Goal: Task Accomplishment & Management: Complete application form

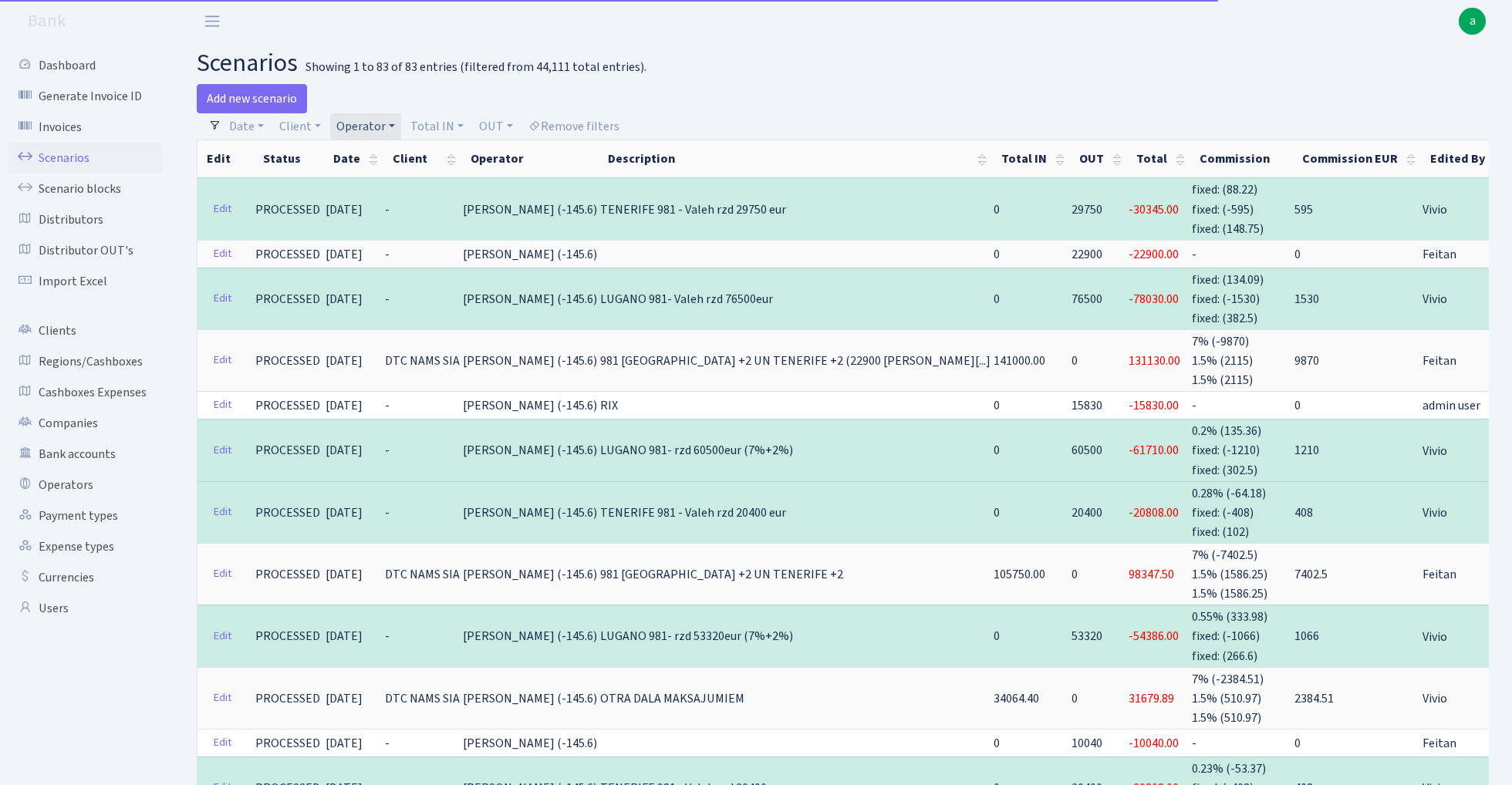
select select "290"
select select "100"
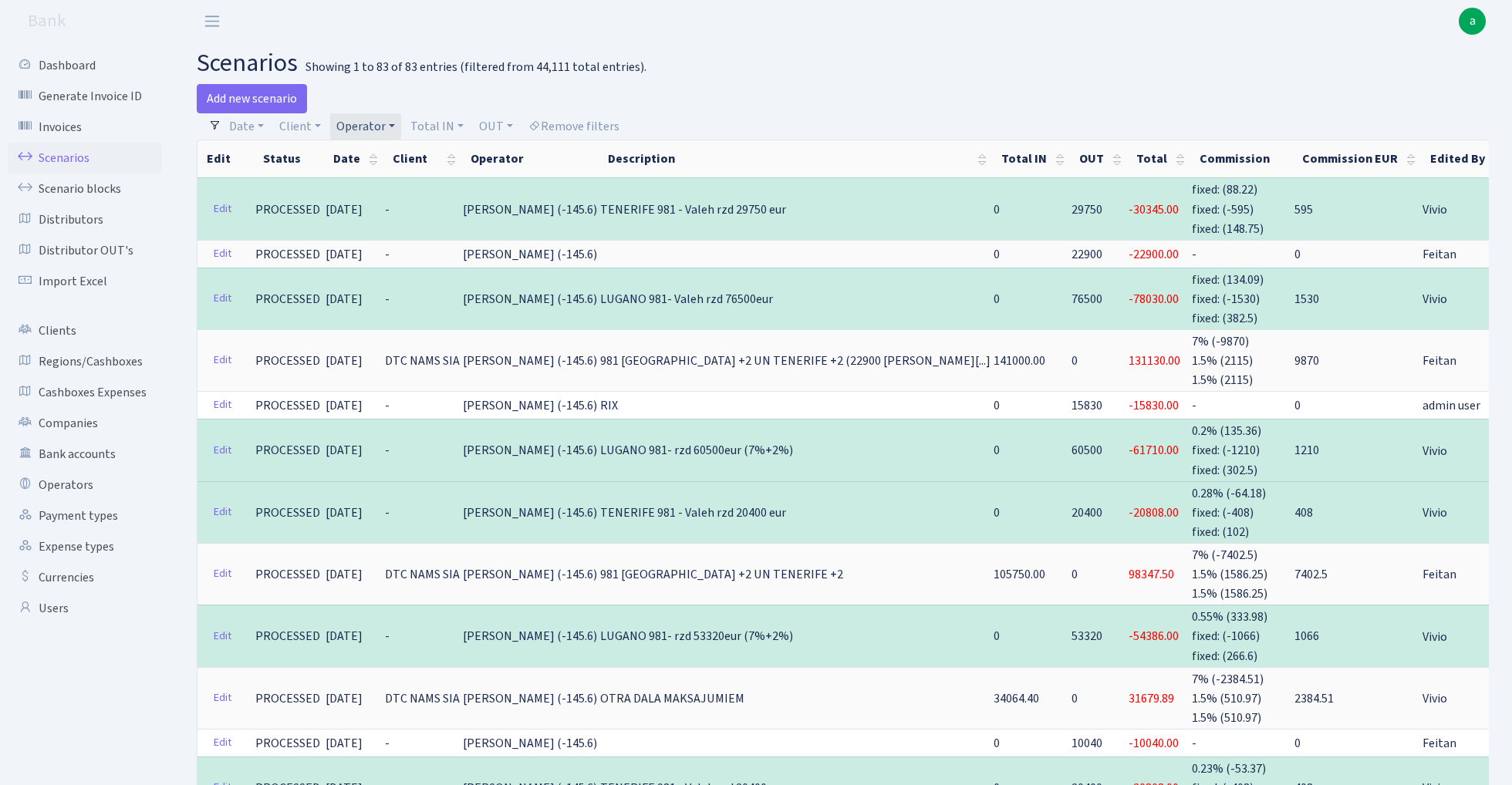
click at [368, 117] on link "Operator" at bounding box center [365, 127] width 71 height 27
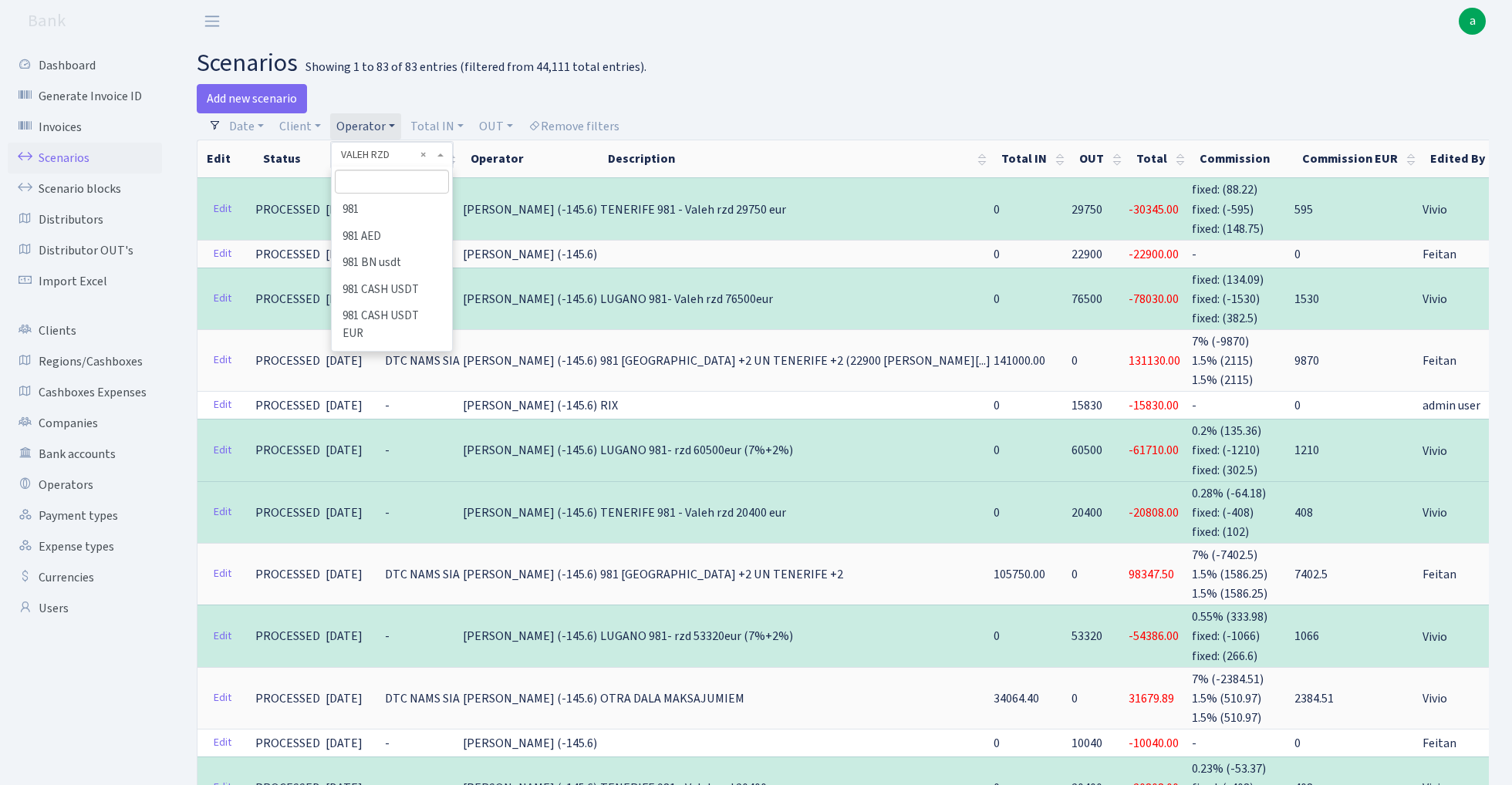
scroll to position [8708, 0]
click at [374, 181] on input "search" at bounding box center [391, 182] width 114 height 24
type input "tat"
click at [393, 210] on li "TATJANA" at bounding box center [391, 210] width 116 height 27
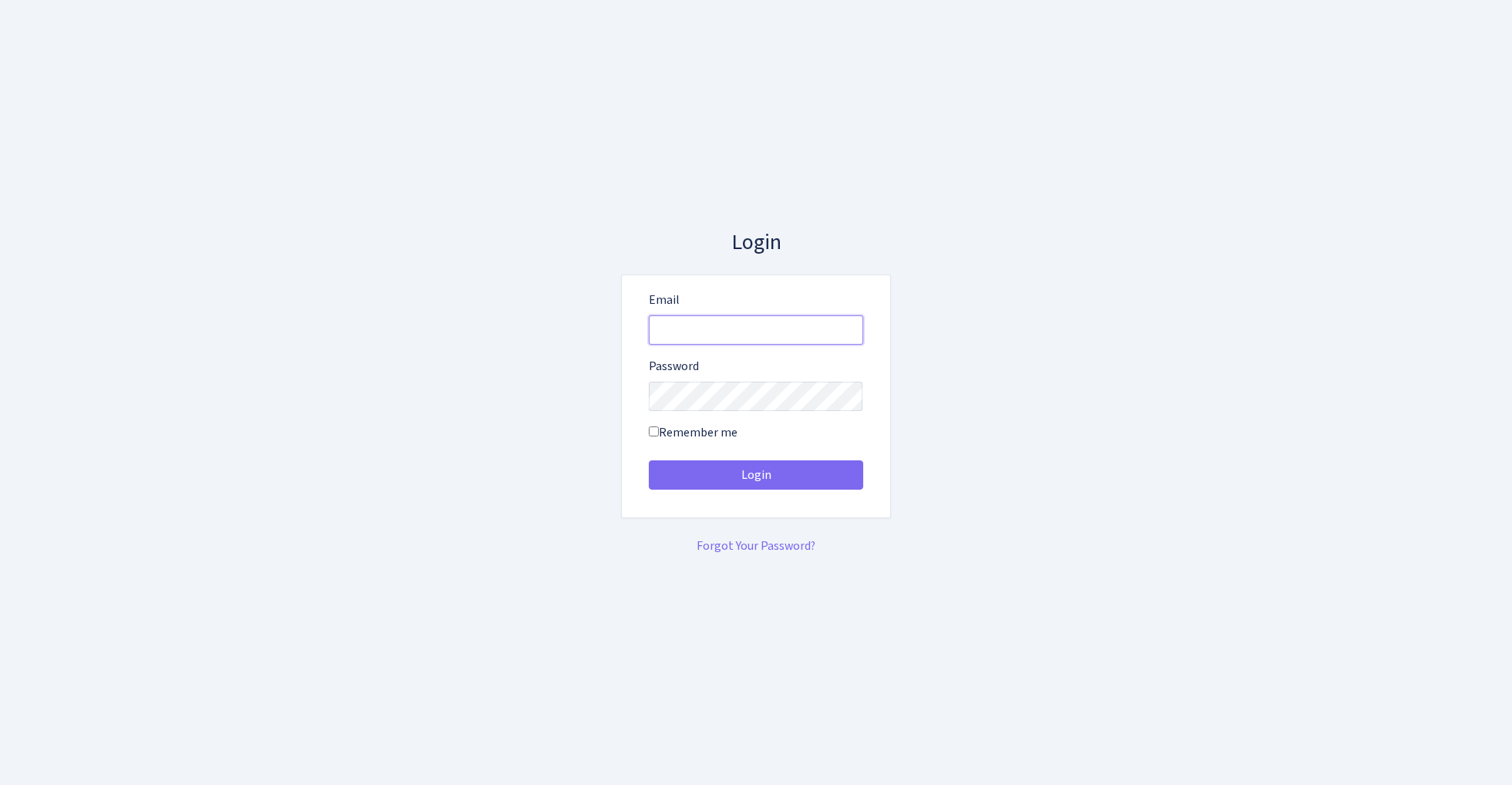
type input "[EMAIL_ADDRESS][DOMAIN_NAME]"
click at [755, 475] on button "Login" at bounding box center [756, 475] width 215 height 29
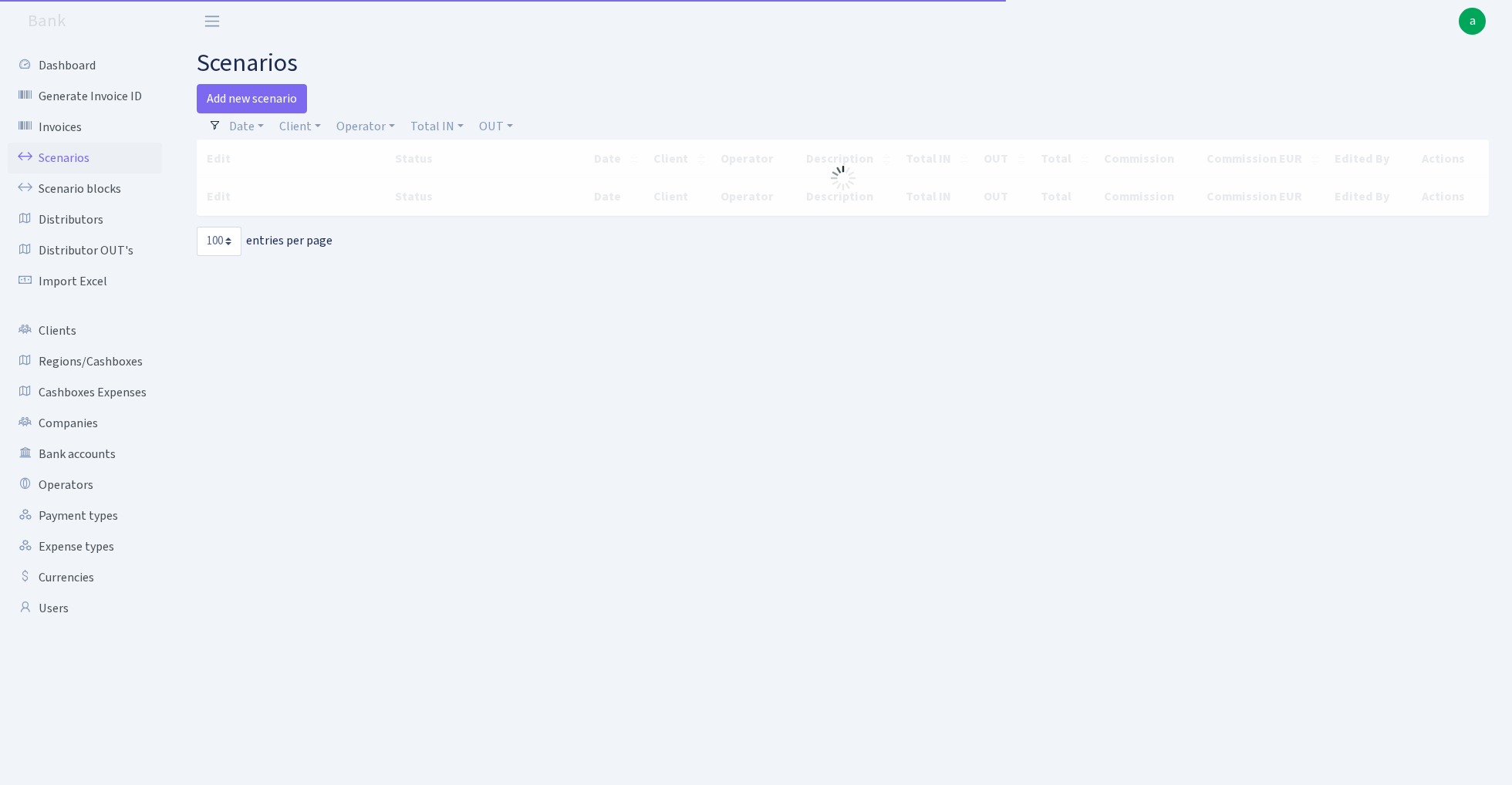
select select "100"
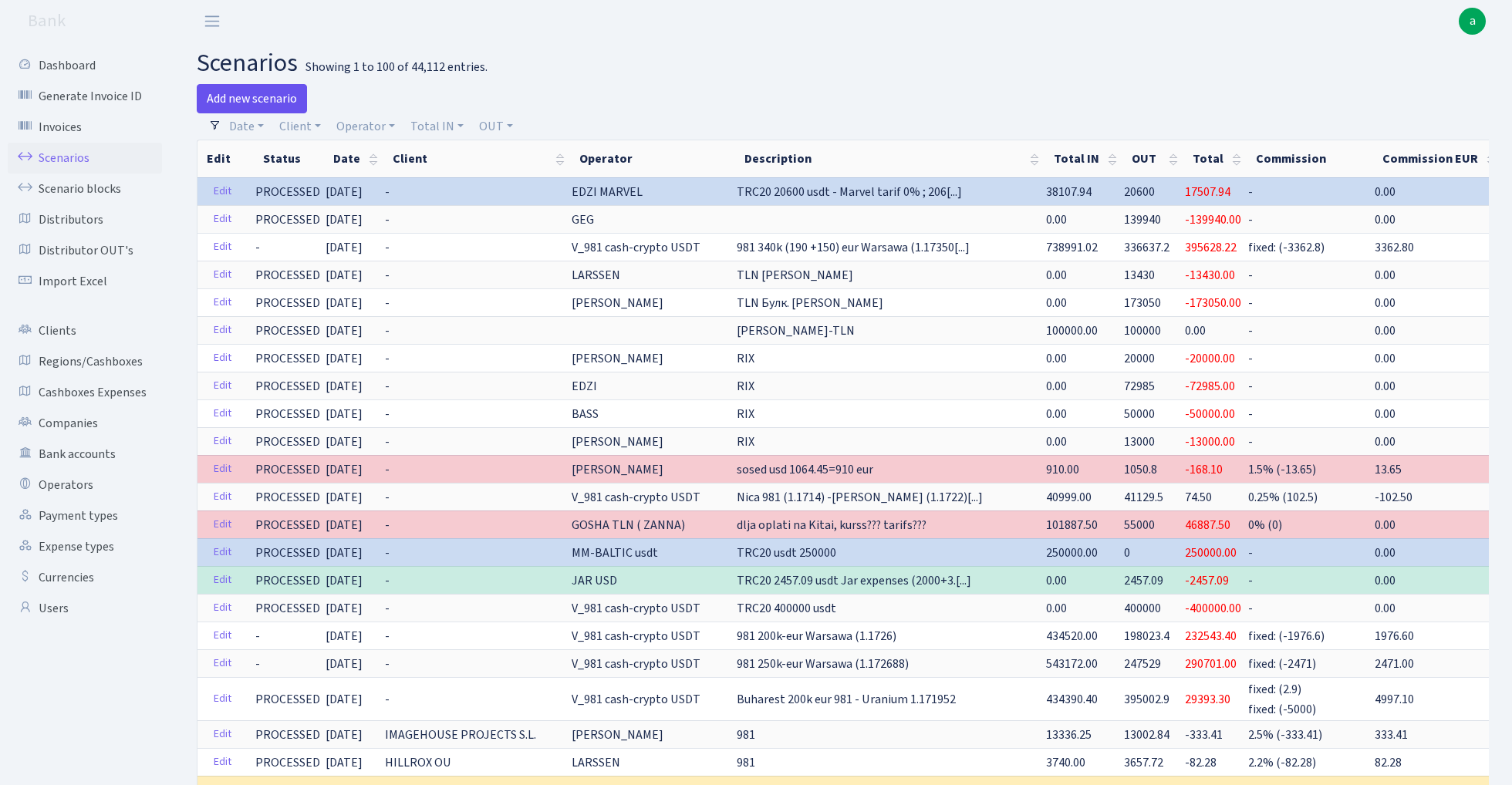
click at [271, 94] on link "Add new scenario" at bounding box center [252, 98] width 111 height 29
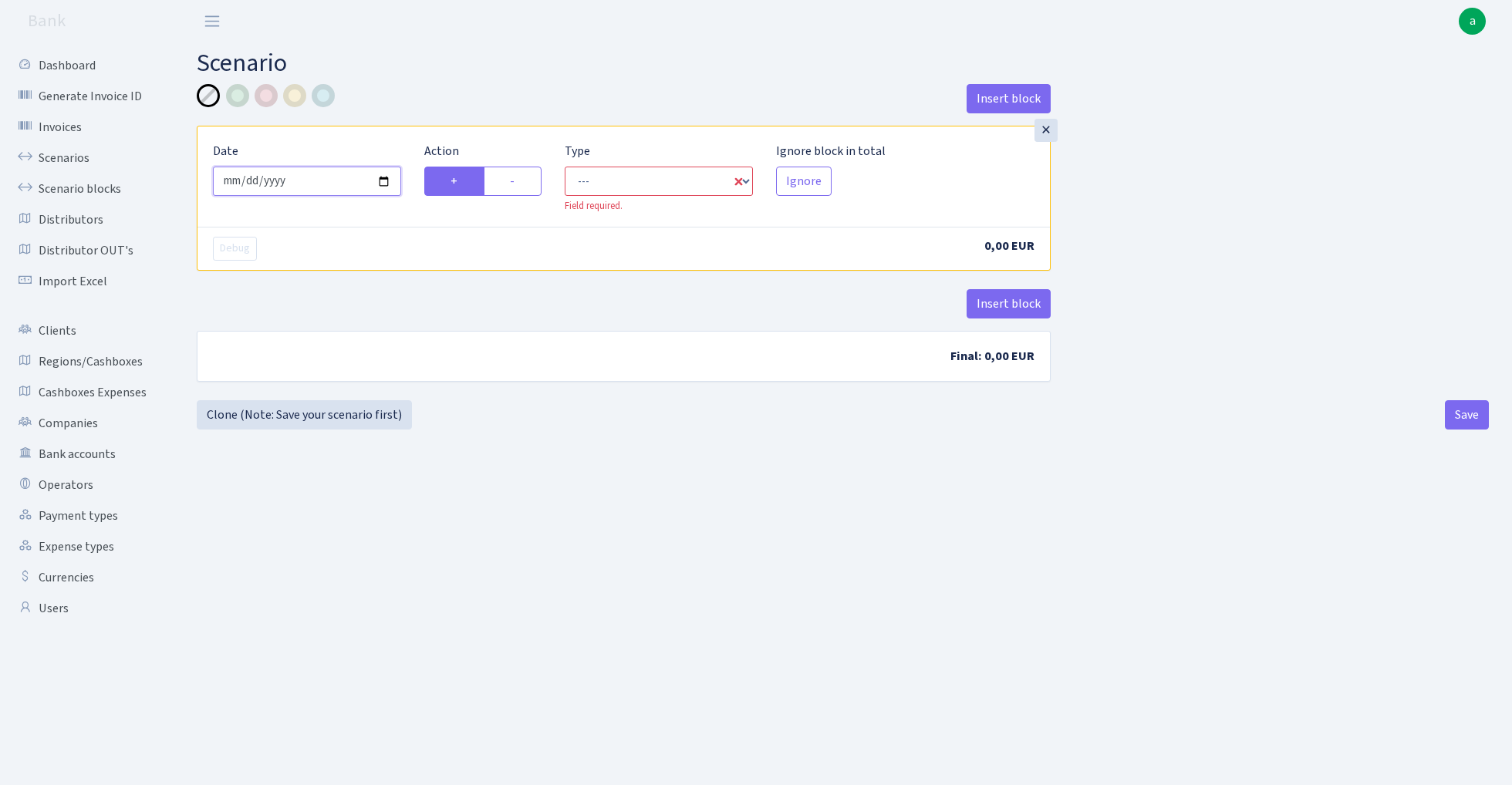
click at [365, 180] on input "[DATE]" at bounding box center [307, 181] width 188 height 29
type input "2025-09-12"
click at [415, 118] on div "Insert block" at bounding box center [624, 105] width 854 height 42
select select "in"
select select "1"
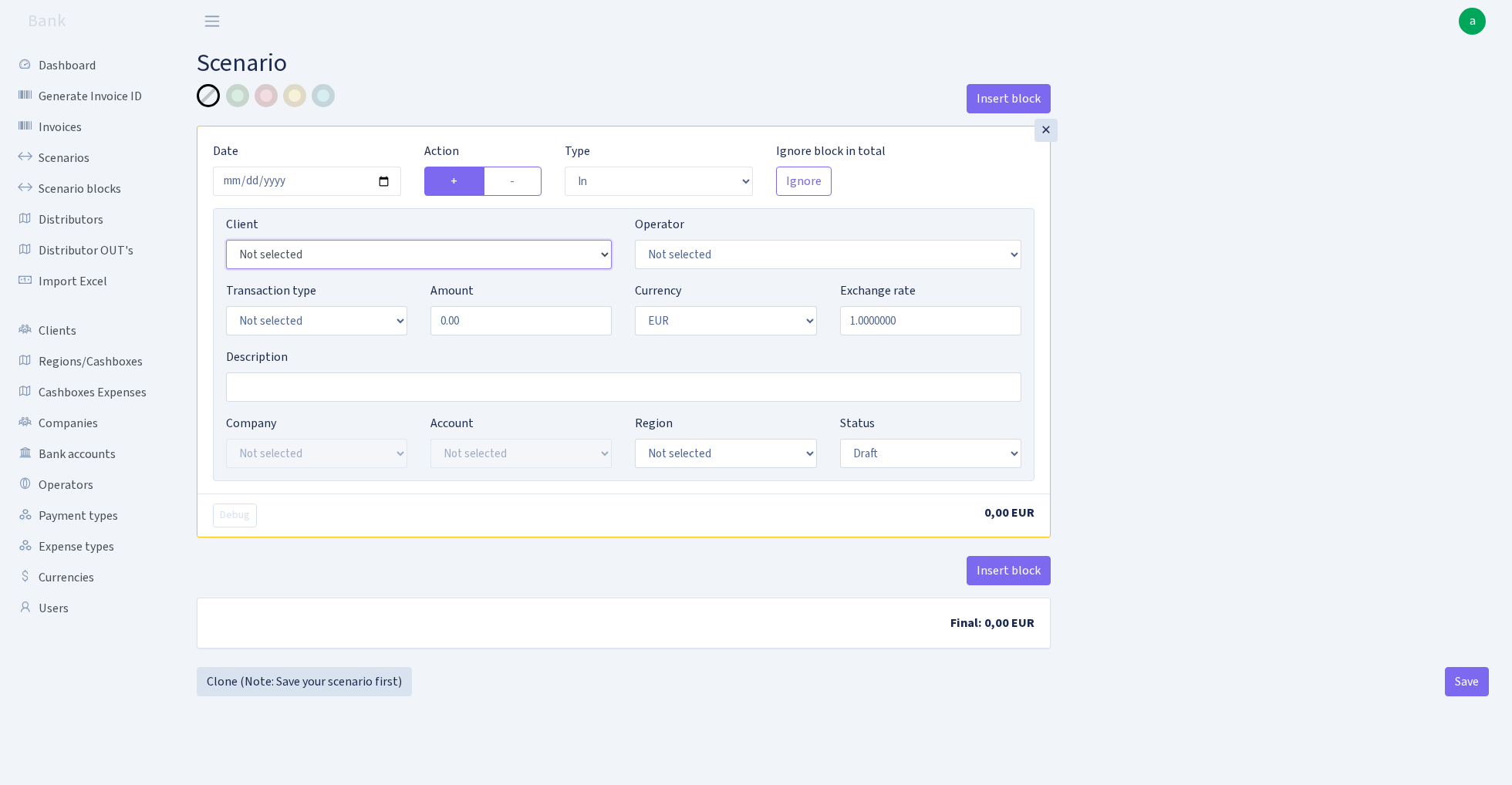
select select "2758"
select select "303"
select select "16"
select select "9"
click at [347, 382] on input "Description" at bounding box center [624, 387] width 796 height 29
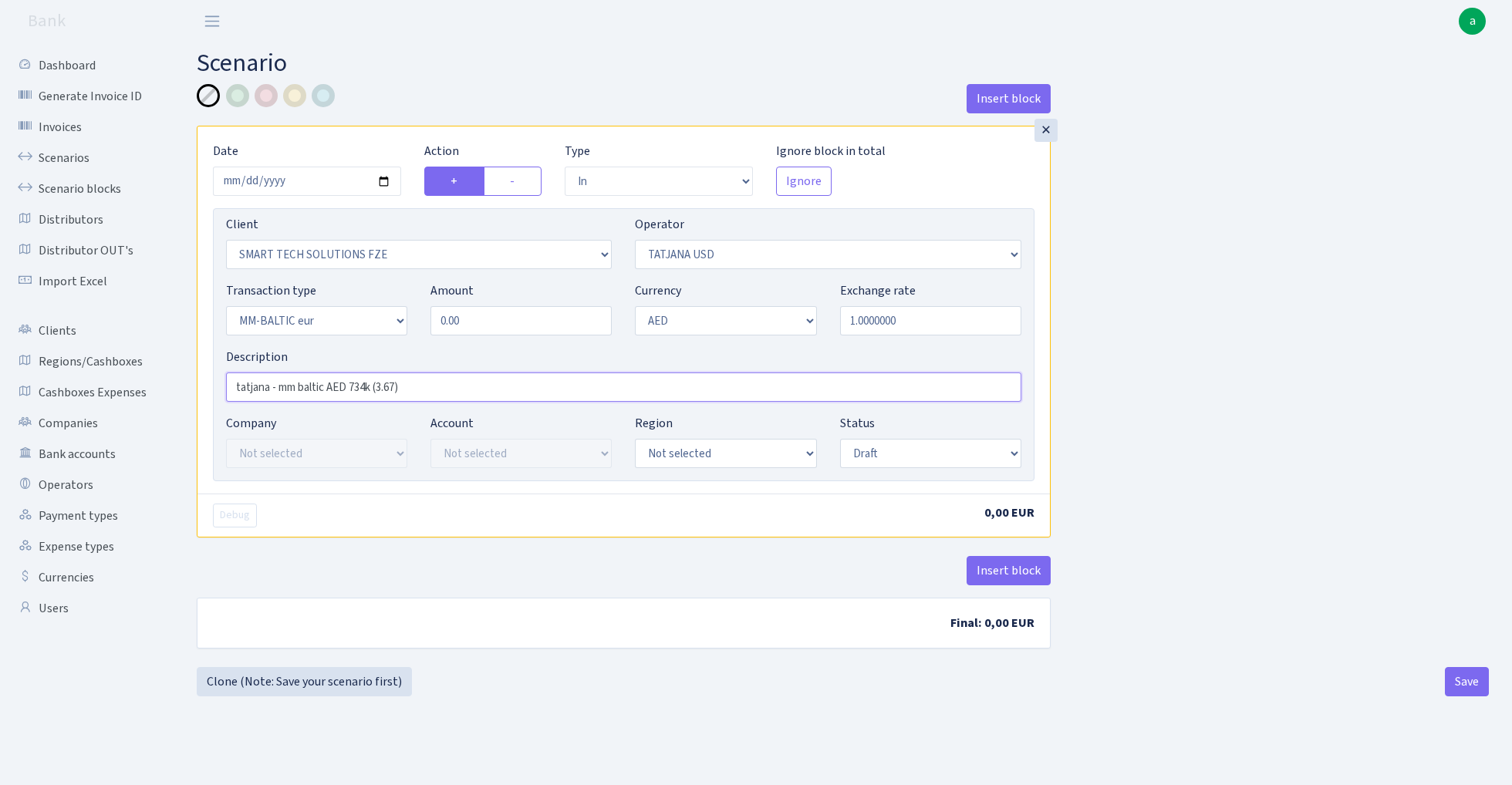
type input "tatjana - mm baltic AED 734k (3.67)"
select select "processed"
click at [488, 319] on input "0.00" at bounding box center [520, 321] width 182 height 29
type input "734,000.00"
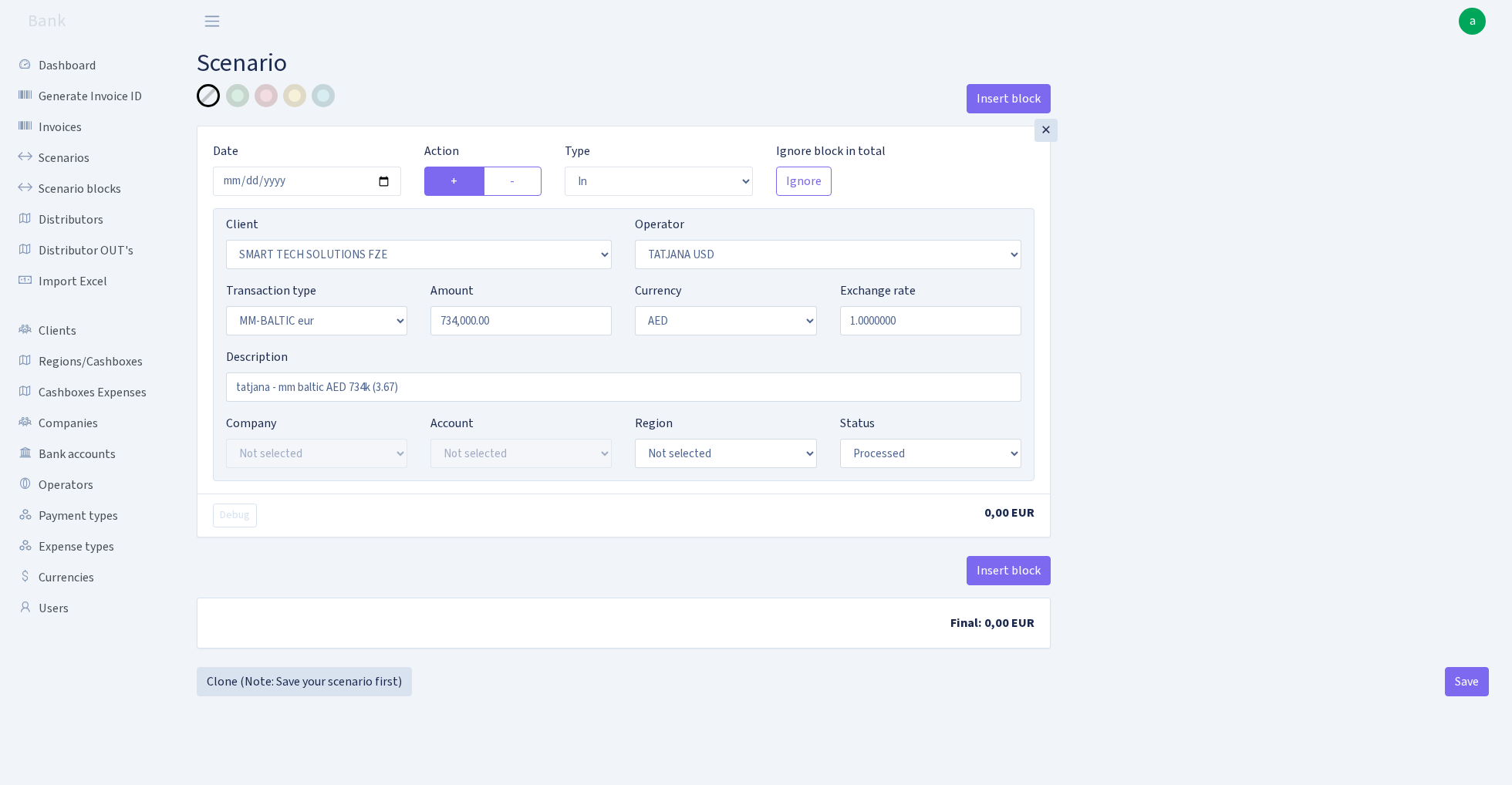
click at [1251, 290] on div "Insert block × Date 2025-09-12 Action + - Type --- In Out Commission Field requ…" at bounding box center [842, 375] width 1315 height 583
click at [390, 390] on input "tatjana - mm baltic AED 734k (3.67)" at bounding box center [624, 387] width 796 height 29
click at [935, 328] on input "1.0000000" at bounding box center [930, 321] width 182 height 29
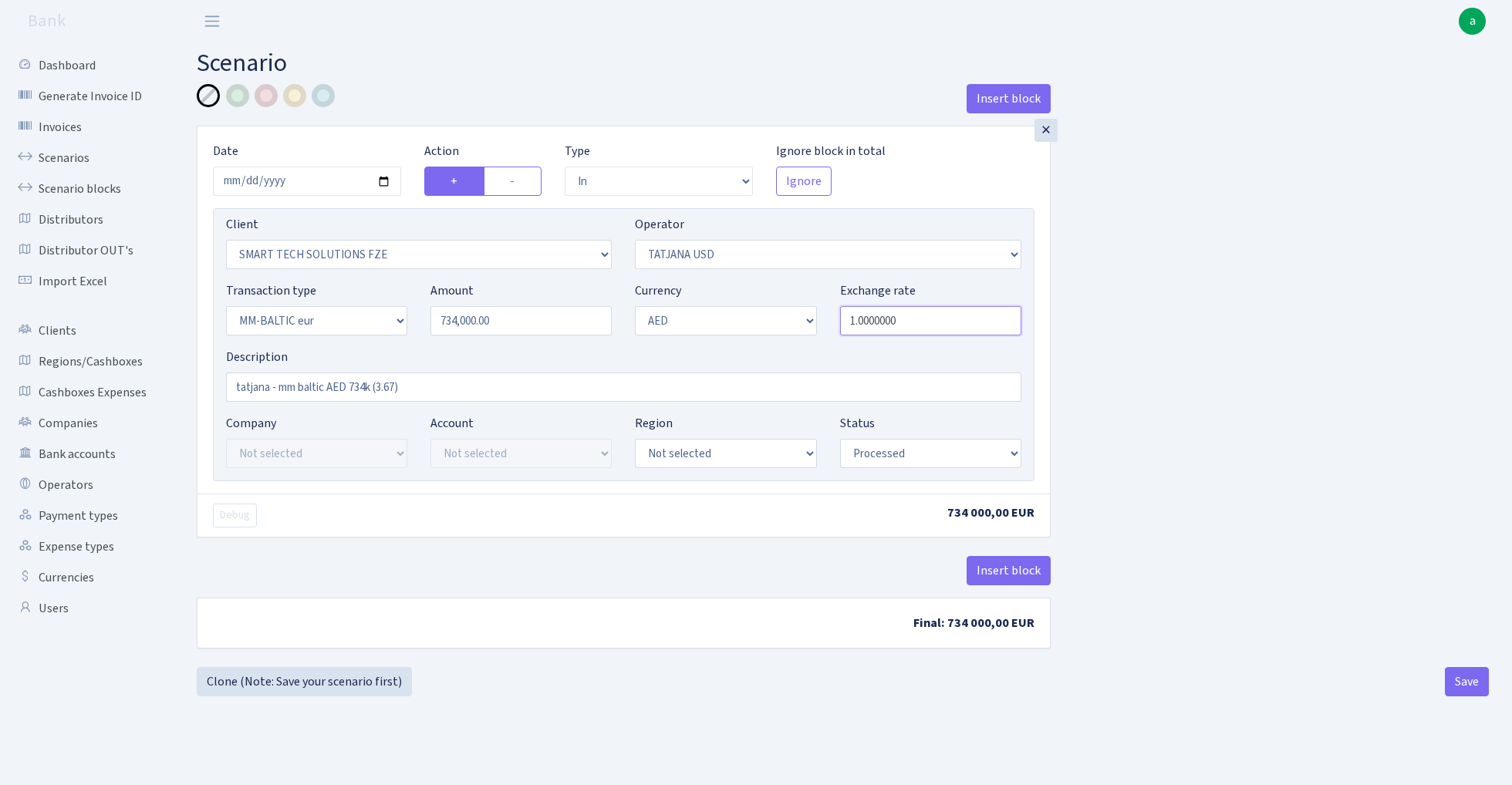
paste input "0.272479564"
type input "0.2724796"
click at [1195, 296] on div "Insert block × Date 2025-09-12 Action + - Type --- In Out Commission Field requ…" at bounding box center [842, 375] width 1315 height 583
click at [1010, 566] on button "Insert block" at bounding box center [1009, 570] width 84 height 29
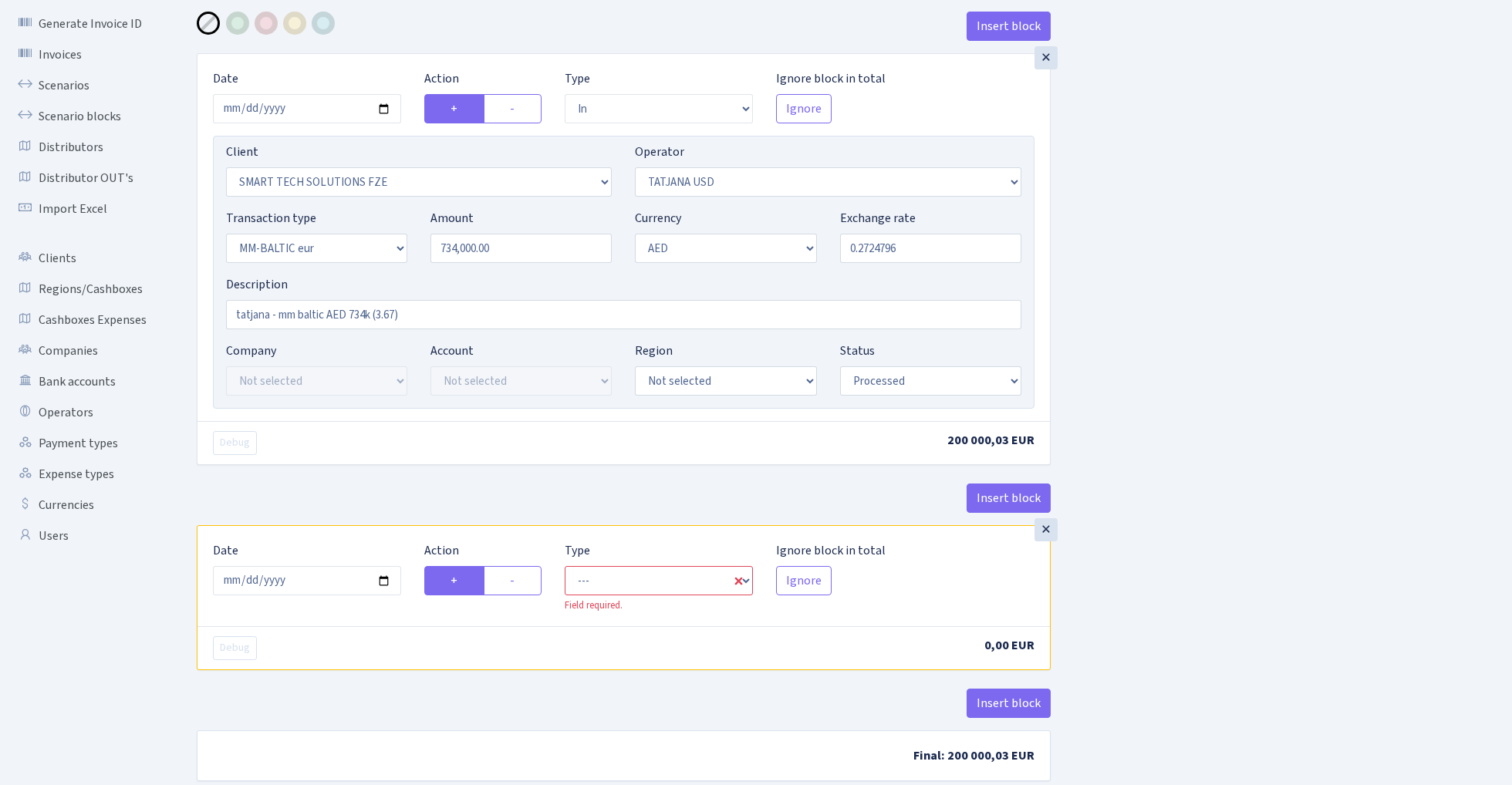
scroll to position [79, 0]
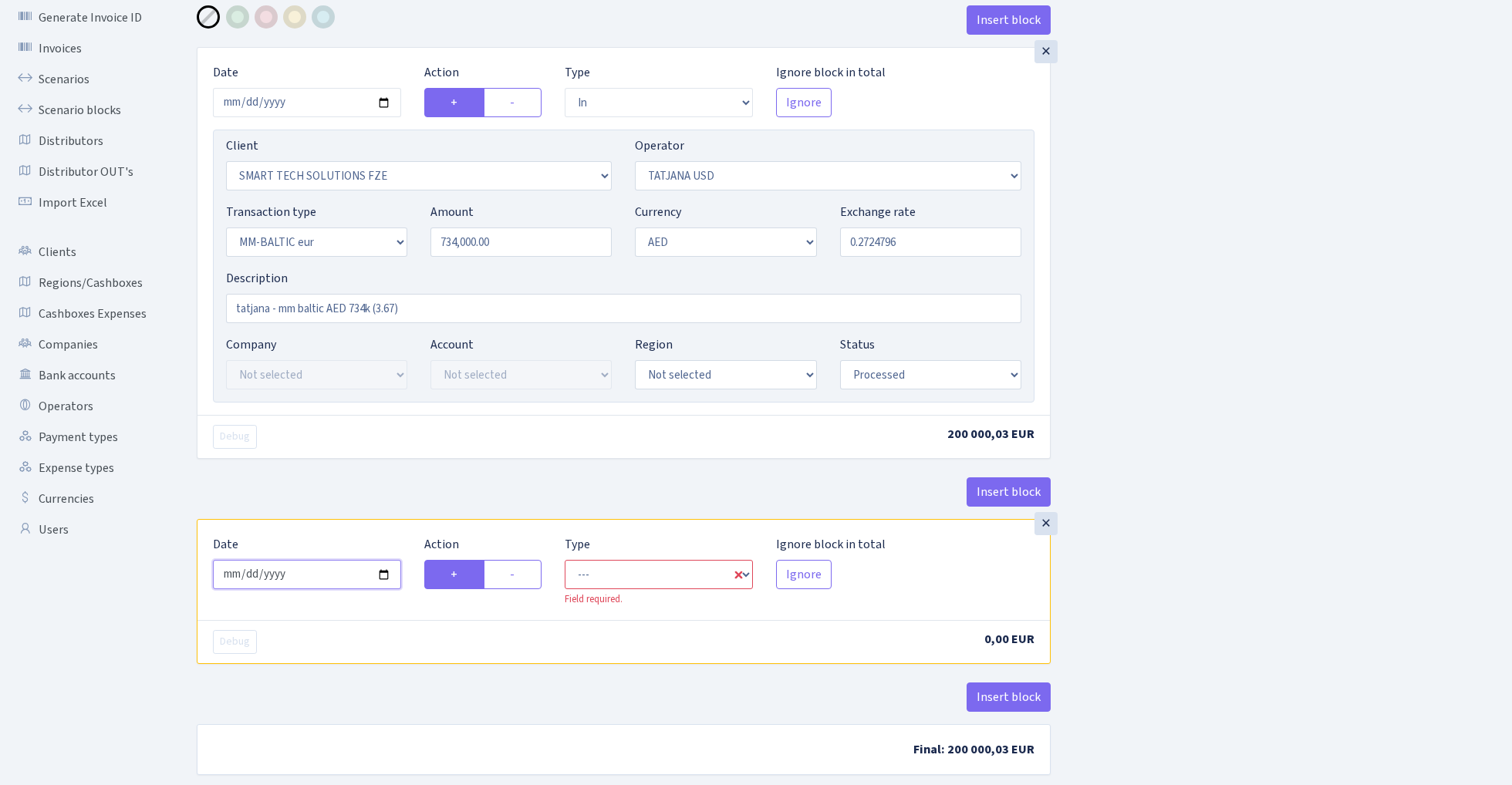
click at [315, 575] on input "2025-09-15" at bounding box center [307, 574] width 188 height 29
click at [303, 103] on input "2025-09-12" at bounding box center [307, 102] width 188 height 29
type input "2025-09-15"
click at [423, 58] on div "× Date 2025-09-15 Action + - Type --- In Out Commission Field required. Ignore …" at bounding box center [624, 231] width 852 height 367
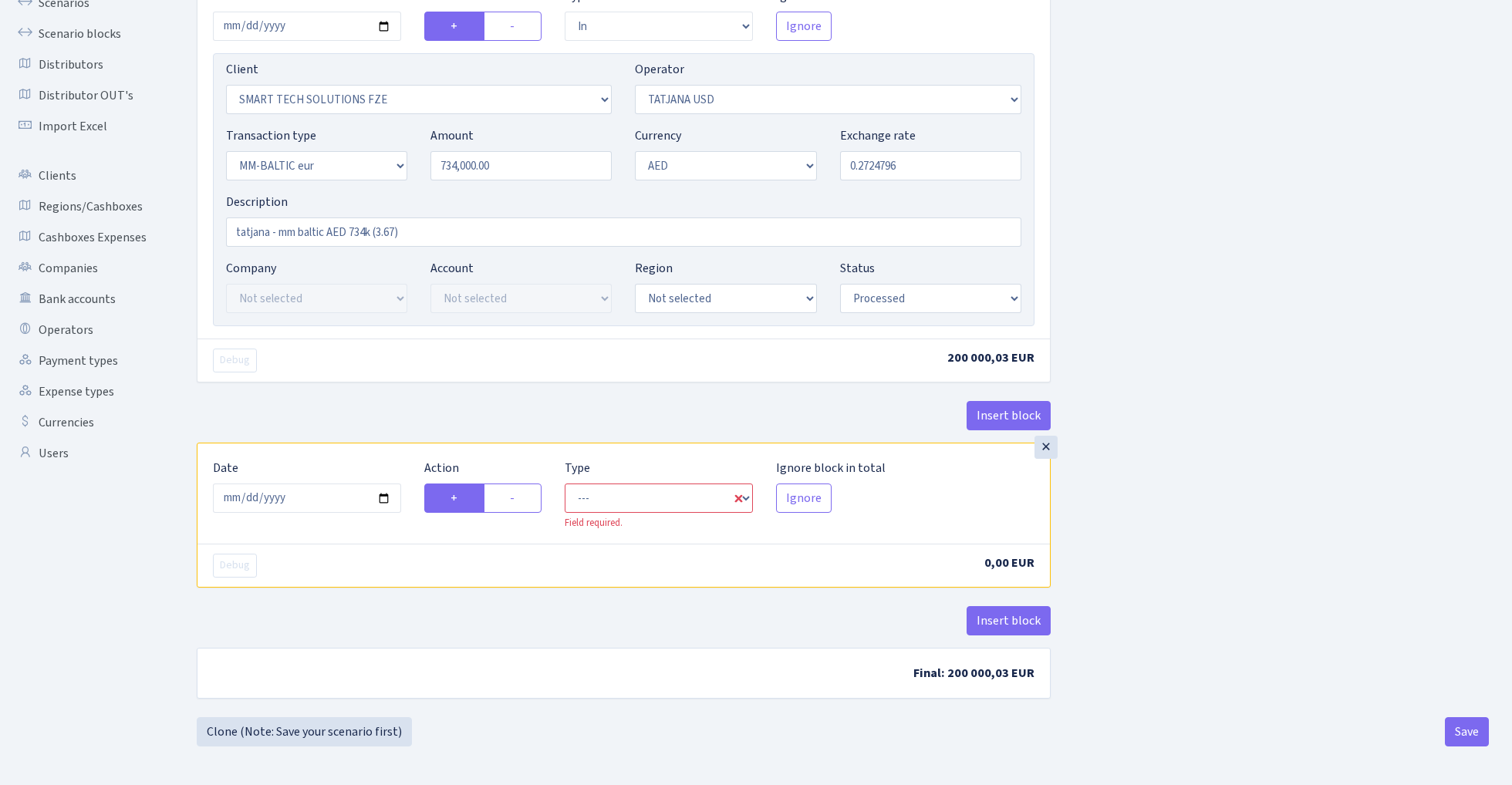
scroll to position [157, 0]
click at [306, 491] on input "2025-09-15" at bounding box center [307, 498] width 188 height 29
click at [489, 398] on div "× Date 2025-09-15 Action + - Type --- In Out Commission Field required. Ignore …" at bounding box center [624, 207] width 854 height 472
click at [522, 499] on label "-" at bounding box center [512, 498] width 58 height 29
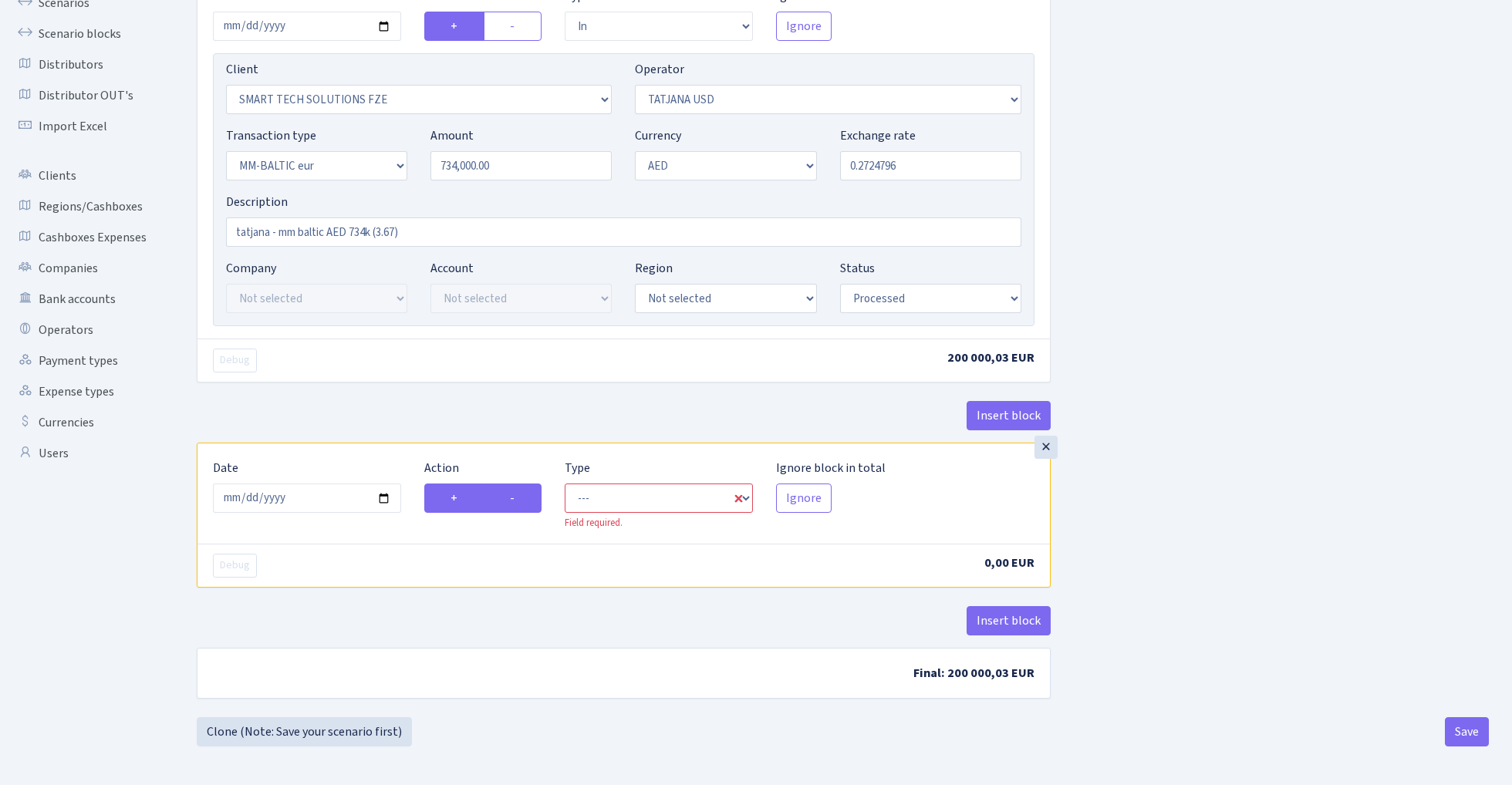
click at [520, 499] on input "-" at bounding box center [515, 494] width 10 height 10
radio input "true"
radio input "false"
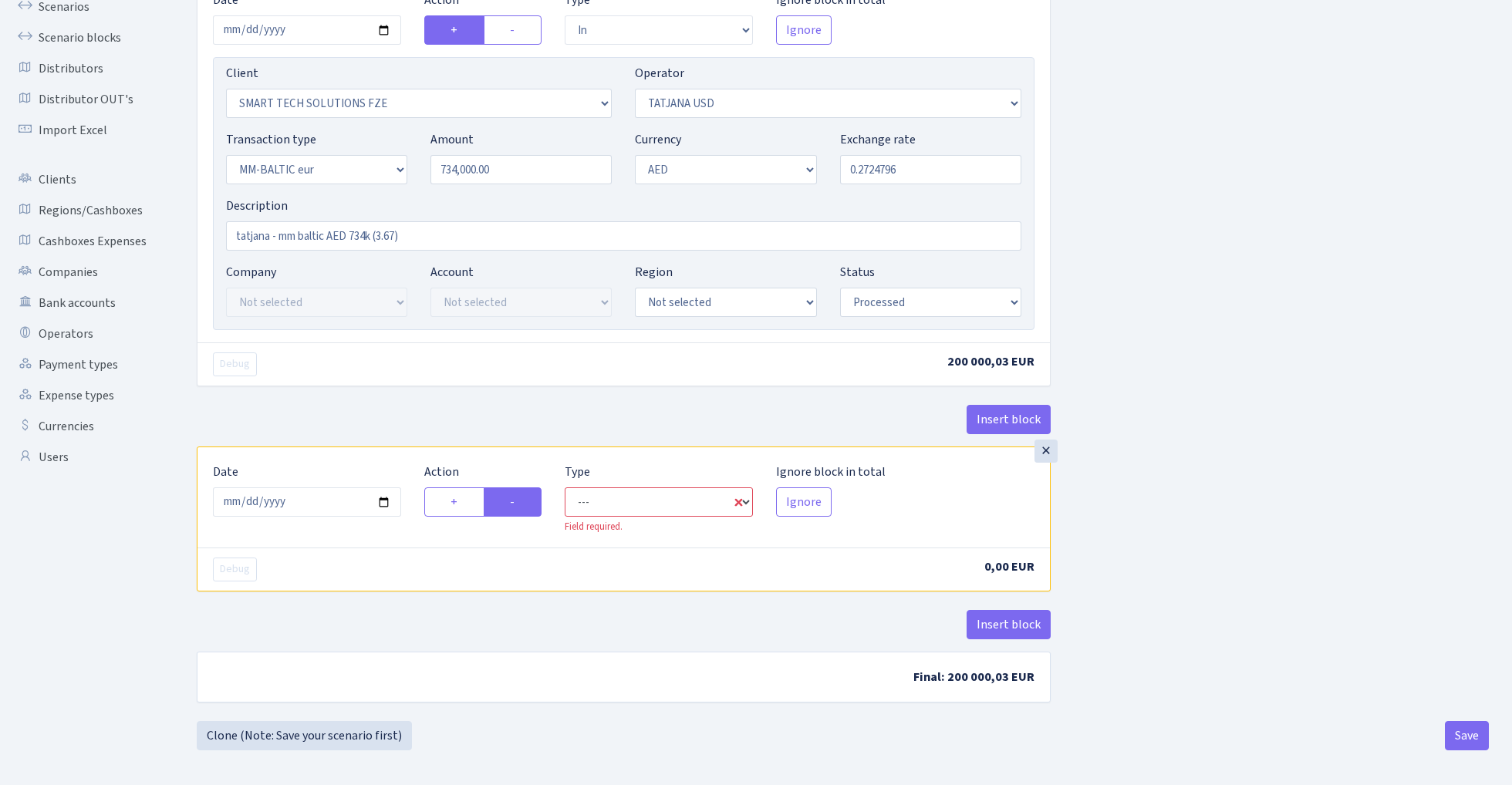
select select "out"
select select "2758"
select select "303"
select select "9"
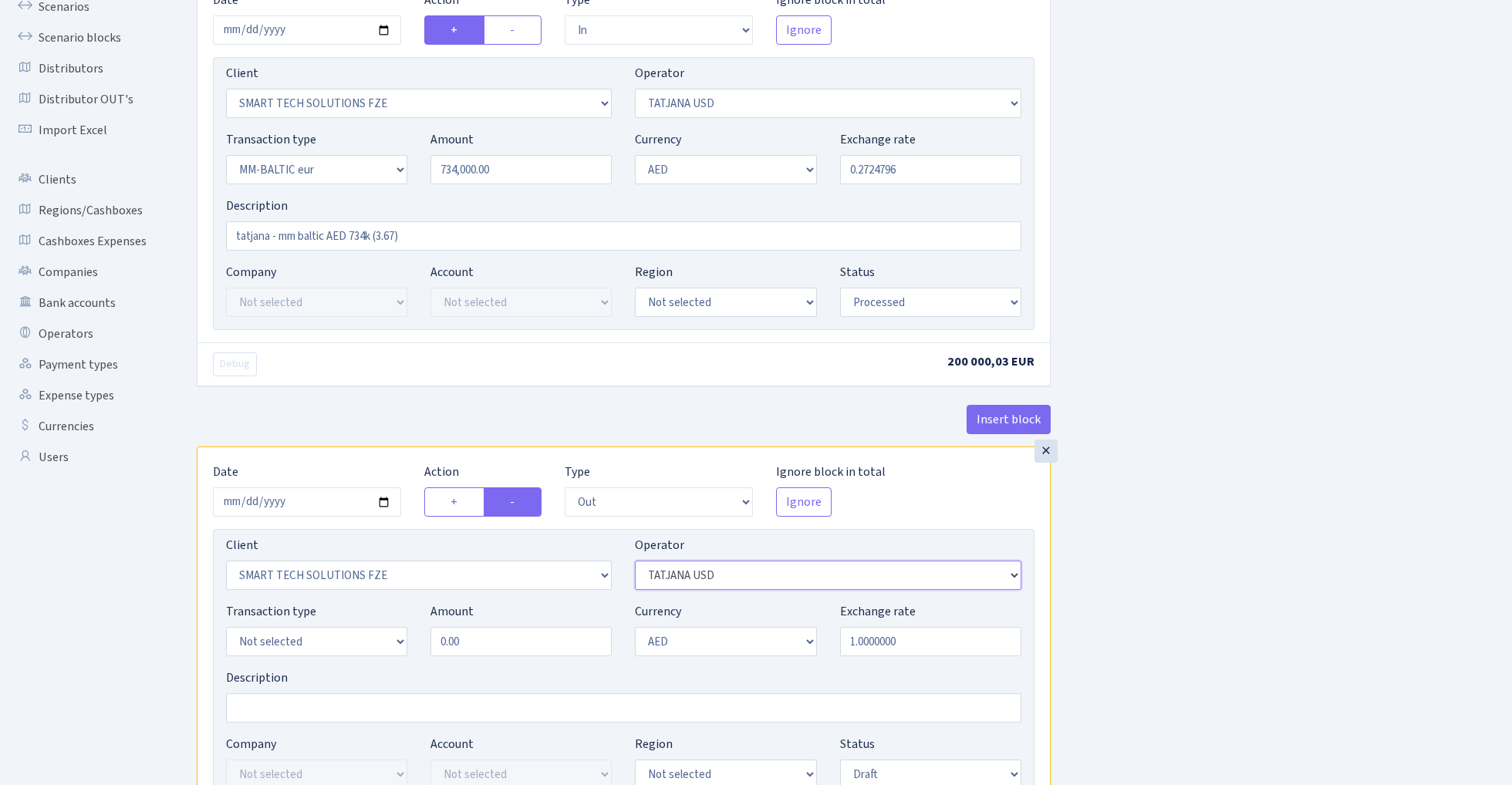
select select "459"
select select "1276"
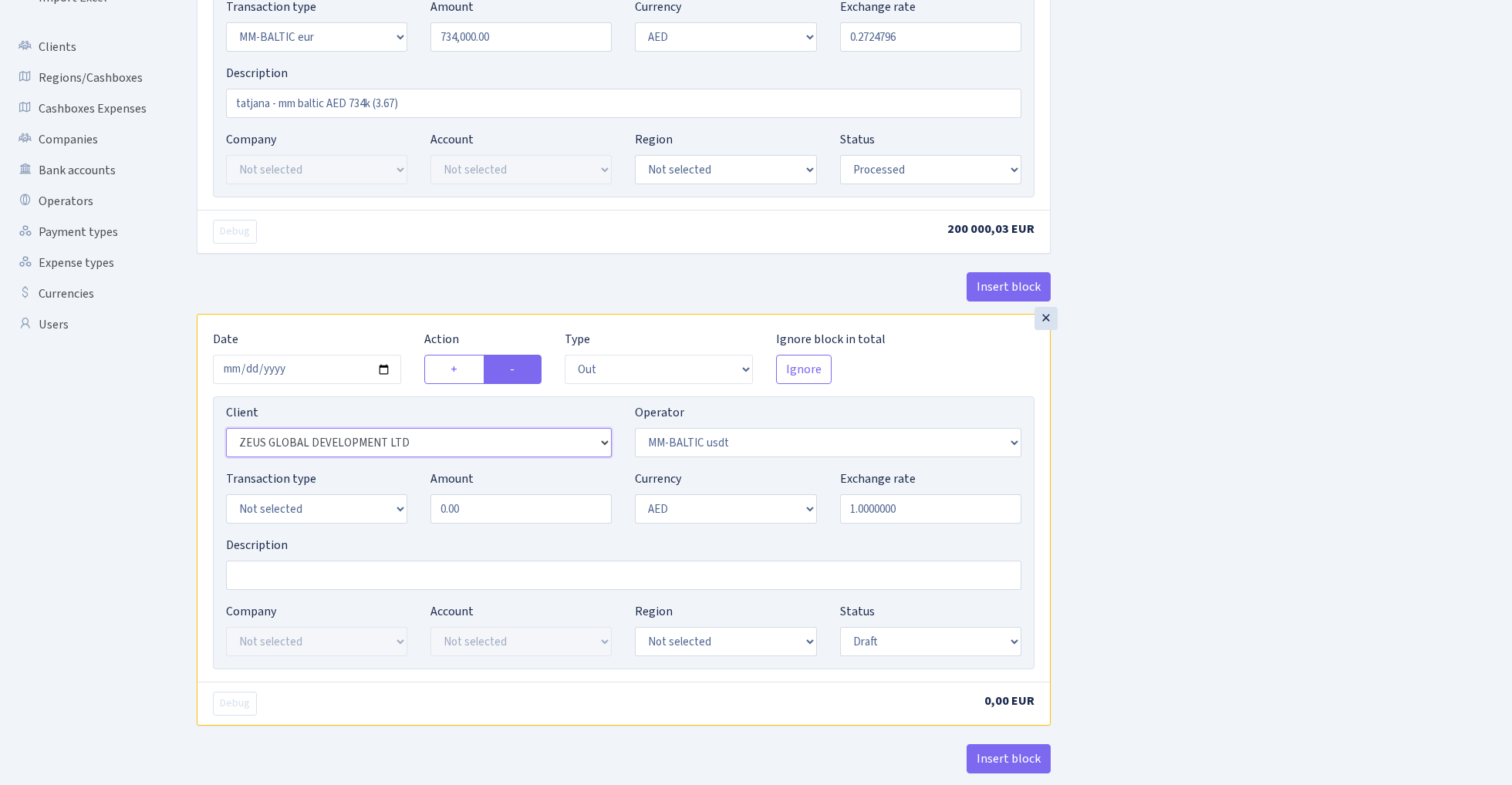
scroll to position [287, 0]
select select "16"
click at [526, 38] on input "734000.00" at bounding box center [520, 34] width 182 height 29
type input "734,000.00"
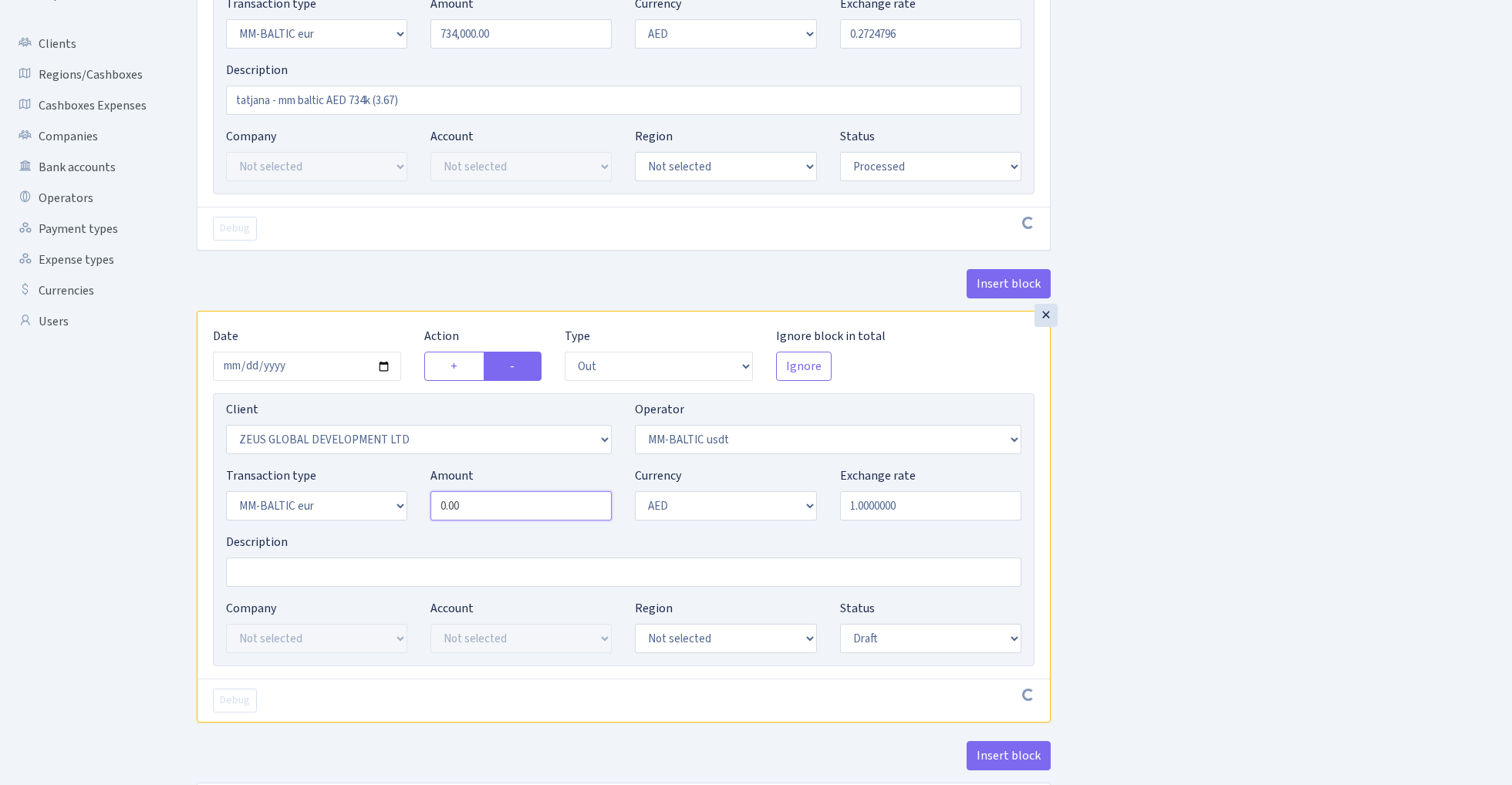
click at [529, 503] on input "0.00" at bounding box center [520, 506] width 182 height 29
paste input "73400"
type input "734,000.00"
click at [1213, 495] on div "Insert block × Date 2025-09-15 Action + - Type --- In Out Commission Field requ…" at bounding box center [842, 322] width 1315 height 1049
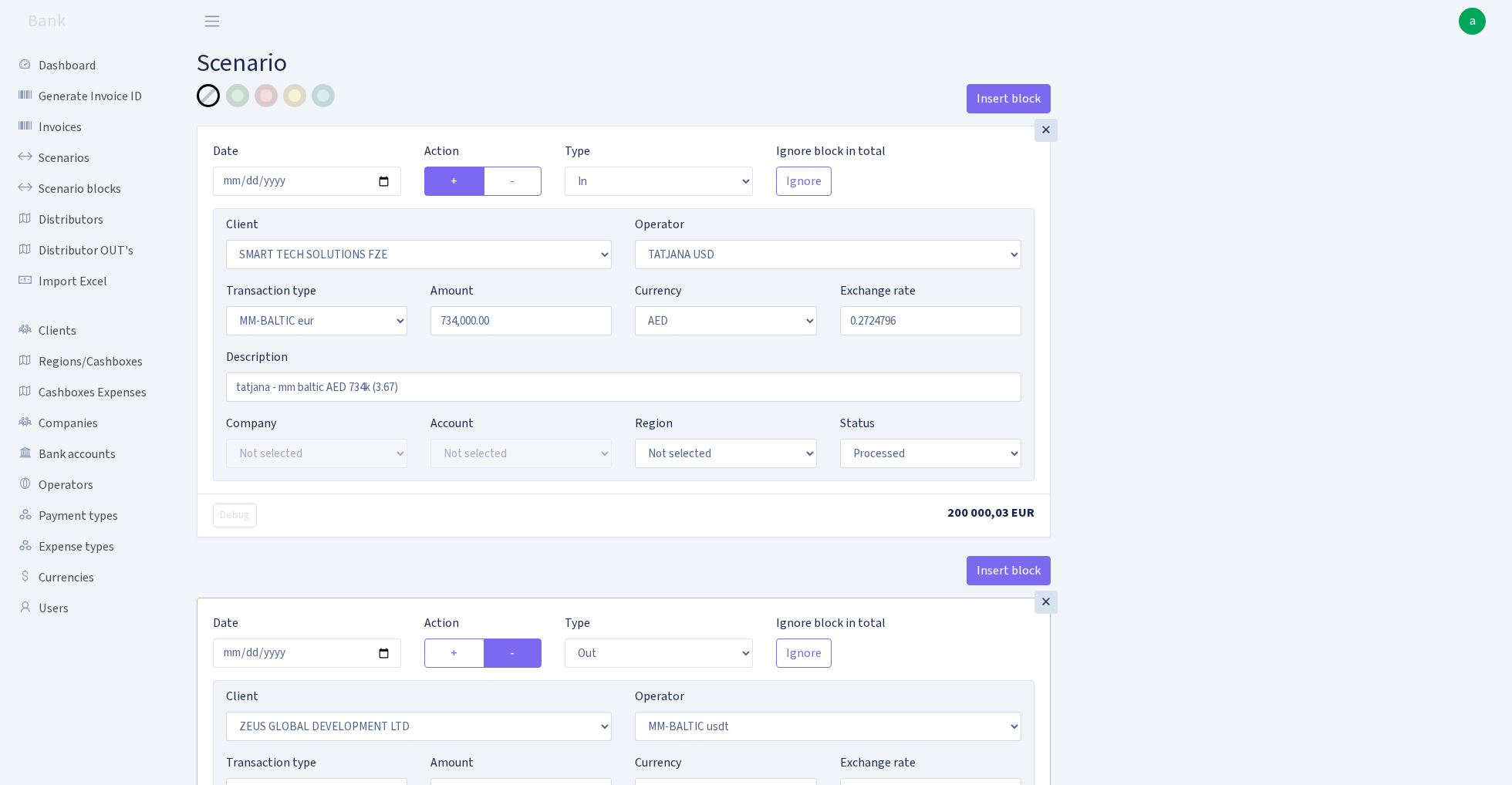
scroll to position [0, 0]
click at [925, 325] on input "0.2724796" at bounding box center [930, 321] width 182 height 29
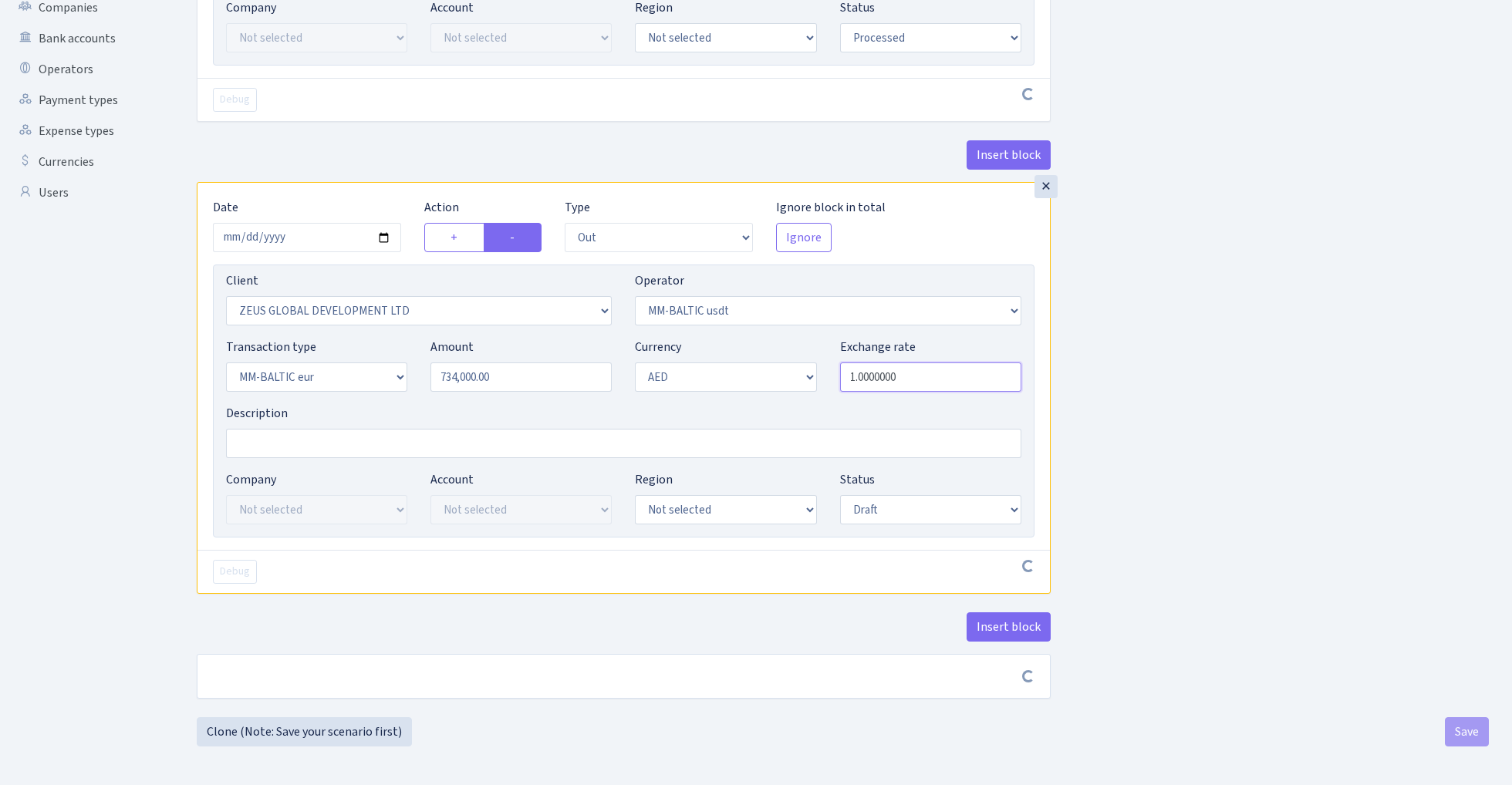
click at [925, 365] on input "1.0000000" at bounding box center [930, 377] width 182 height 29
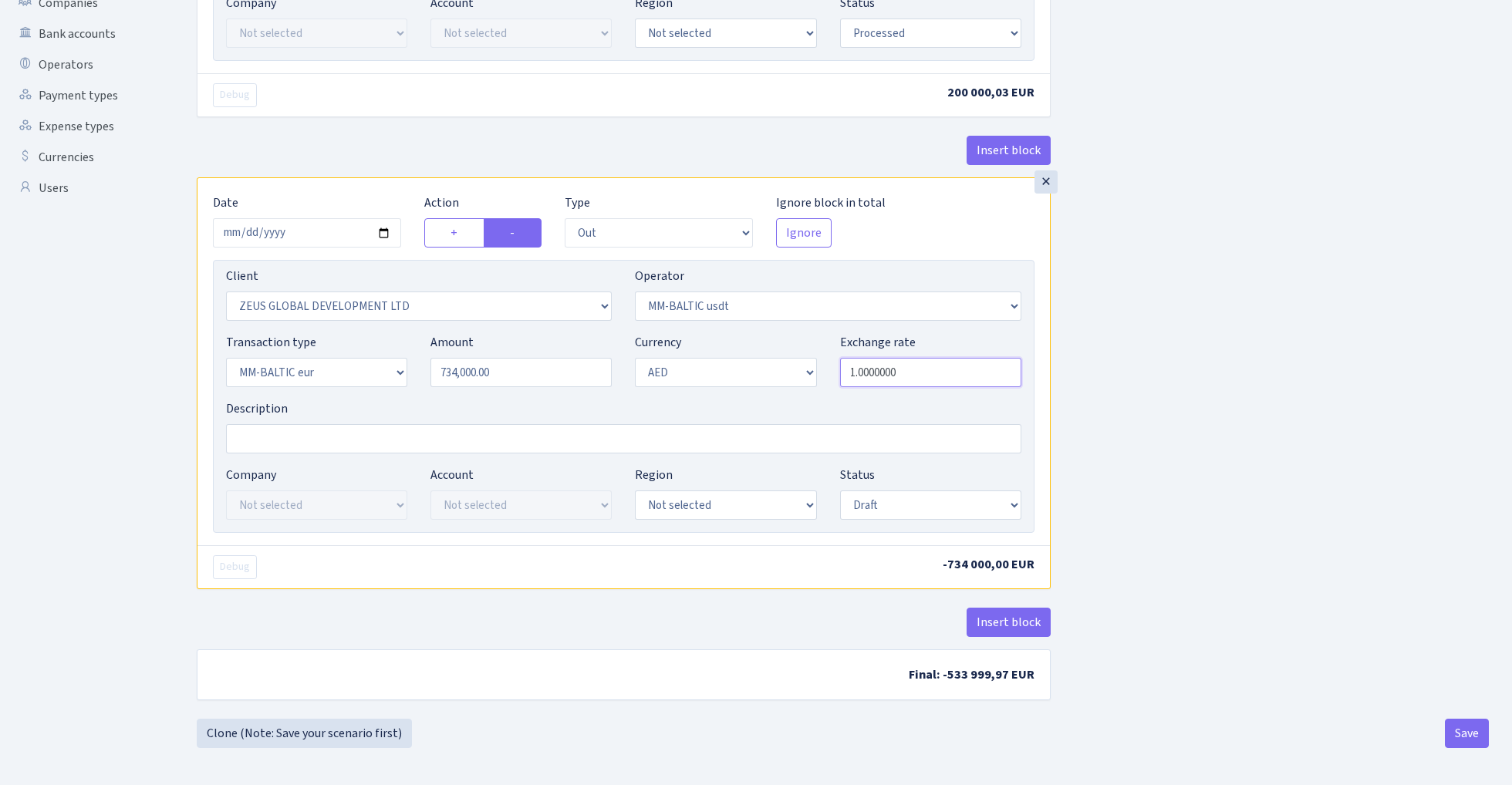
paste input "0.2724796"
type input "0.2724796"
click at [1198, 425] on div "Insert block × Date 2025-09-15 Action + - Type --- In Out Commission Field requ…" at bounding box center [842, 191] width 1315 height 1055
select select "processed"
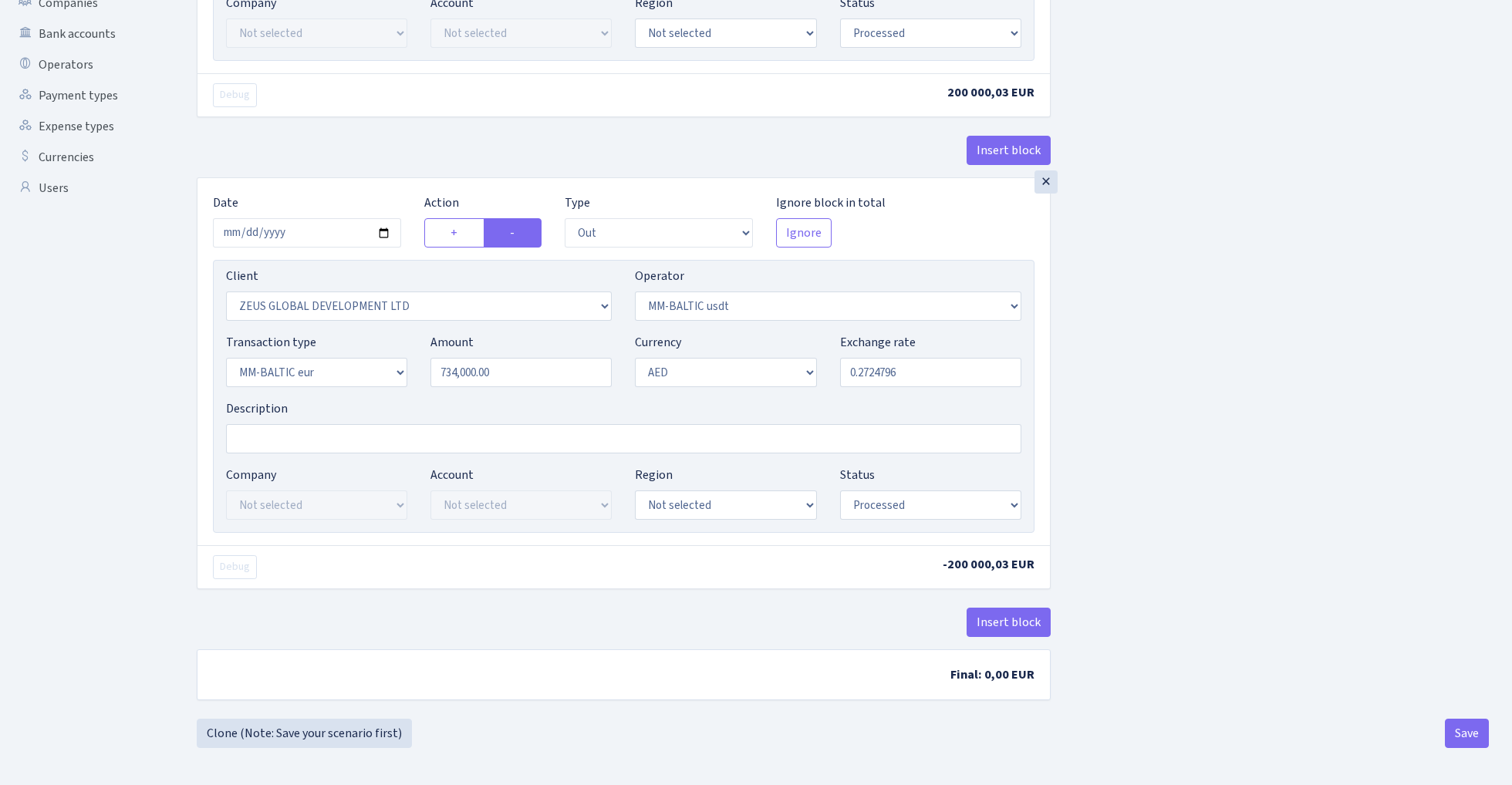
click at [1195, 380] on div "Insert block × Date 2025-09-15 Action + - Type --- In Out Commission Field requ…" at bounding box center [842, 191] width 1315 height 1055
click at [1469, 733] on button "Save" at bounding box center [1466, 732] width 44 height 29
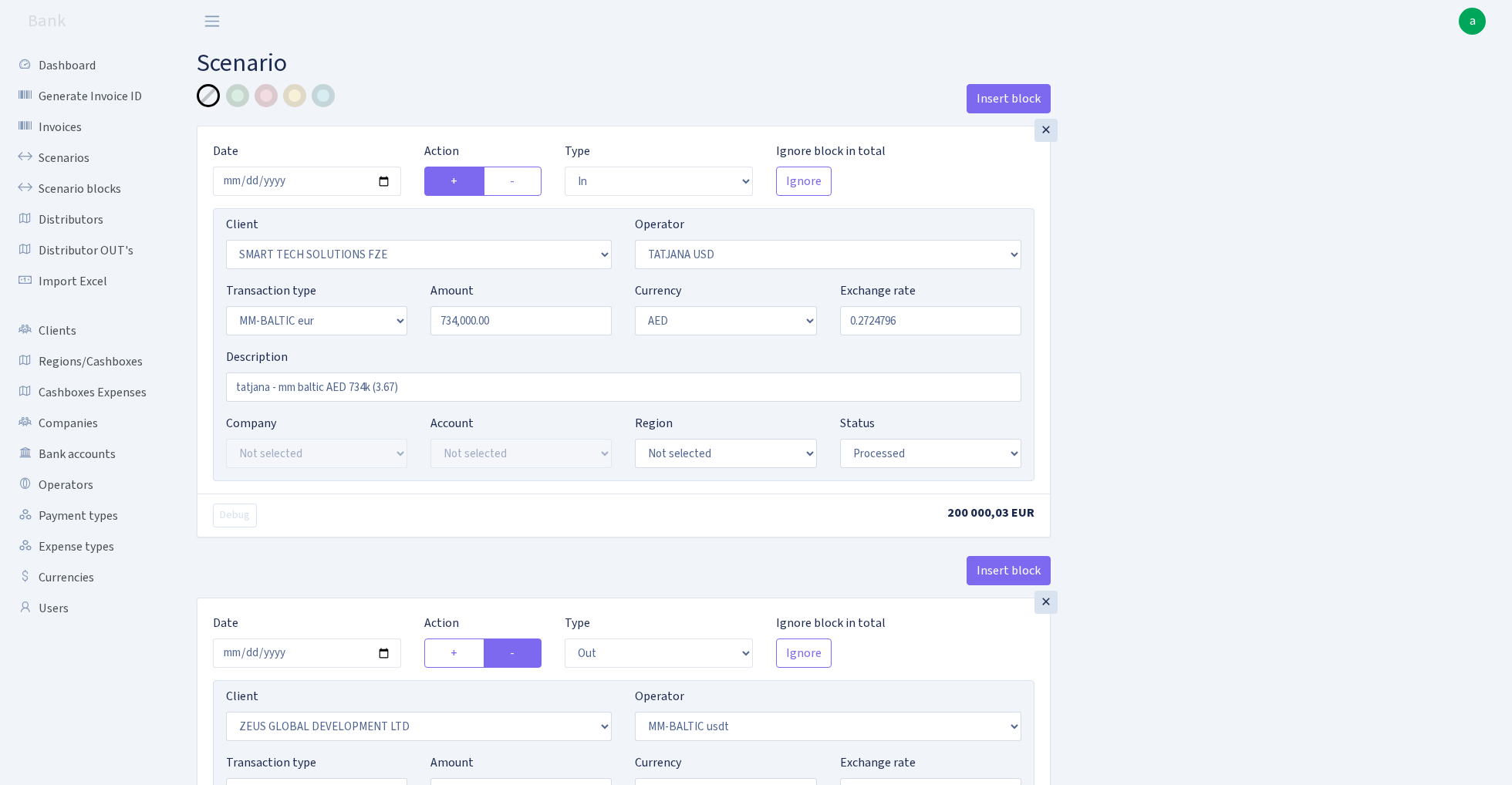
select select "in"
select select "2758"
select select "303"
select select "16"
select select "9"
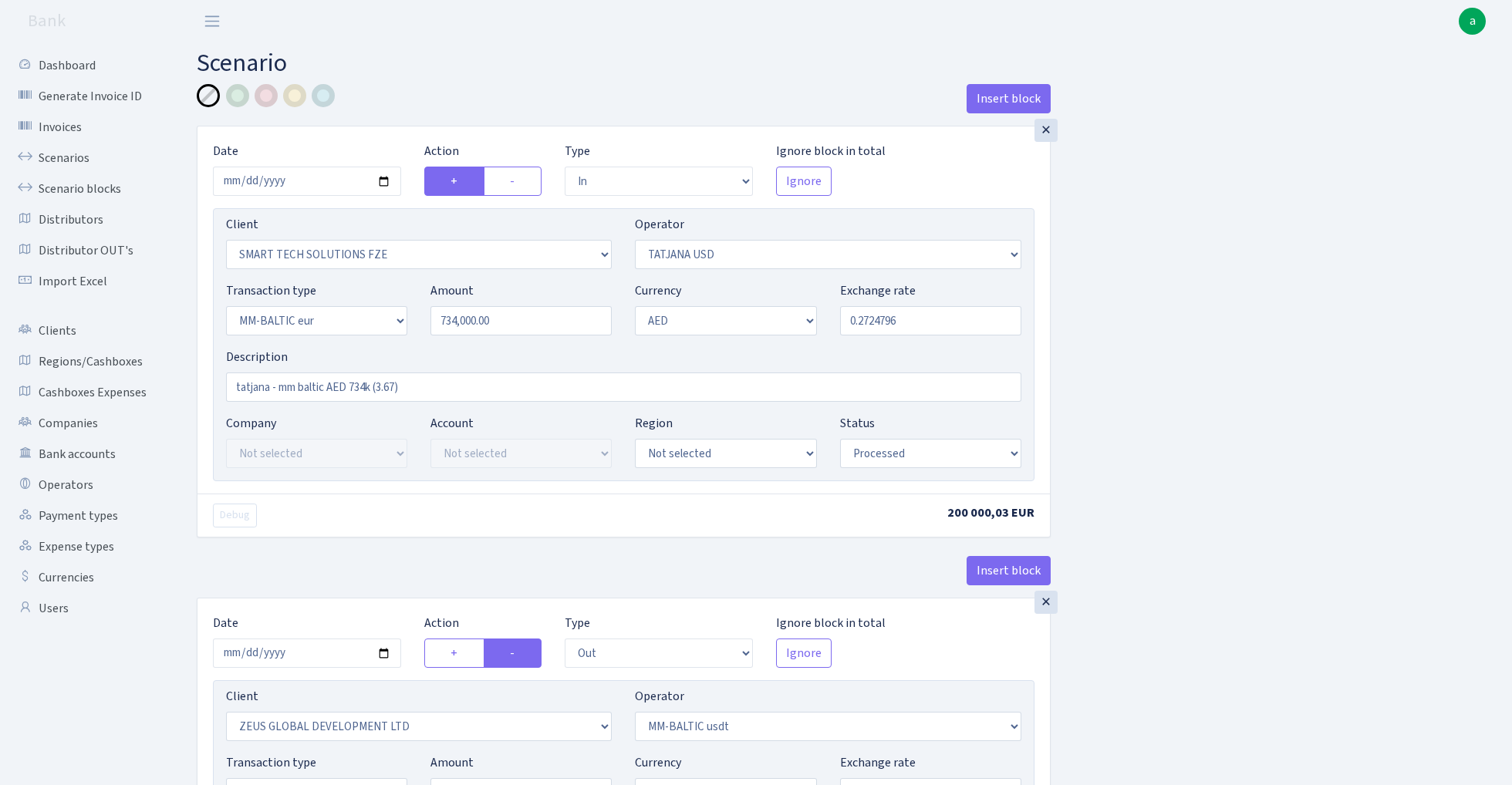
select select "processed"
select select "out"
select select "1276"
select select "459"
select select "16"
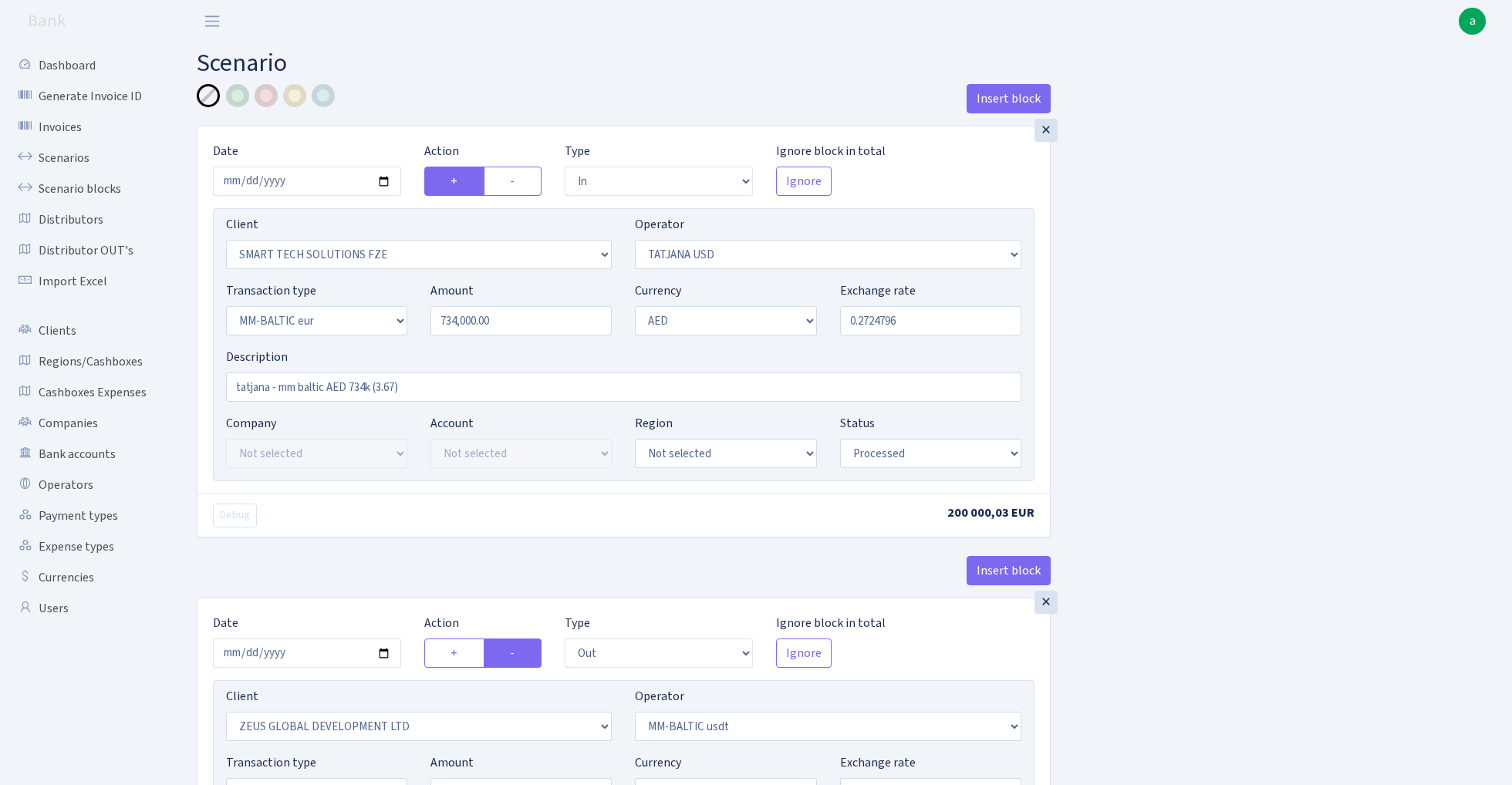
select select "9"
select select "processed"
click at [53, 152] on link "Scenarios" at bounding box center [85, 158] width 154 height 31
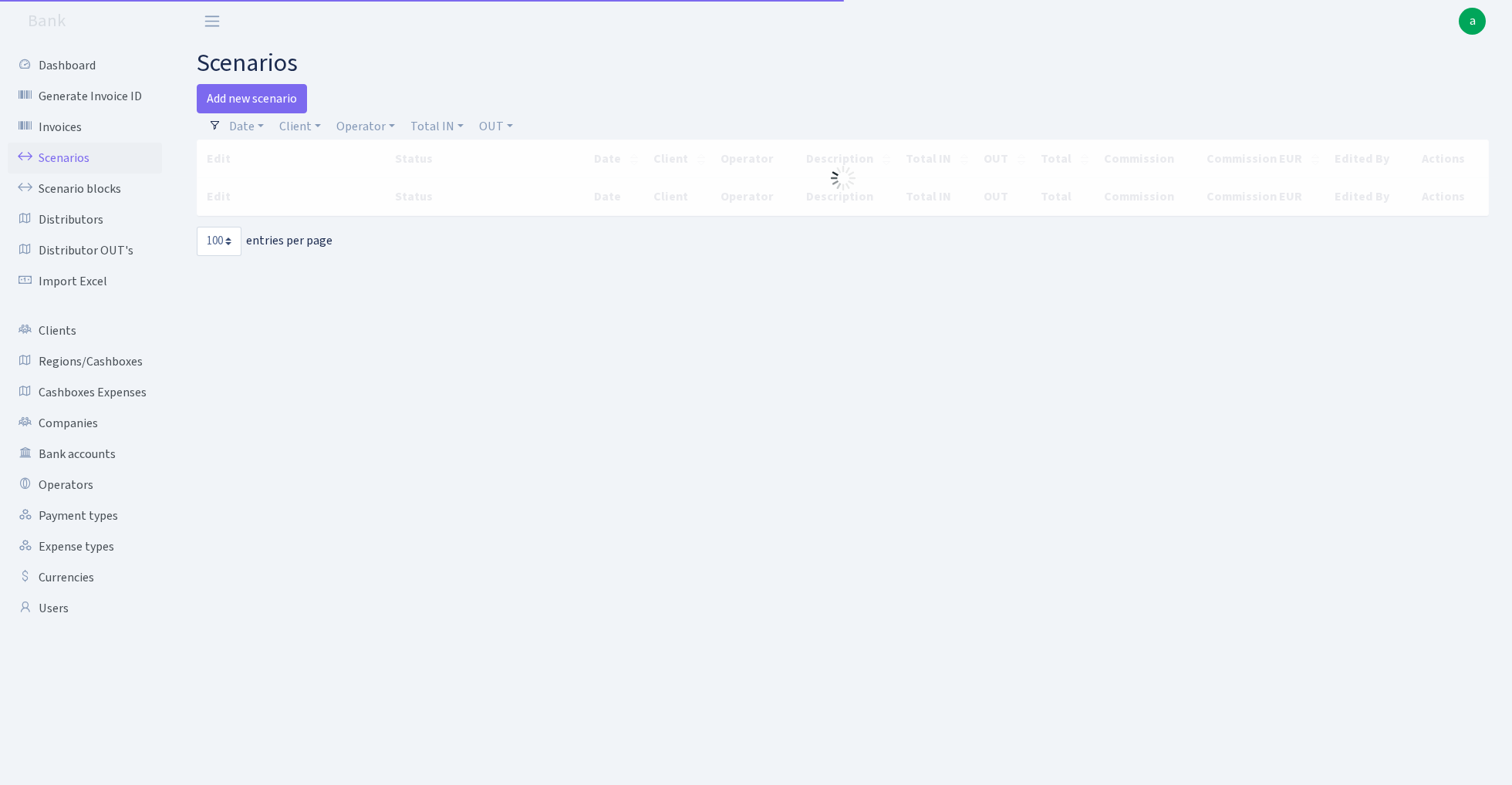
select select "100"
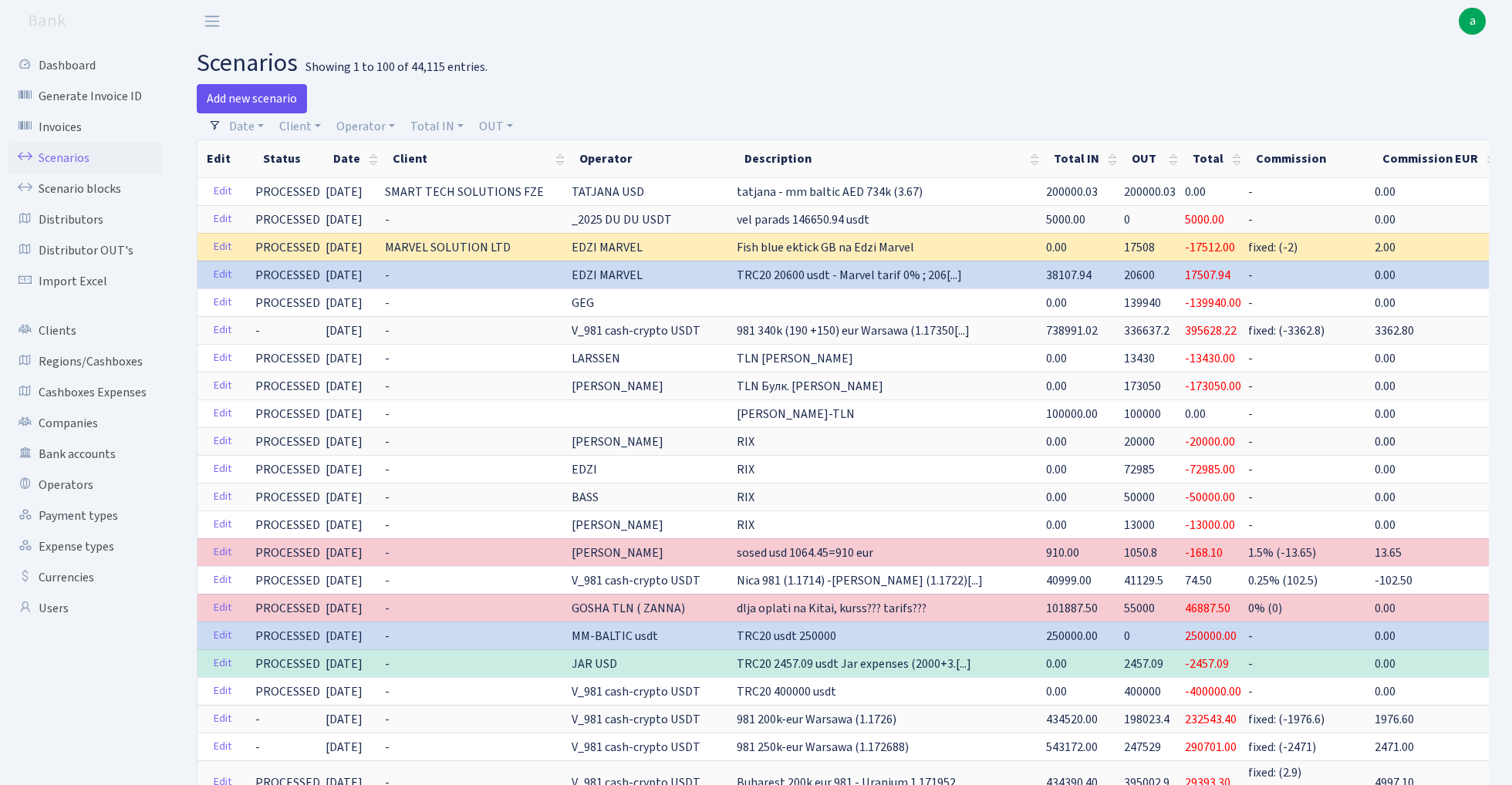
click at [264, 96] on link "Add new scenario" at bounding box center [252, 98] width 111 height 29
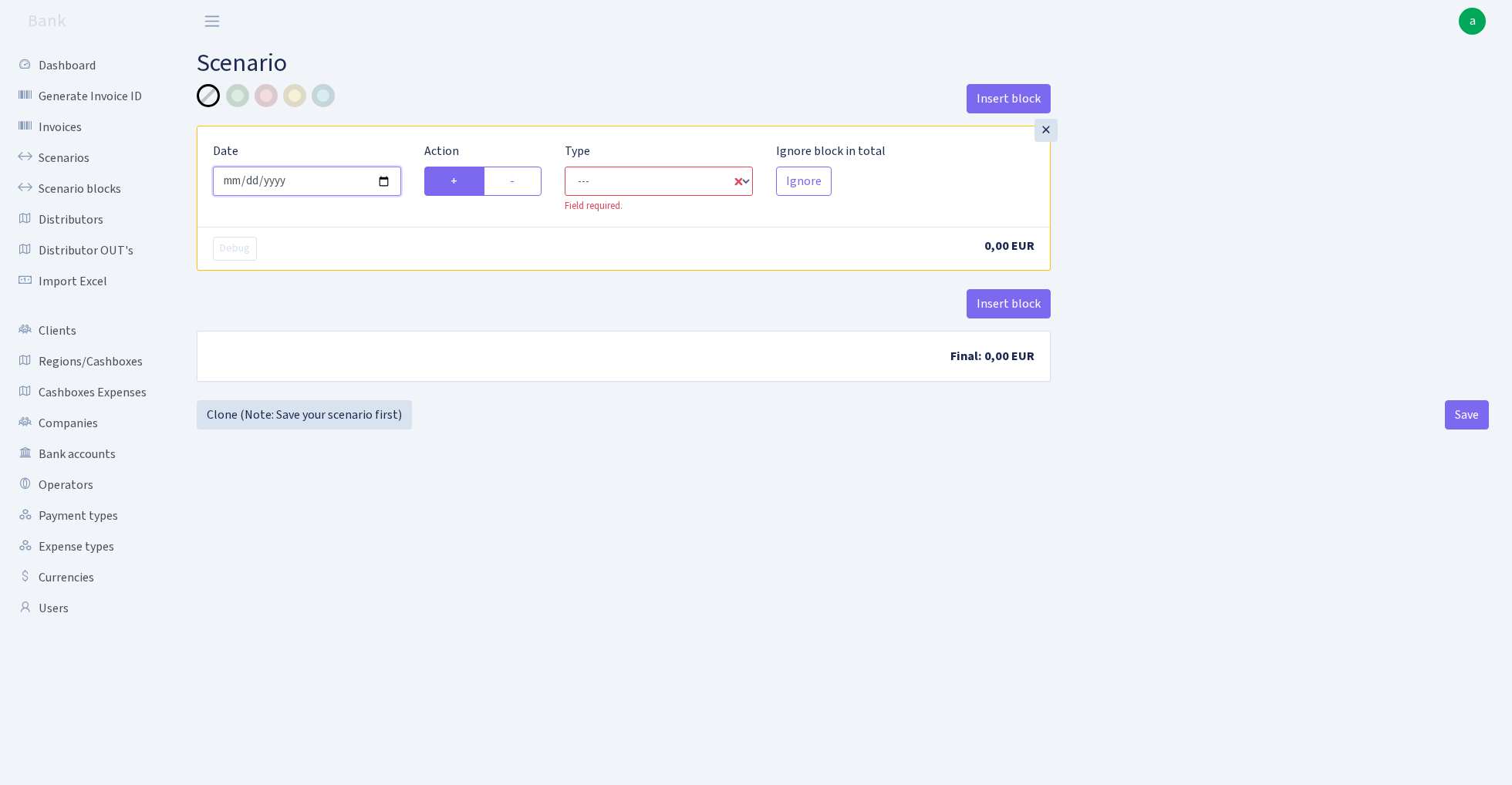
click at [306, 177] on input "2025-09-15" at bounding box center [307, 181] width 188 height 29
type input "[DATE]"
click at [457, 27] on header "Bank a My Account Logout" at bounding box center [756, 21] width 1512 height 43
select select "in"
select select "1"
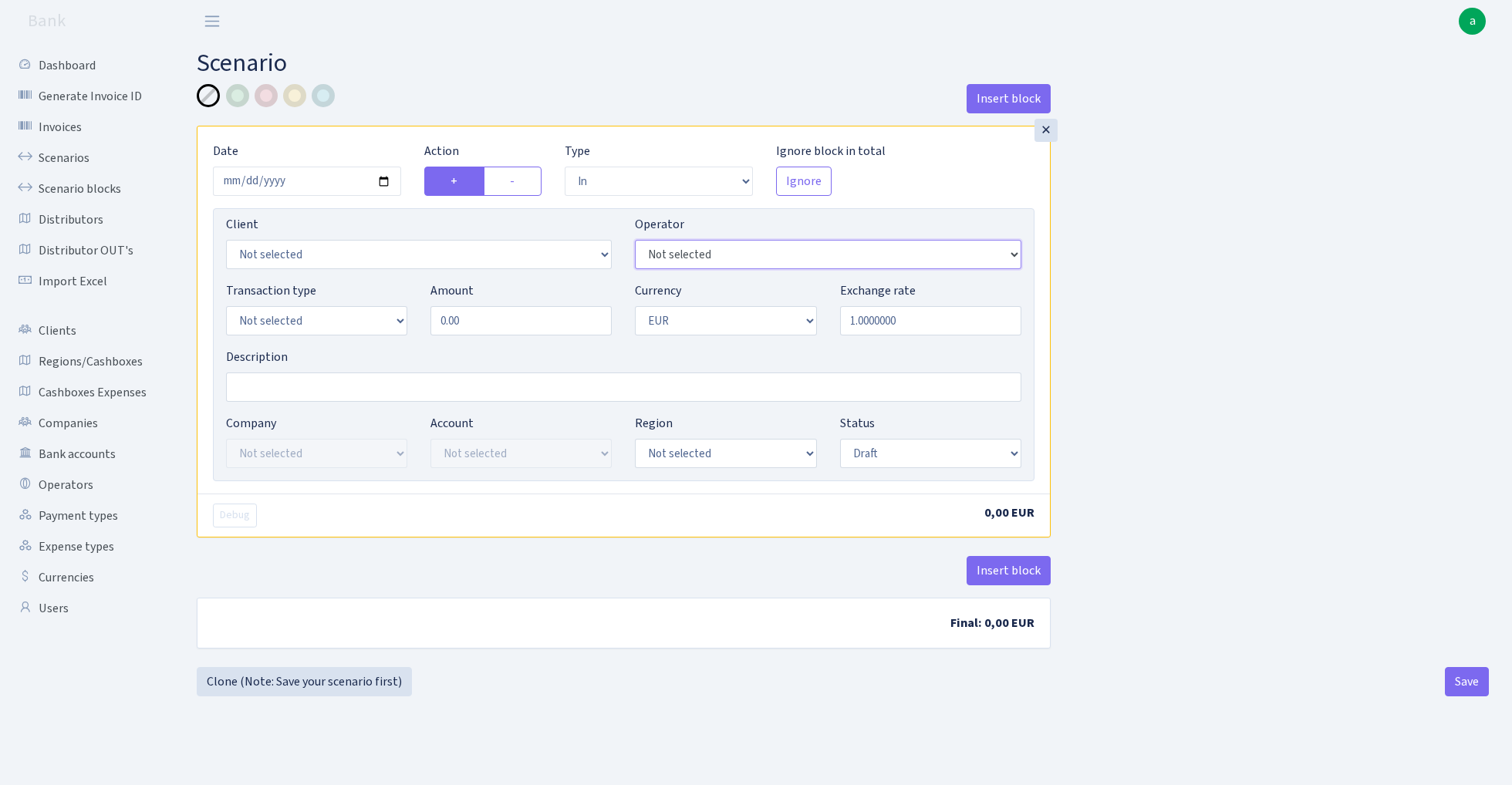
select select "435"
select select "1"
select select "2"
click at [309, 395] on input "Description" at bounding box center [624, 387] width 796 height 29
type input "Warsawa 20k USD - 981 - tatjana"
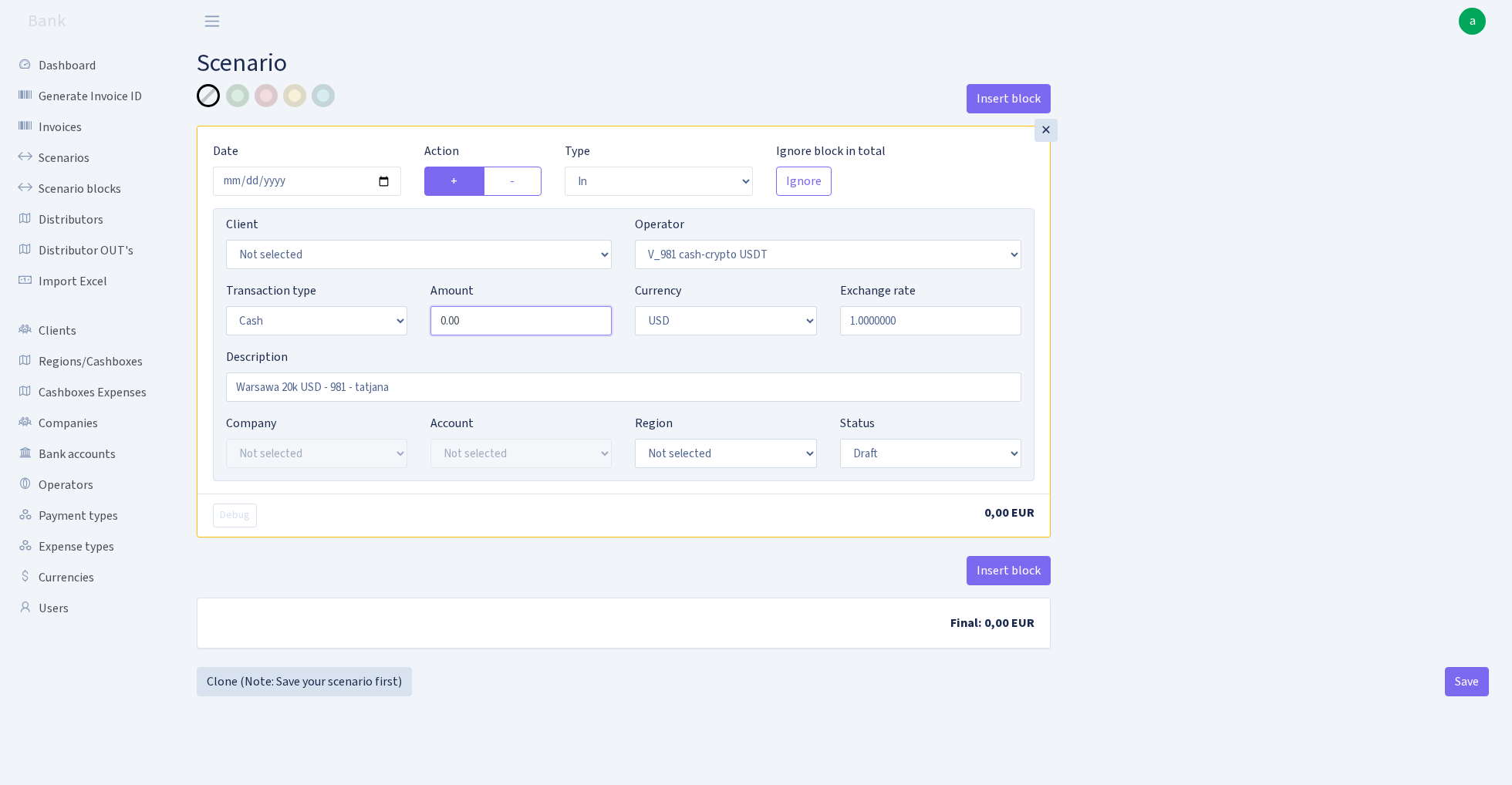
click at [488, 321] on input "0.00" at bounding box center [520, 321] width 182 height 29
type input "20,000.00"
click at [1209, 374] on div "Insert block × Date 2025-09-13 Action + - Type --- In Out Commission Field requ…" at bounding box center [842, 372] width 1315 height 577
select select "23"
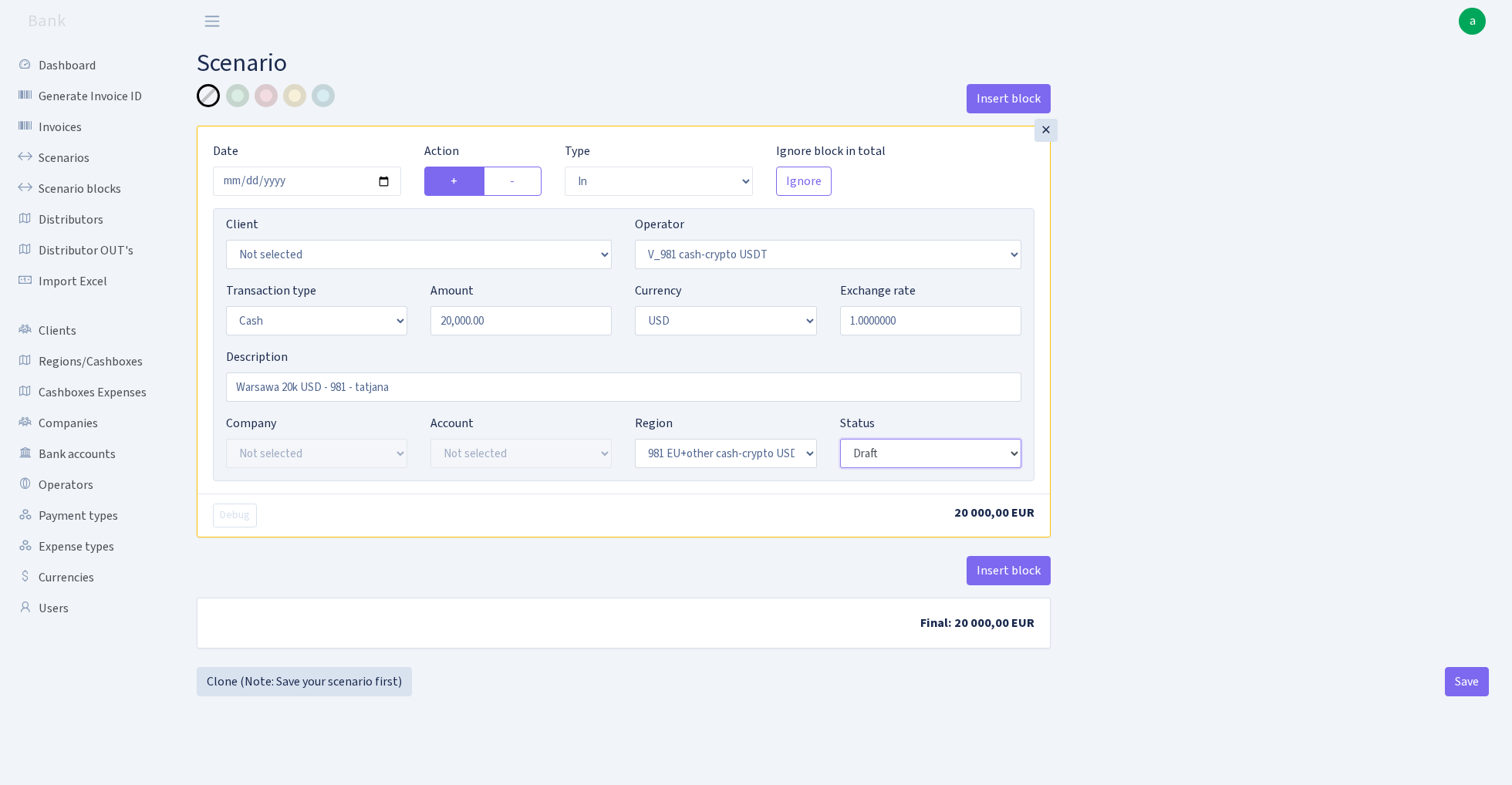
select select "processed"
click at [1016, 568] on button "Insert block" at bounding box center [1009, 570] width 84 height 29
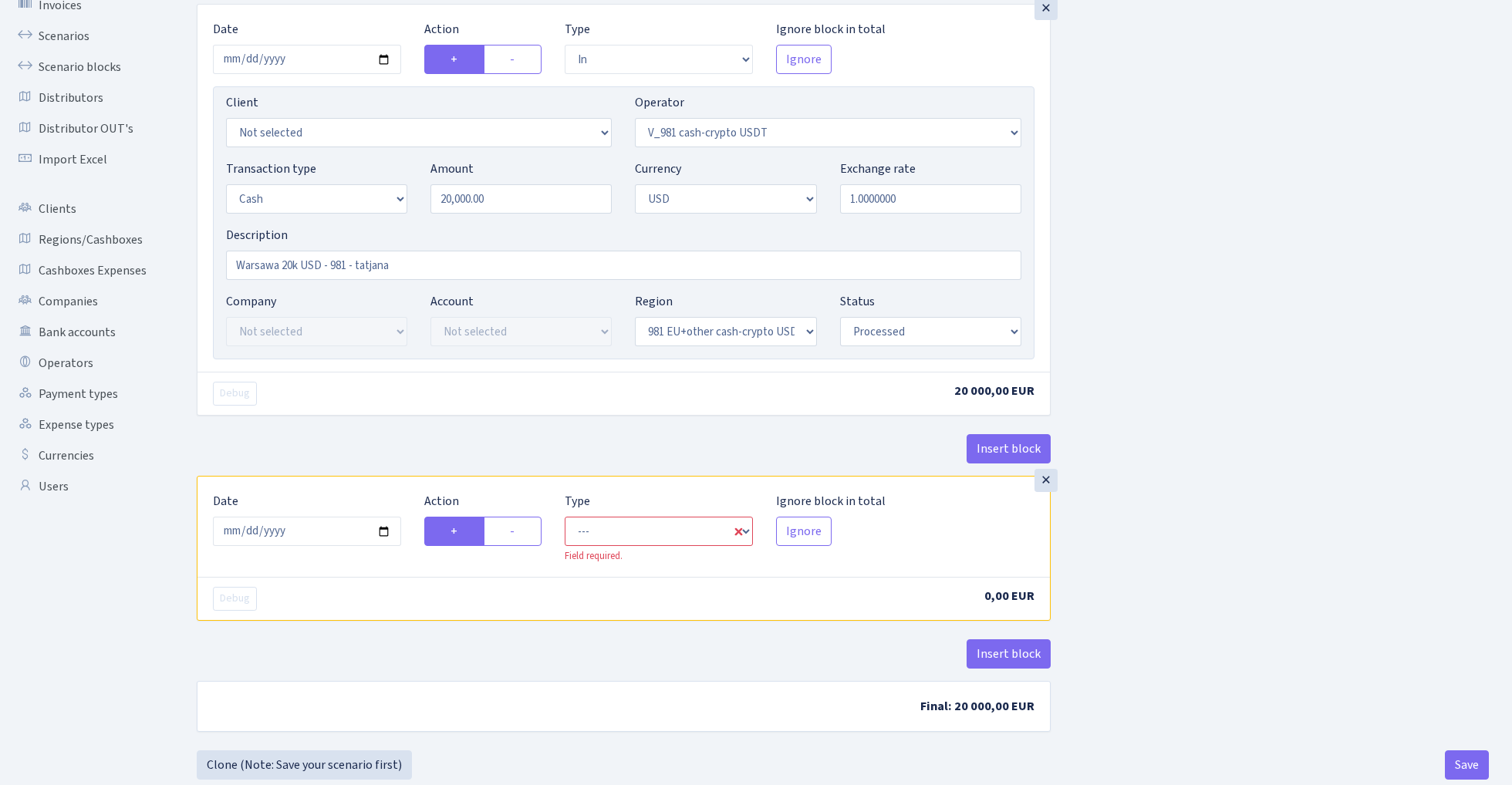
scroll to position [136, 0]
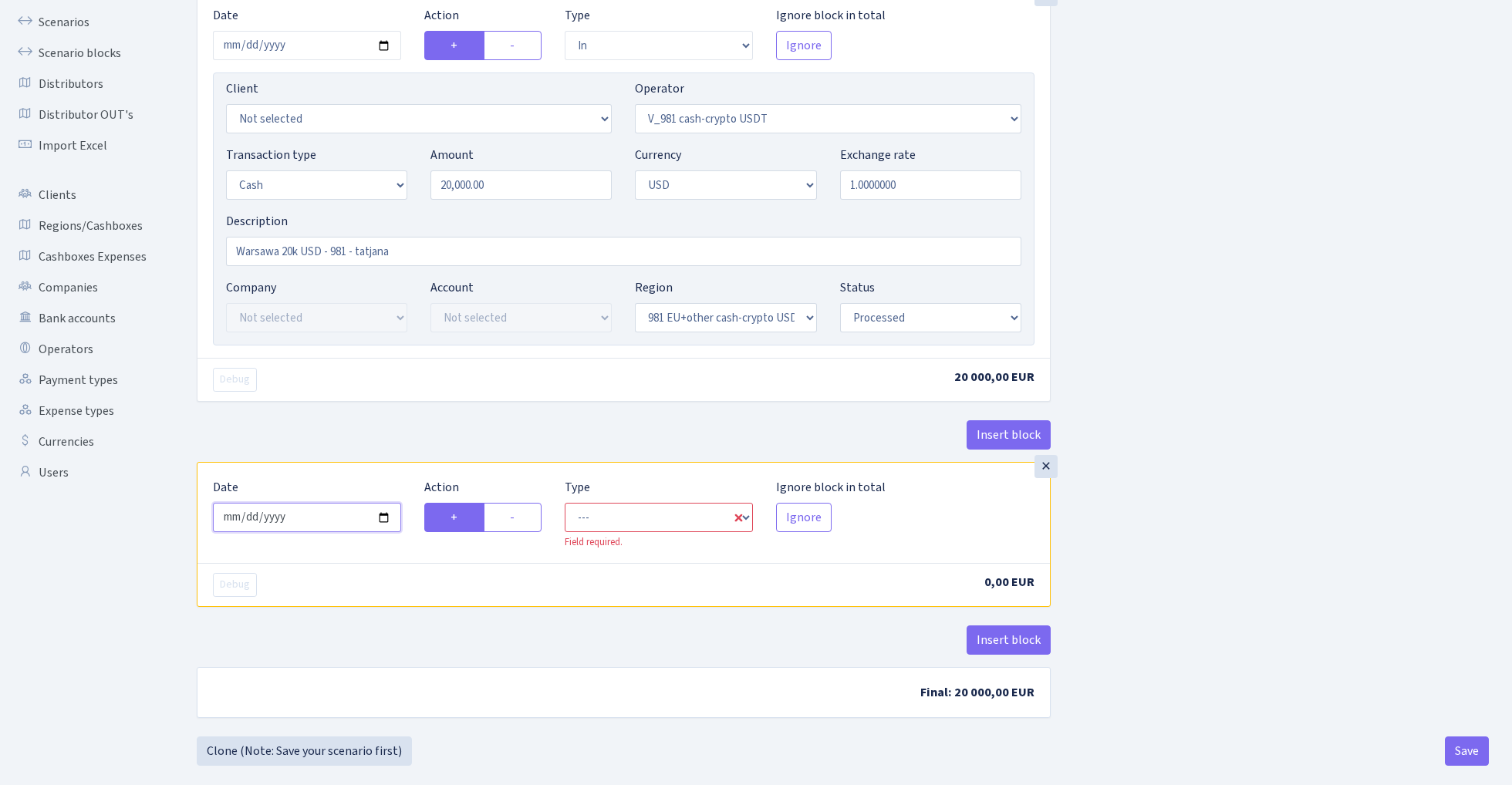
click at [323, 522] on input "2025-09-15" at bounding box center [307, 517] width 188 height 29
type input "2025-09-13"
click at [364, 401] on div "Debug 20 000,00 EUR" at bounding box center [624, 380] width 852 height 44
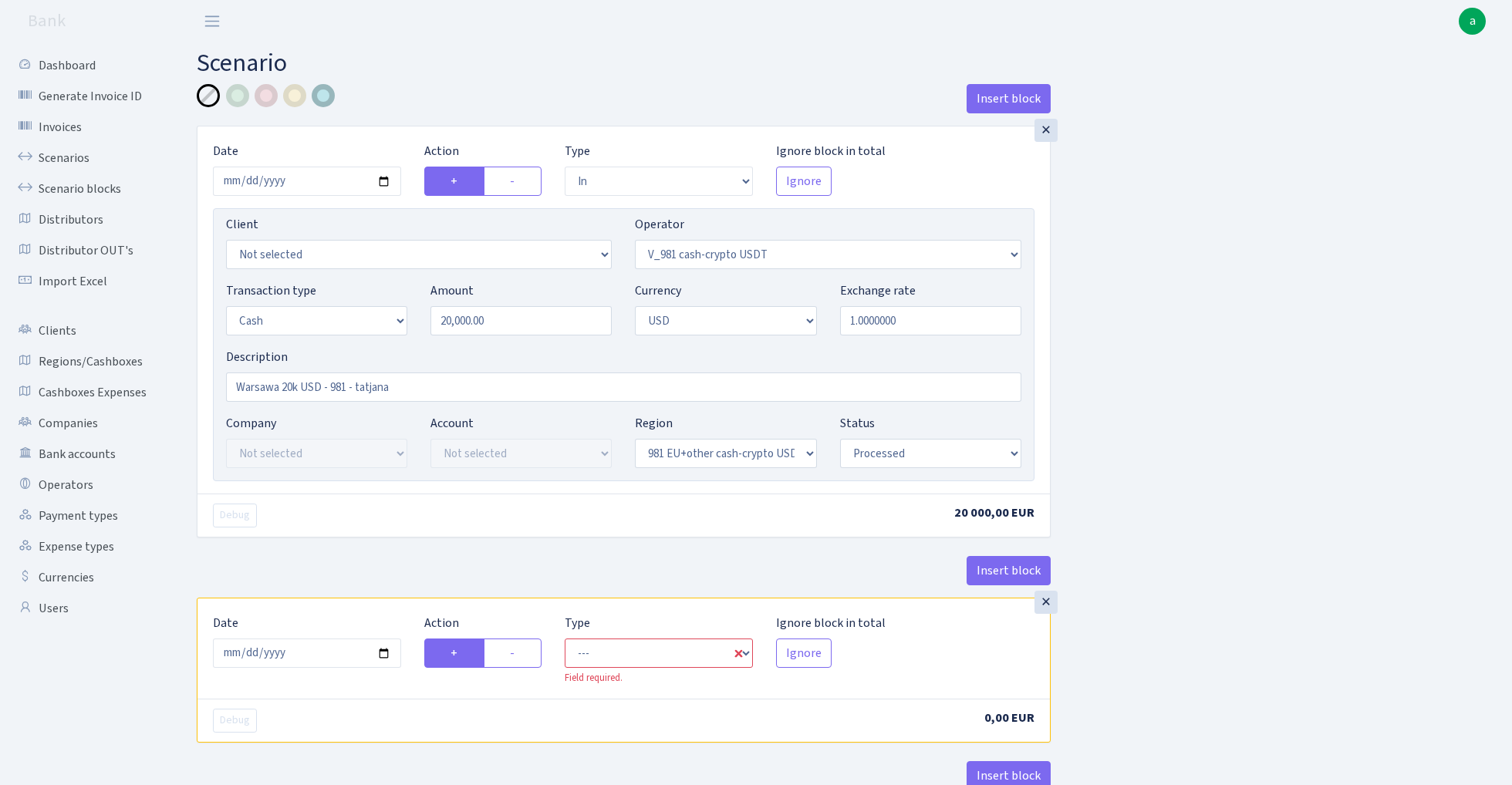
scroll to position [0, 0]
click at [240, 94] on div at bounding box center [237, 95] width 23 height 23
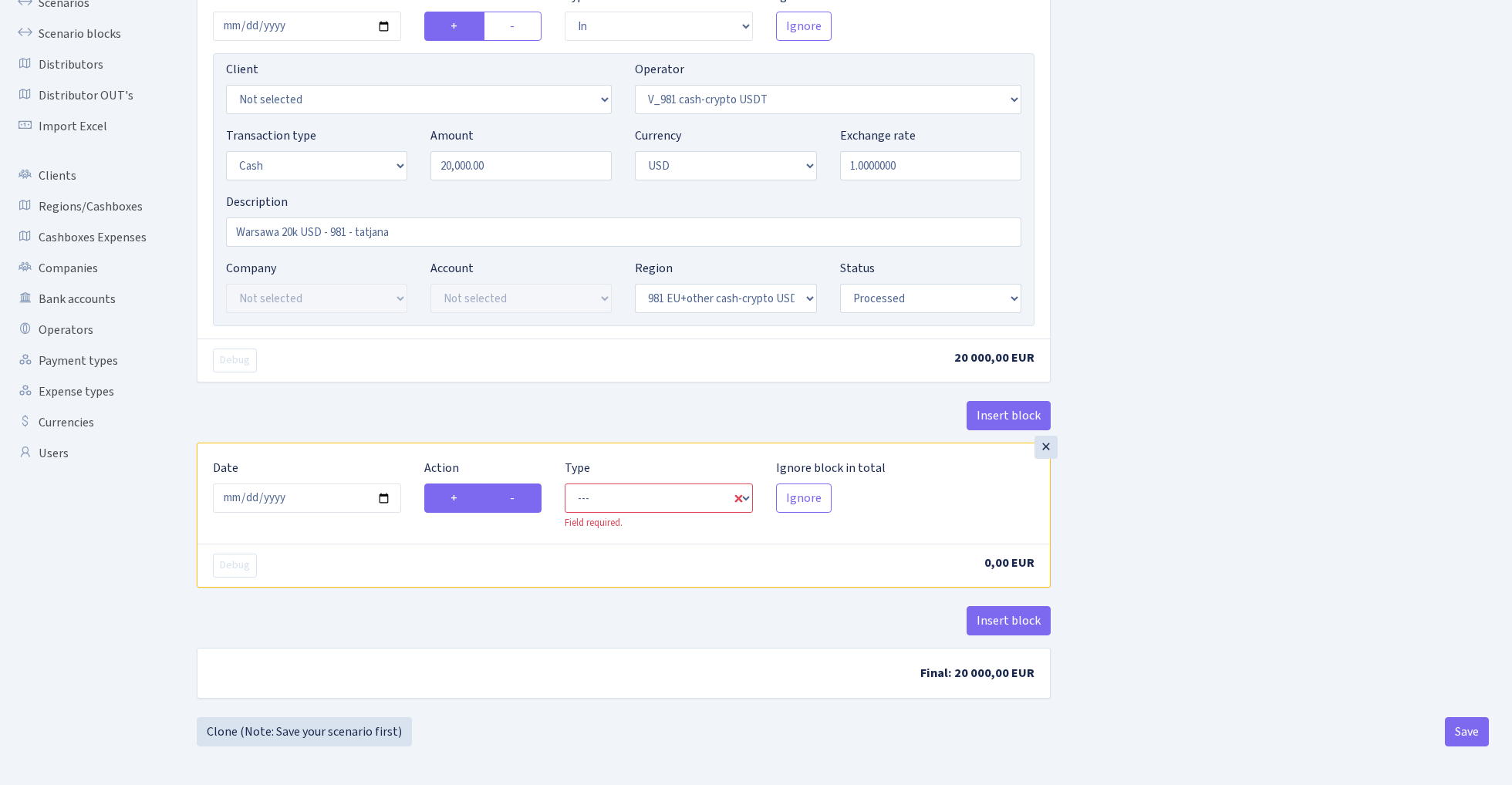
click at [524, 499] on label "-" at bounding box center [512, 498] width 58 height 29
click at [520, 499] on input "-" at bounding box center [515, 494] width 10 height 10
radio input "true"
radio input "false"
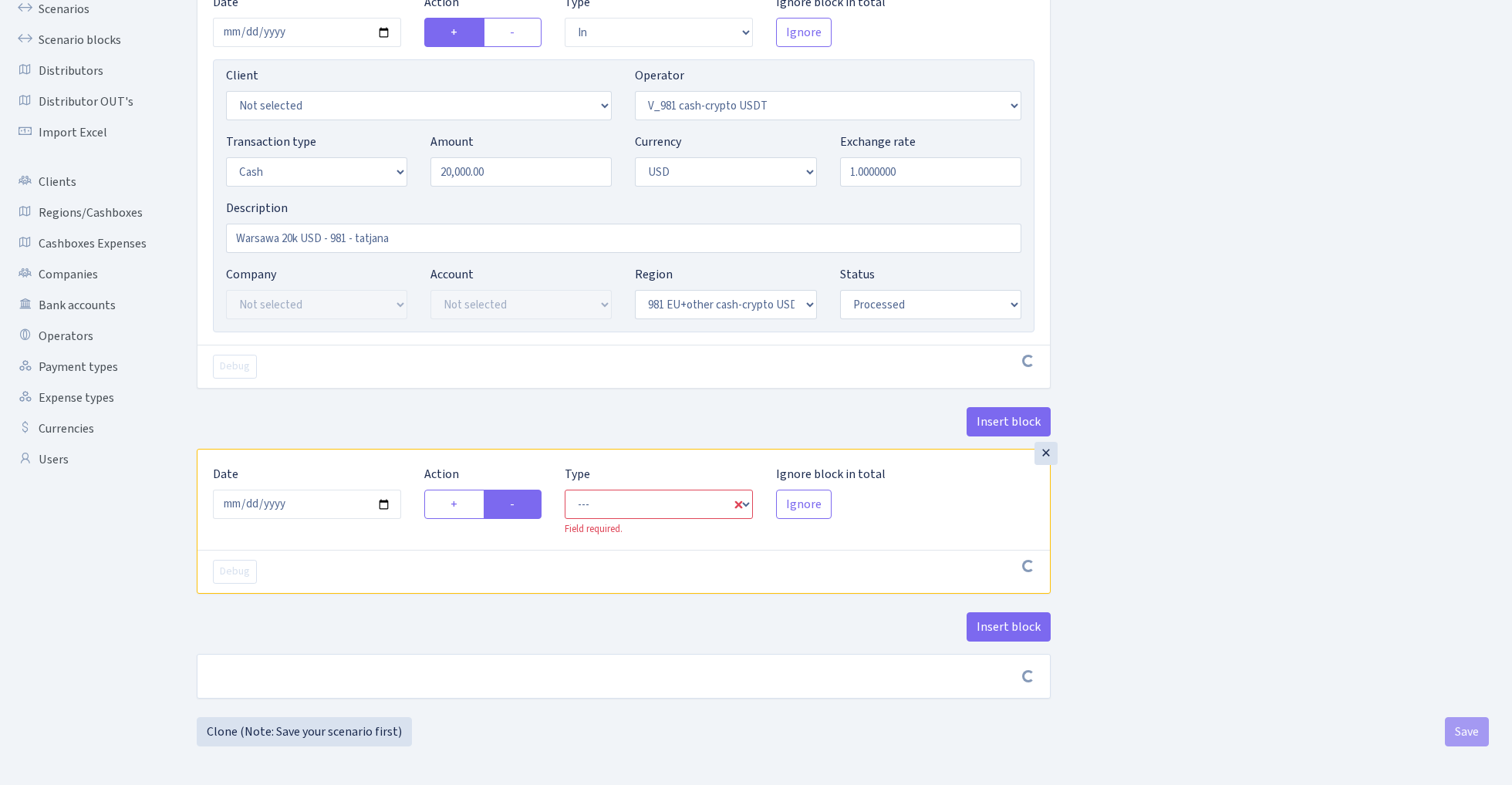
scroll to position [151, 0]
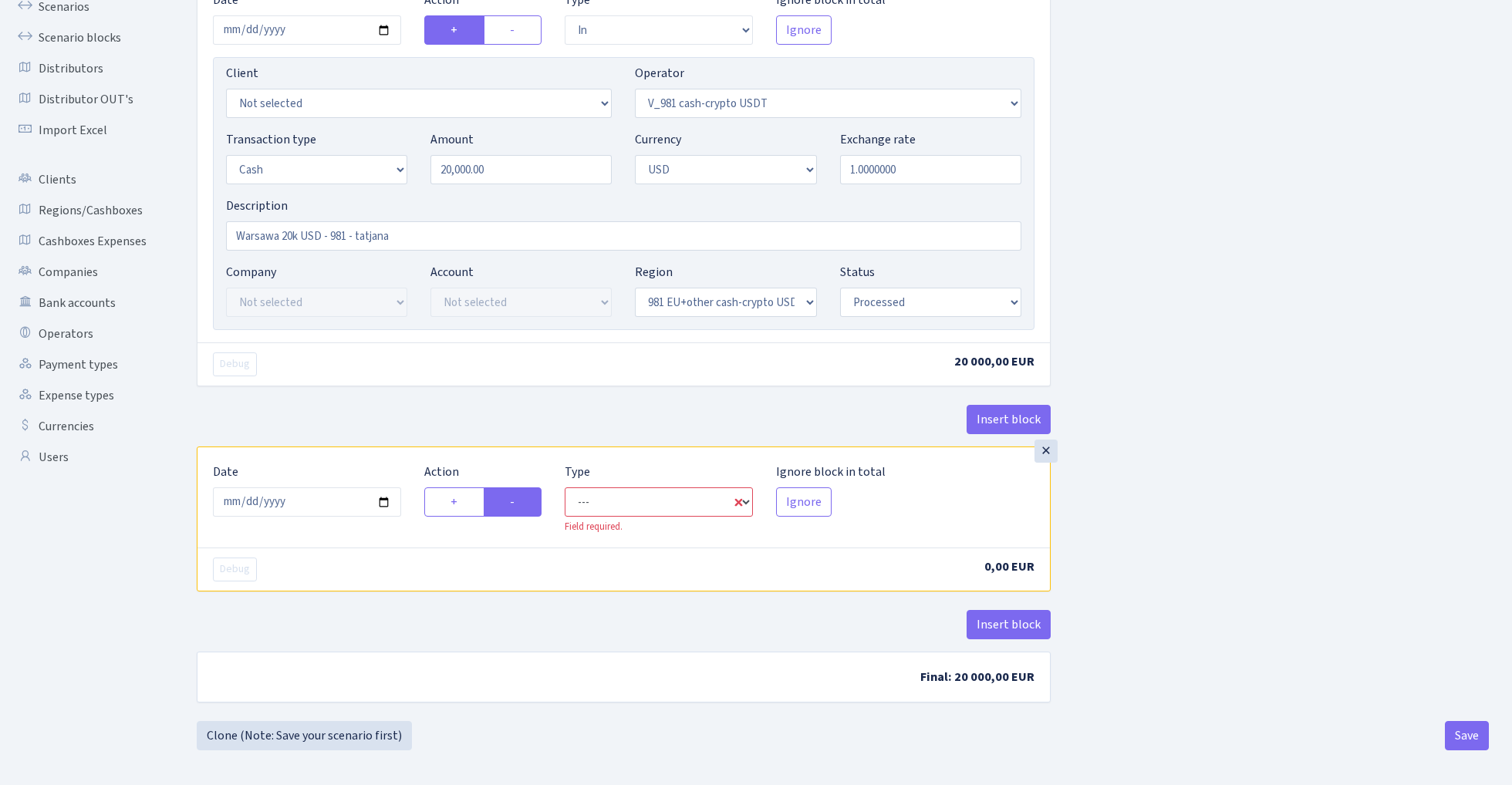
select select "commission"
select select "435"
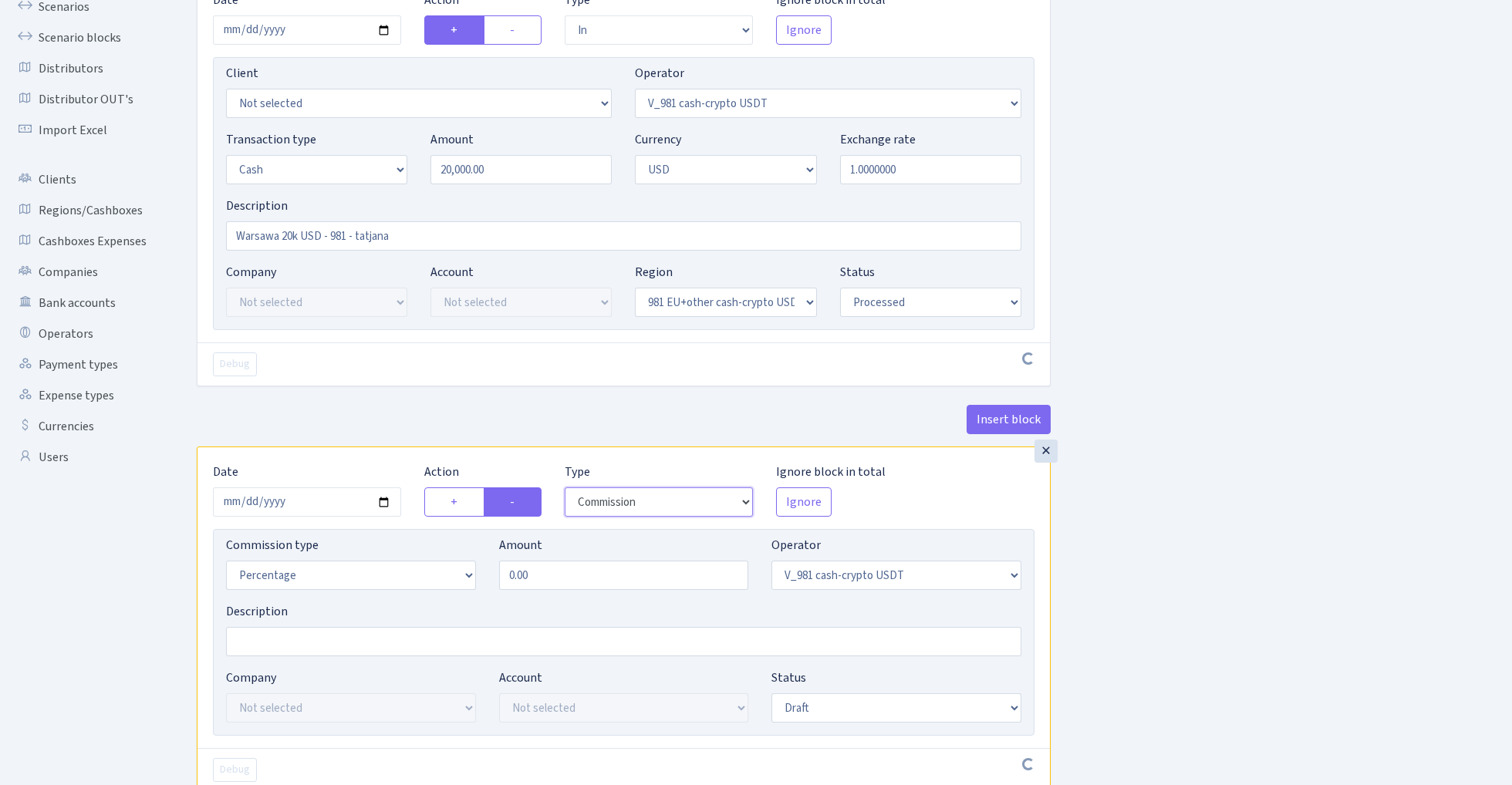
scroll to position [198, 0]
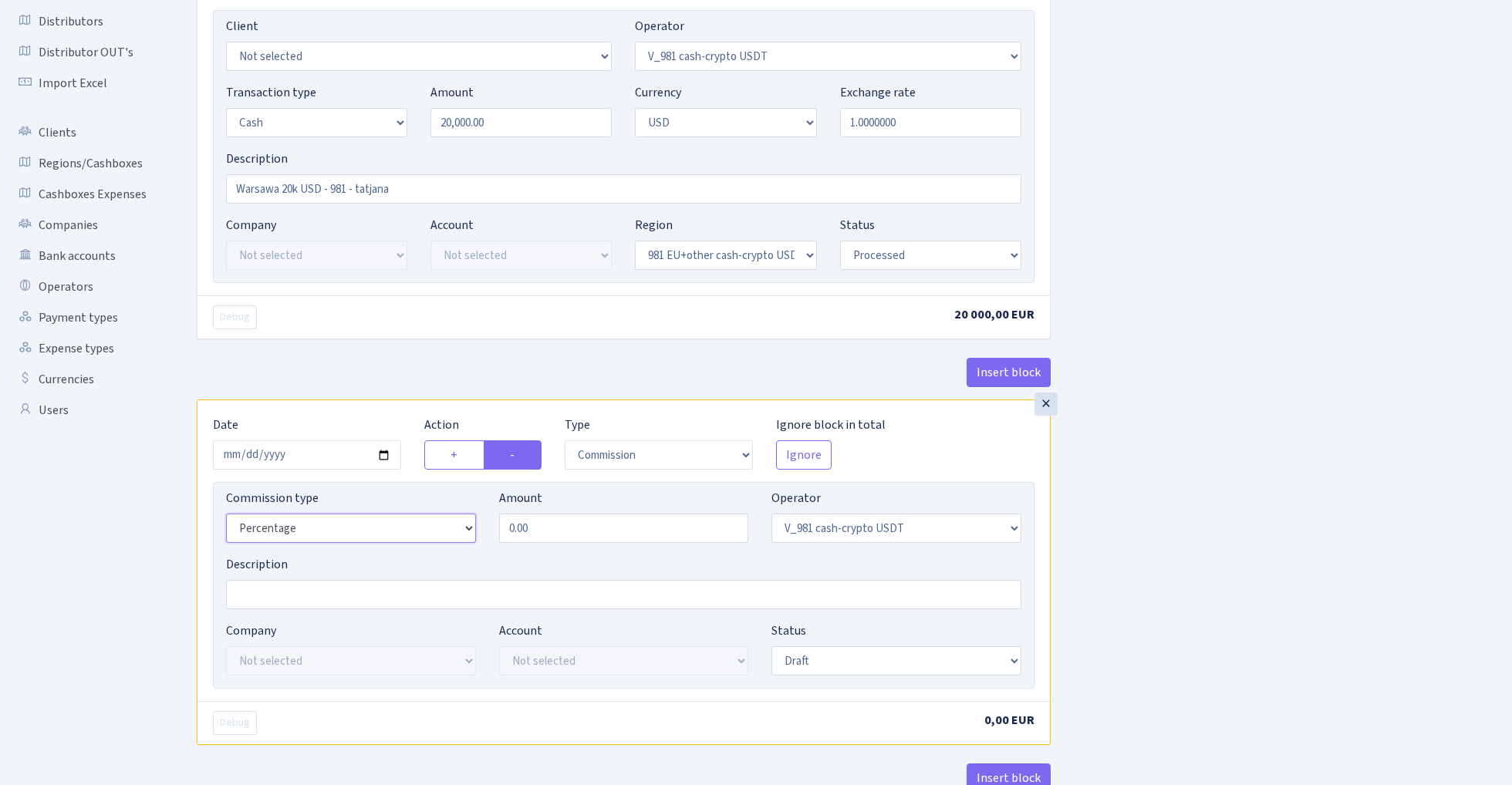
select select "bank"
click at [581, 536] on input "0.00" at bounding box center [624, 528] width 250 height 29
type input "0.80"
click at [1177, 528] on div "Insert block × Date 2025-09-13 Action + - Type --- In Out Commission Field requ…" at bounding box center [842, 380] width 1315 height 988
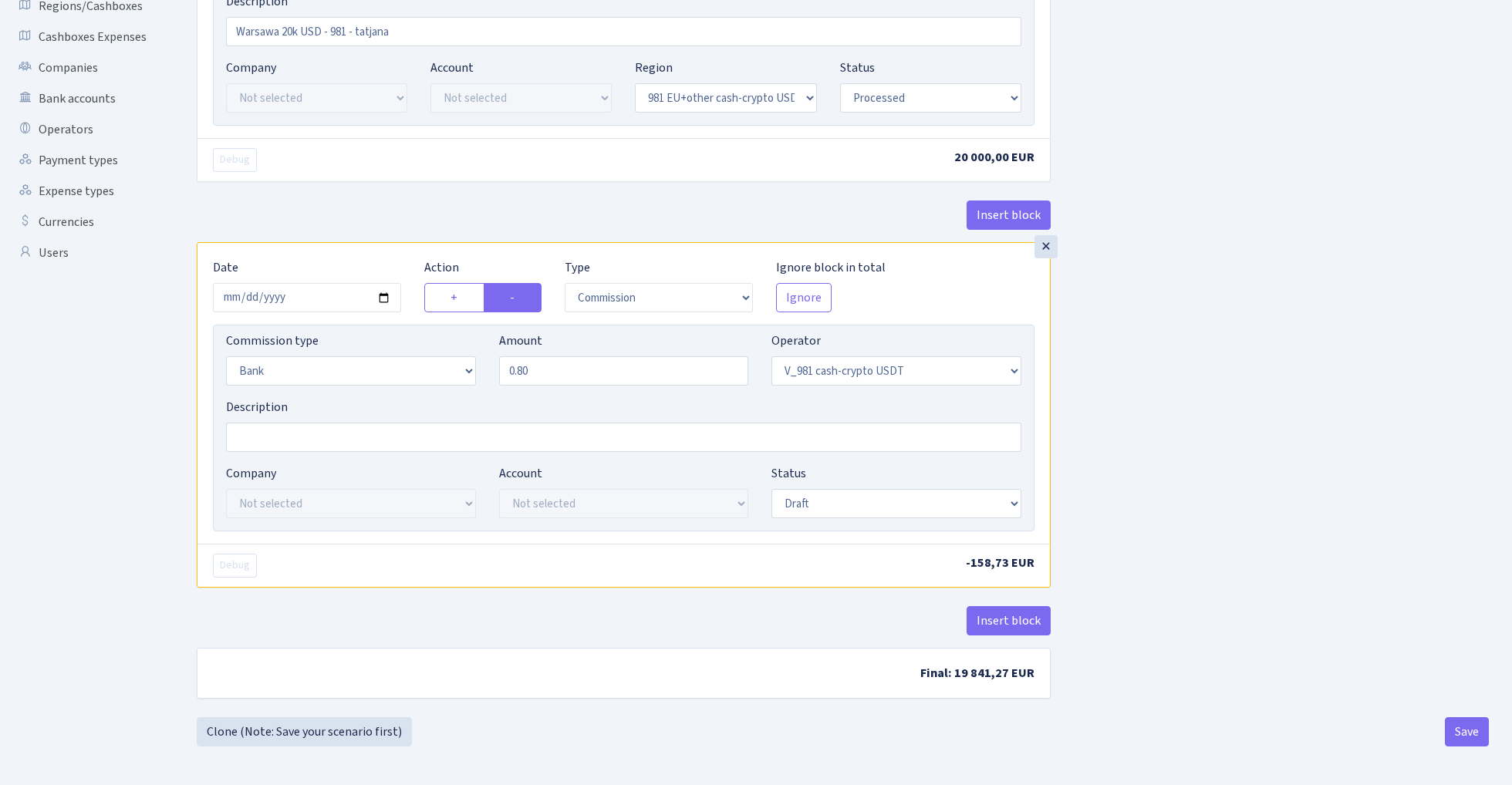
scroll to position [359, 0]
select select "processed"
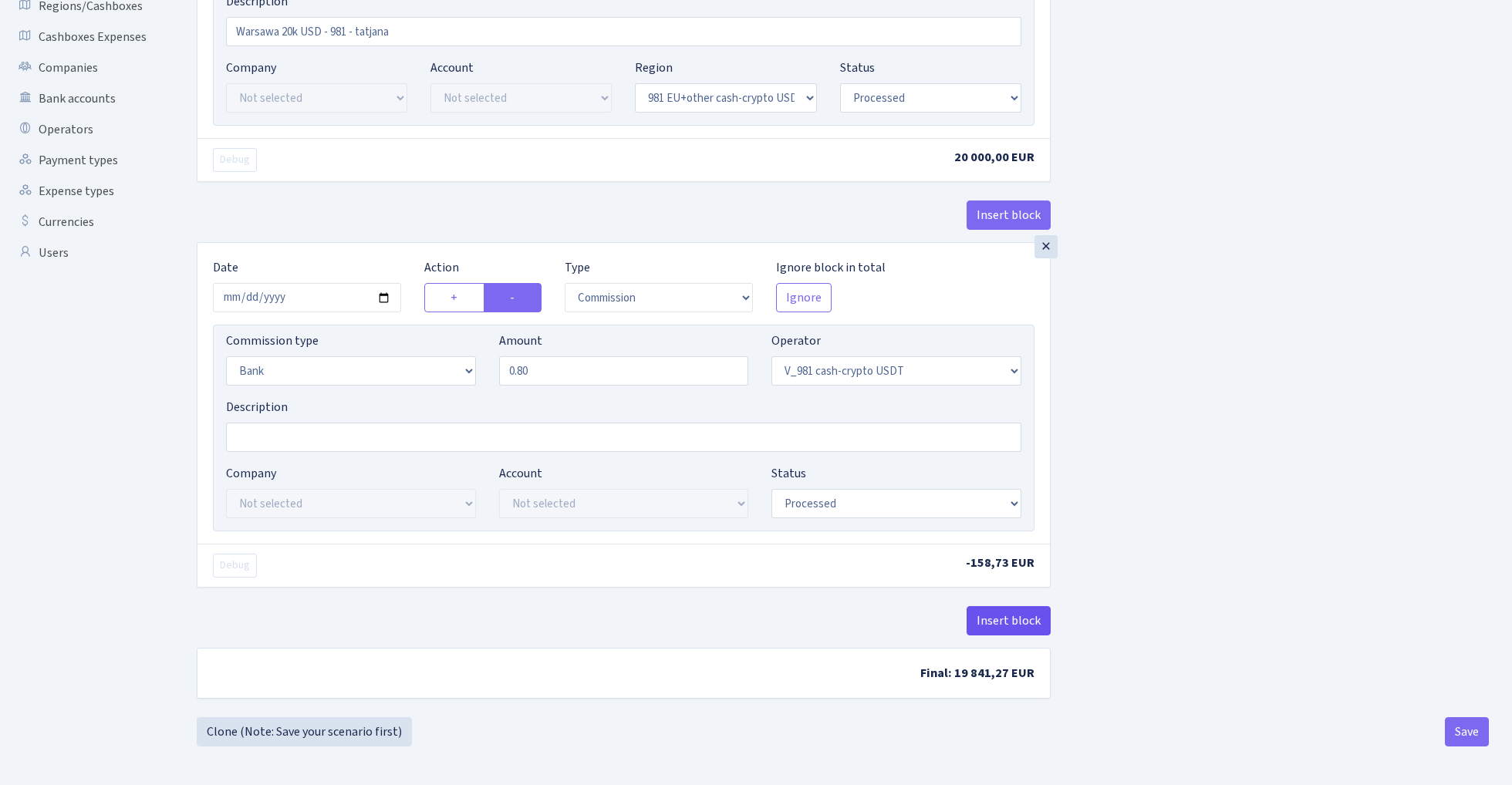
click at [1019, 620] on button "Insert block" at bounding box center [1009, 620] width 84 height 29
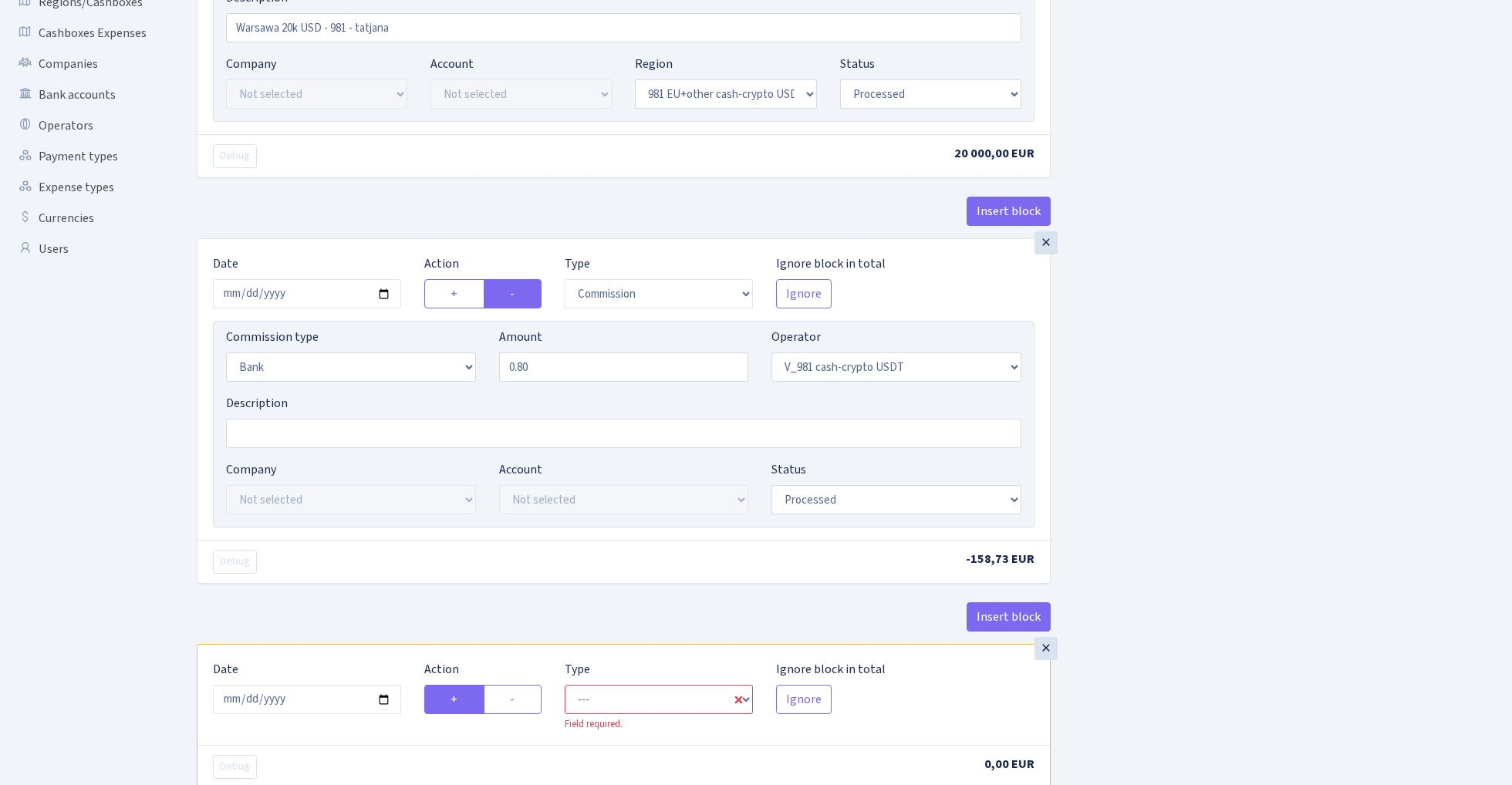
scroll to position [566, 0]
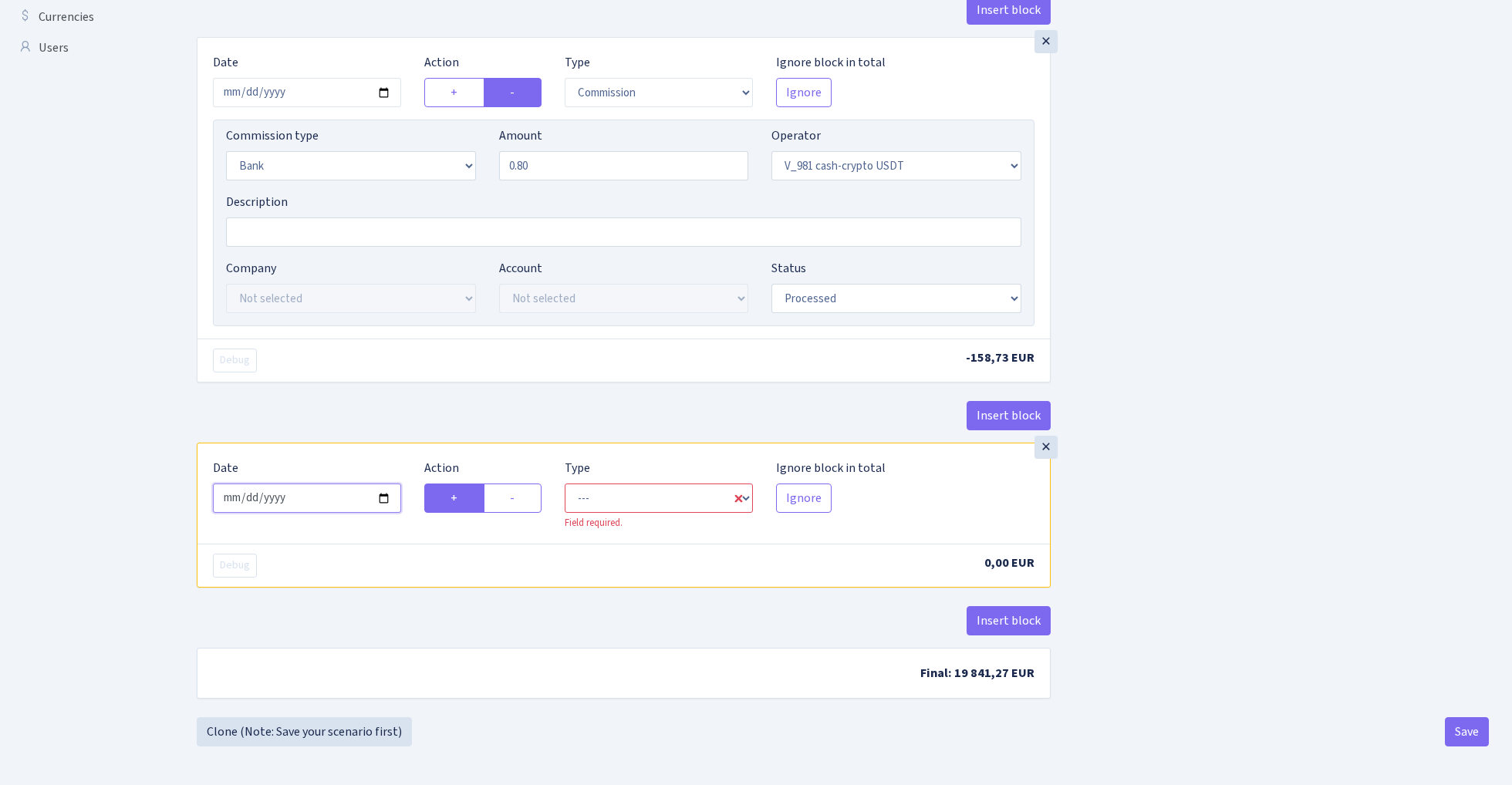
click at [311, 499] on input "2025-09-15" at bounding box center [307, 498] width 188 height 29
type input "2025-09-13"
click at [359, 408] on div "Insert block" at bounding box center [624, 422] width 854 height 42
click at [528, 501] on label "-" at bounding box center [512, 498] width 58 height 29
click at [520, 499] on input "-" at bounding box center [515, 494] width 10 height 10
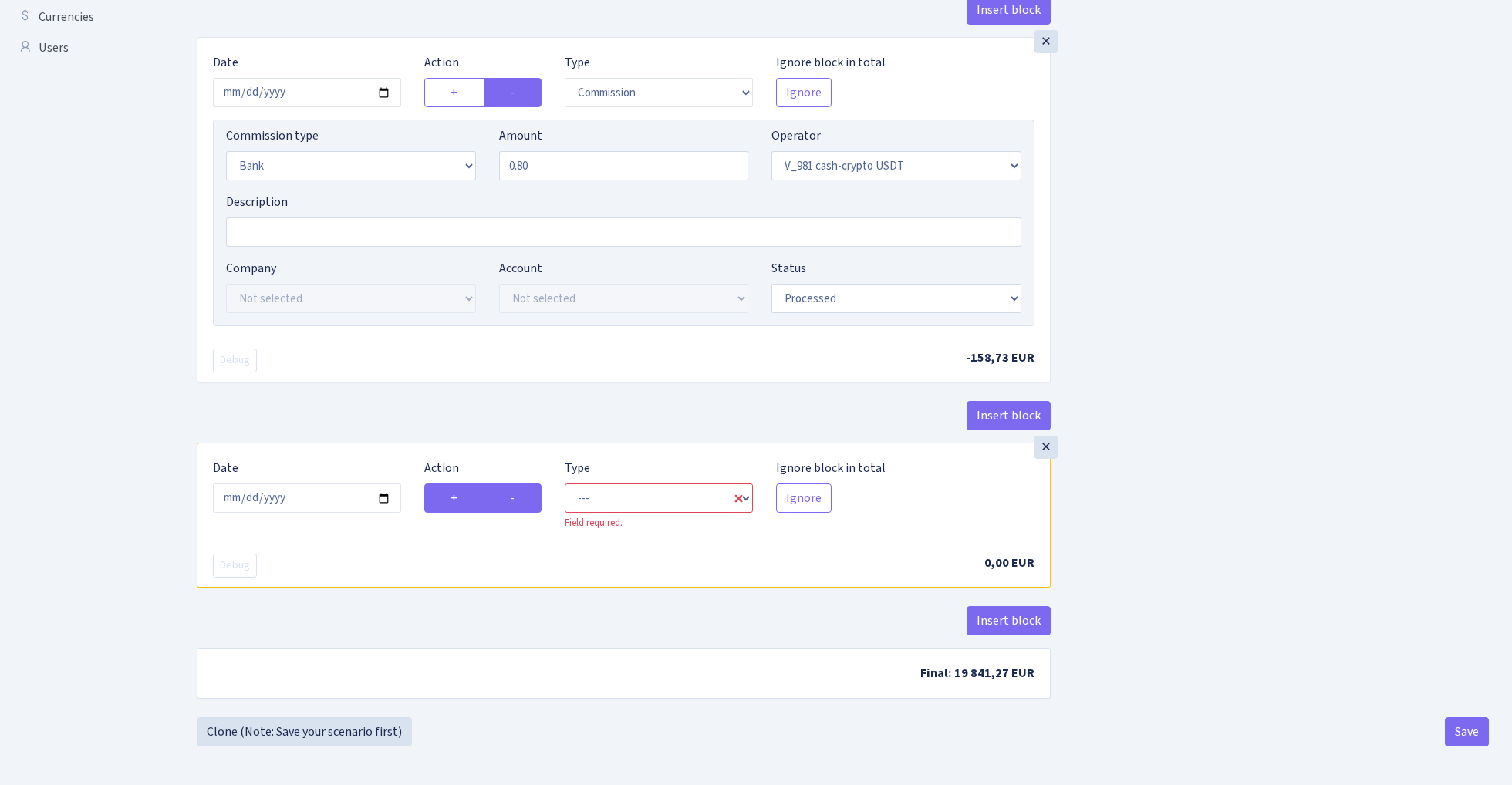
radio input "true"
radio input "false"
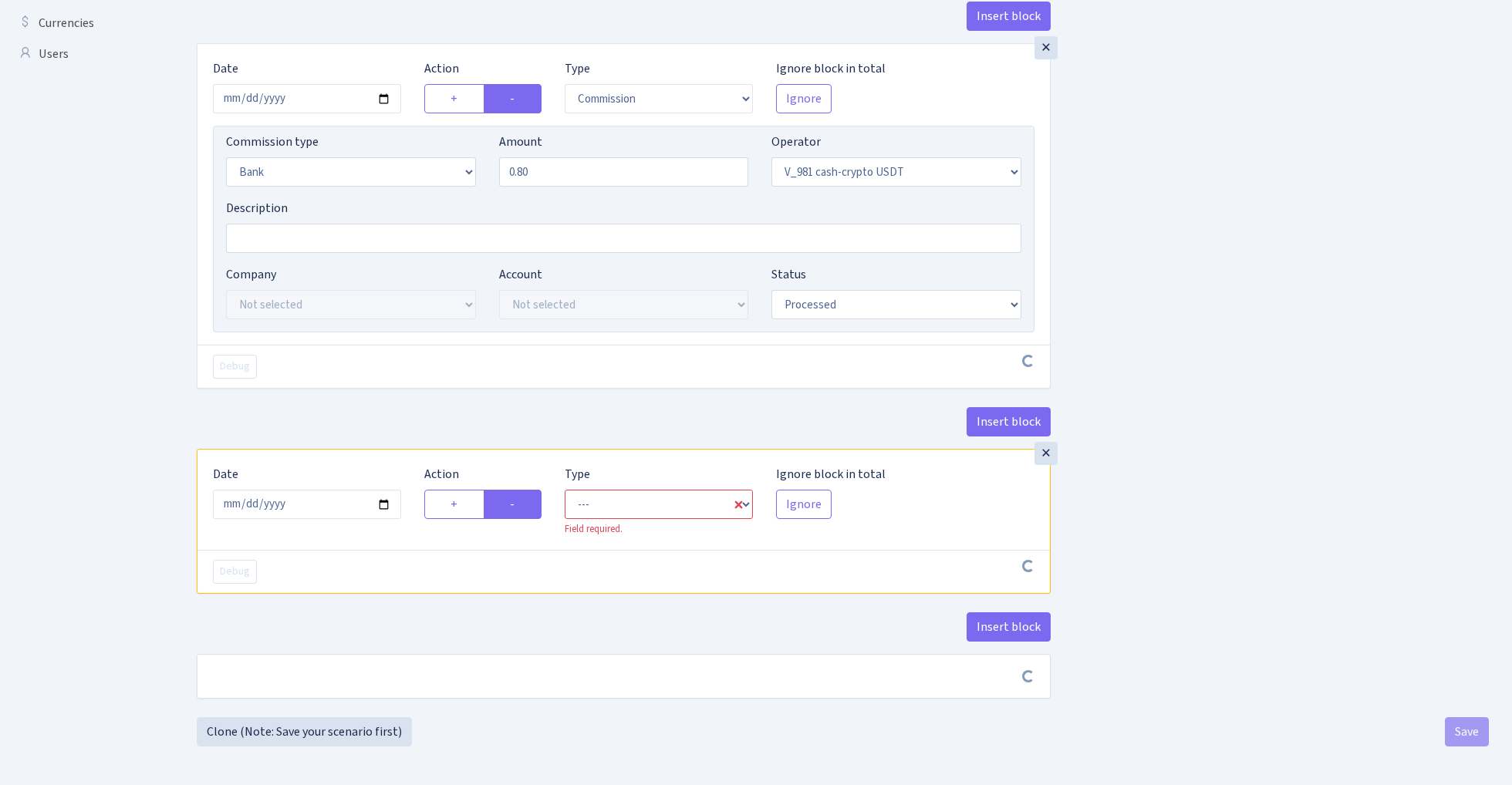
scroll to position [559, 0]
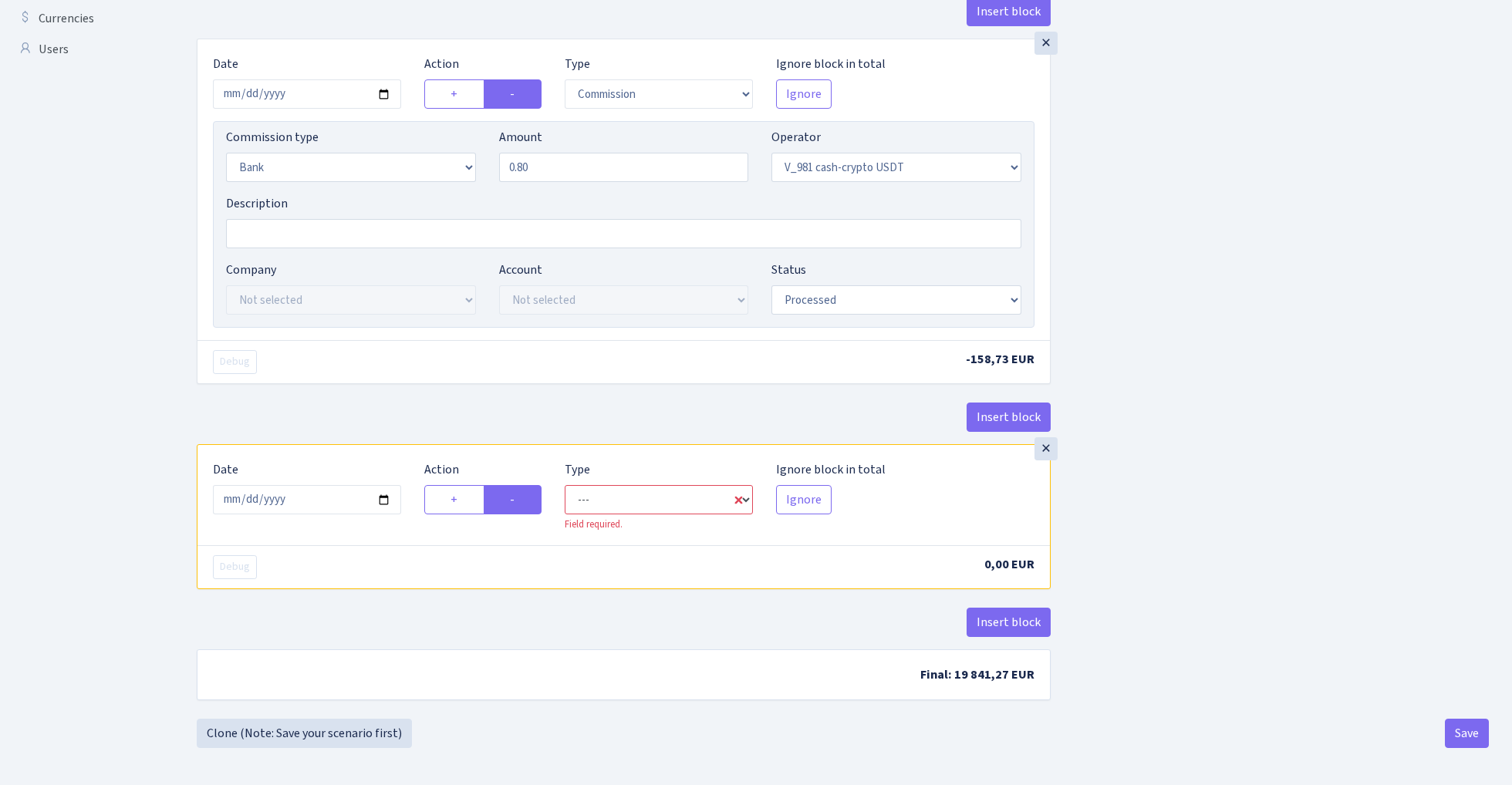
select select "out"
select select "435"
select select "1"
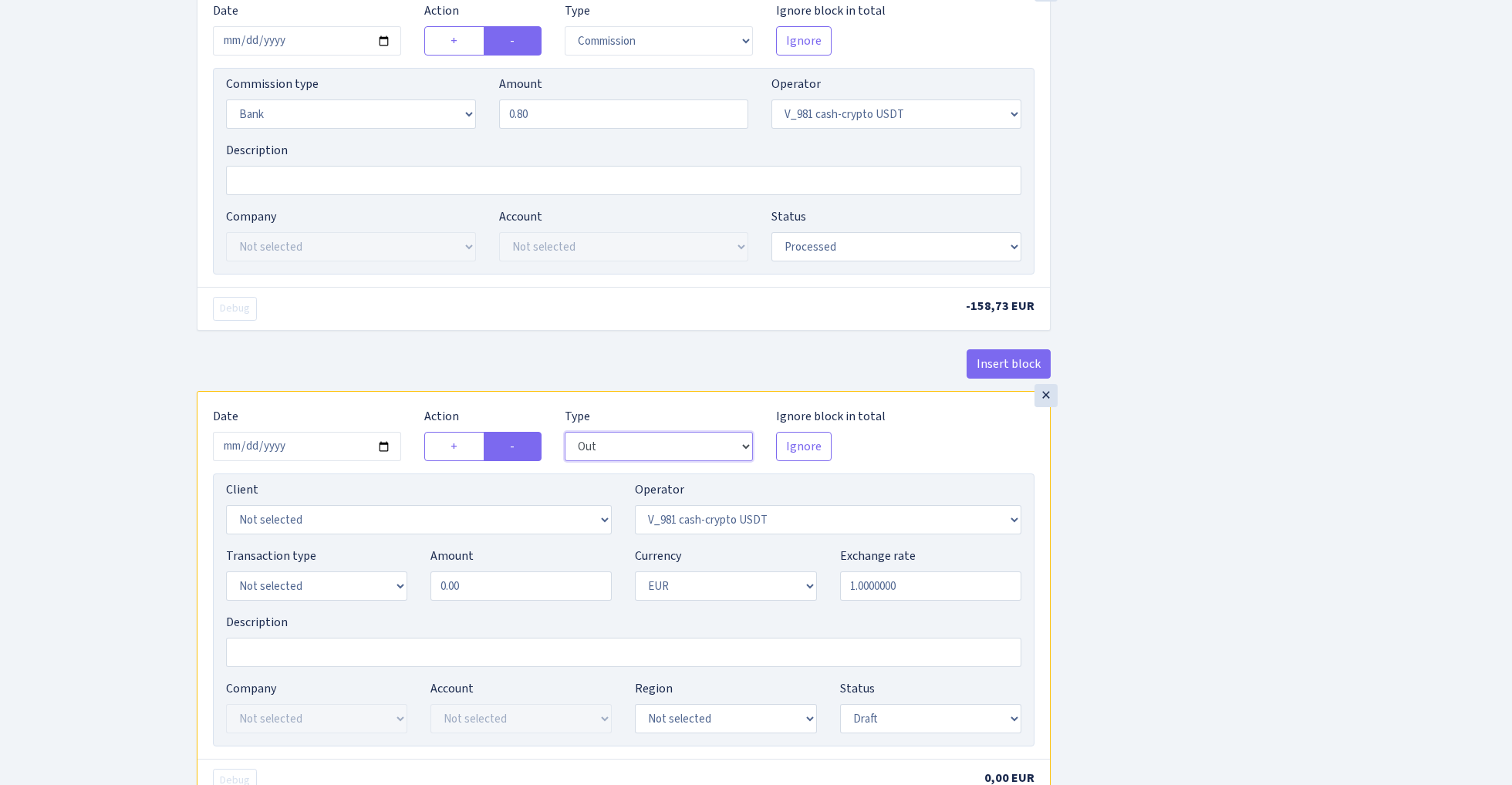
scroll to position [617, 0]
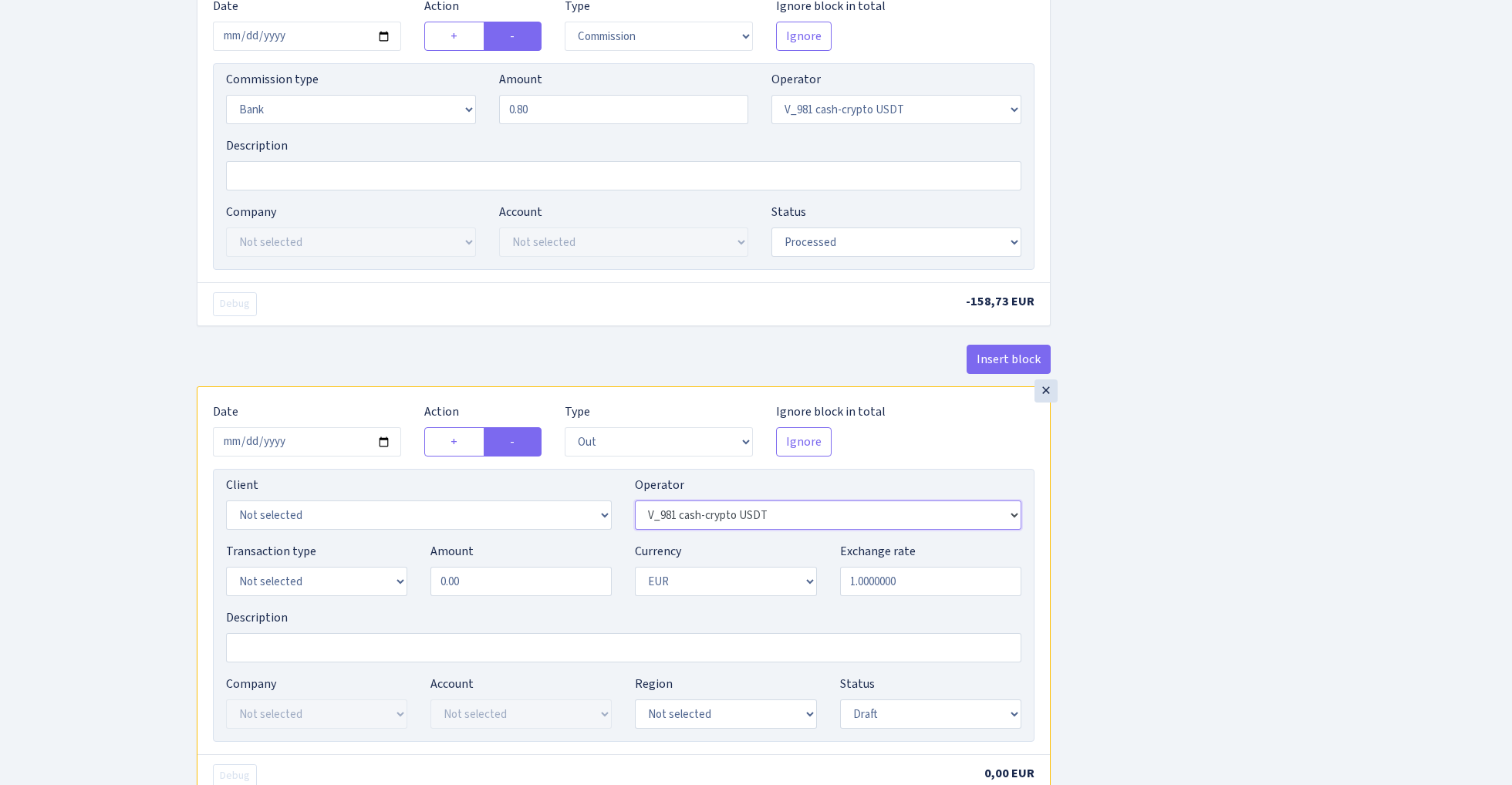
select select "303"
select select "1"
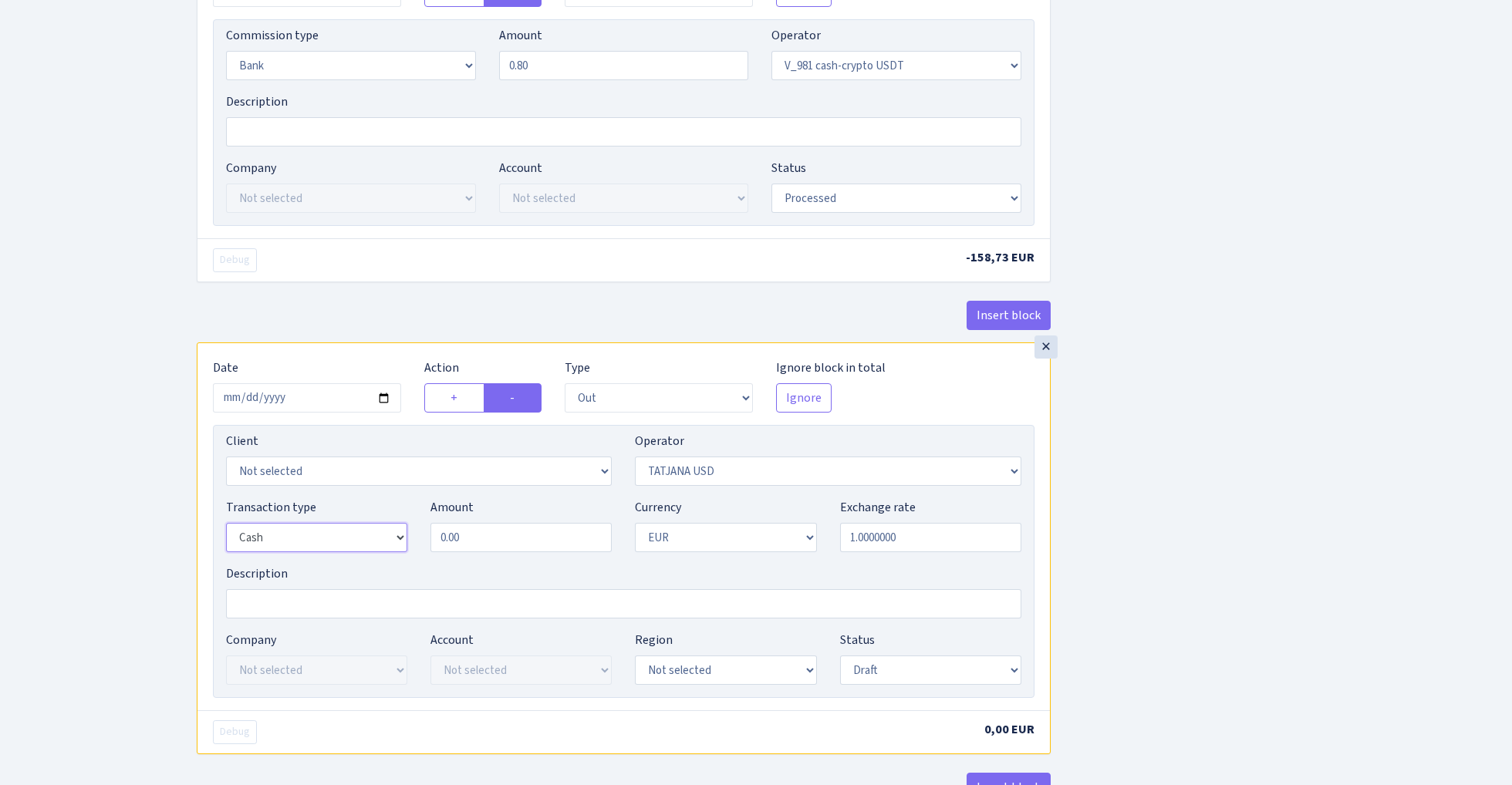
scroll to position [691, 0]
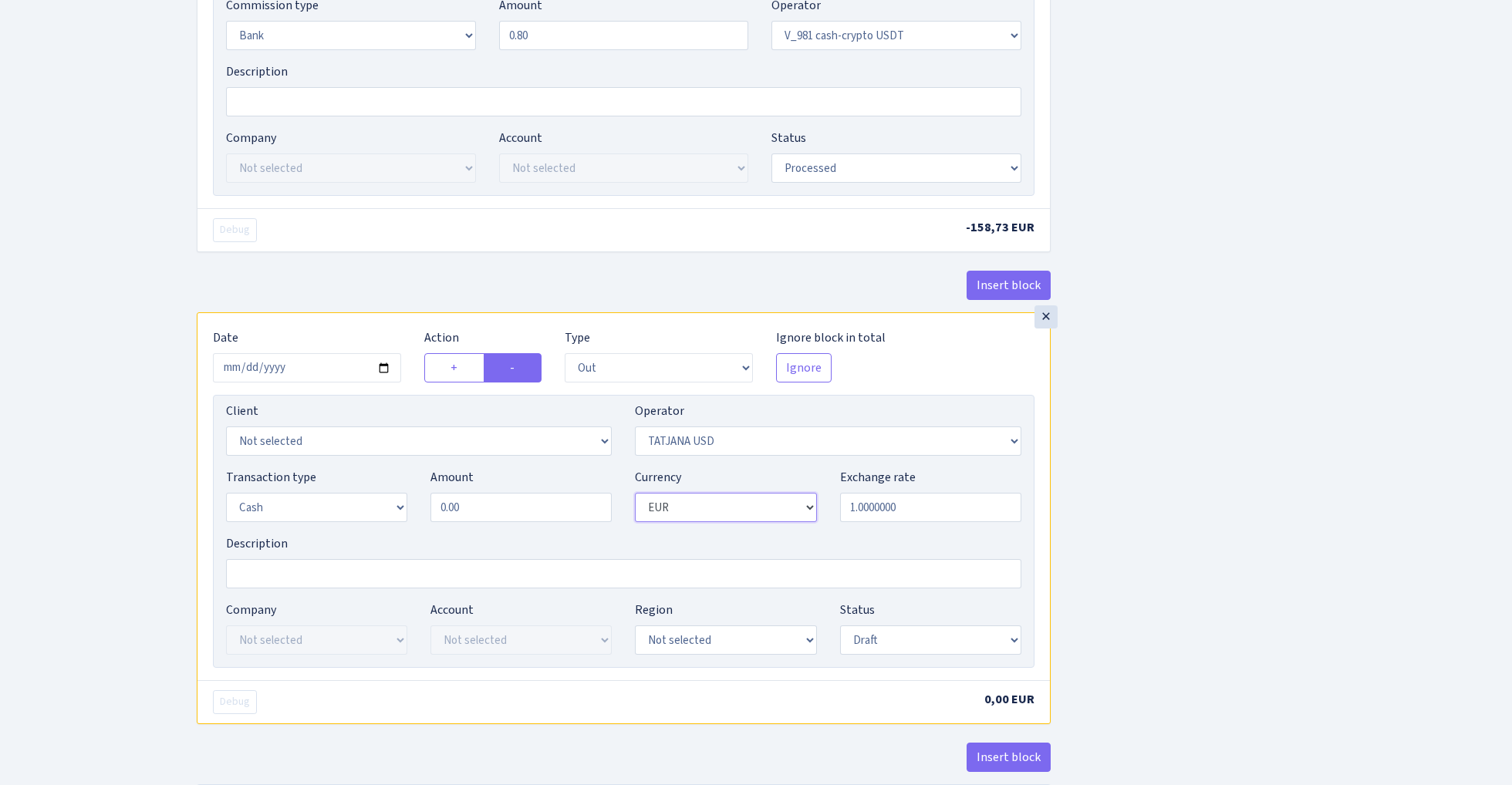
select select "2"
click at [520, 511] on input "0.00" at bounding box center [520, 507] width 182 height 29
type input "20,000.00"
click at [1255, 566] on div "Insert block × Date 2025-09-13 Action + - Type --- In Out Commission Field requ…" at bounding box center [842, 120] width 1315 height 1455
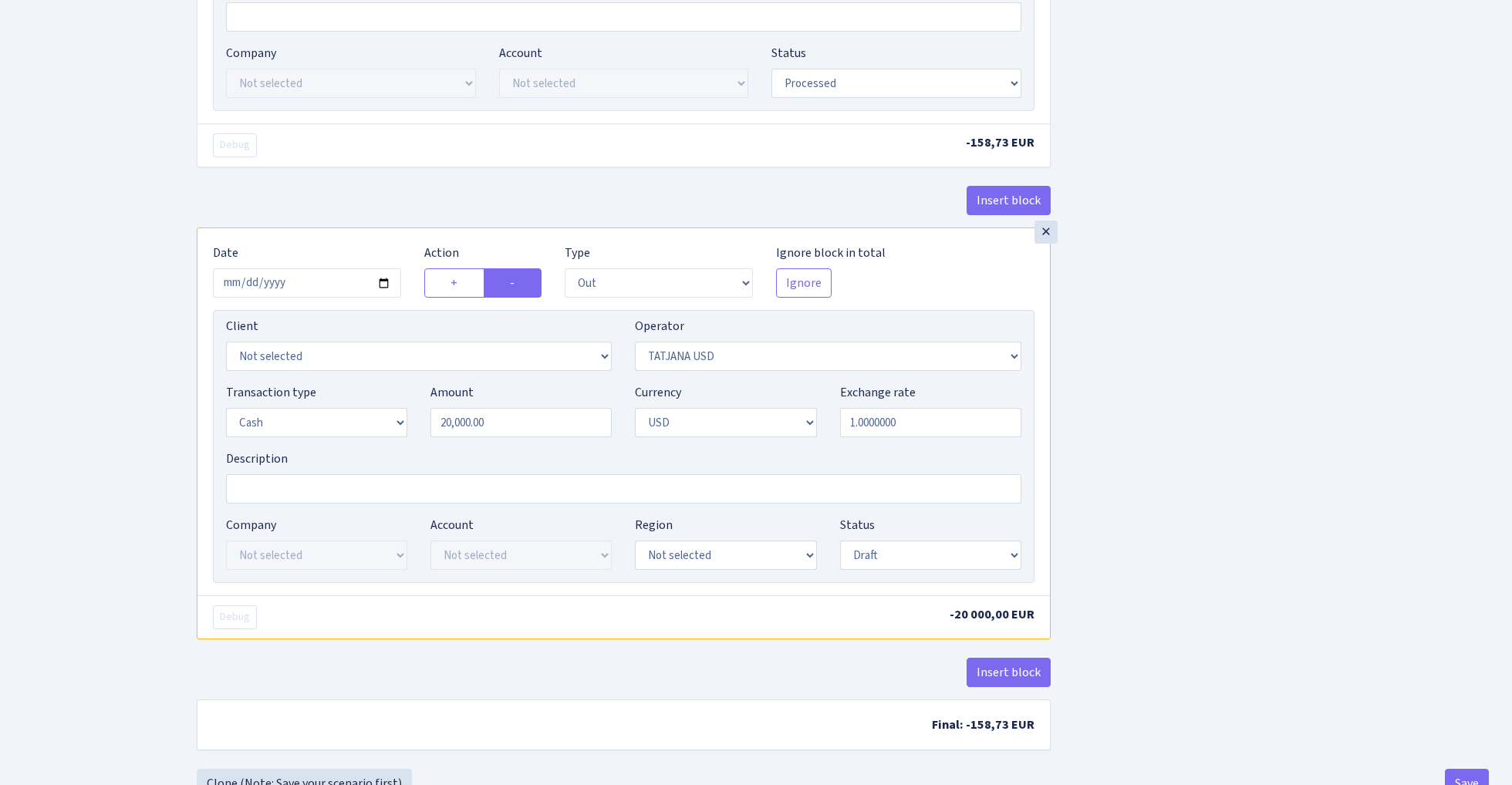
scroll to position [794, 0]
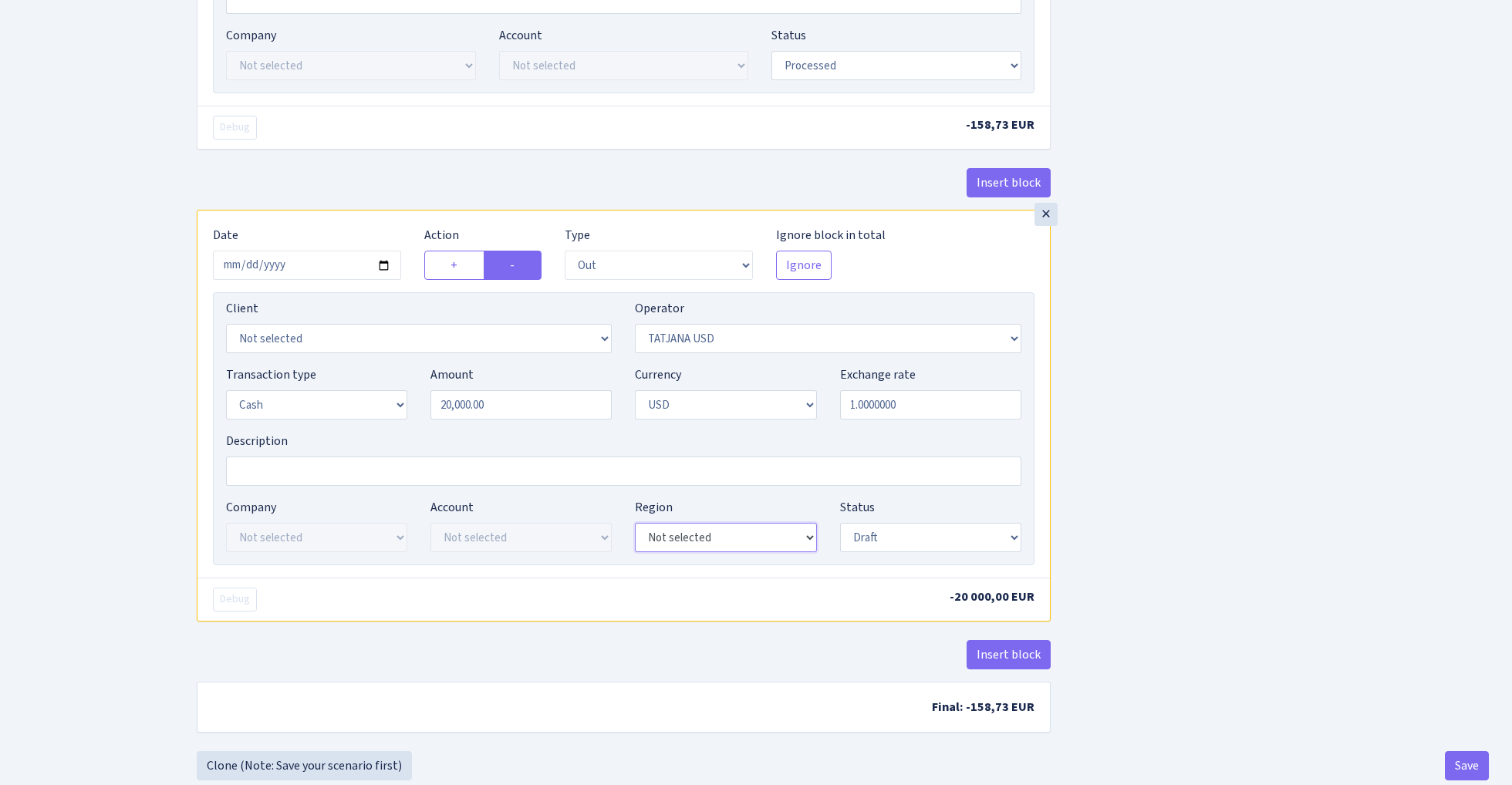
select select "23"
select select "processed"
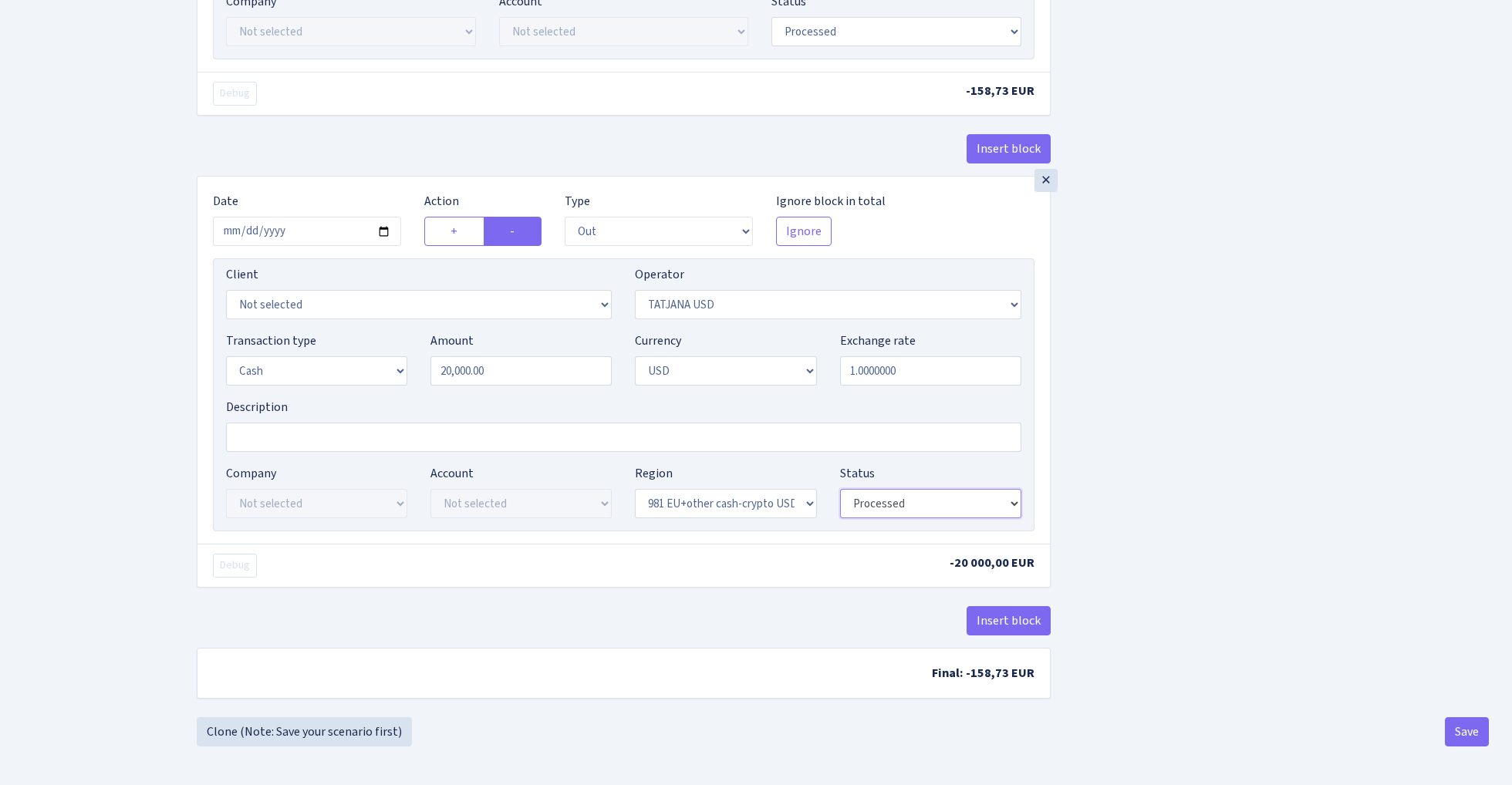
scroll to position [833, 0]
click at [1000, 621] on button "Insert block" at bounding box center [1009, 620] width 84 height 29
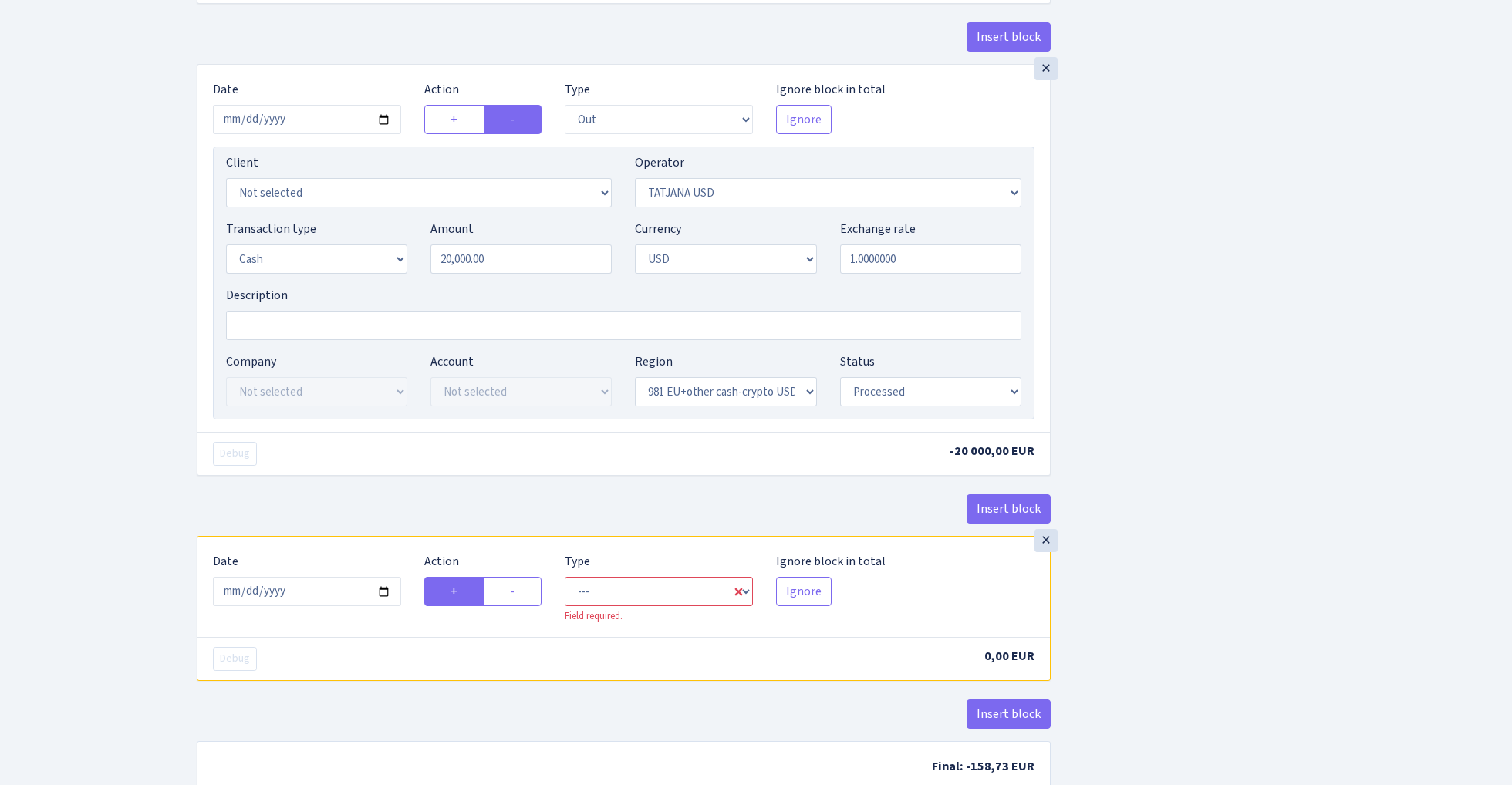
scroll to position [944, 0]
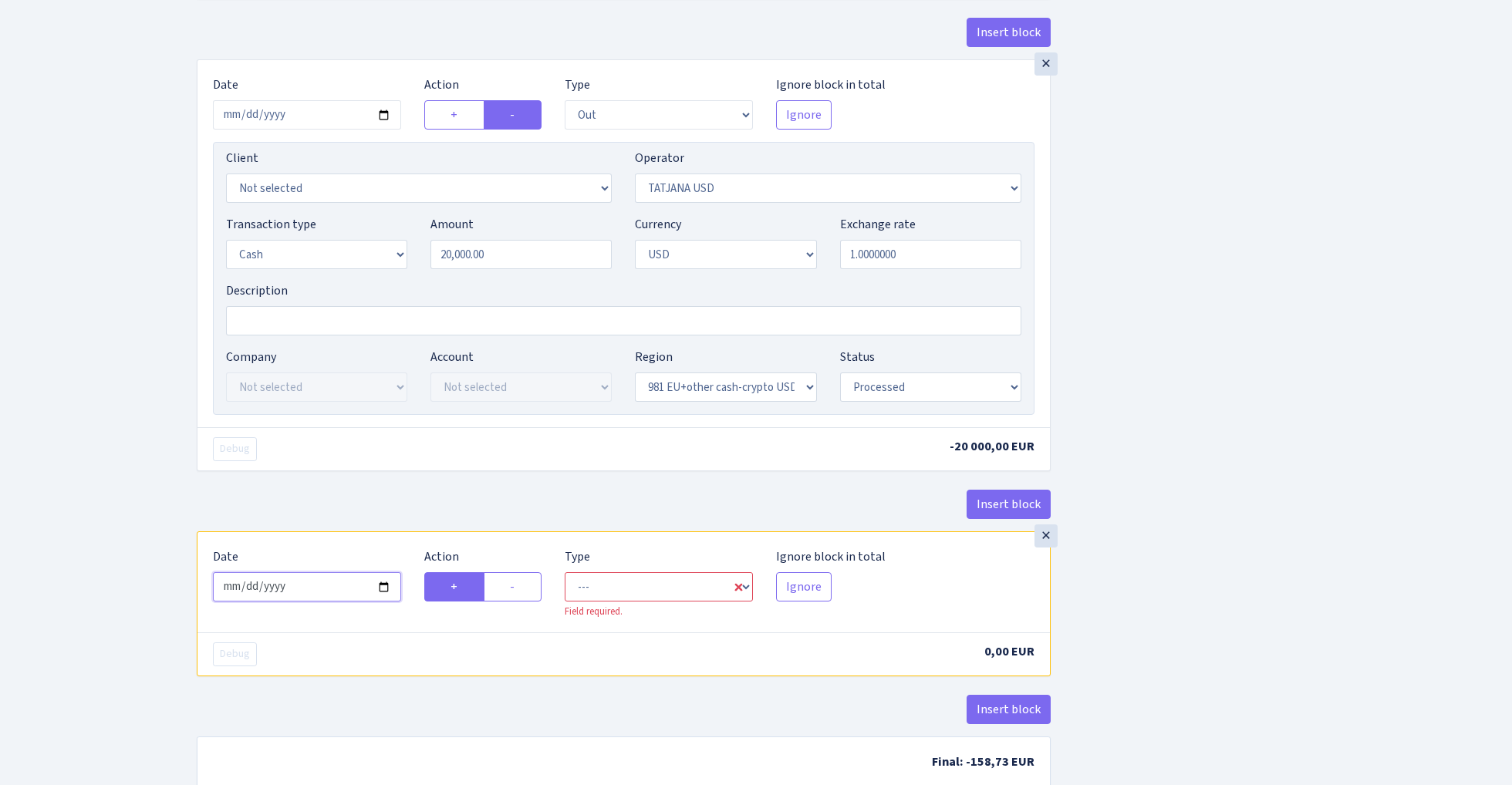
click at [315, 592] on input "2025-09-15" at bounding box center [307, 587] width 188 height 29
type input "2025-09-13"
click at [368, 494] on div "× Date 2025-09-13 Action + - Type --- In Out Commission Field required. Ignore …" at bounding box center [624, 295] width 854 height 472
click at [518, 591] on label "-" at bounding box center [512, 587] width 58 height 29
click at [518, 587] on input "-" at bounding box center [515, 582] width 10 height 10
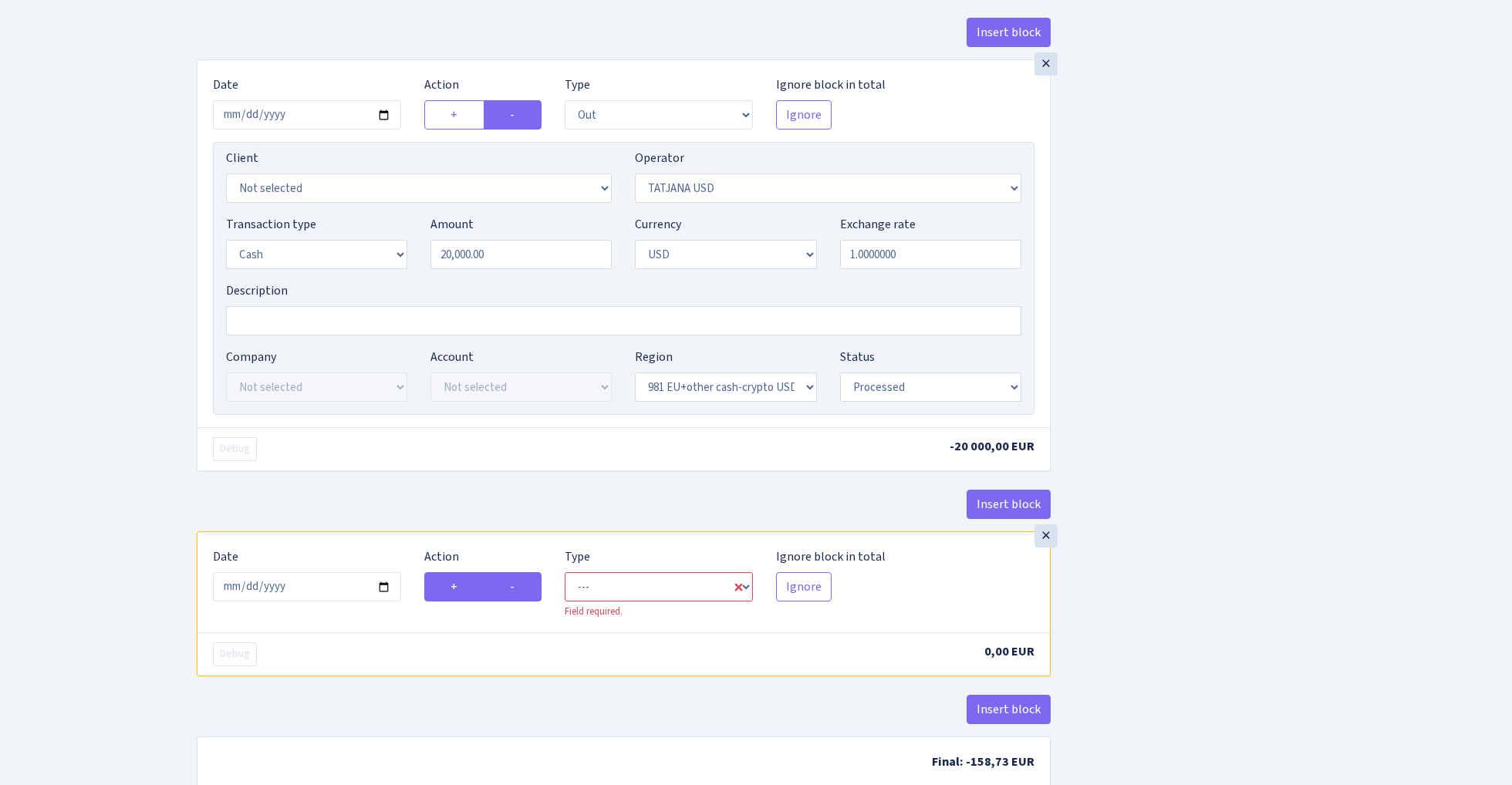
radio input "true"
radio input "false"
select select "commission"
select select "303"
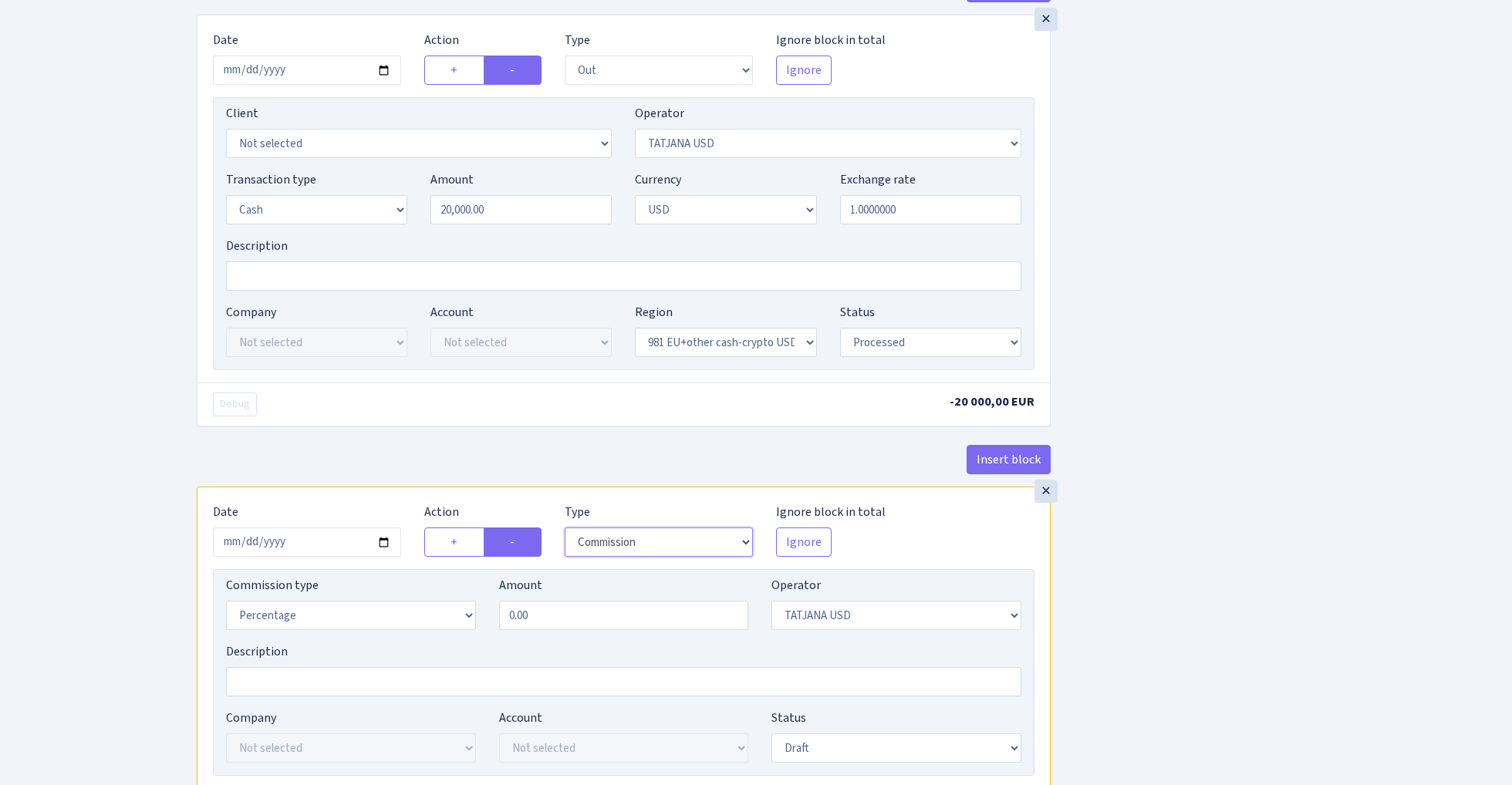
scroll to position [990, 0]
click at [623, 626] on input "0.00" at bounding box center [624, 614] width 250 height 29
click at [1213, 562] on div "Insert block × Date [DATE] Action + - Type --- In Out Commission Field required…" at bounding box center [842, 27] width 1315 height 1866
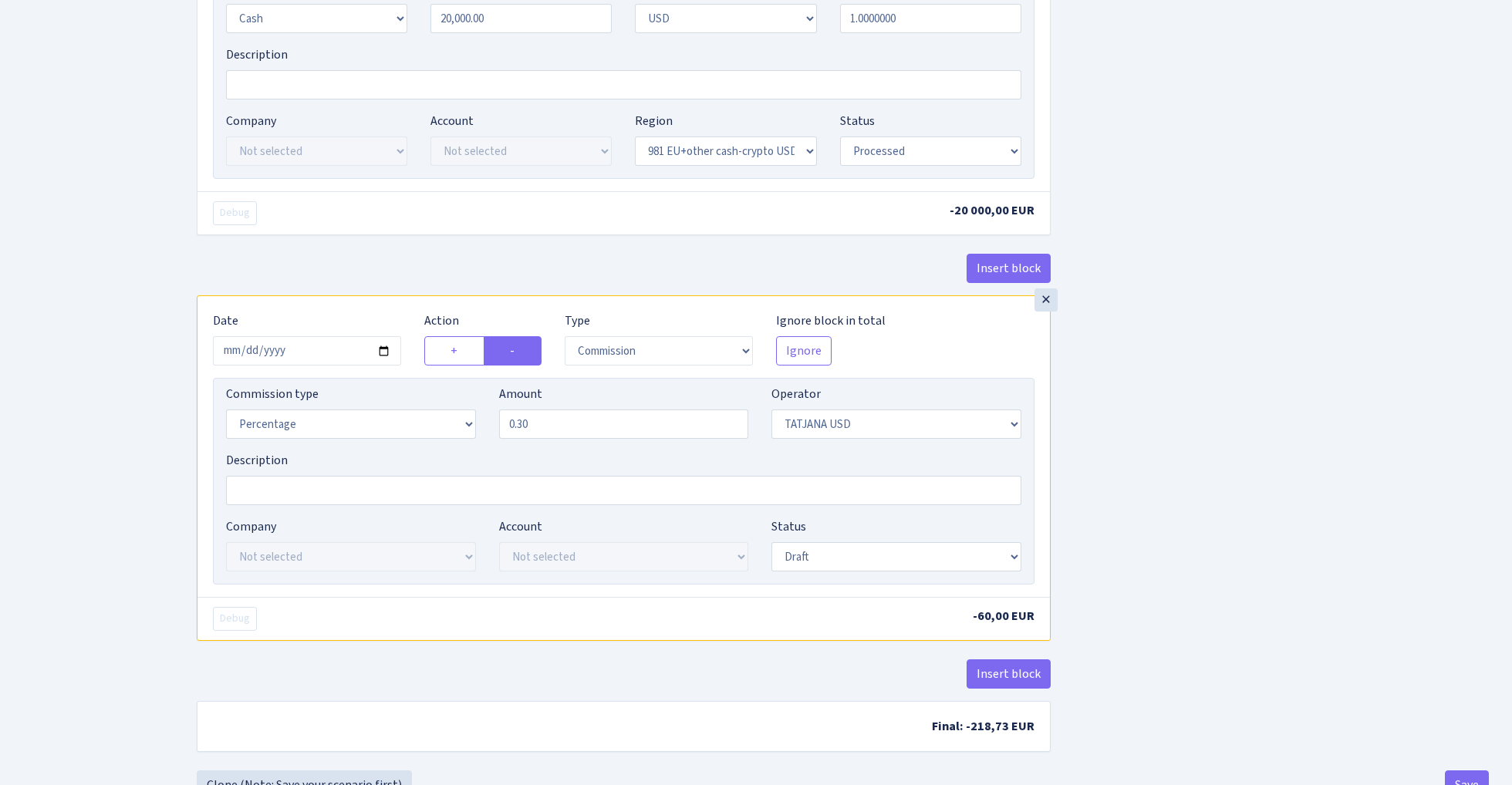
scroll to position [1216, 0]
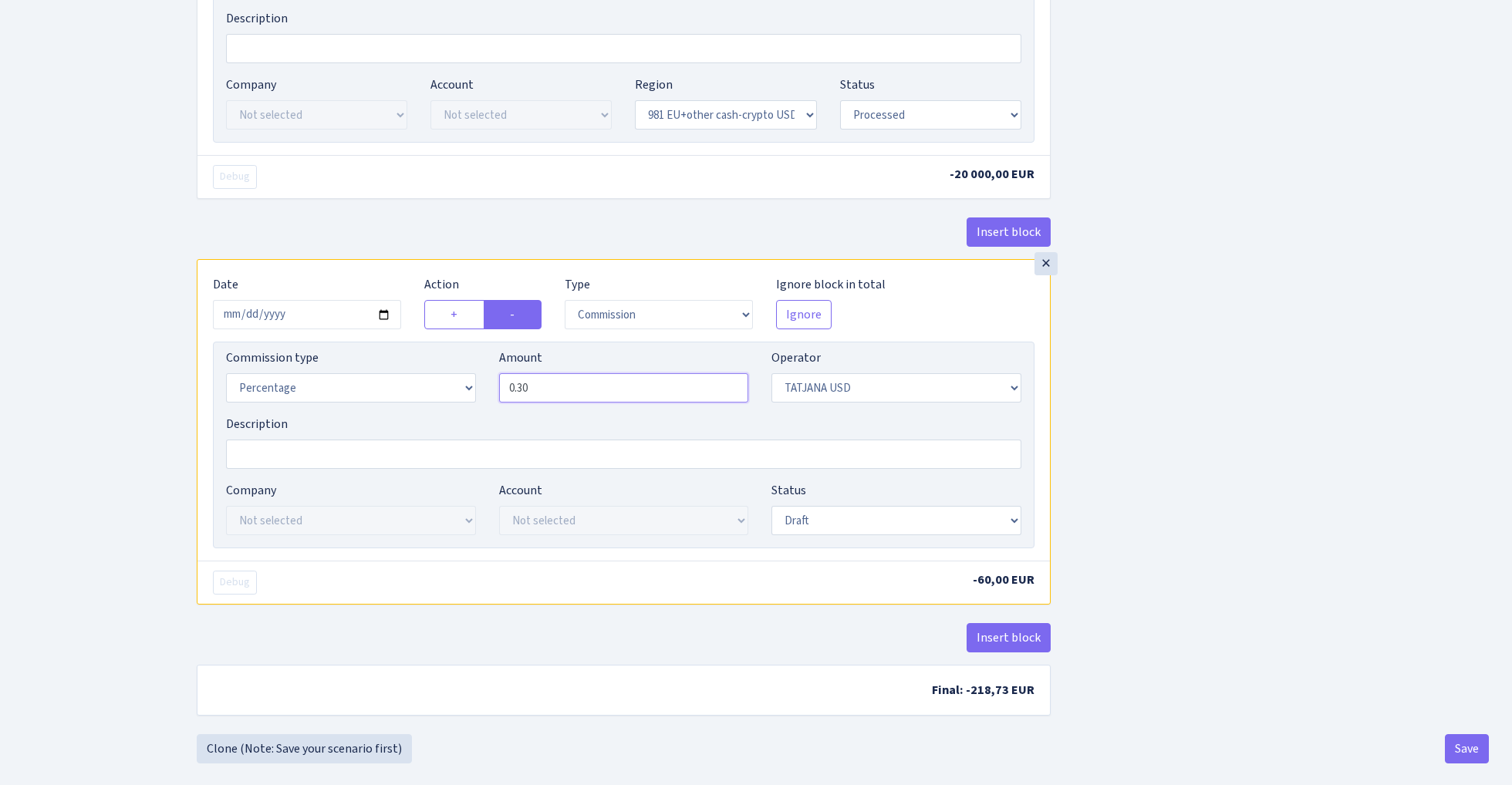
click at [577, 395] on input "0.30" at bounding box center [624, 388] width 250 height 29
type input "1.50"
select select "processed"
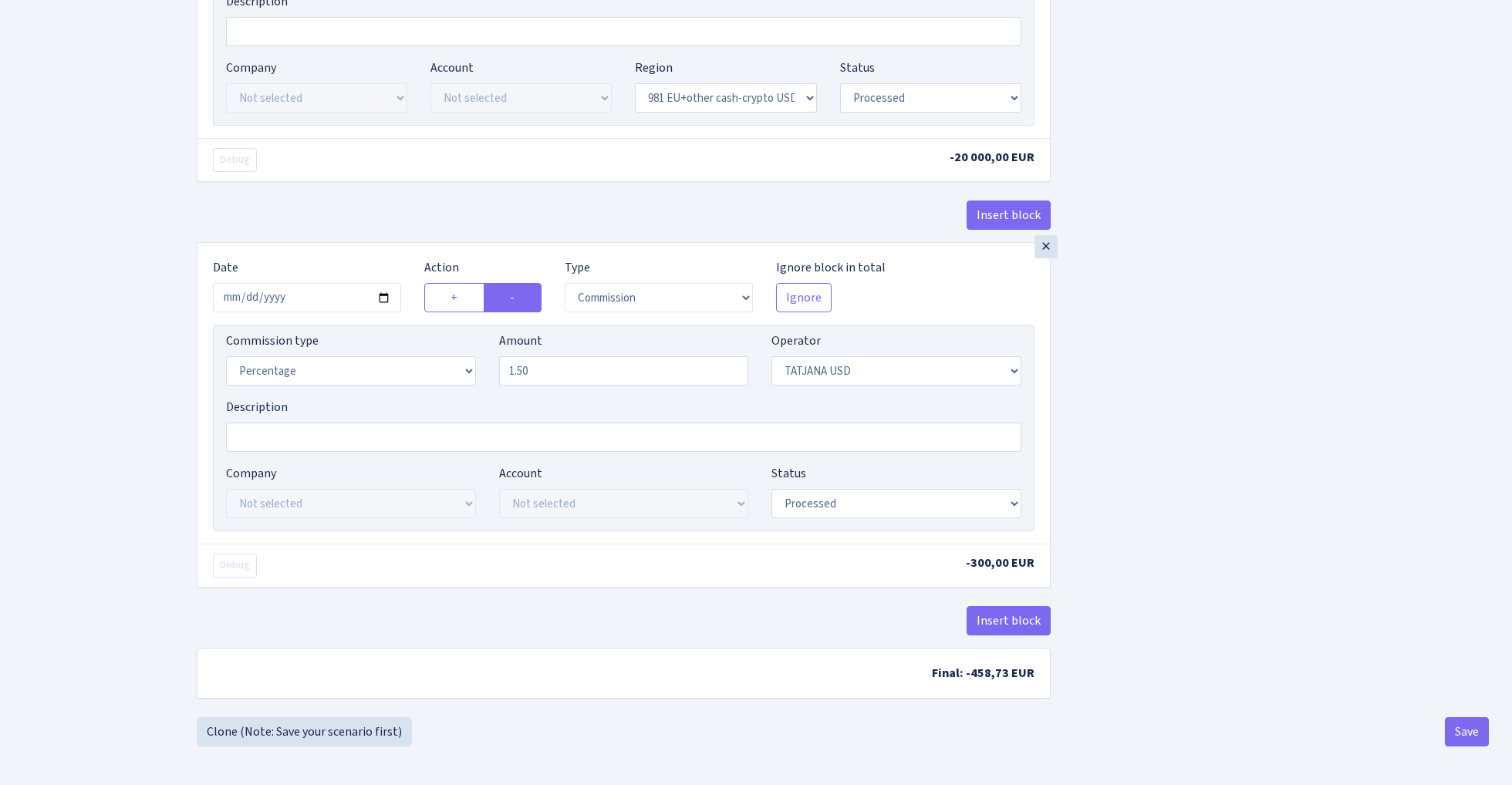
scroll to position [1242, 0]
click at [1462, 733] on button "Save" at bounding box center [1466, 732] width 44 height 29
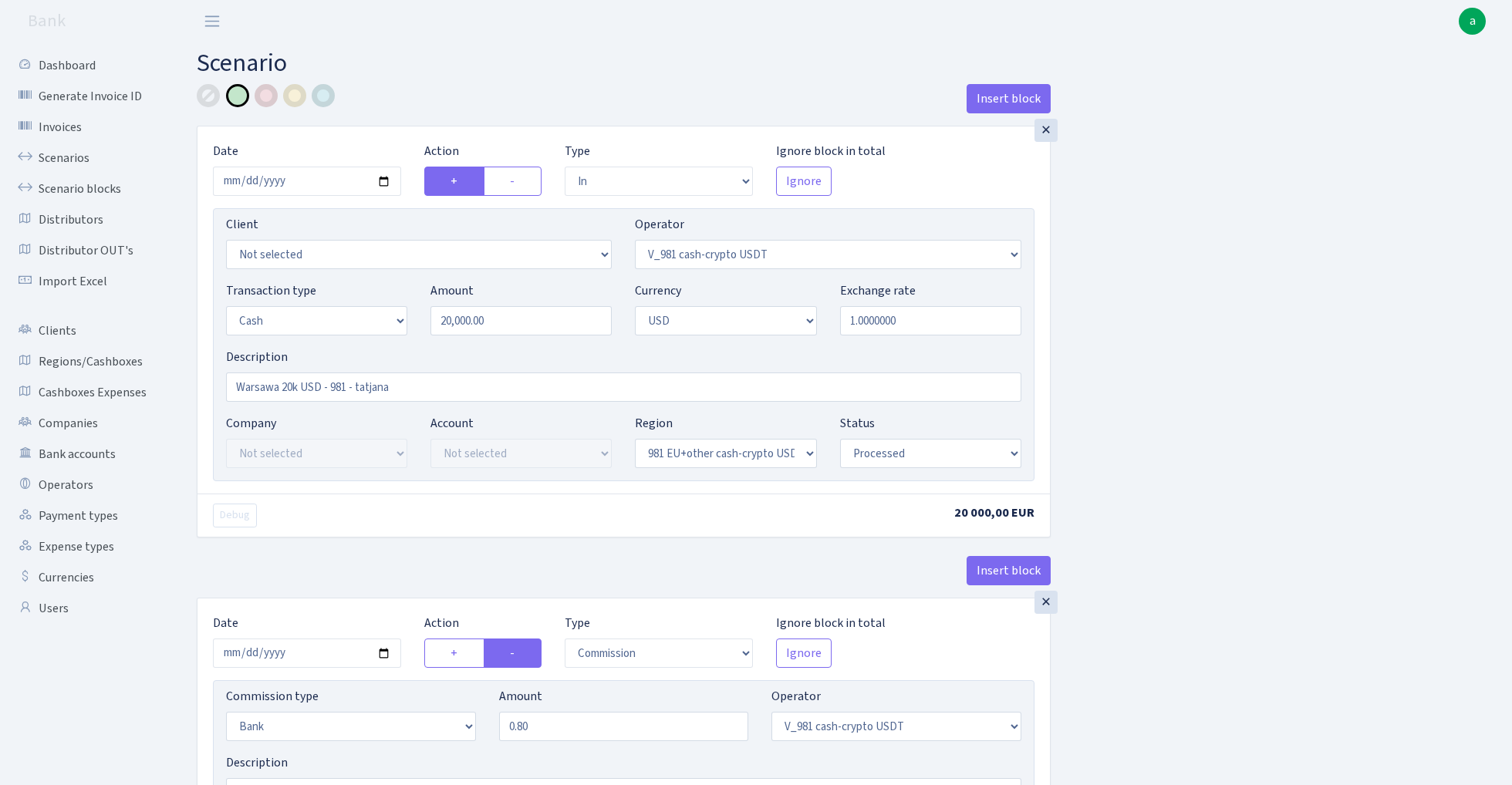
select select "in"
select select "435"
select select "1"
select select "2"
select select "23"
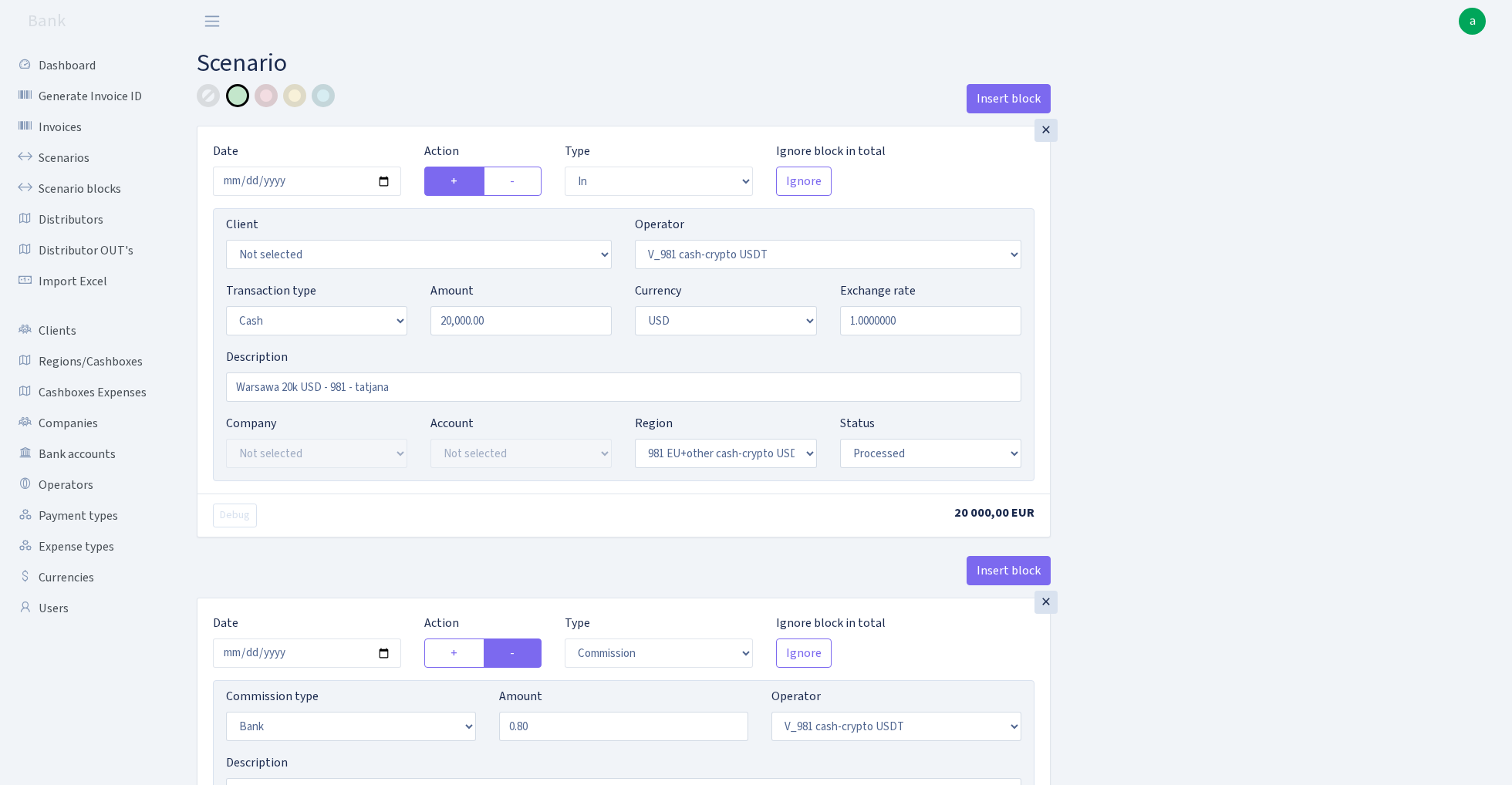
select select "processed"
select select "commission"
select select "bank"
select select "435"
select select "processed"
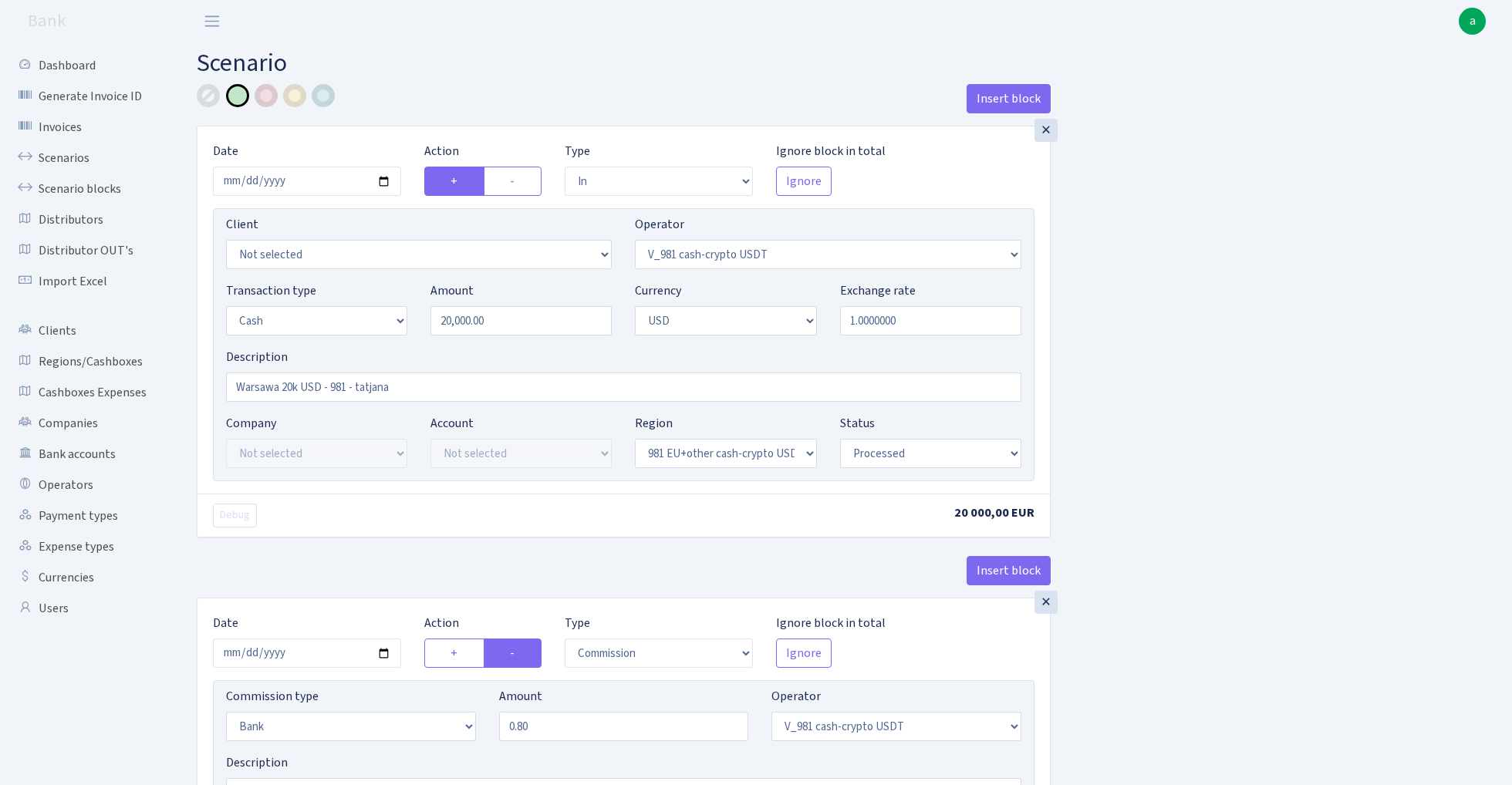
select select "out"
select select "303"
select select "1"
select select "2"
select select "23"
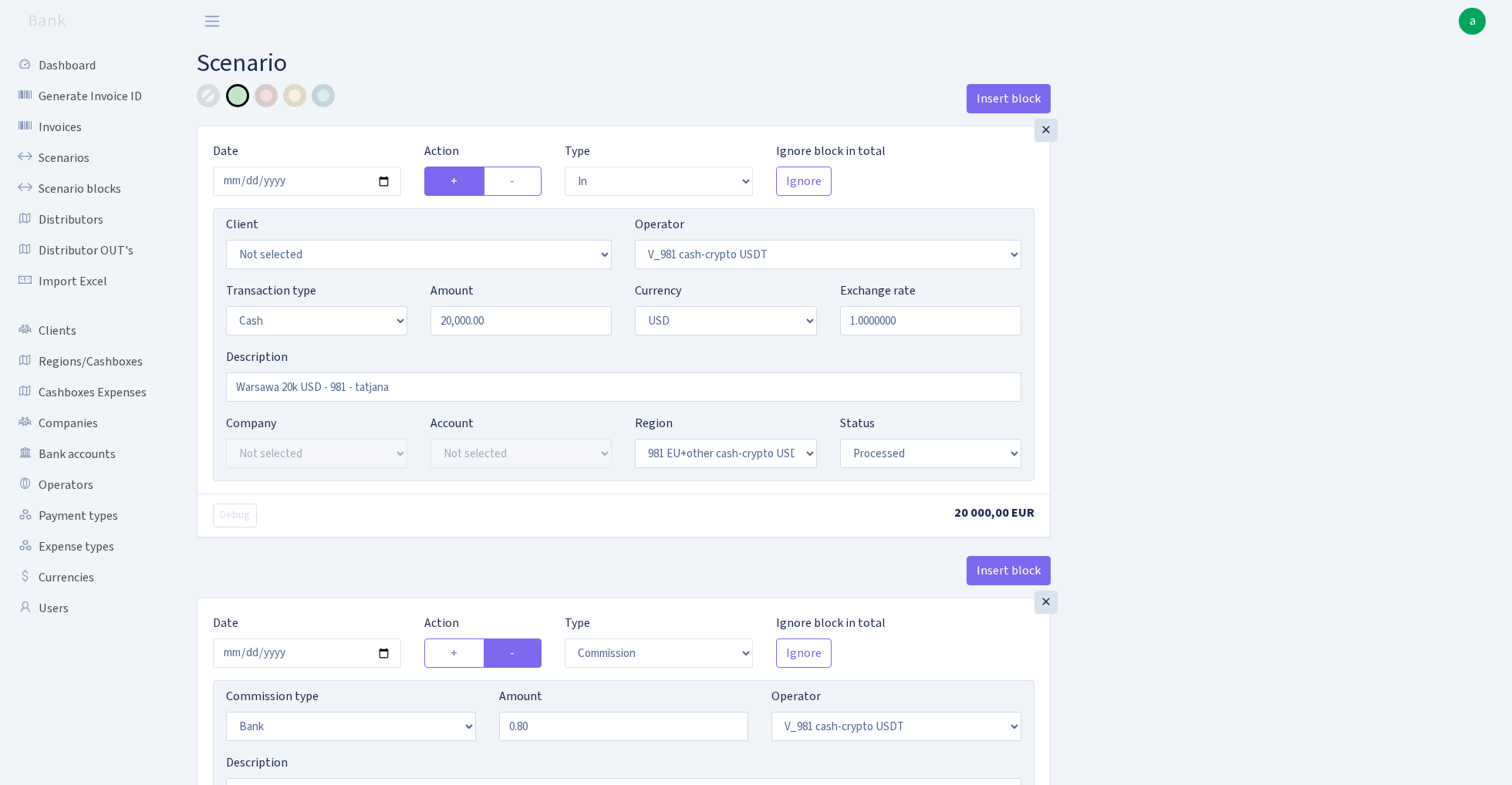
select select "processed"
select select "commission"
select select "303"
select select "processed"
click at [68, 157] on link "Scenarios" at bounding box center [85, 158] width 154 height 31
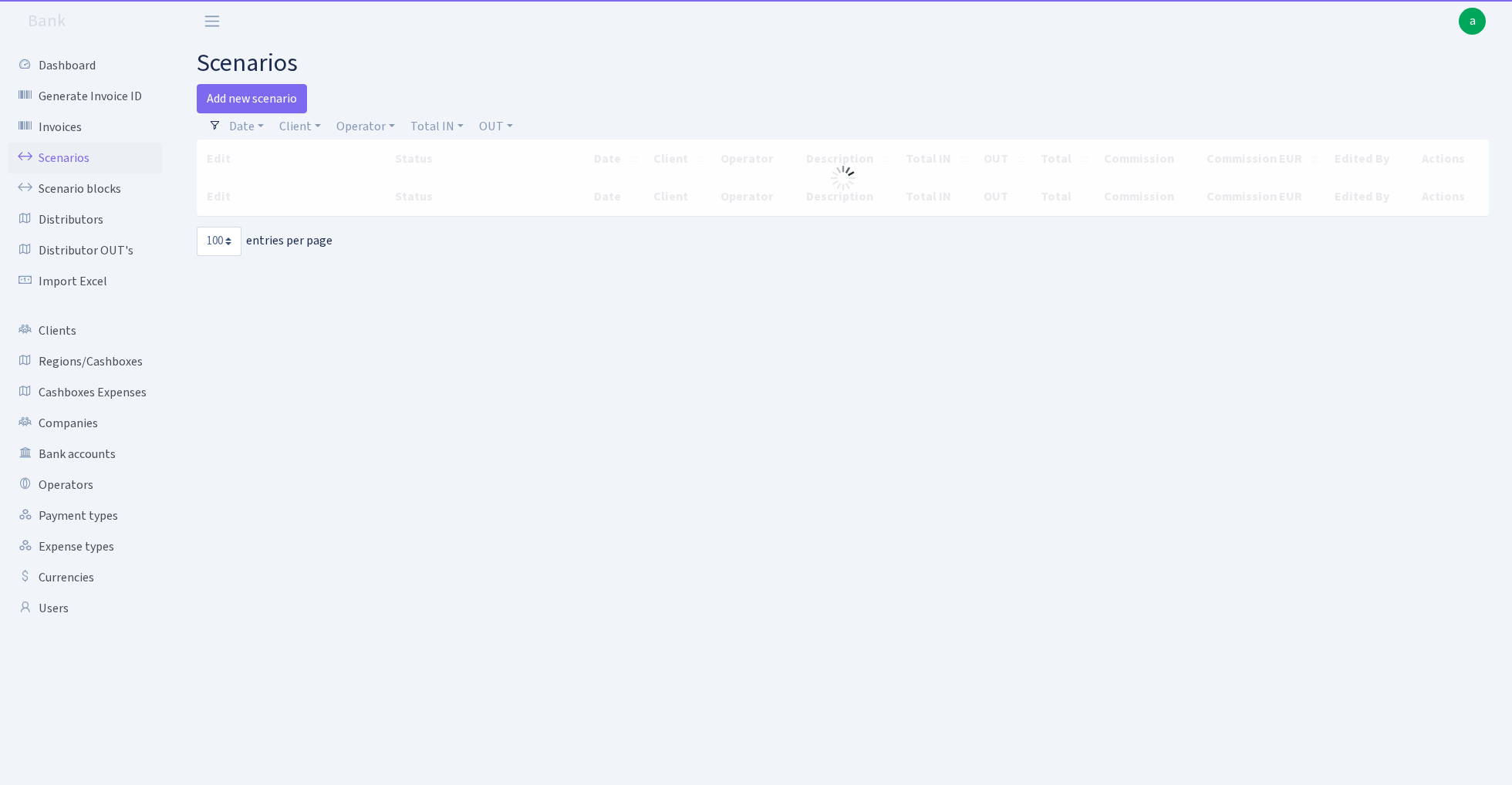
select select "100"
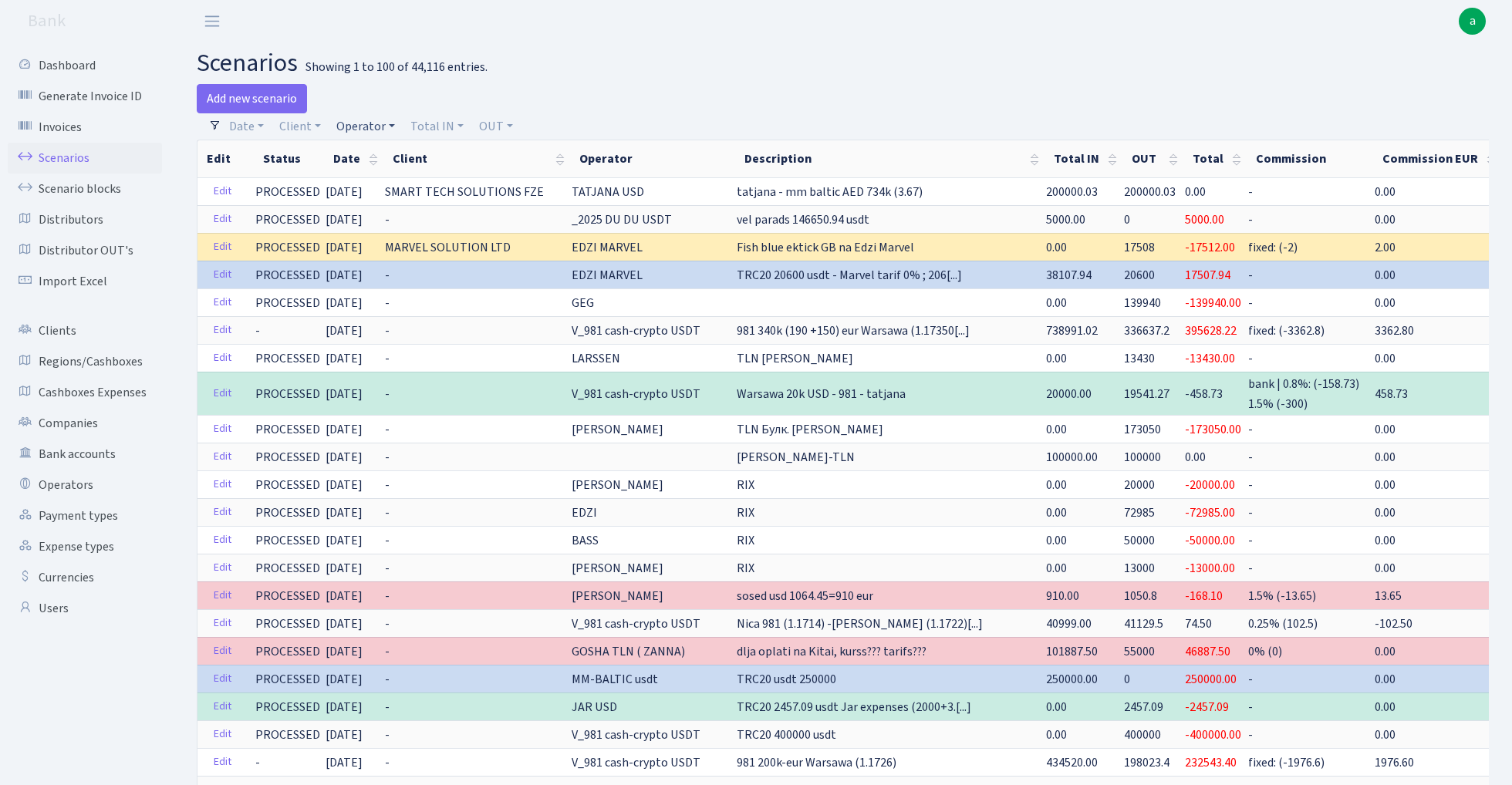
click at [374, 127] on link "Operator" at bounding box center [365, 127] width 71 height 27
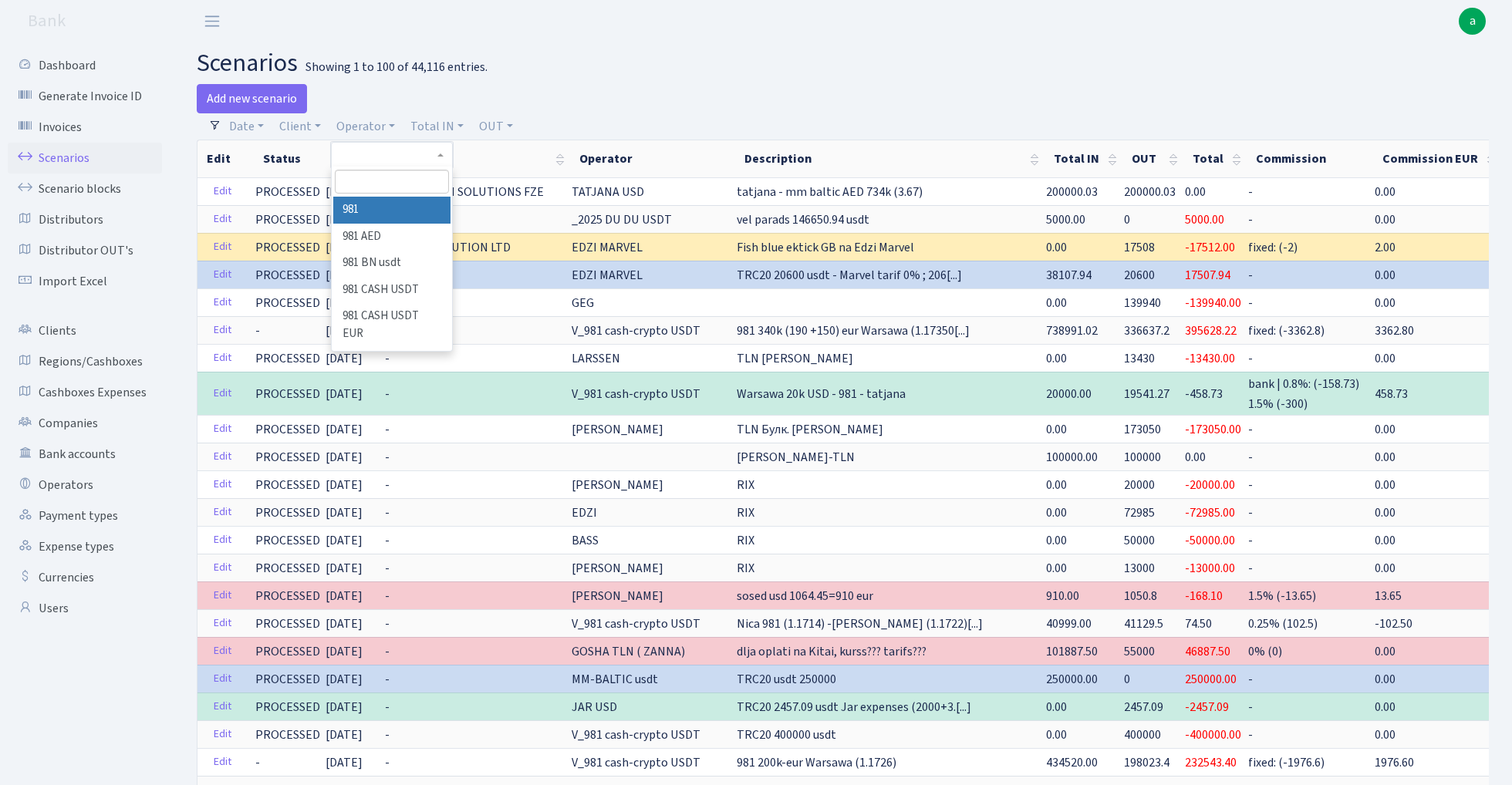
click at [374, 181] on input "search" at bounding box center [391, 182] width 114 height 24
type input "tat"
click at [403, 290] on li "TATJANA USD" at bounding box center [391, 290] width 116 height 27
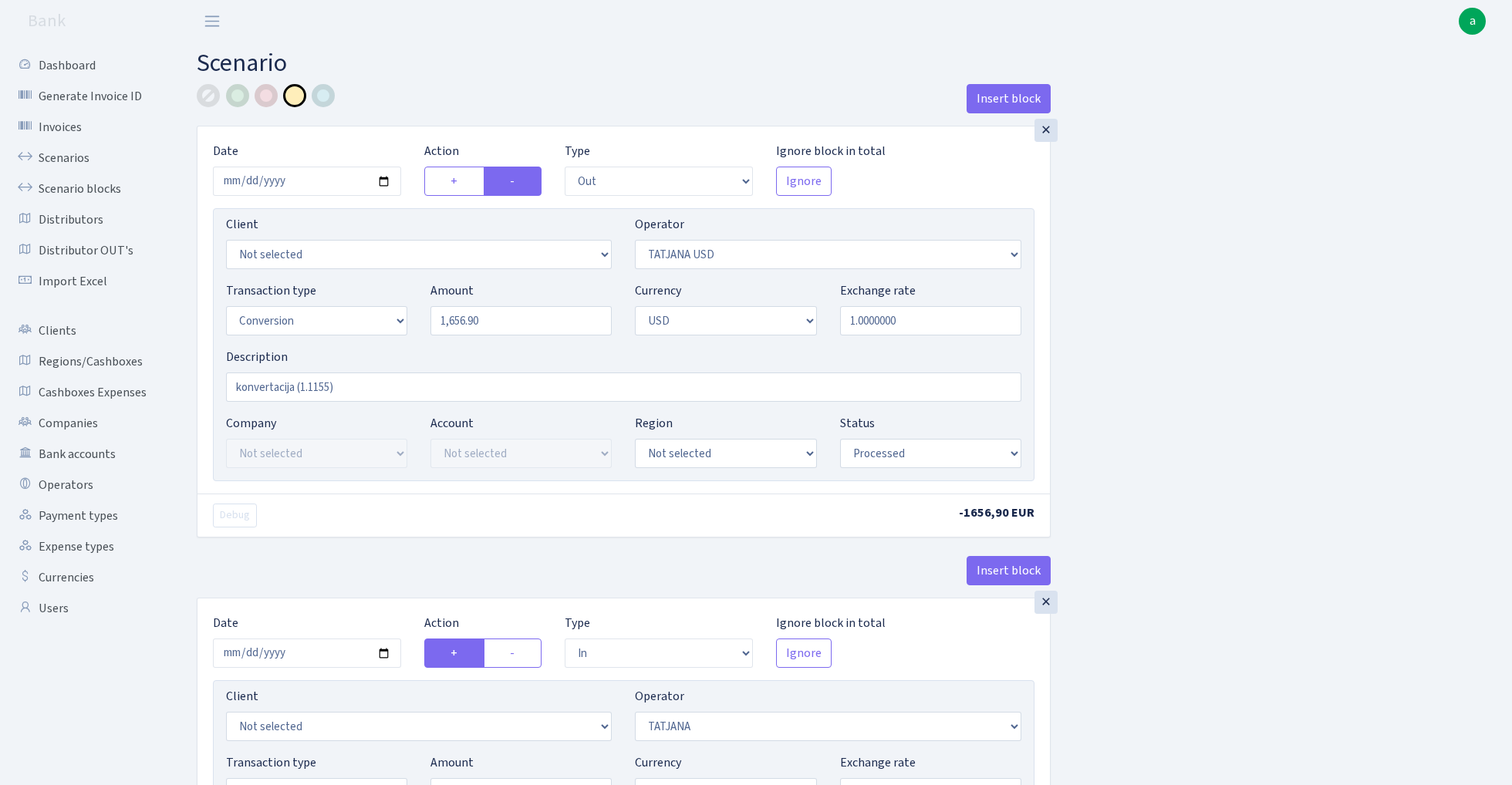
select select "out"
select select "303"
select select "15"
select select "2"
select select "processed"
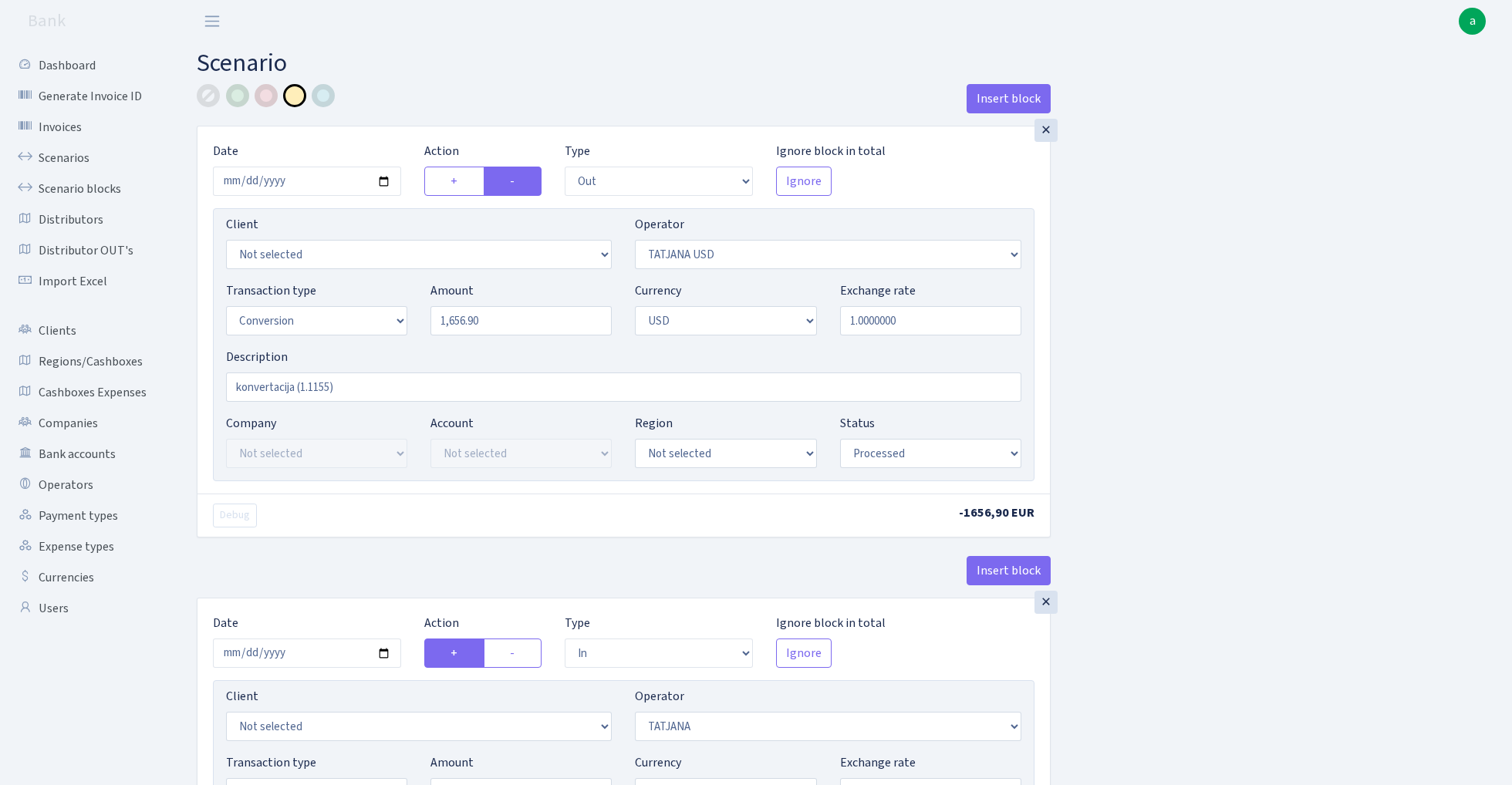
select select "in"
select select "272"
select select "15"
select select "2"
select select "processed"
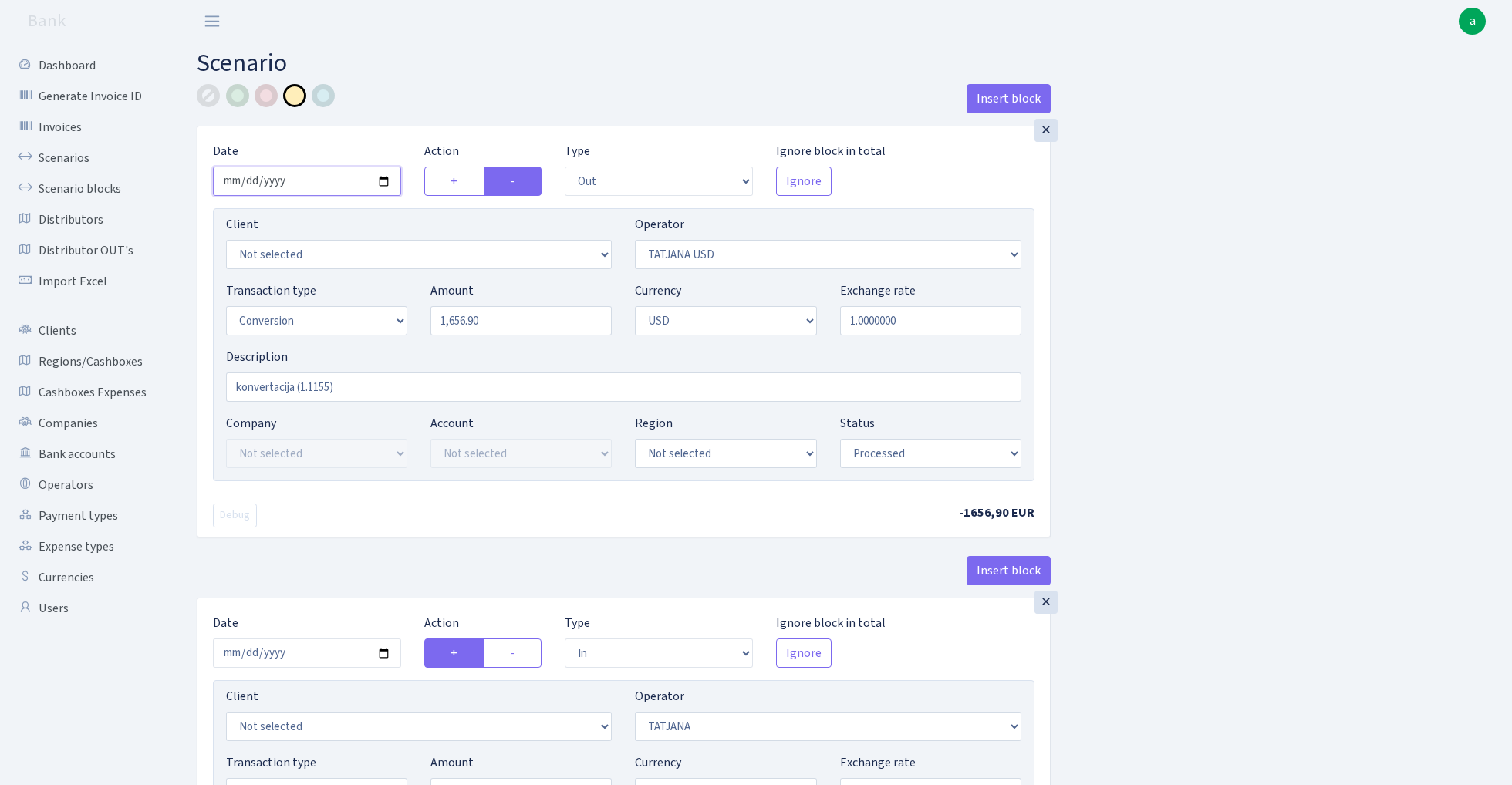
click at [312, 177] on input "2024-09-23" at bounding box center [307, 181] width 188 height 29
type input "2025-09-15"
click at [467, 90] on div "Insert block" at bounding box center [624, 105] width 854 height 42
select select "272"
click at [513, 319] on input "1656.90" at bounding box center [520, 321] width 182 height 29
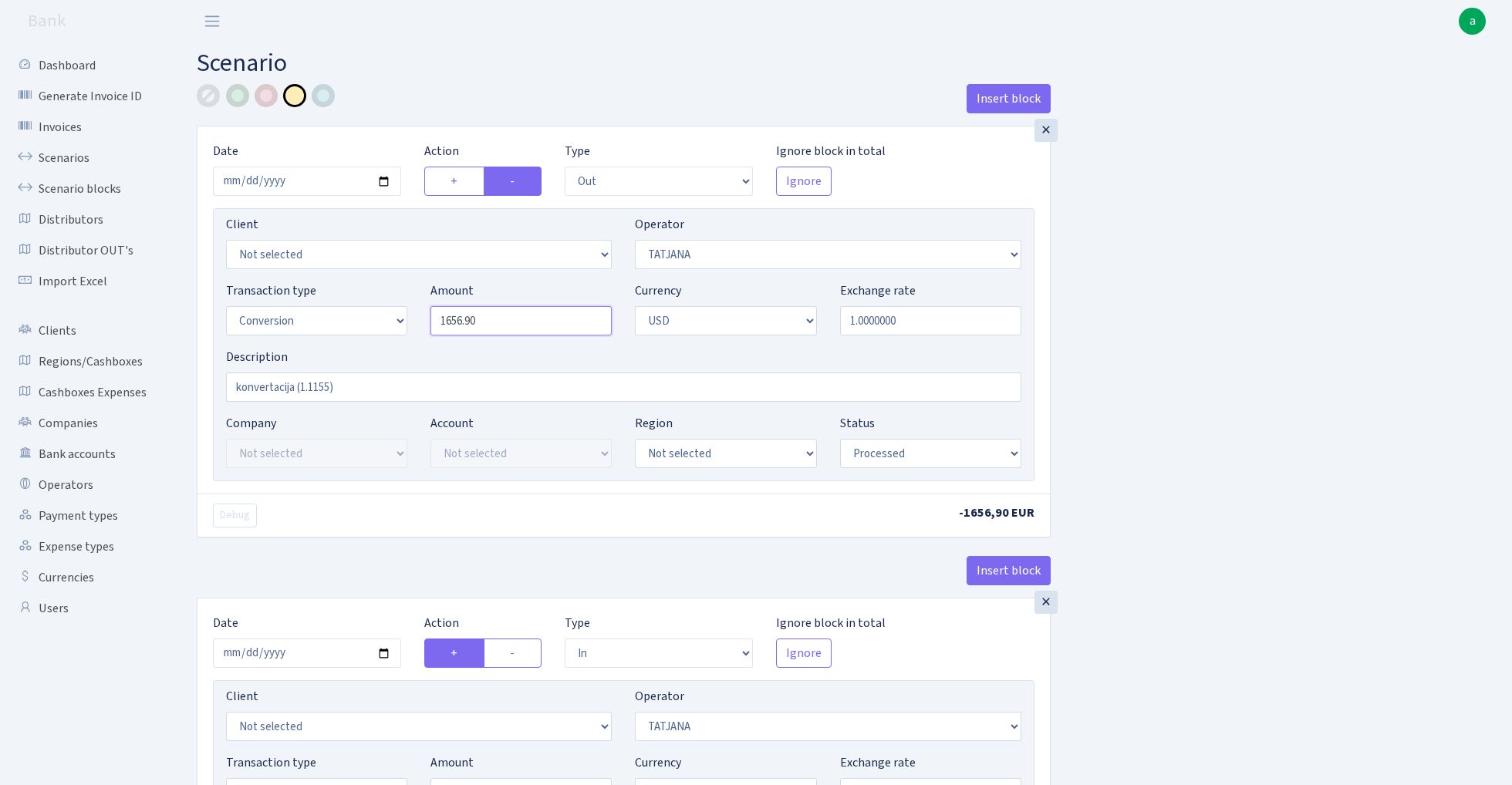
click at [513, 319] on input "1656.90" at bounding box center [520, 321] width 182 height 29
paste input "7970"
type input "179,700.00"
click at [328, 384] on input "konvertacija (1.1155)" at bounding box center [624, 387] width 796 height 29
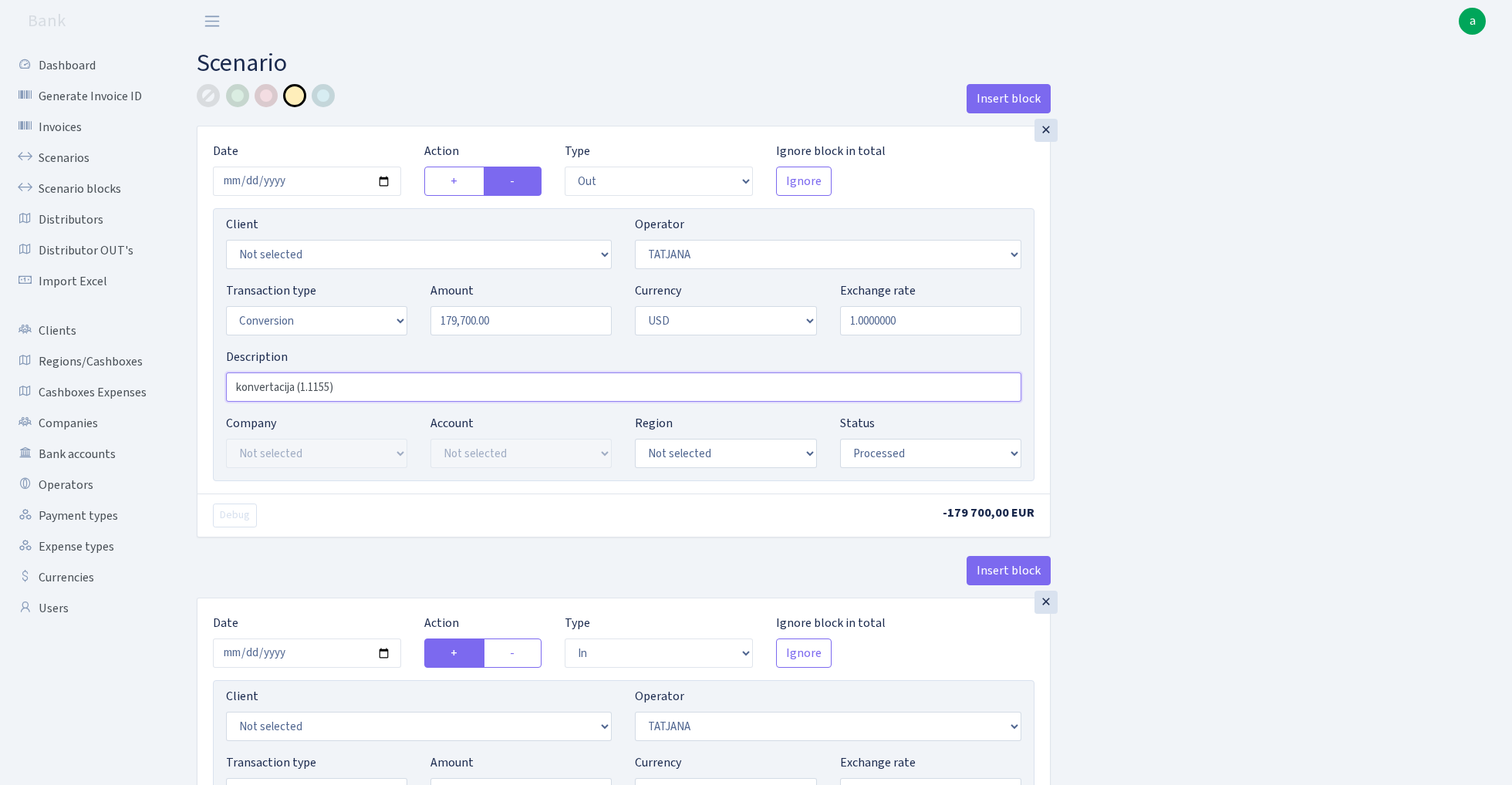
click at [318, 386] on input "konvertacija (1.1155)" at bounding box center [624, 387] width 796 height 29
paste input "0.8513"
type input "konvertacija (0.8513)"
click at [920, 319] on input "1.0000000" at bounding box center [930, 321] width 182 height 29
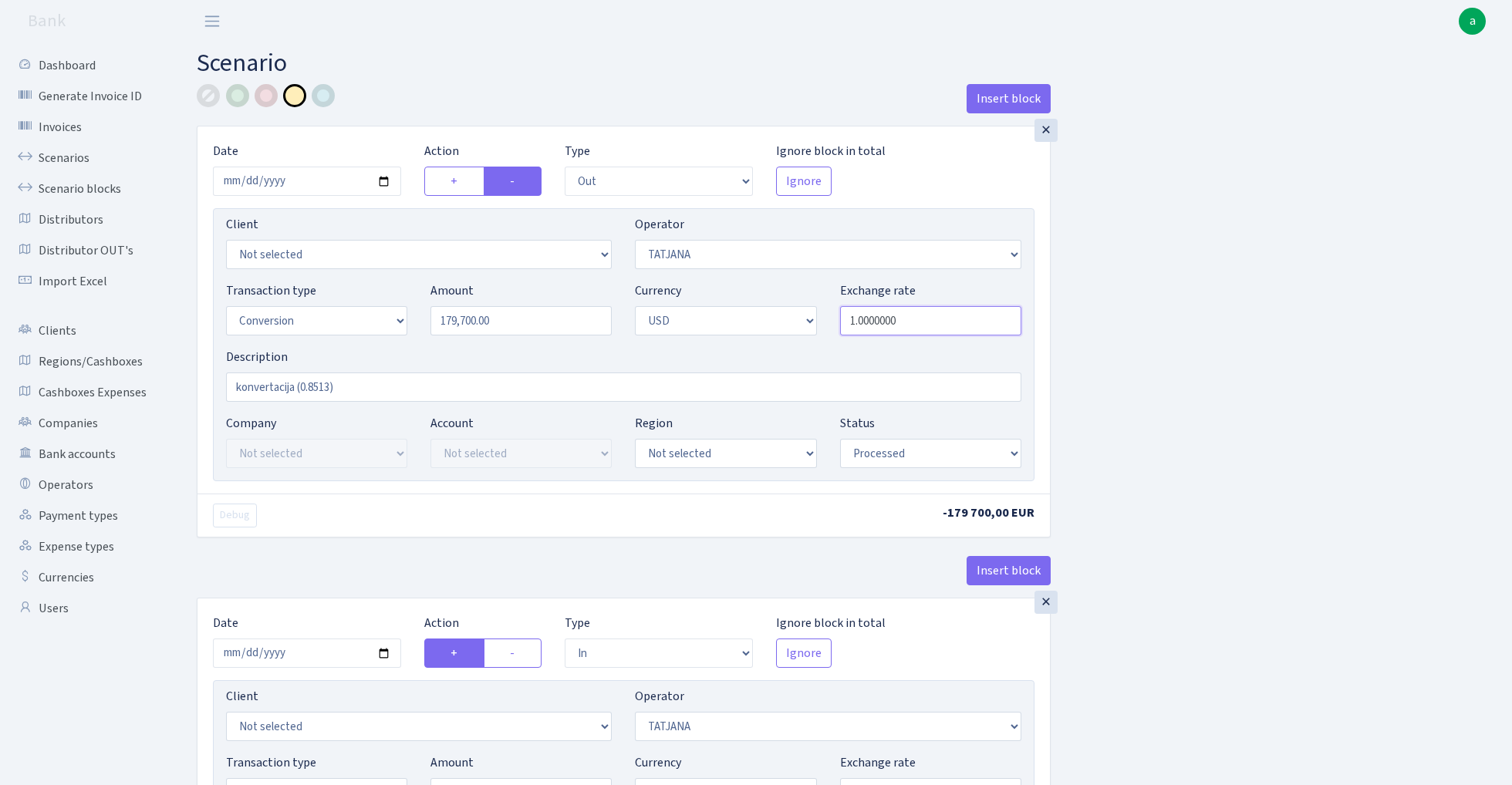
click at [920, 319] on input "1.0000000" at bounding box center [930, 321] width 182 height 29
paste input "0.8513"
type input "0.8513000"
click at [1222, 330] on div "Insert block × Date 2025-09-15 Action + - Type --- In Out Commission Field requ…" at bounding box center [842, 612] width 1315 height 1055
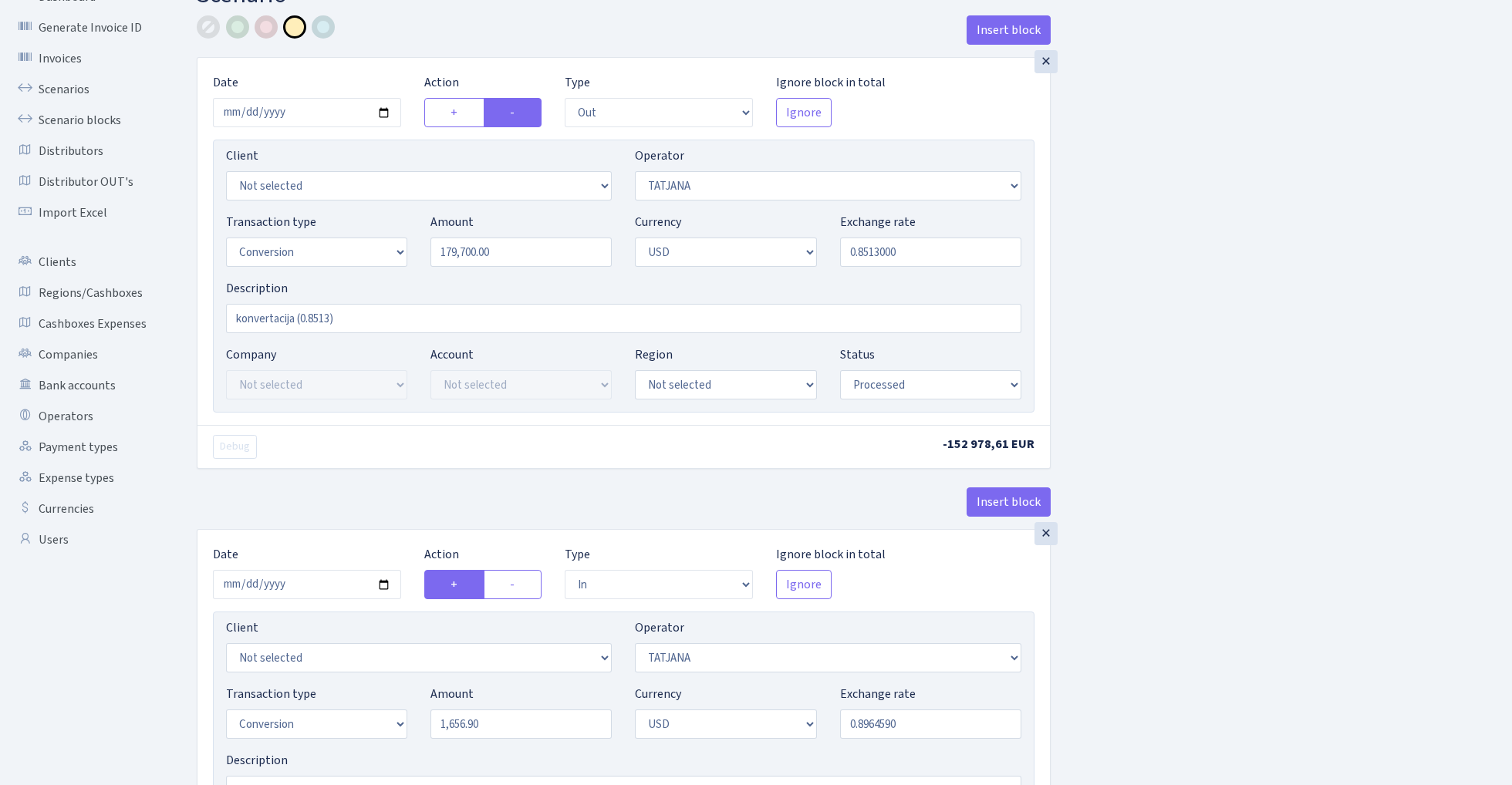
scroll to position [51, 0]
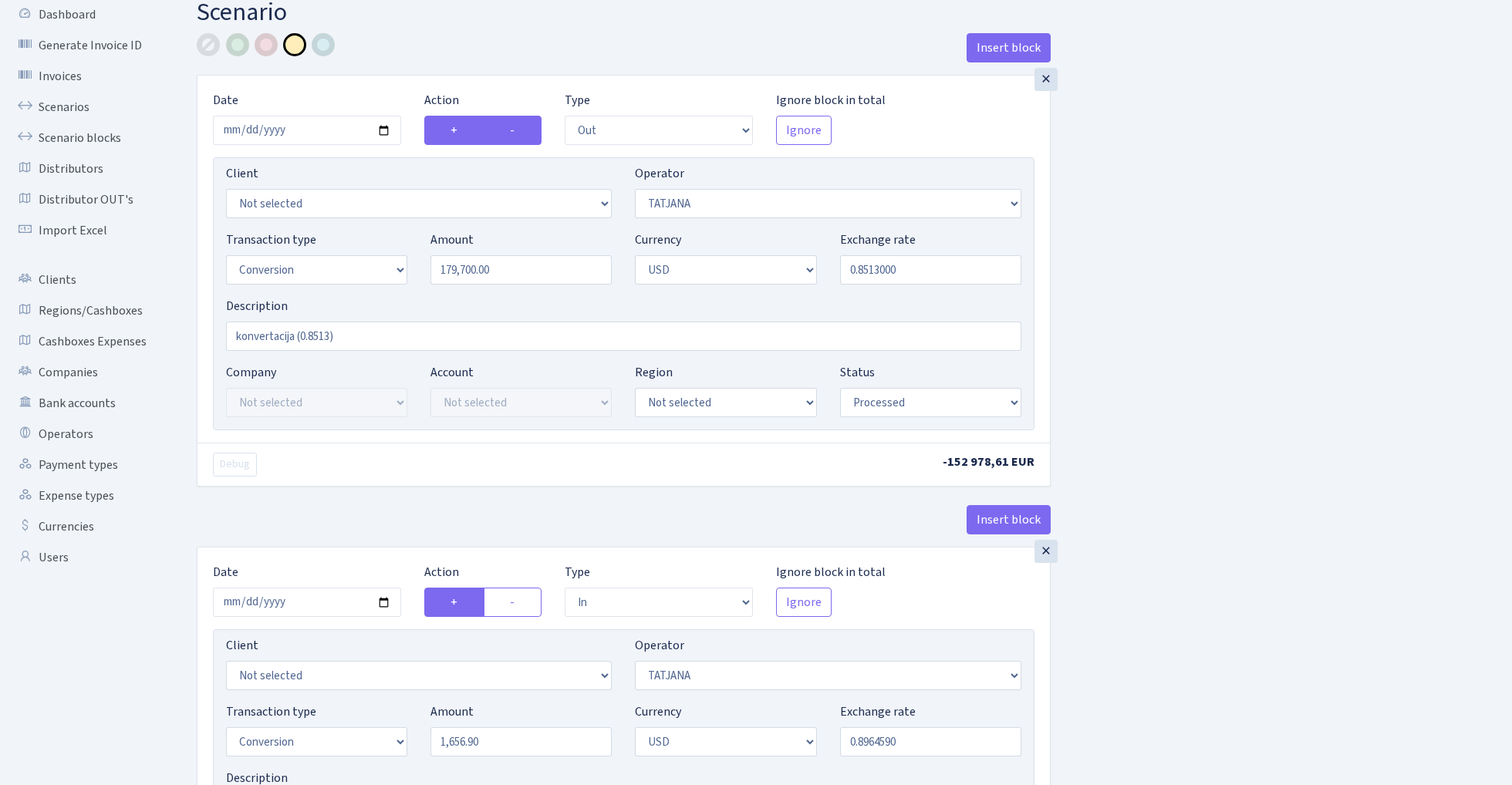
click at [460, 132] on label "+" at bounding box center [454, 130] width 61 height 29
click at [460, 132] on input "+" at bounding box center [455, 126] width 10 height 10
radio input "true"
radio input "false"
select select "in"
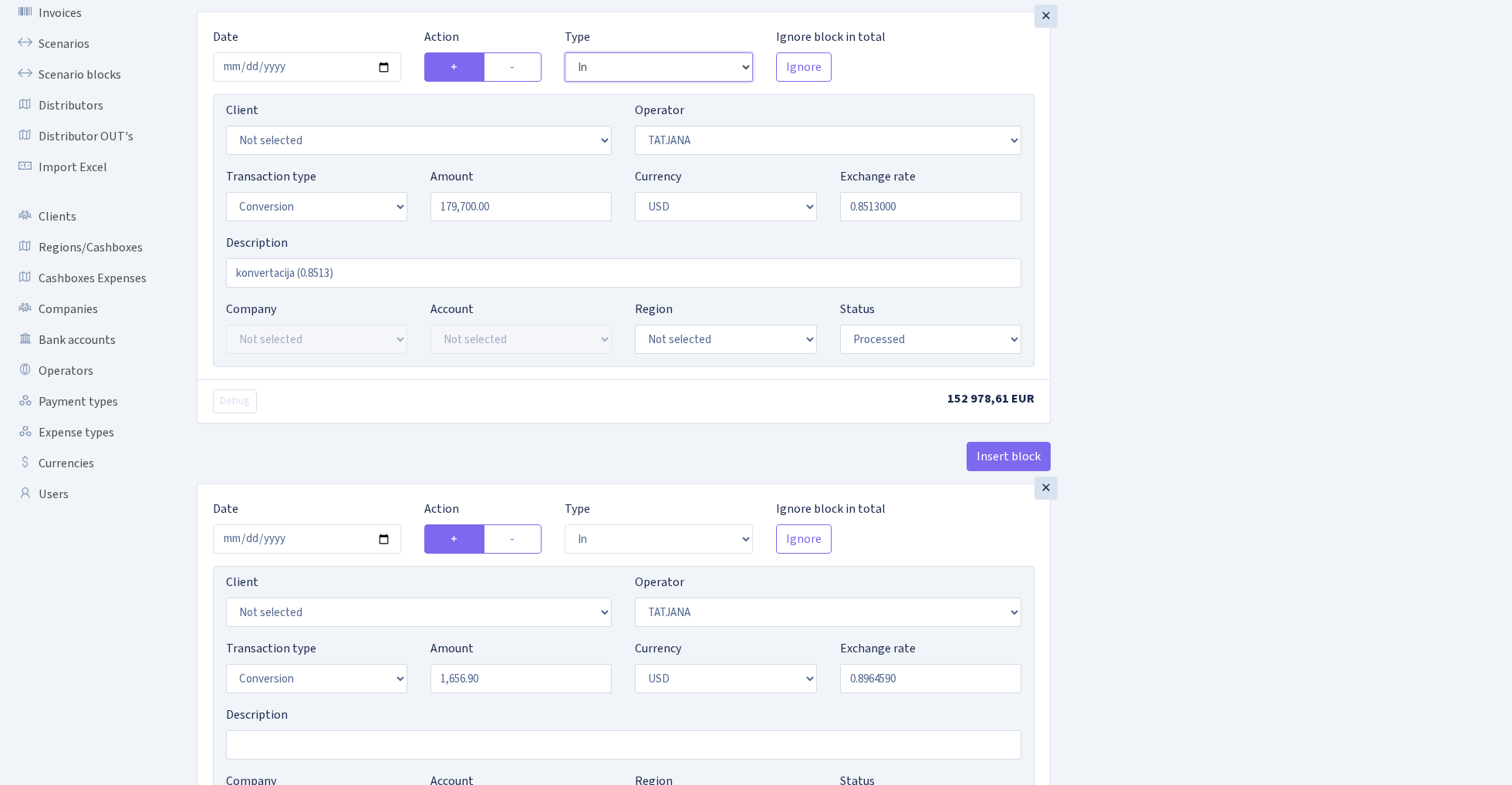
scroll to position [180, 0]
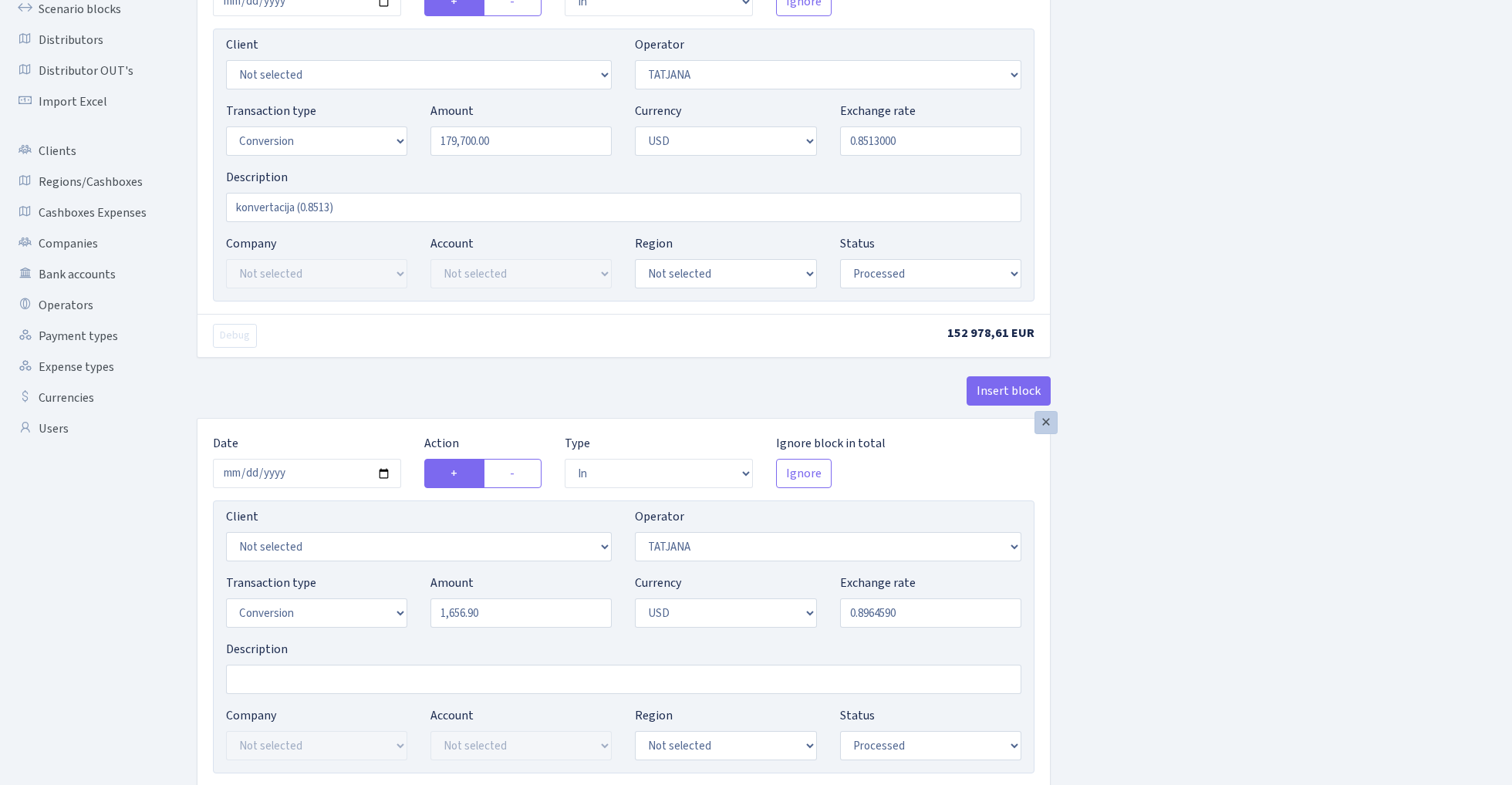
click at [1046, 424] on div "×" at bounding box center [1046, 423] width 23 height 23
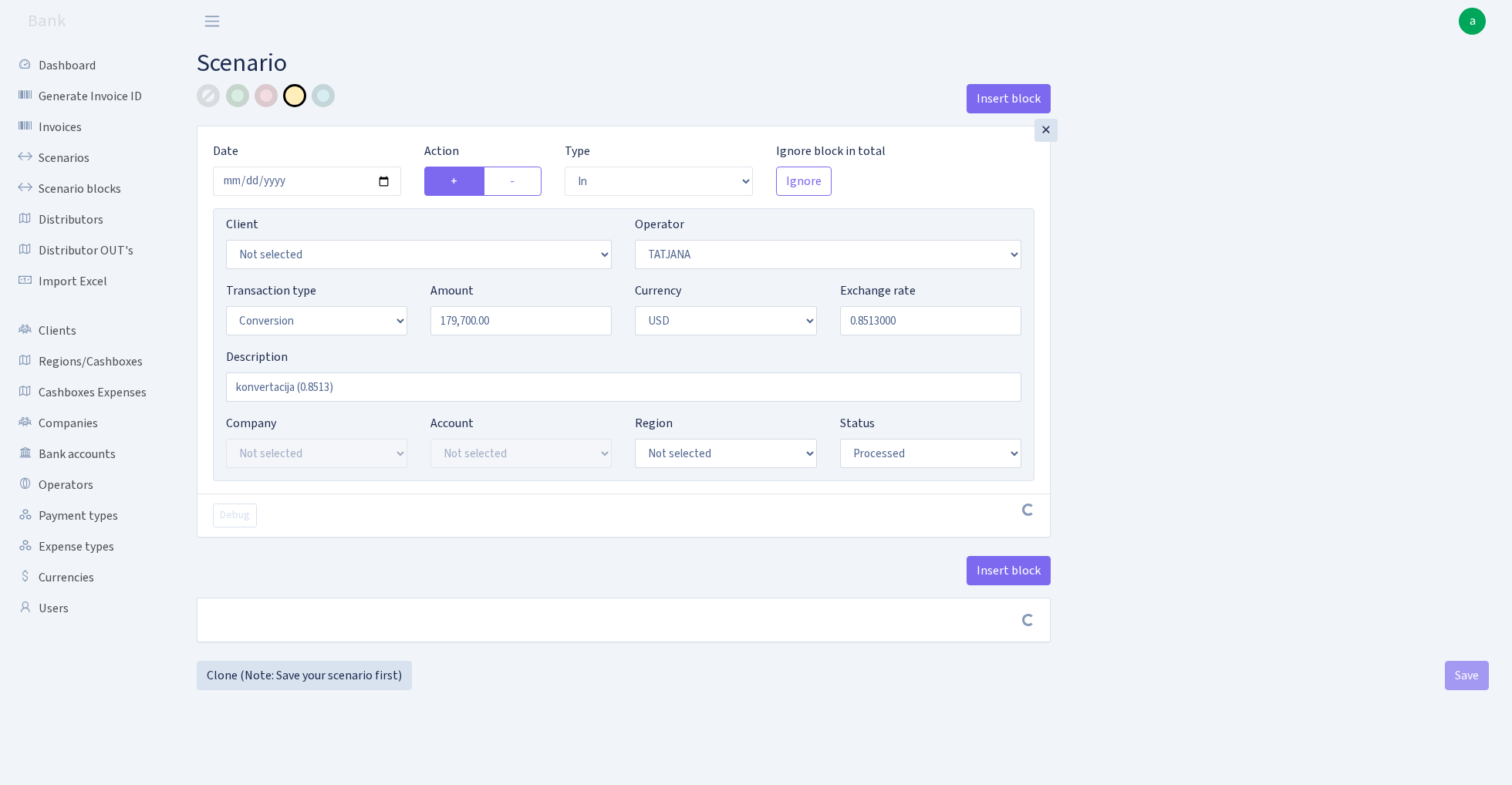
scroll to position [0, 0]
click at [1028, 572] on button "Insert block" at bounding box center [1009, 570] width 84 height 29
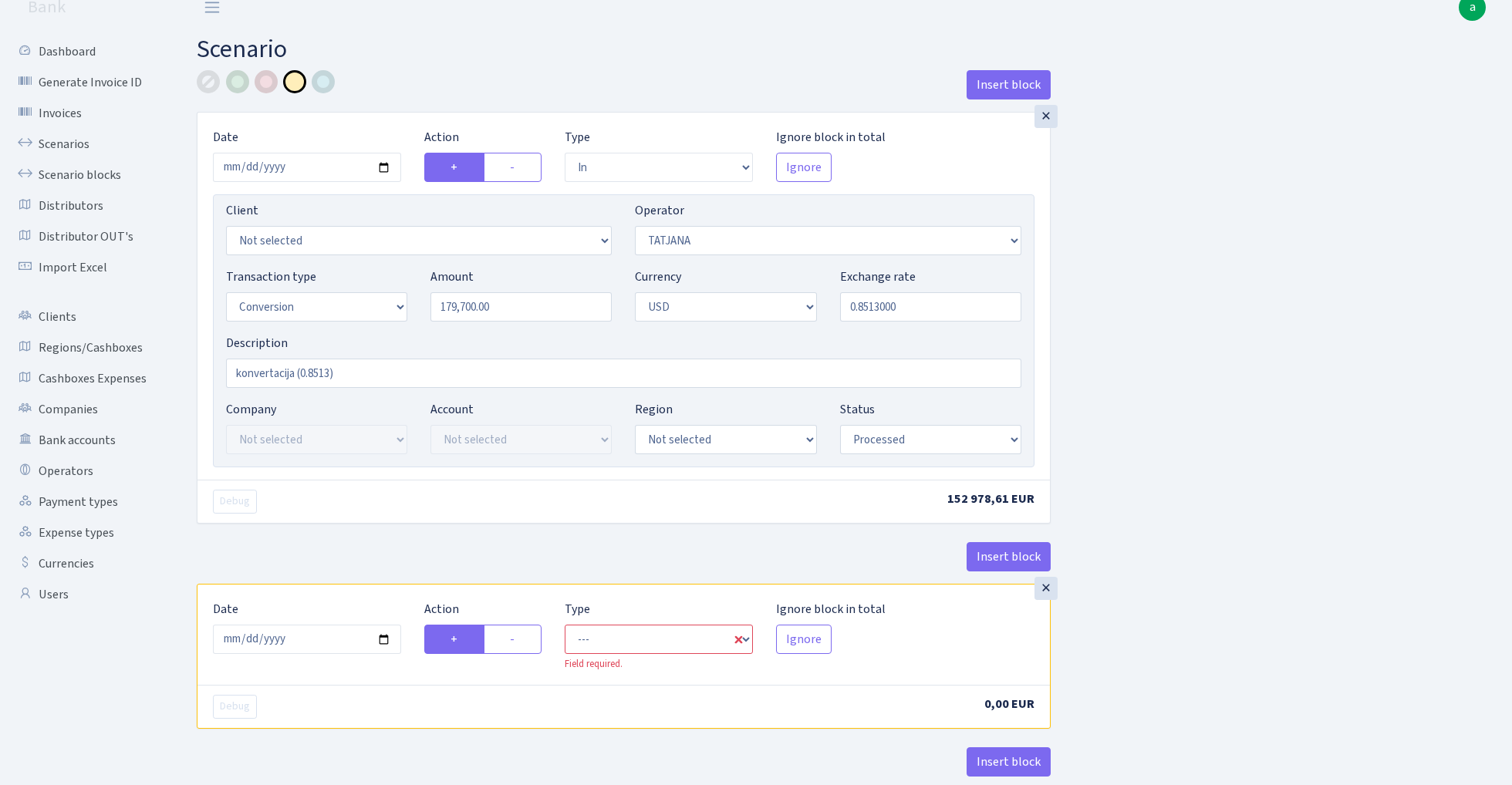
scroll to position [41, 0]
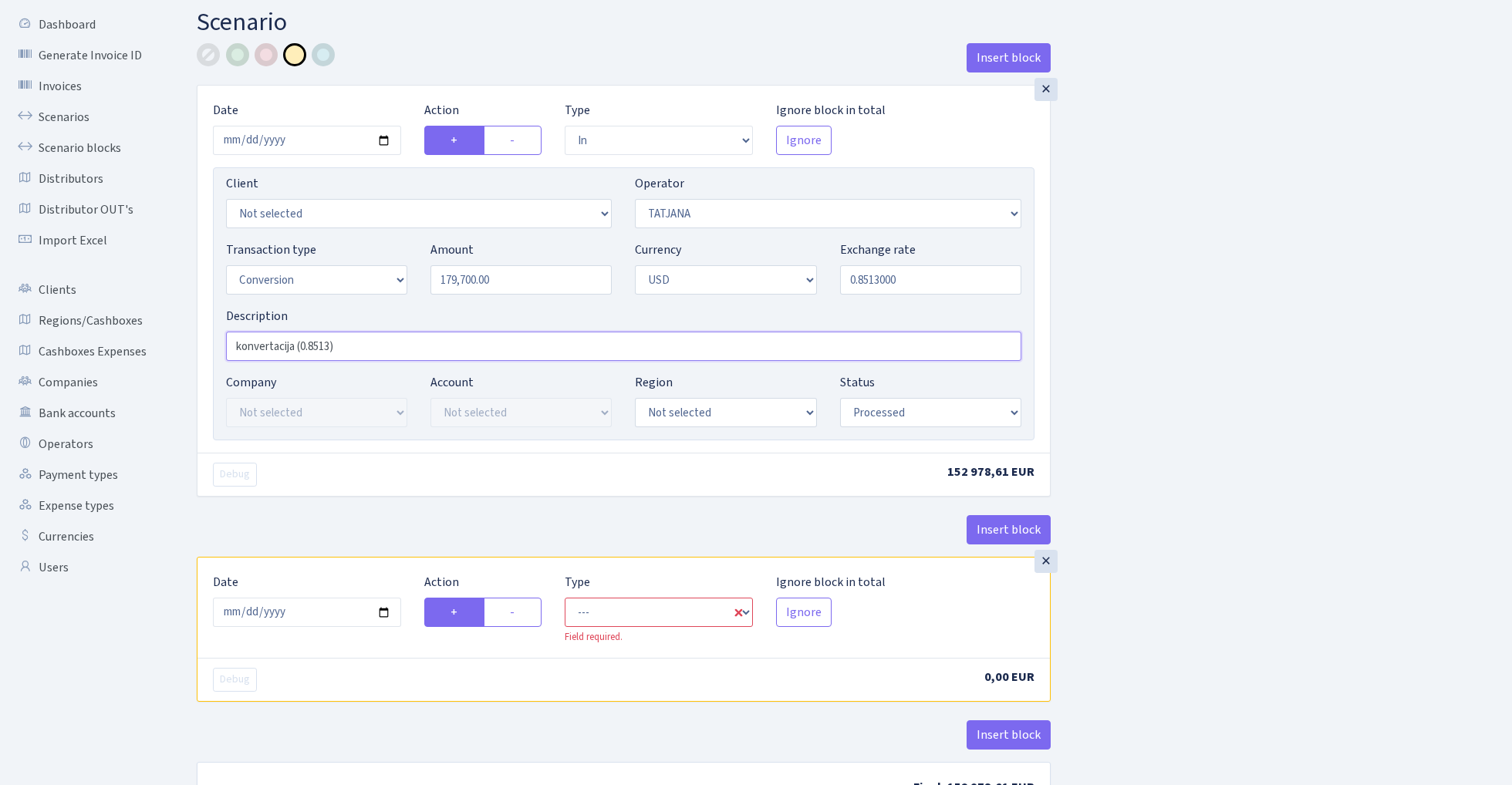
click at [403, 346] on input "konvertacija (0.8513)" at bounding box center [624, 346] width 796 height 29
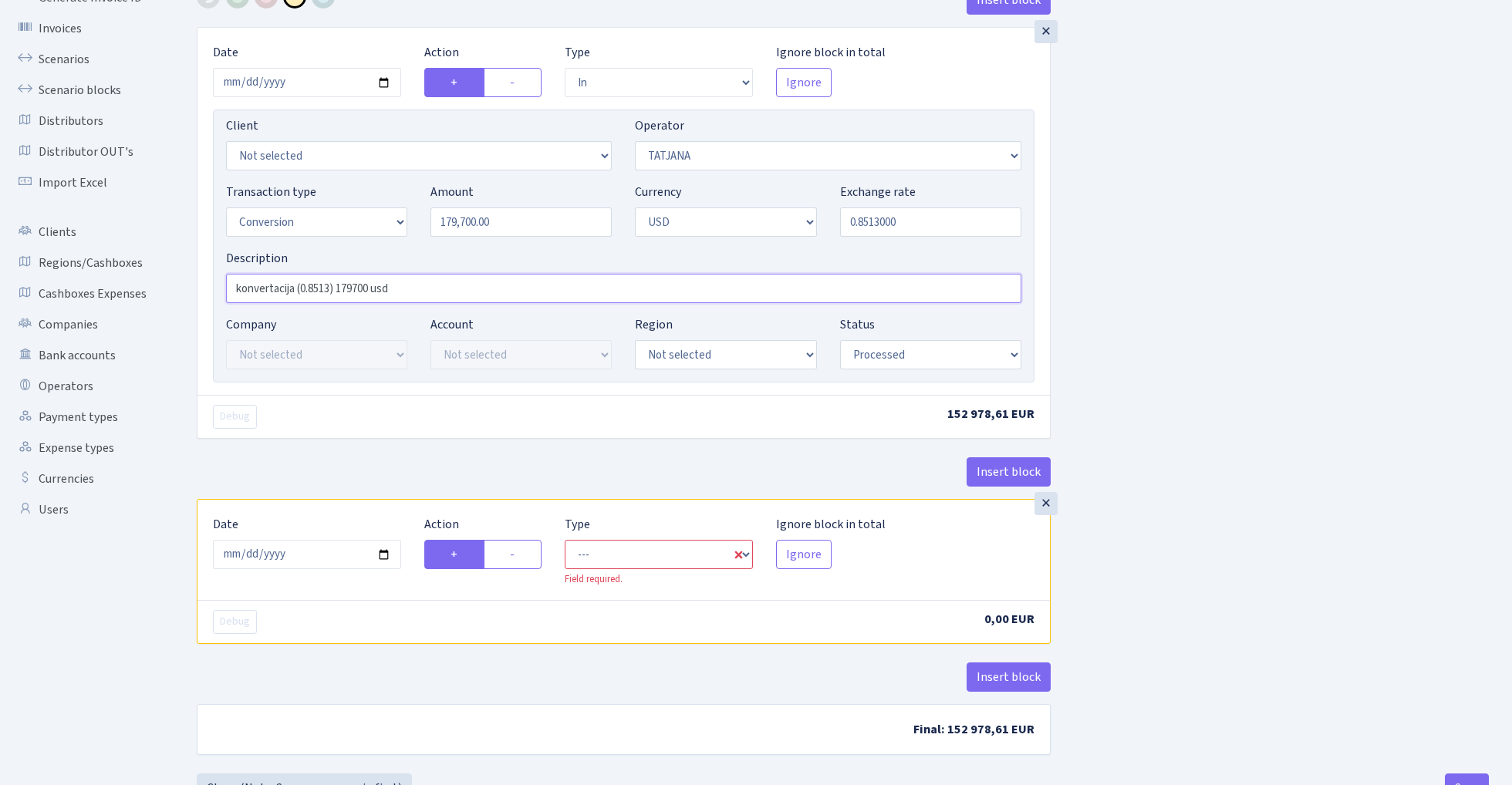
scroll to position [125, 0]
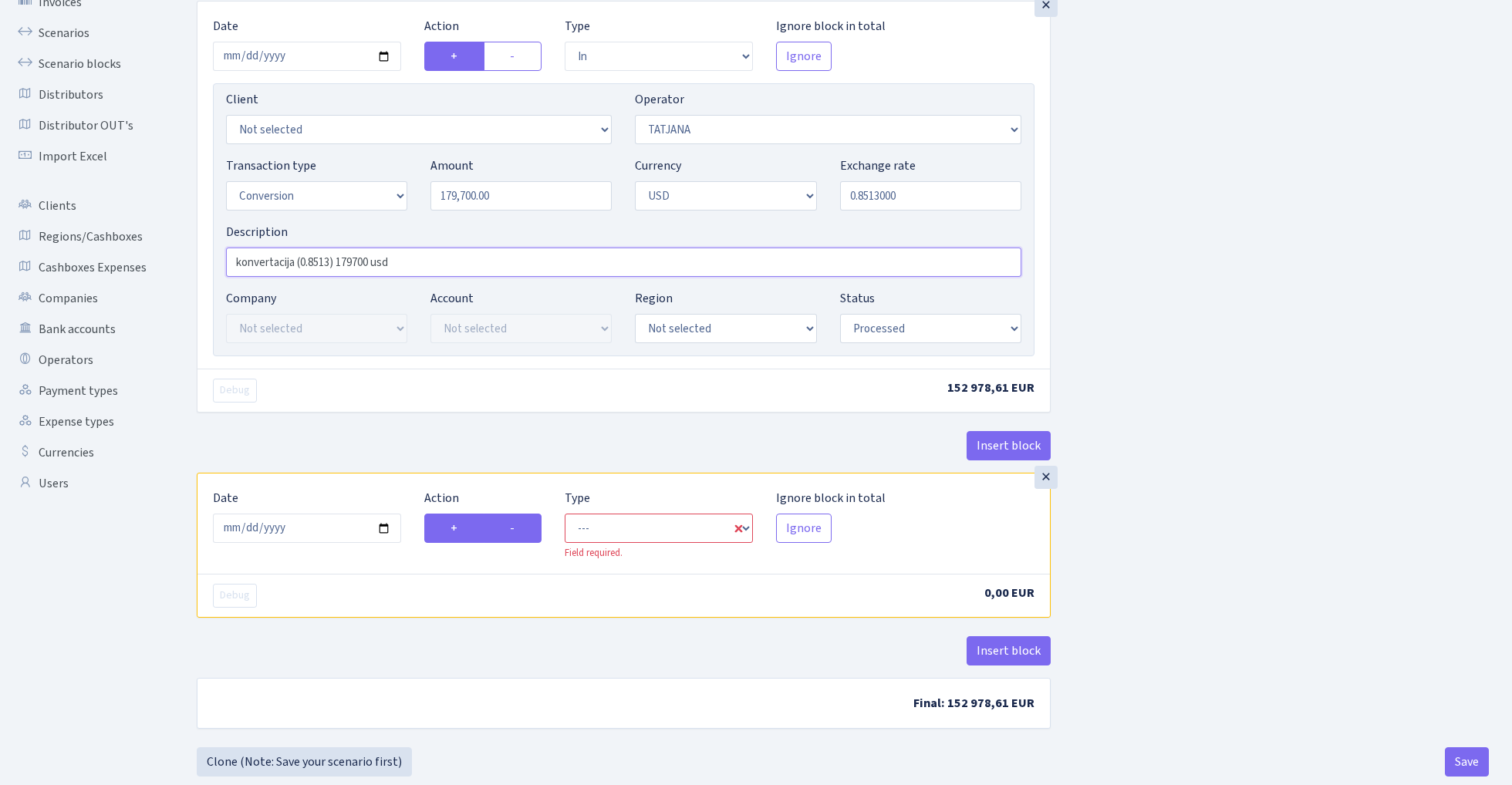
type input "konvertacija (0.8513) 179700 usd"
click at [520, 526] on label "-" at bounding box center [512, 528] width 58 height 29
click at [520, 526] on input "-" at bounding box center [515, 524] width 10 height 10
radio input "true"
radio input "false"
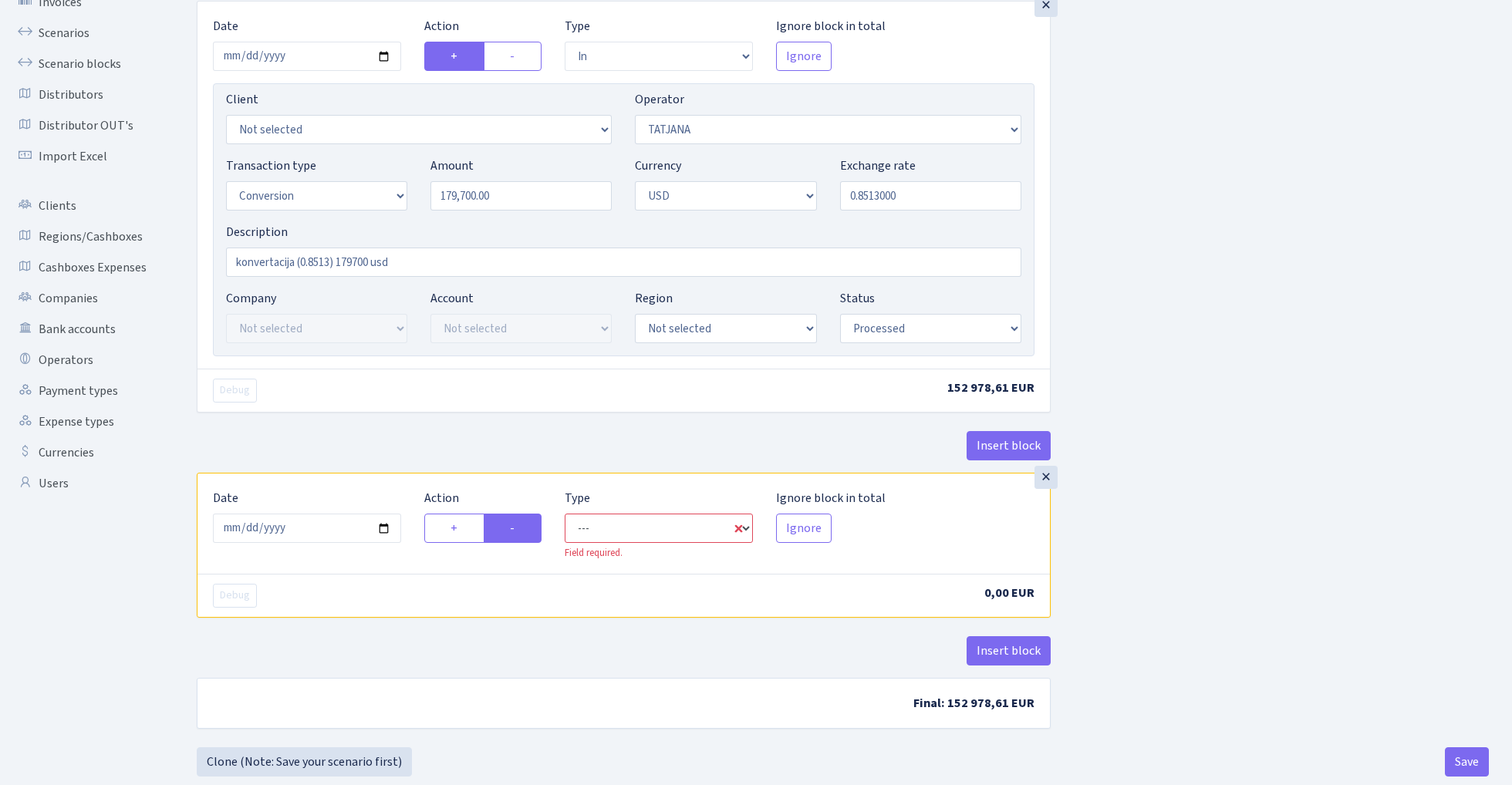
select select "commission"
select select "272"
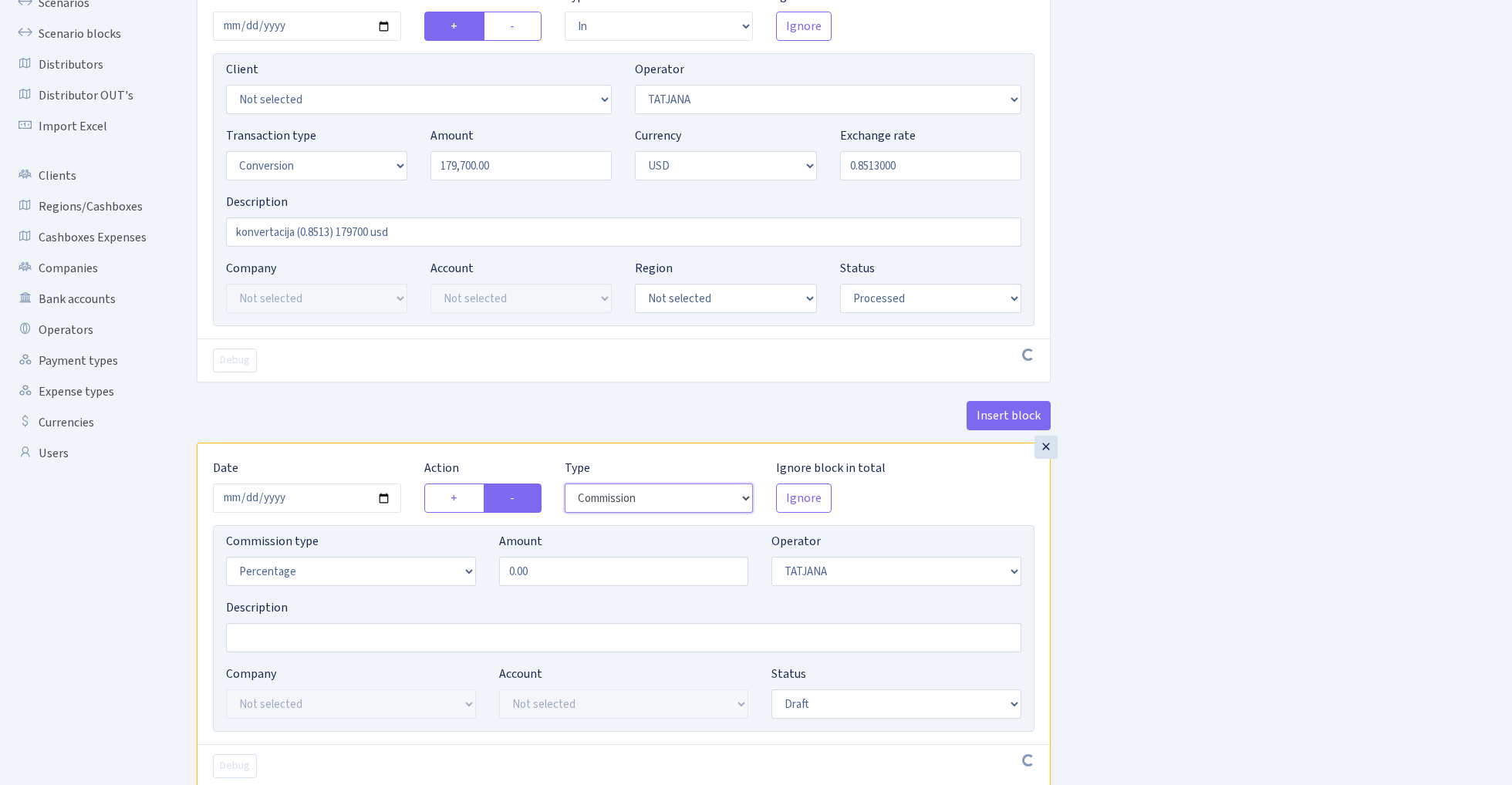
scroll to position [169, 0]
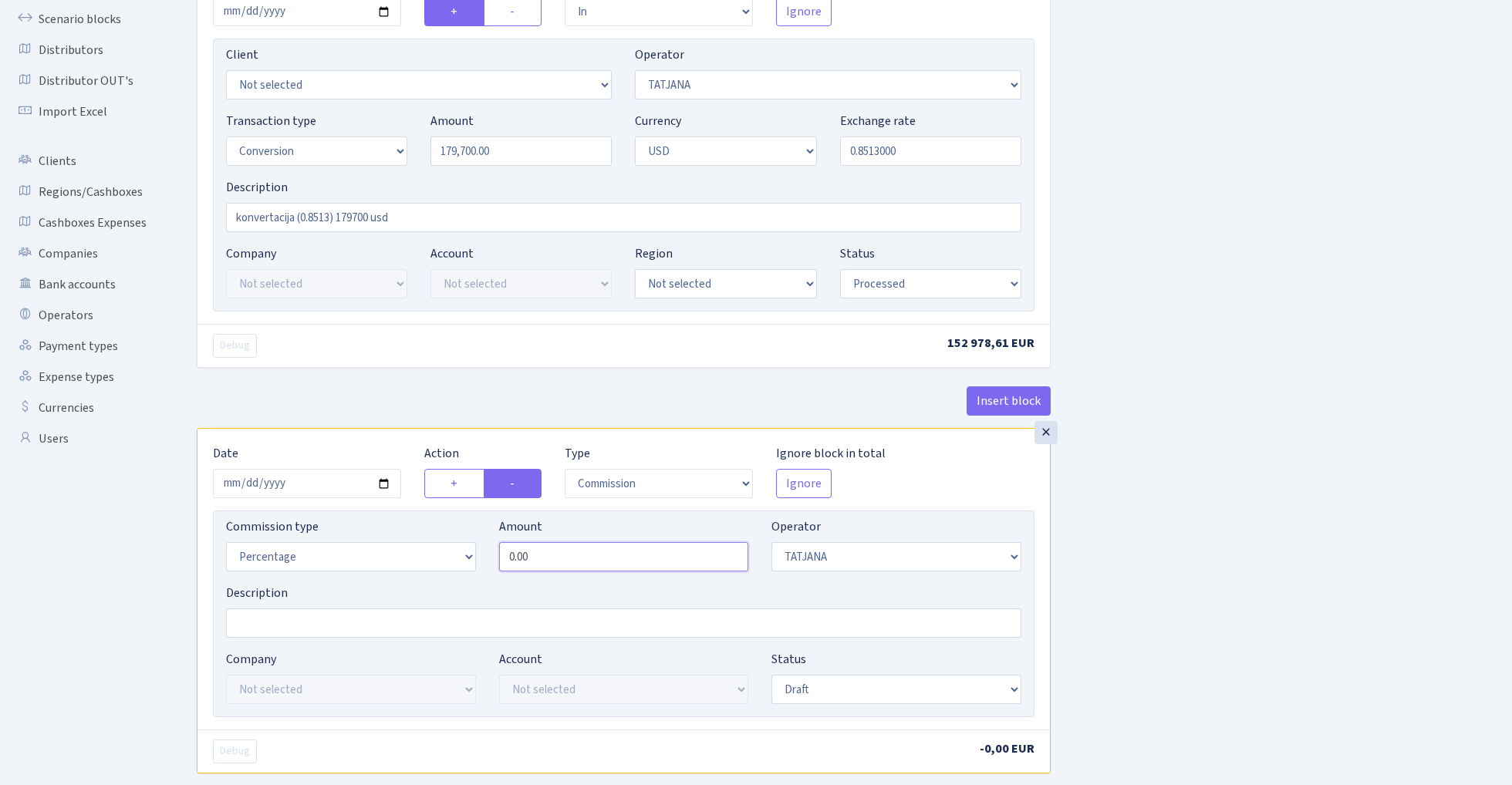
click at [599, 565] on input "0.00" at bounding box center [624, 557] width 250 height 29
type input "1.20"
click at [1233, 501] on div "Insert block × Date [DATE] Action + - Type --- In Out Commission Field required…" at bounding box center [842, 408] width 1315 height 988
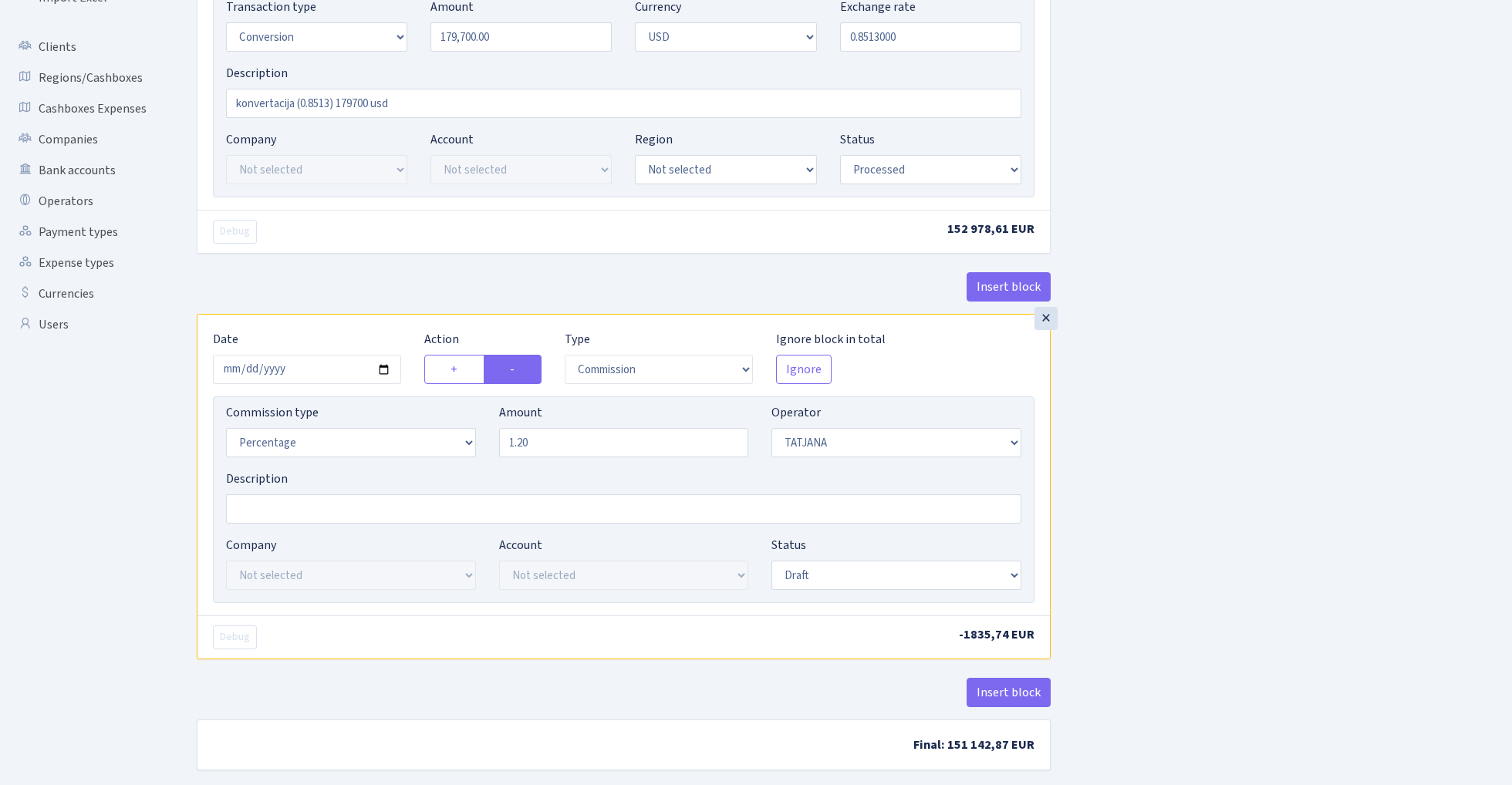
scroll to position [301, 0]
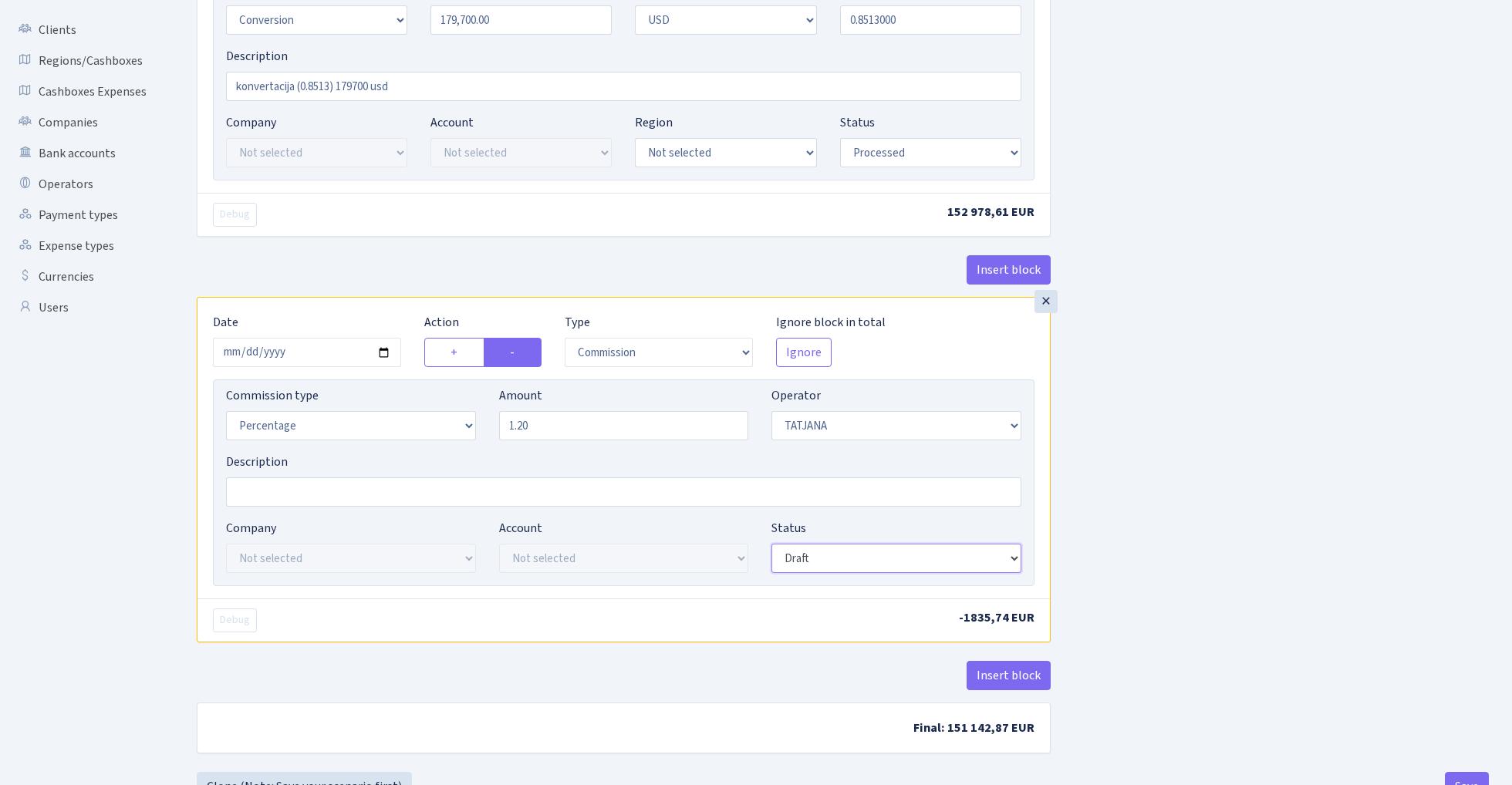
select select "processed"
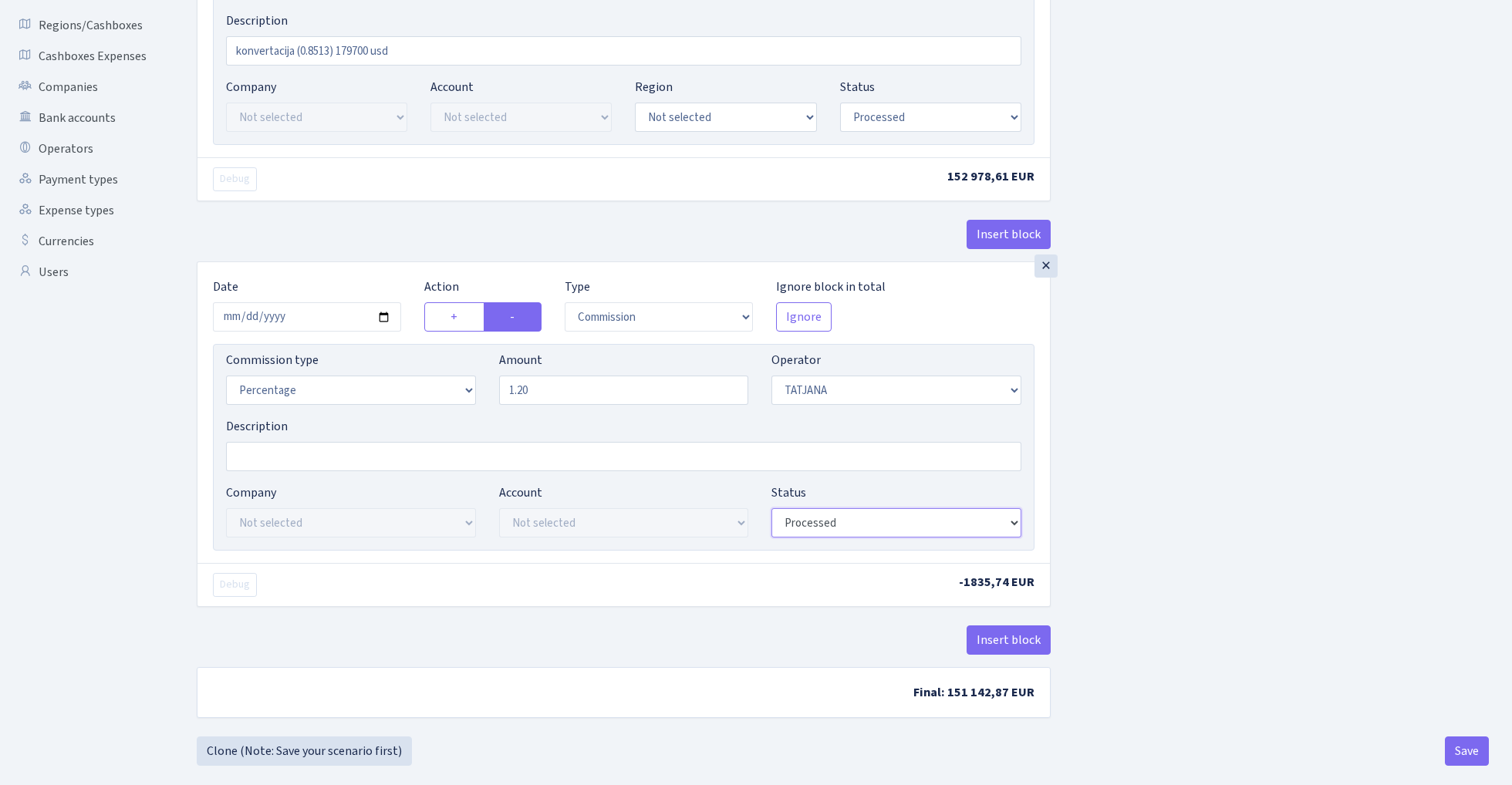
scroll to position [349, 0]
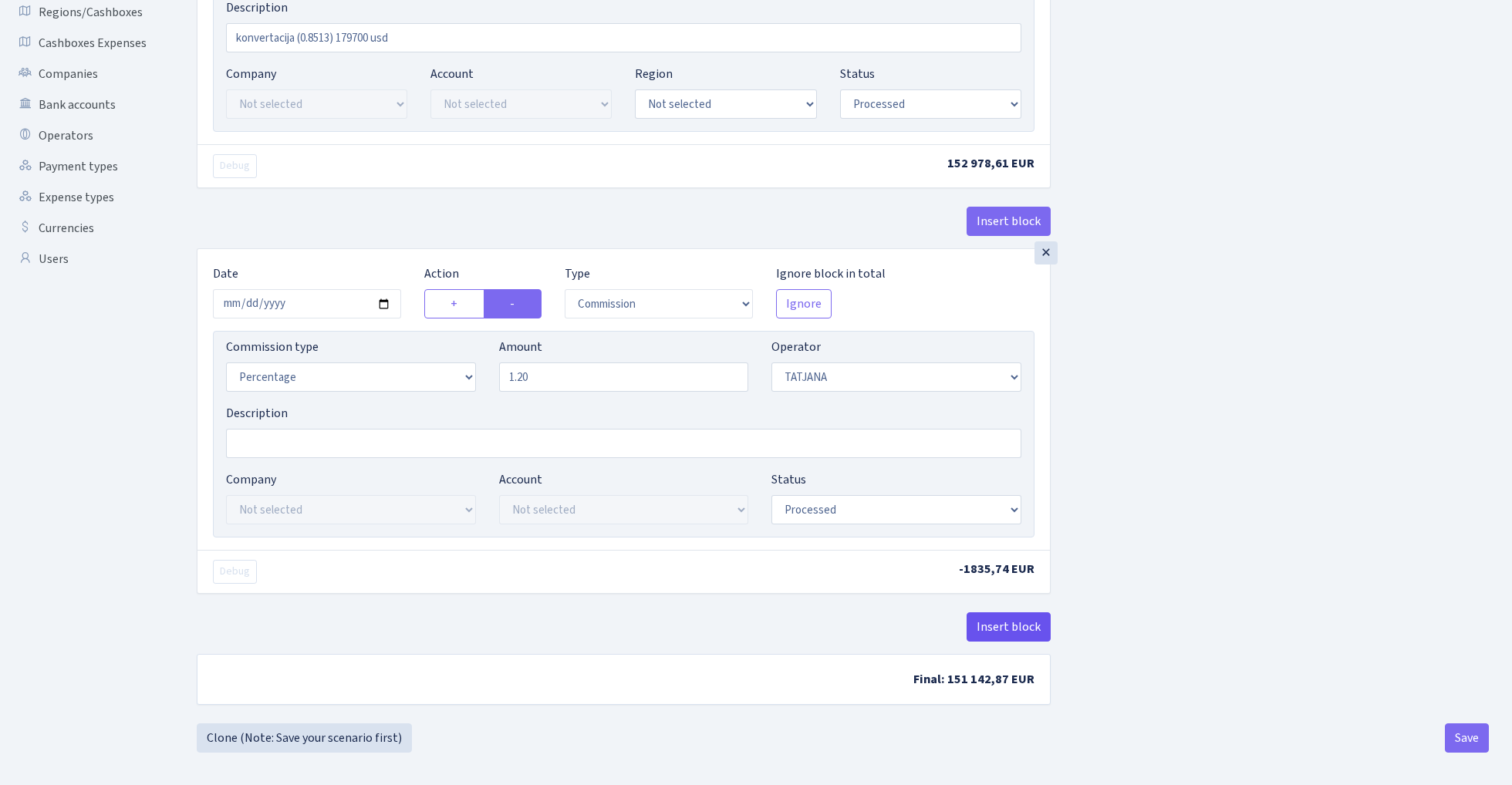
click at [1022, 638] on button "Insert block" at bounding box center [1009, 627] width 84 height 29
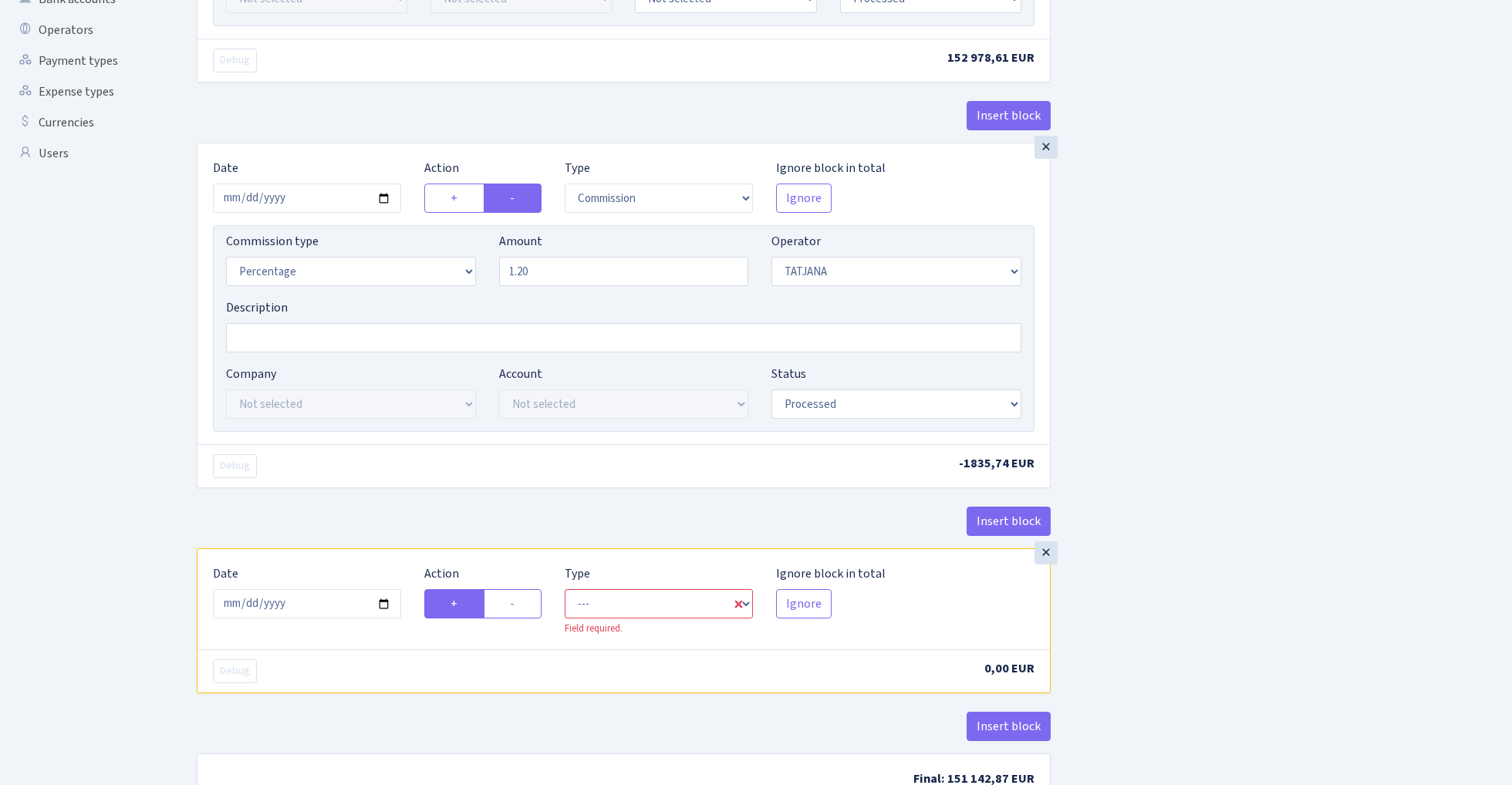
scroll to position [461, 0]
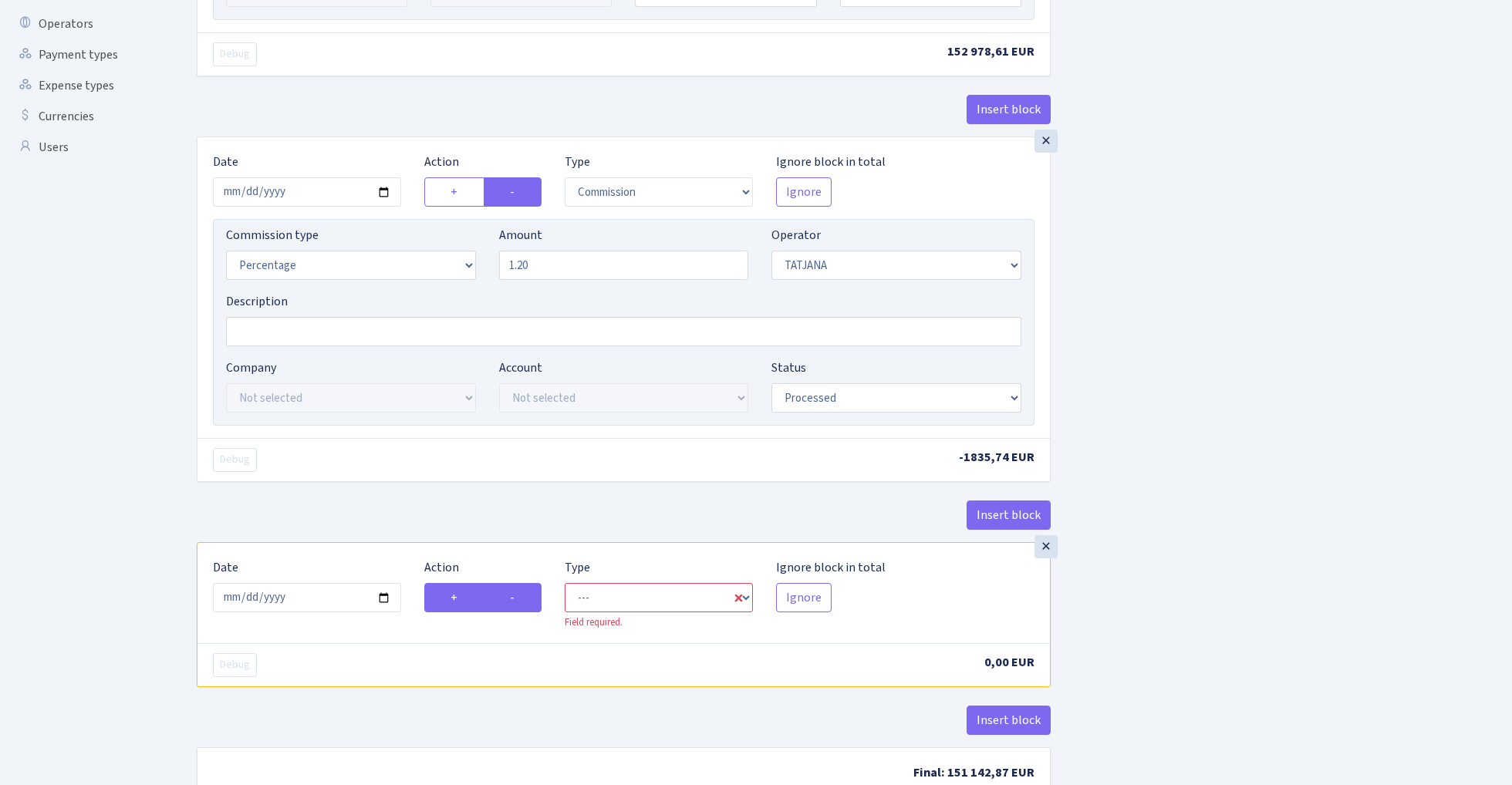
click at [513, 597] on label "-" at bounding box center [512, 598] width 58 height 29
click at [513, 597] on input "-" at bounding box center [515, 593] width 10 height 10
radio input "true"
radio input "false"
select select "out"
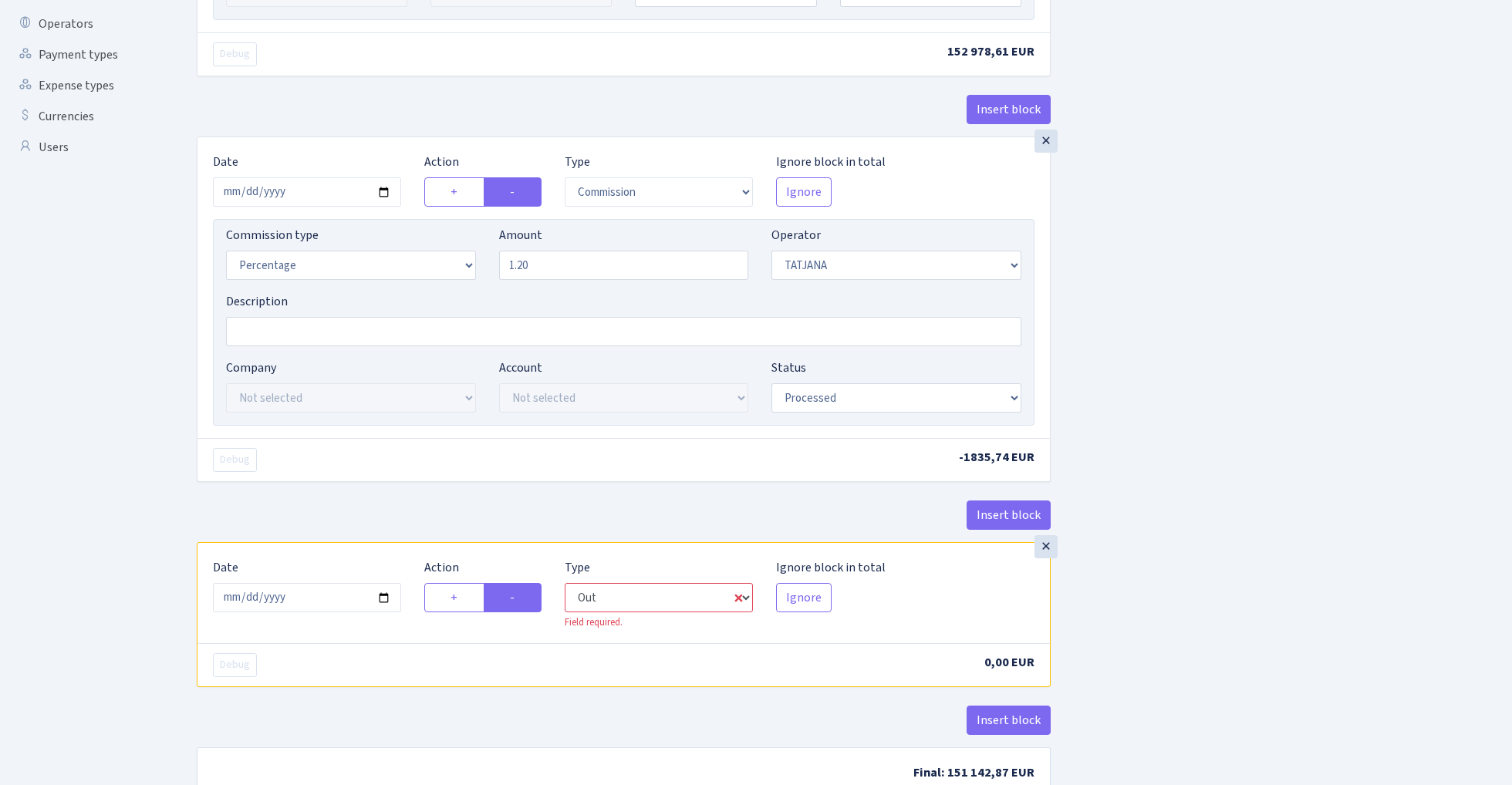
select select "272"
select select "1"
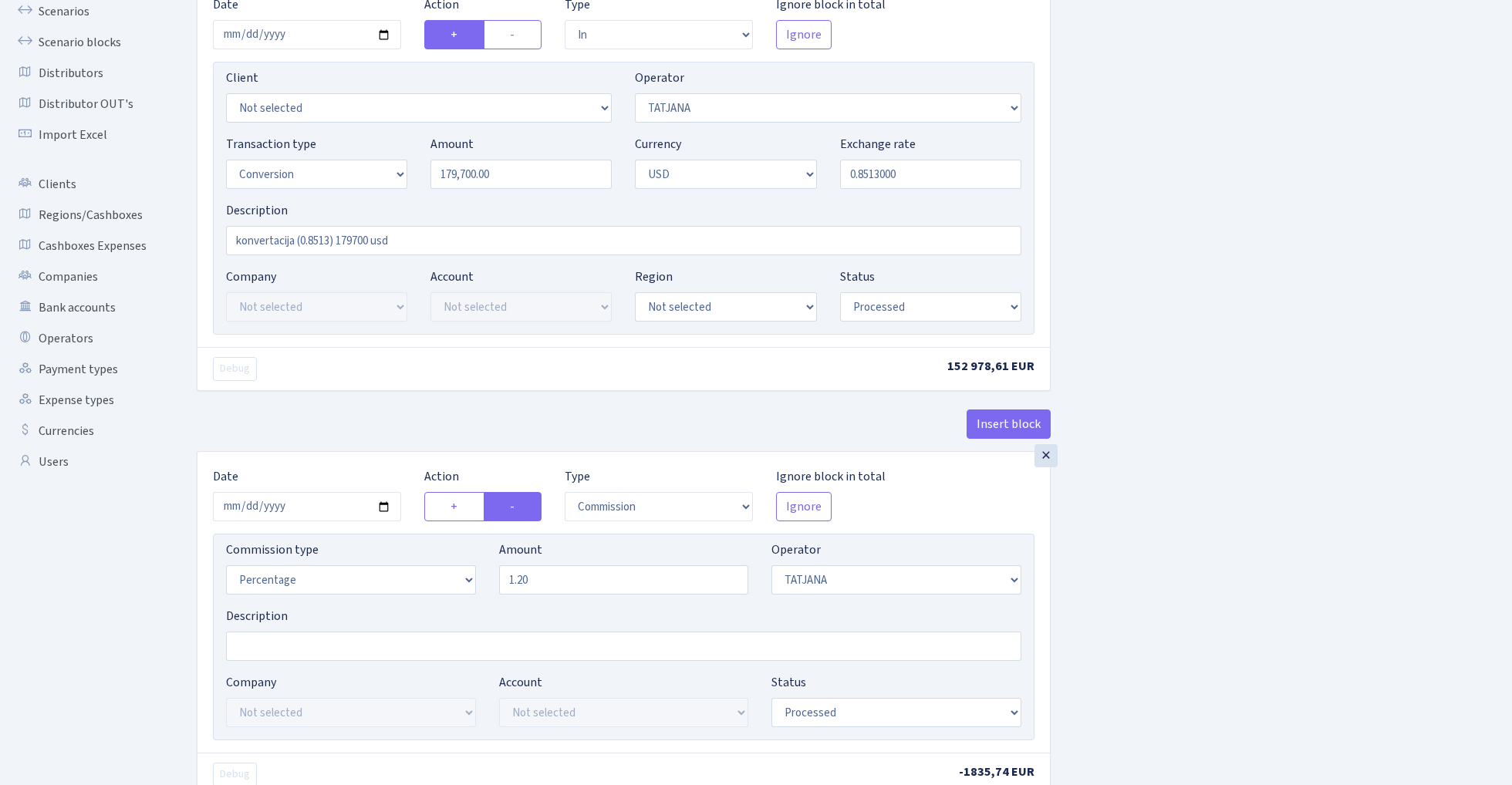
scroll to position [39, 0]
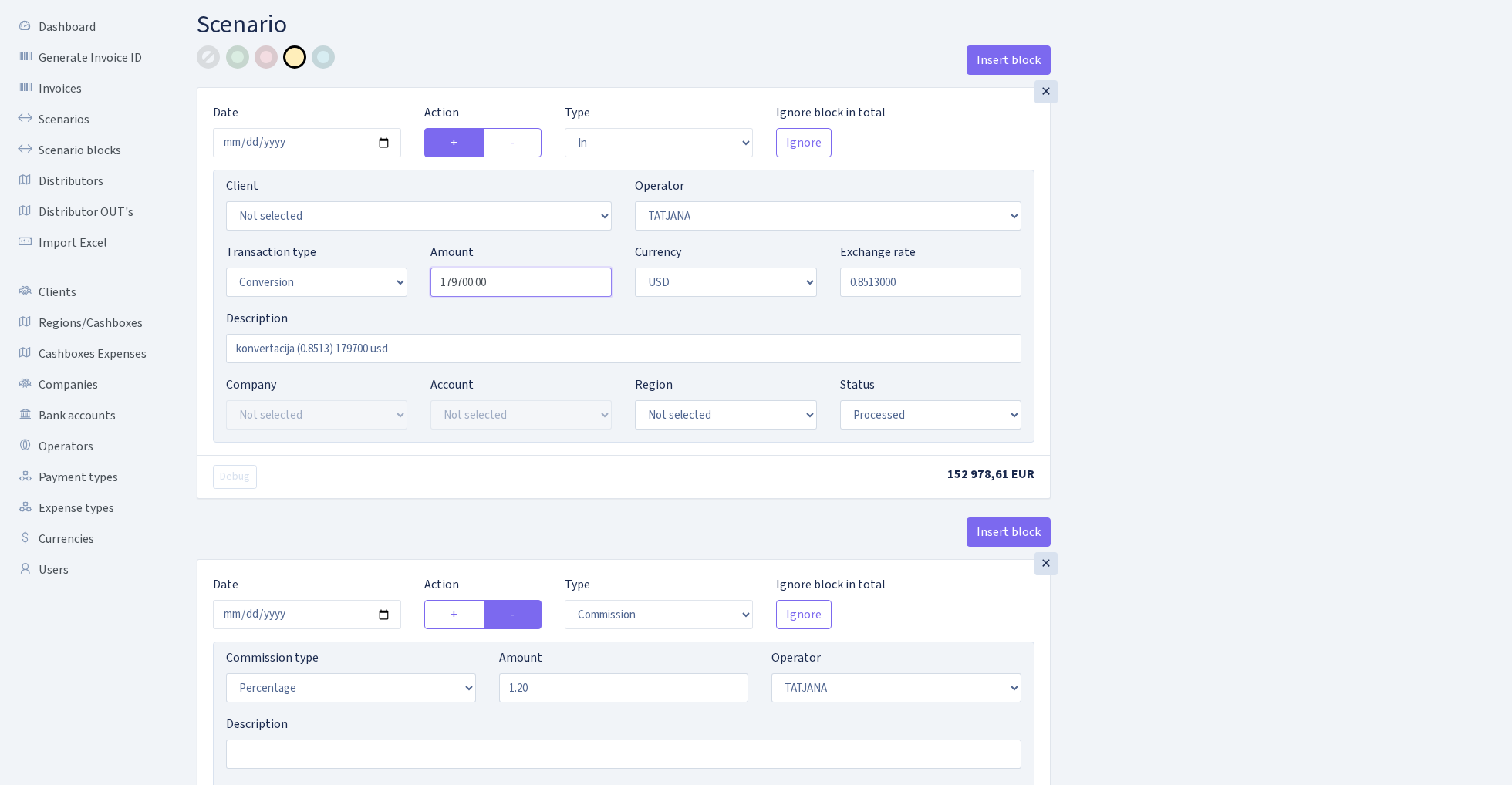
click at [543, 276] on input "179700.00" at bounding box center [520, 282] width 182 height 29
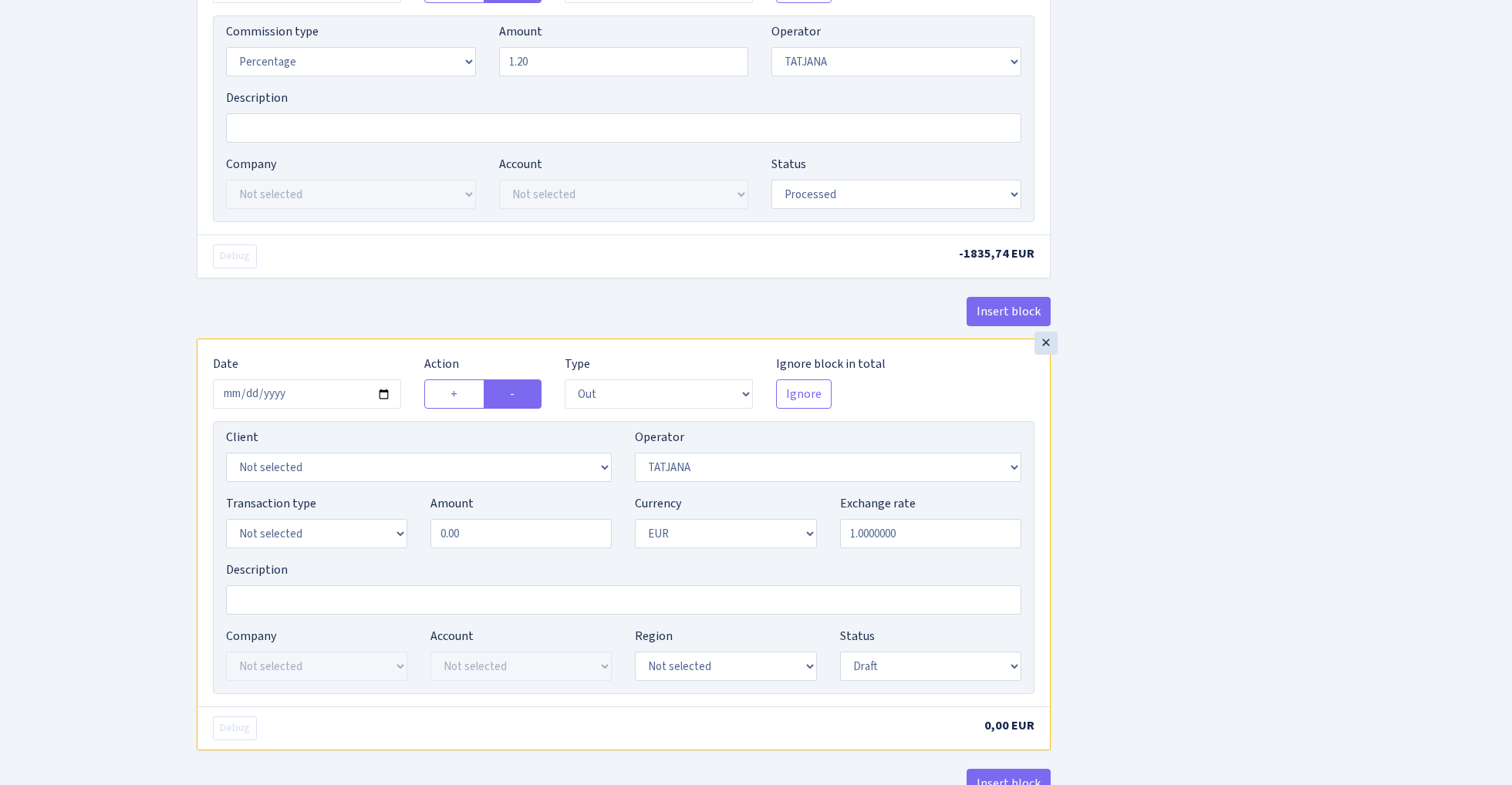
scroll to position [709, 0]
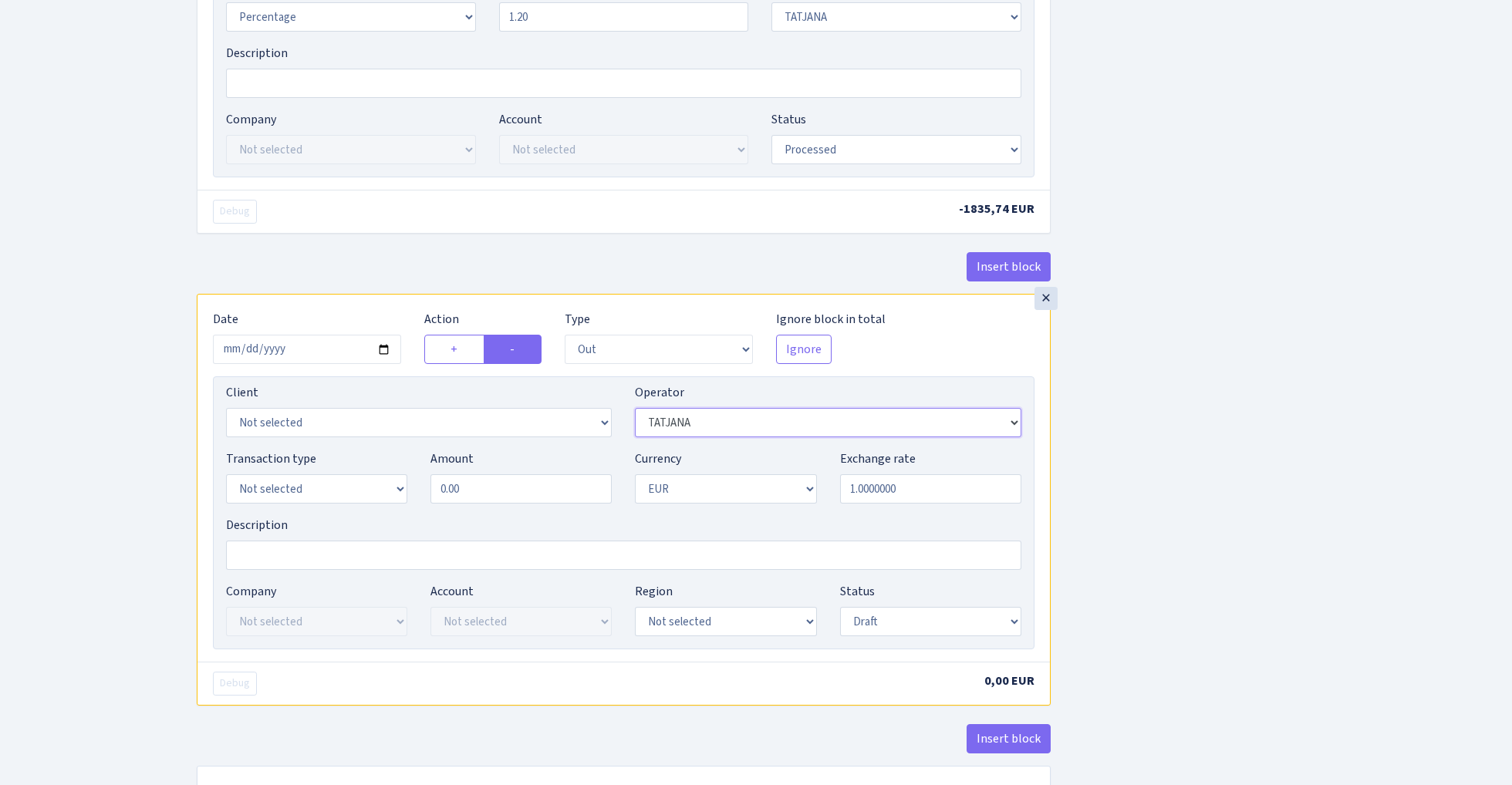
type input "179,700.00"
select select "303"
select select "15"
click at [484, 499] on input "0.00" at bounding box center [520, 489] width 182 height 29
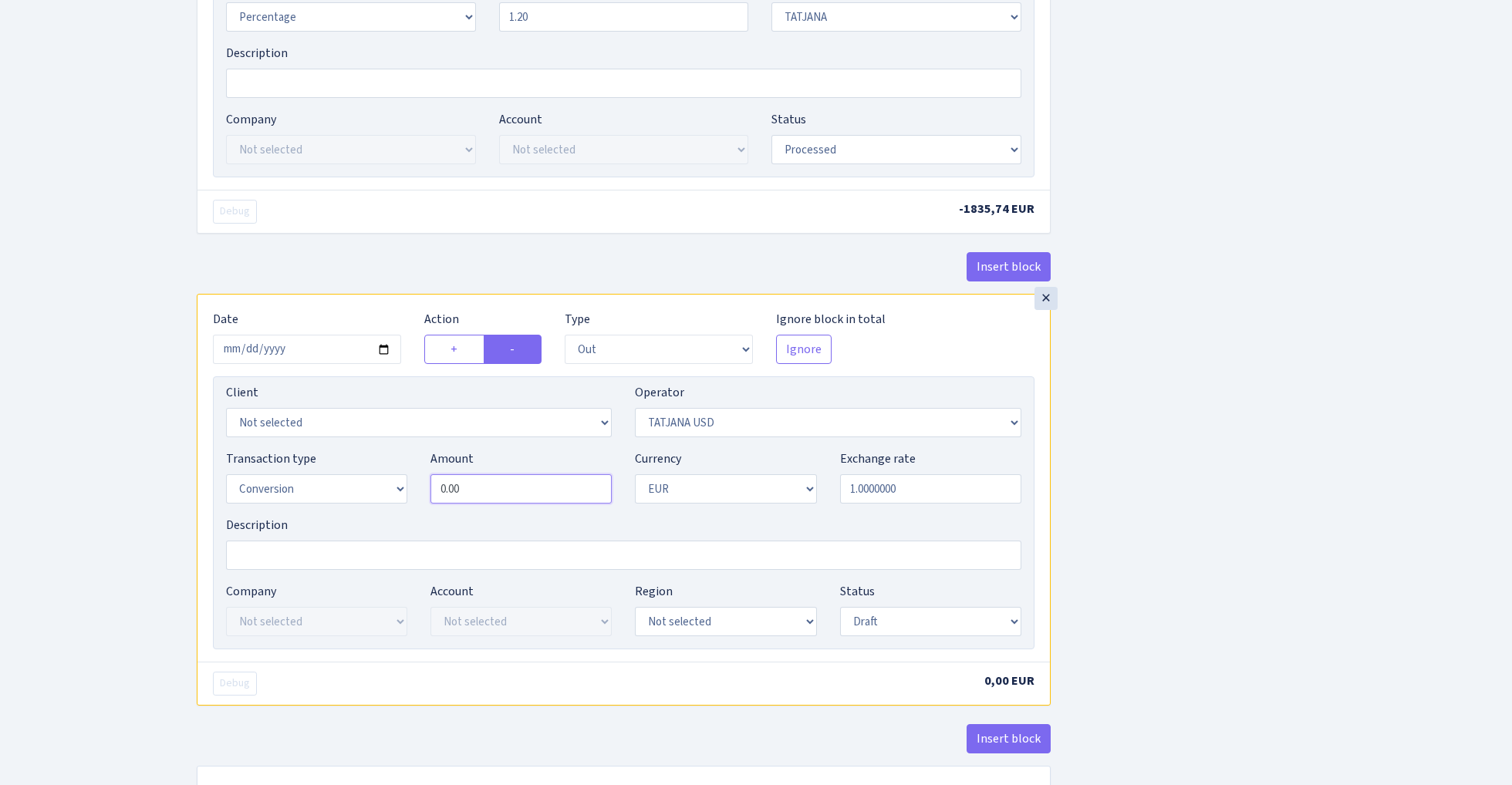
paste input "17970"
type input "179,700.00"
select select "2"
select select "processed"
click at [1226, 442] on div "Insert block × Date 2025-09-15 Action + - Type --- In Out Commission Field requ…" at bounding box center [842, 105] width 1315 height 1461
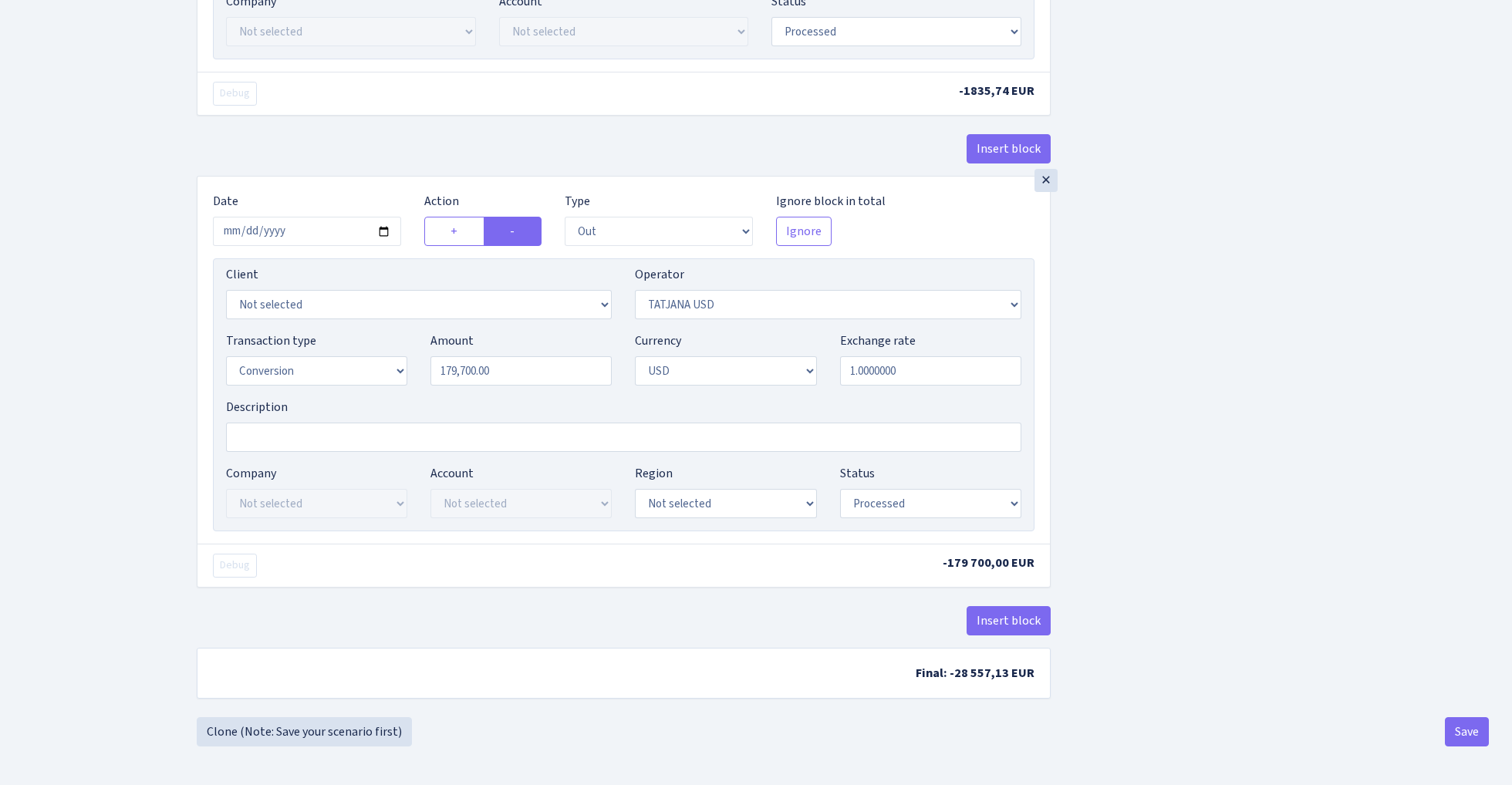
scroll to position [833, 0]
click at [1466, 729] on button "Save" at bounding box center [1466, 732] width 44 height 29
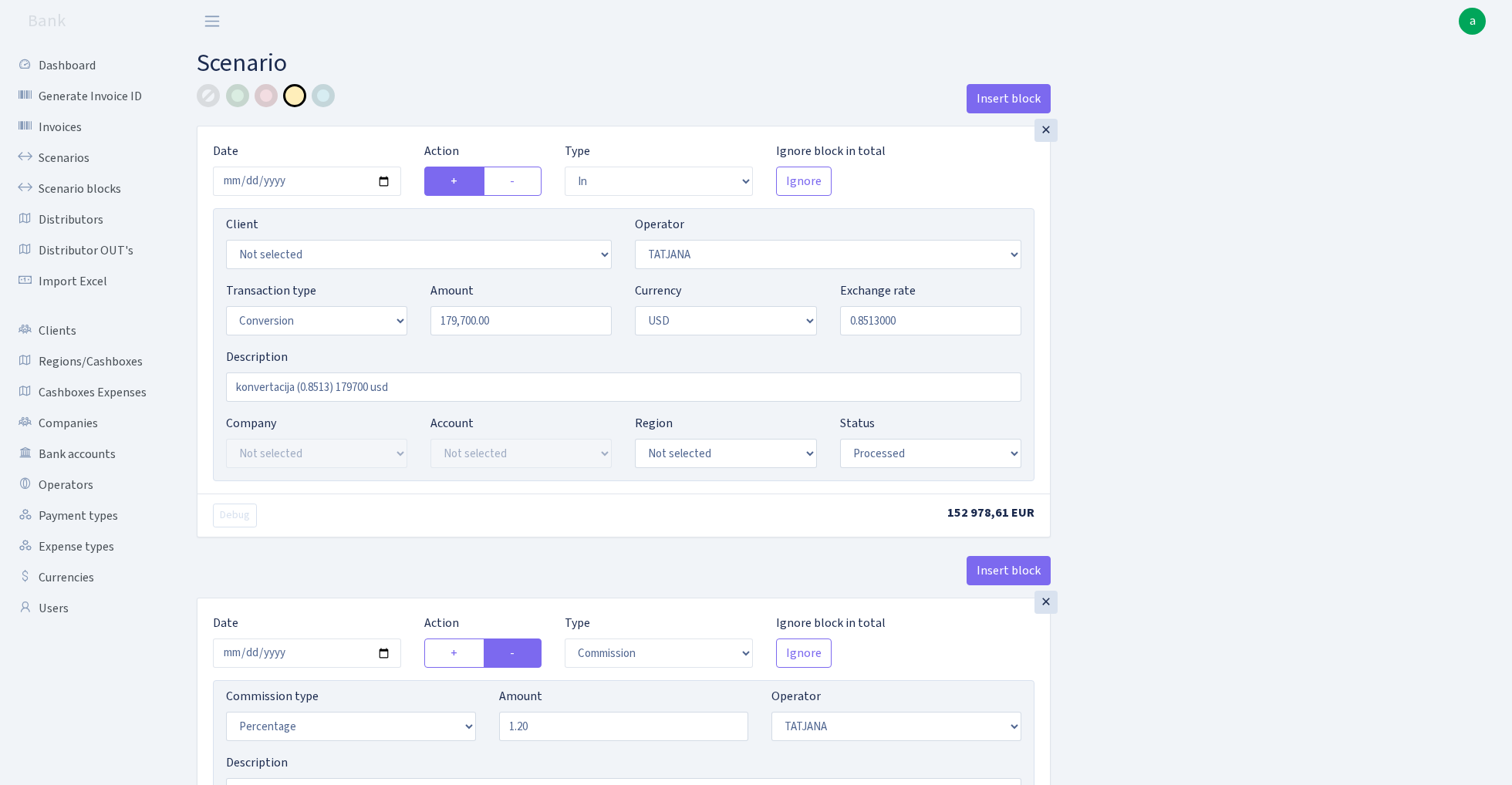
select select "in"
select select "272"
select select "15"
select select "2"
select select "processed"
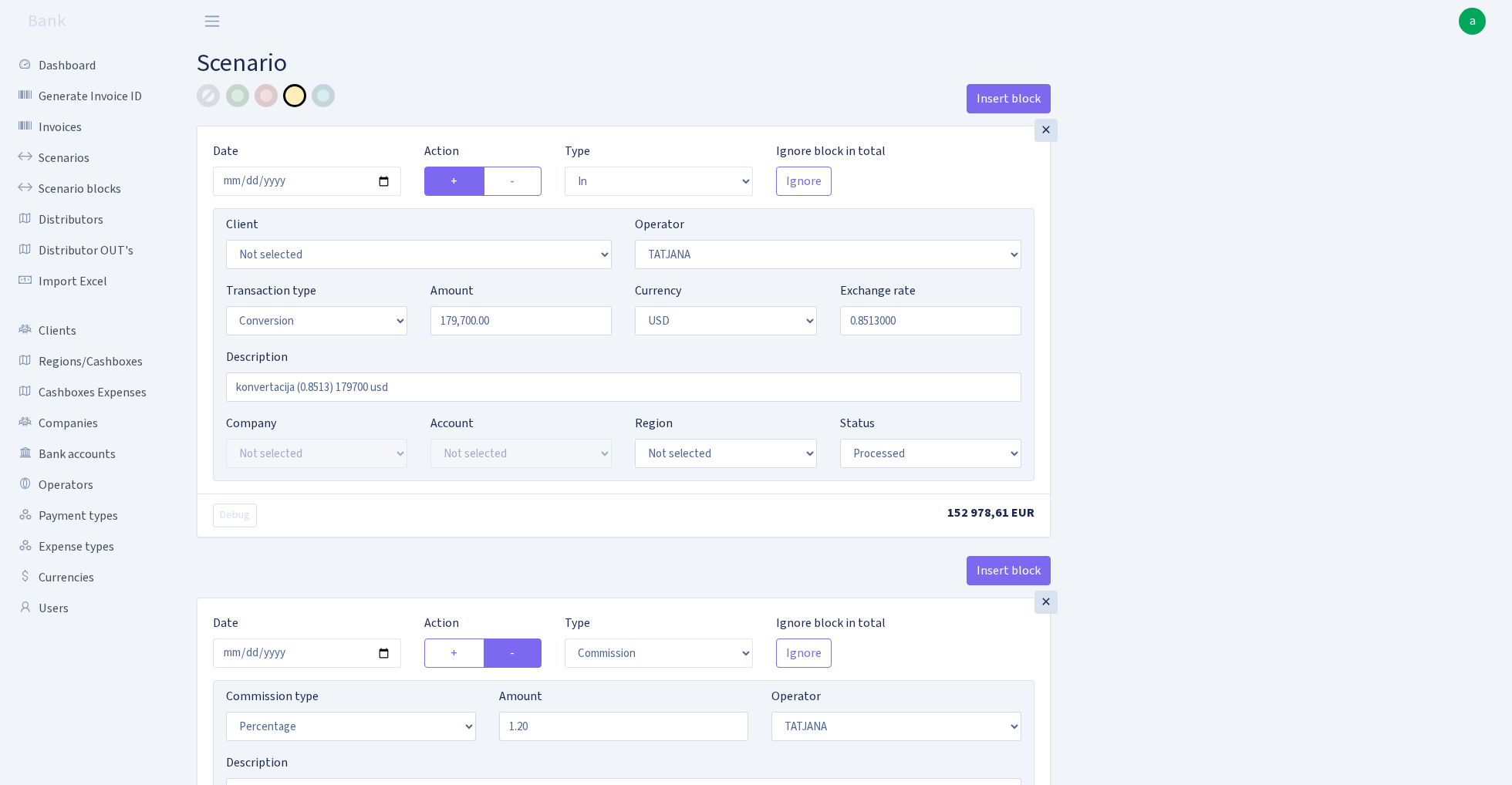
select select "commission"
select select "272"
select select "processed"
select select "out"
select select "303"
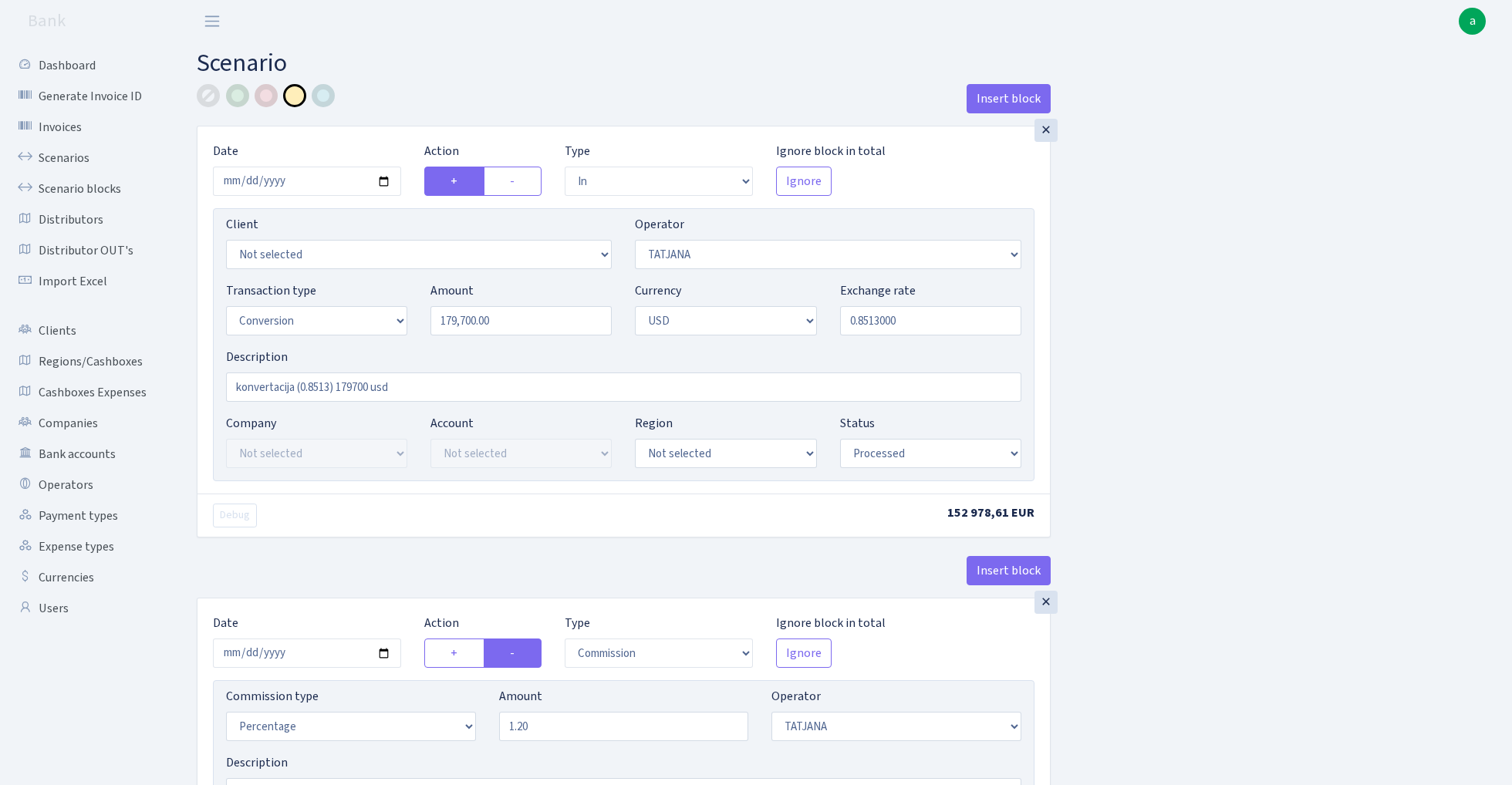
select select "15"
select select "2"
select select "processed"
click at [49, 161] on link "Scenarios" at bounding box center [85, 158] width 154 height 31
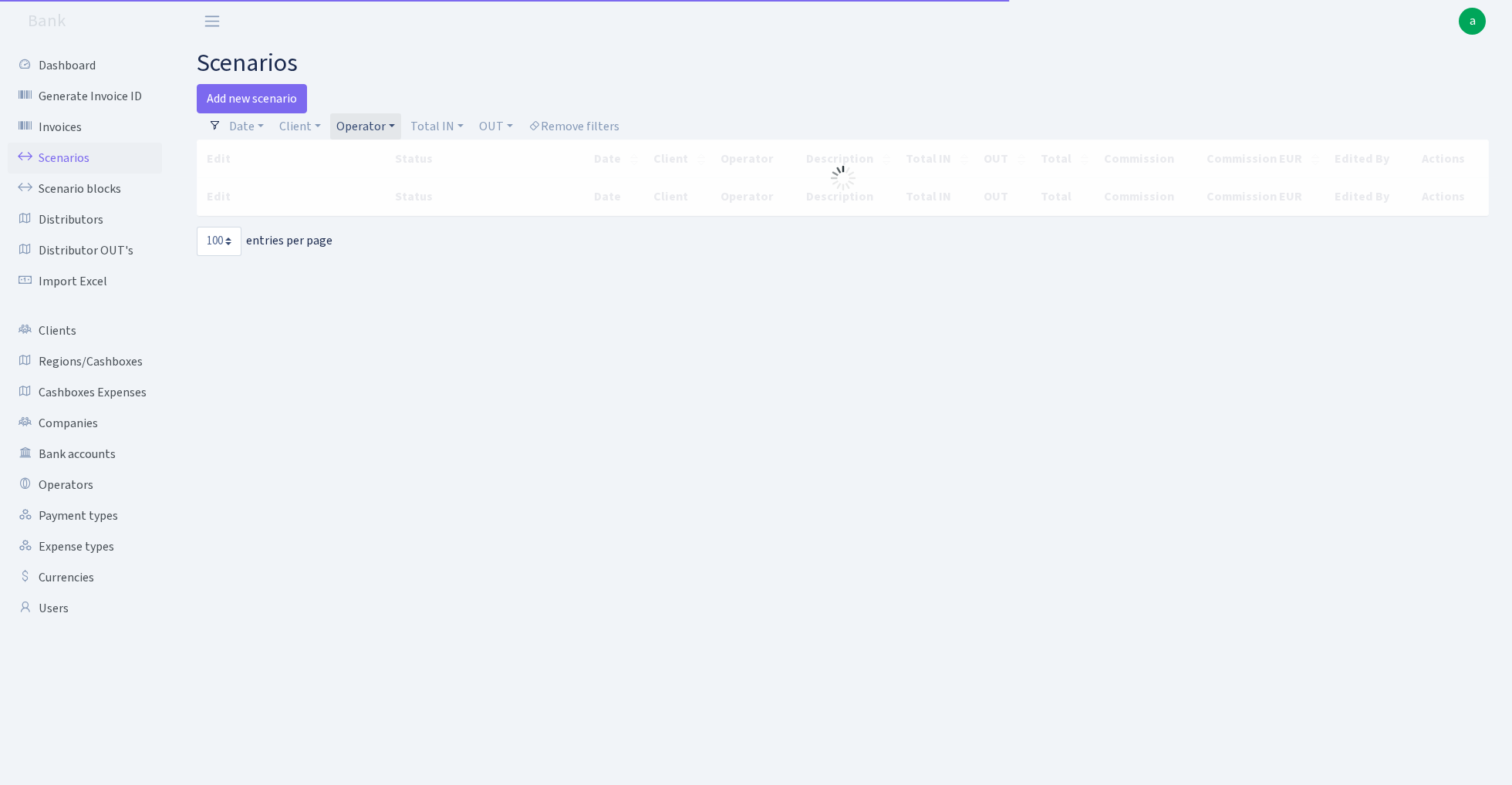
select select "100"
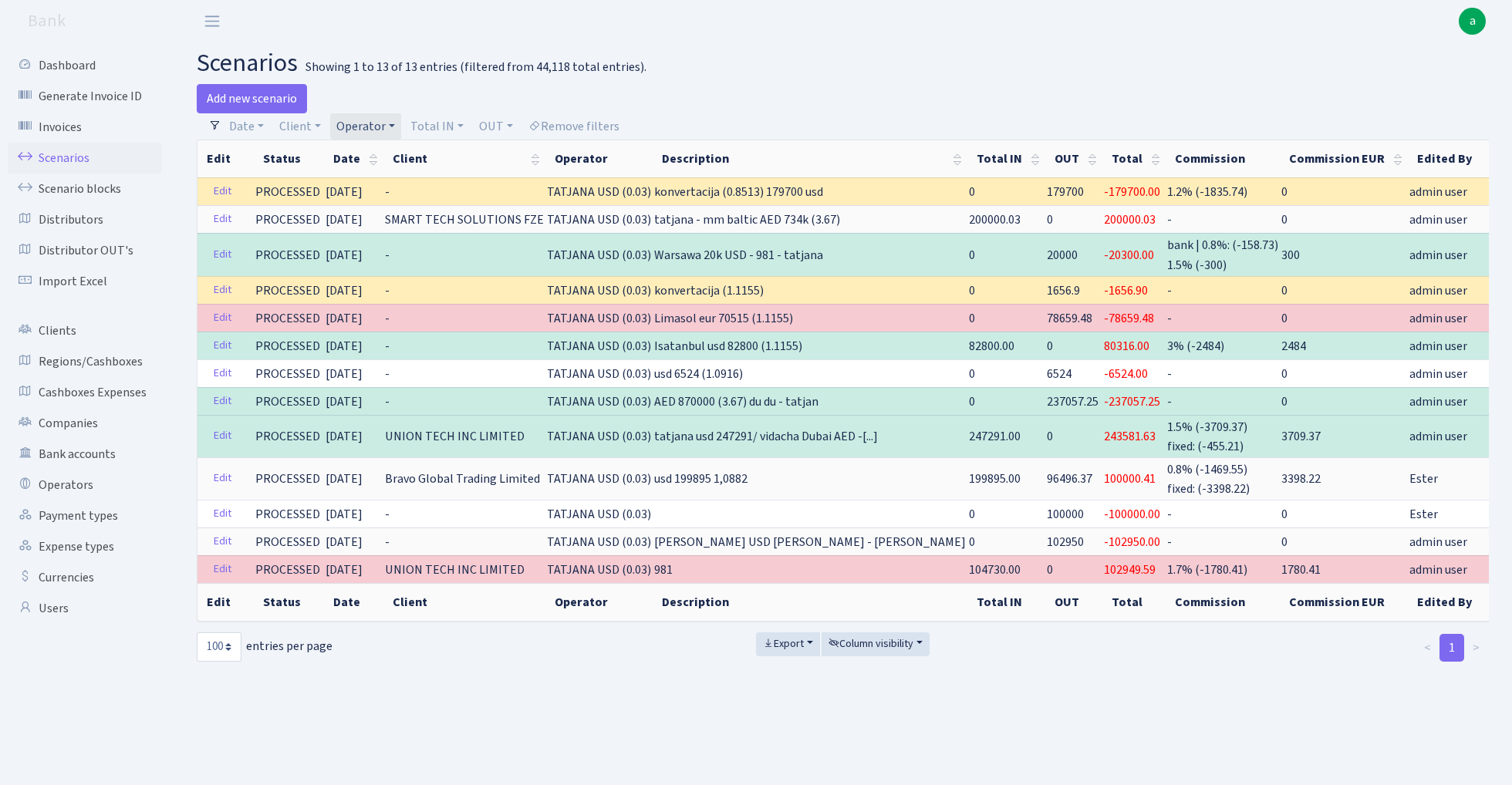
click at [367, 123] on link "Operator" at bounding box center [365, 127] width 71 height 27
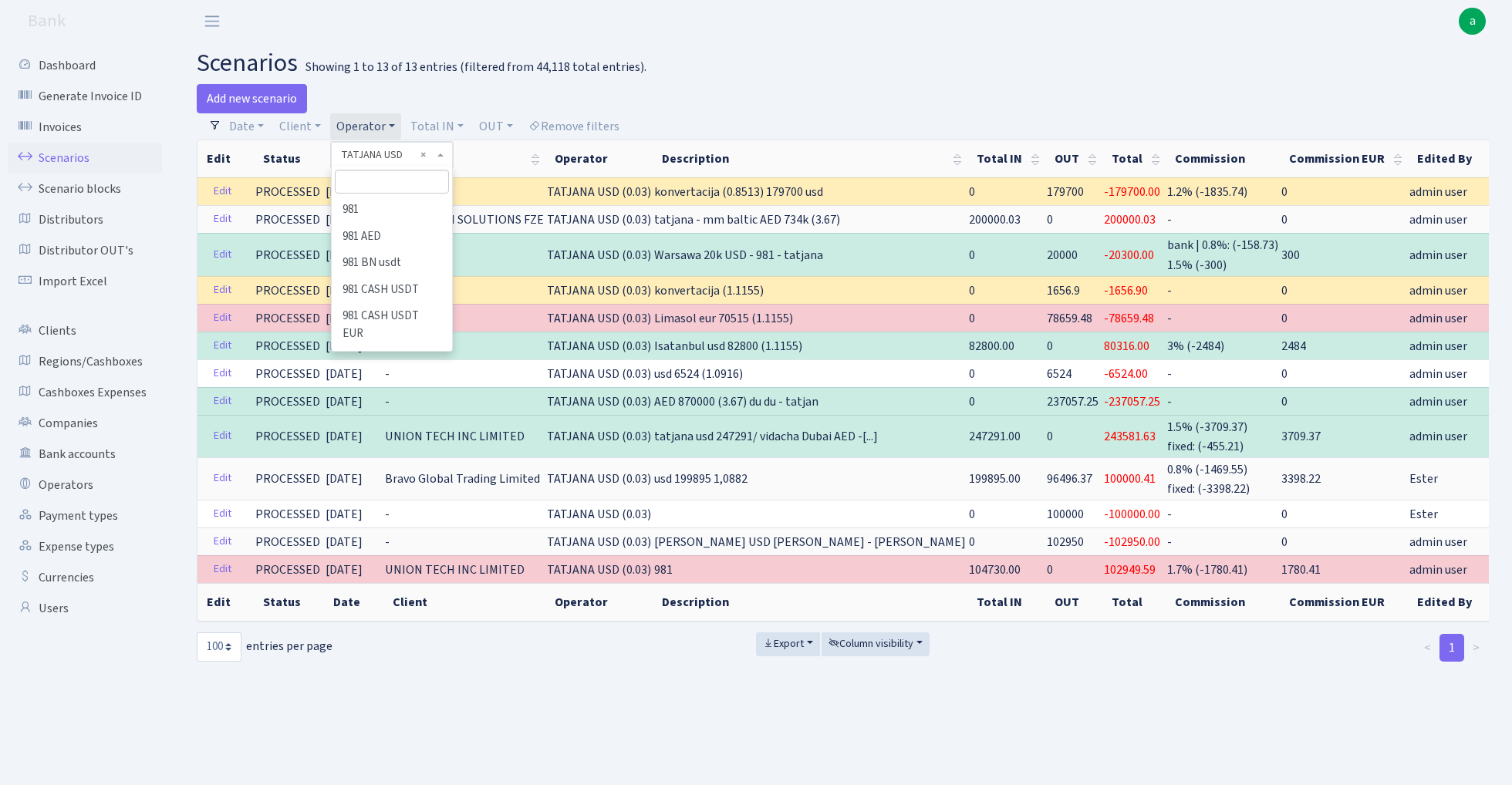
scroll to position [8111, 0]
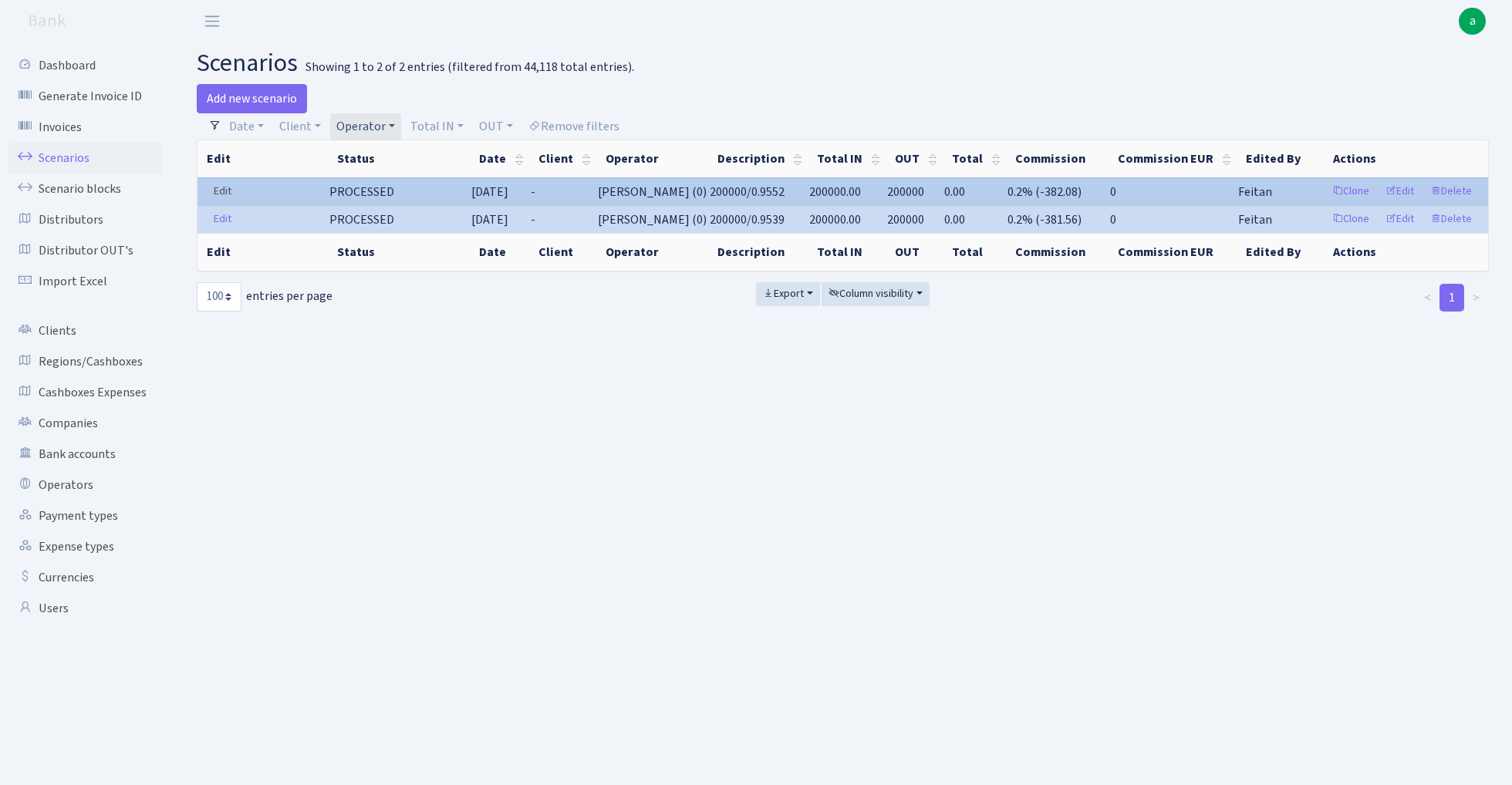
click at [219, 192] on link "Edit" at bounding box center [222, 192] width 31 height 24
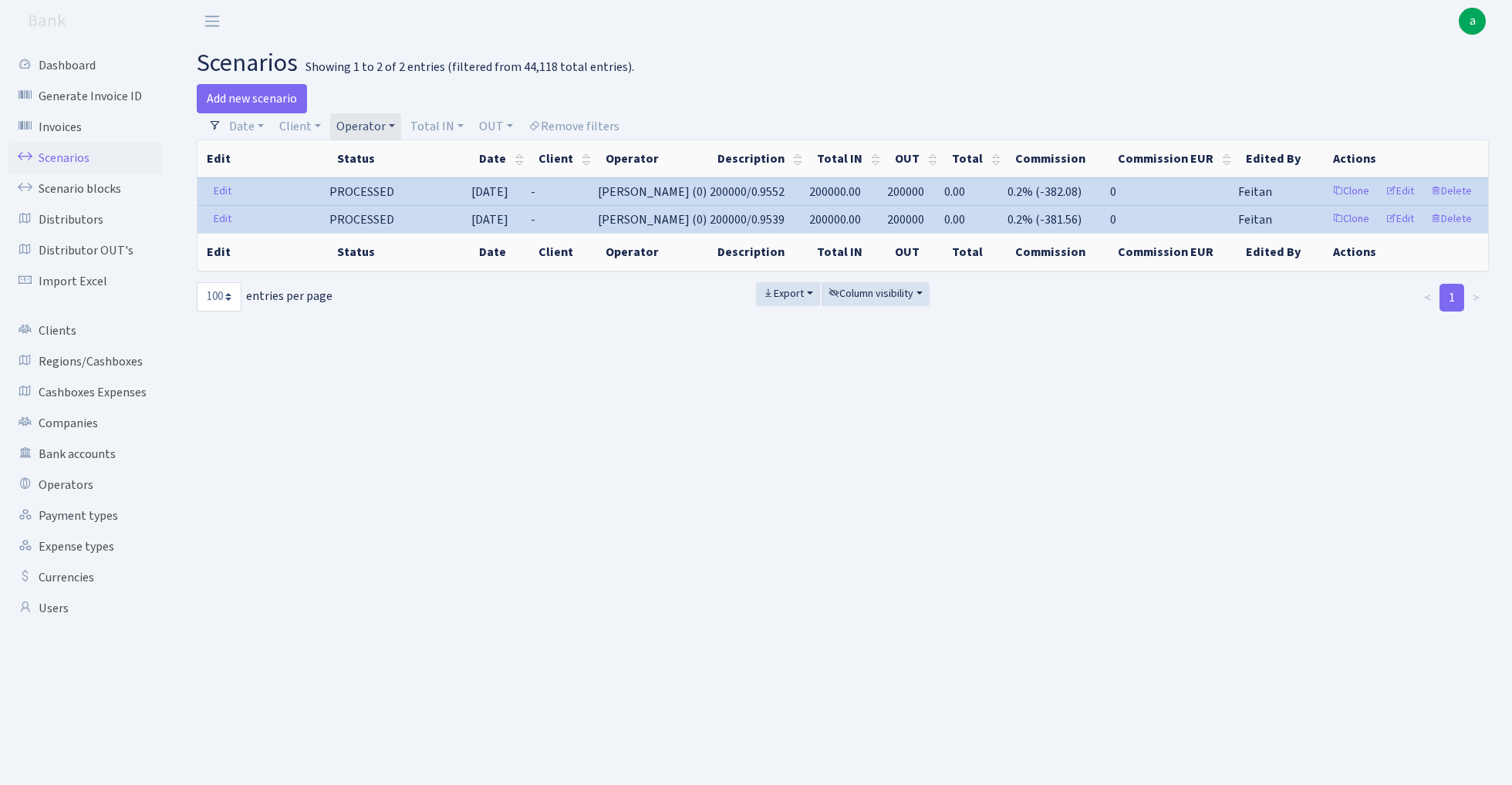
click at [374, 127] on link "Operator" at bounding box center [365, 127] width 71 height 27
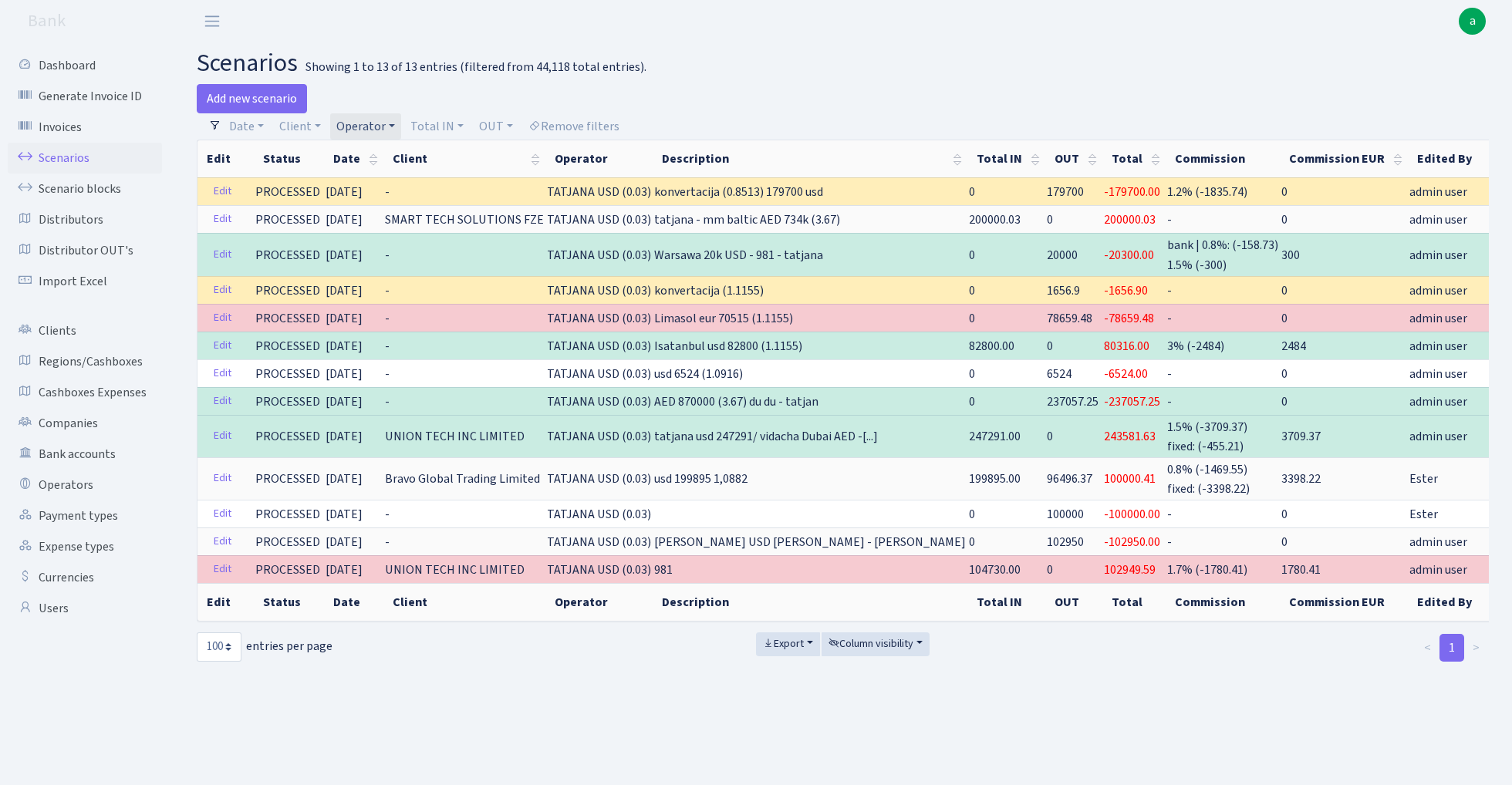
click at [376, 121] on link "Operator" at bounding box center [365, 127] width 71 height 27
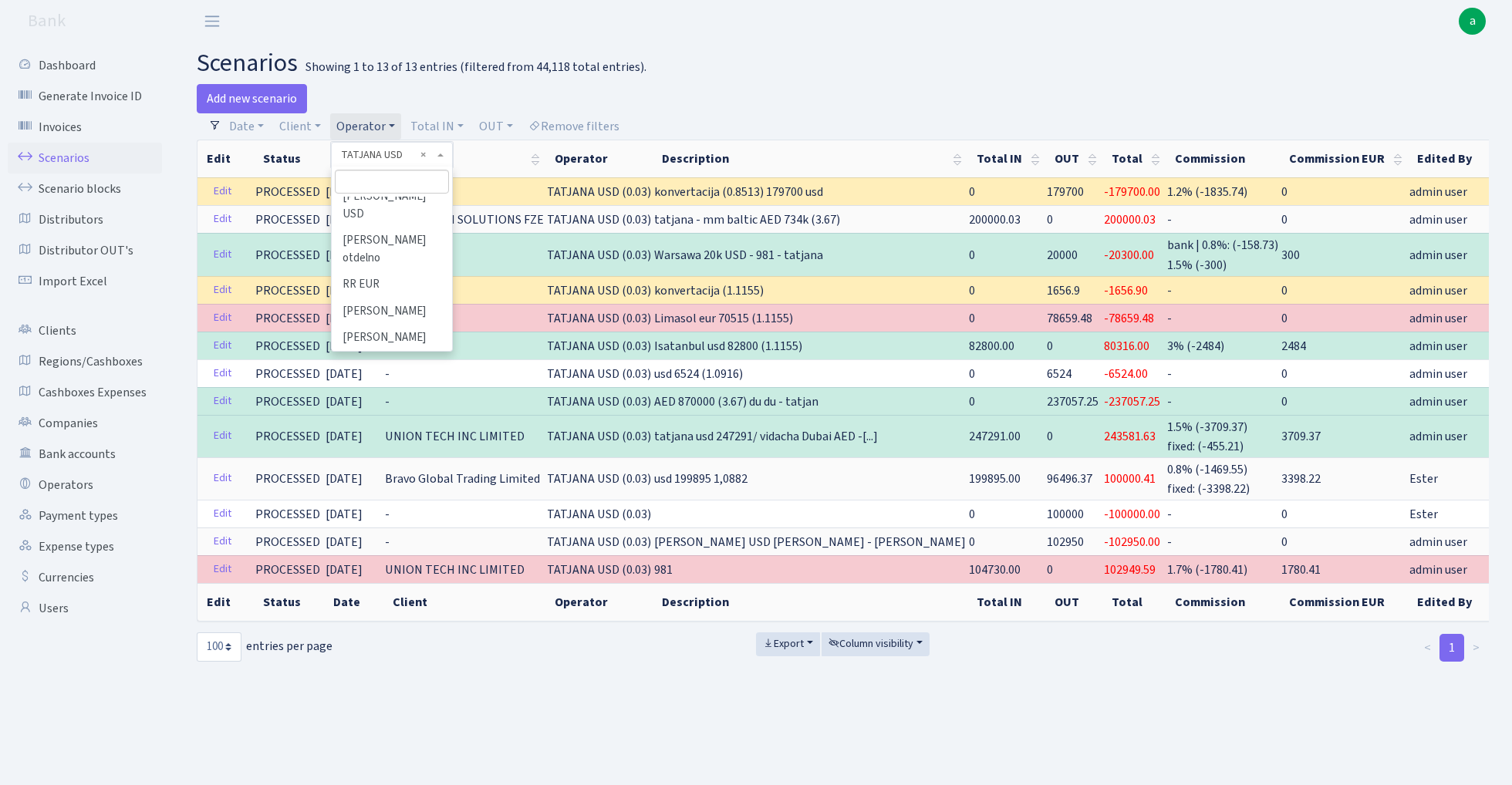
scroll to position [8071, 0]
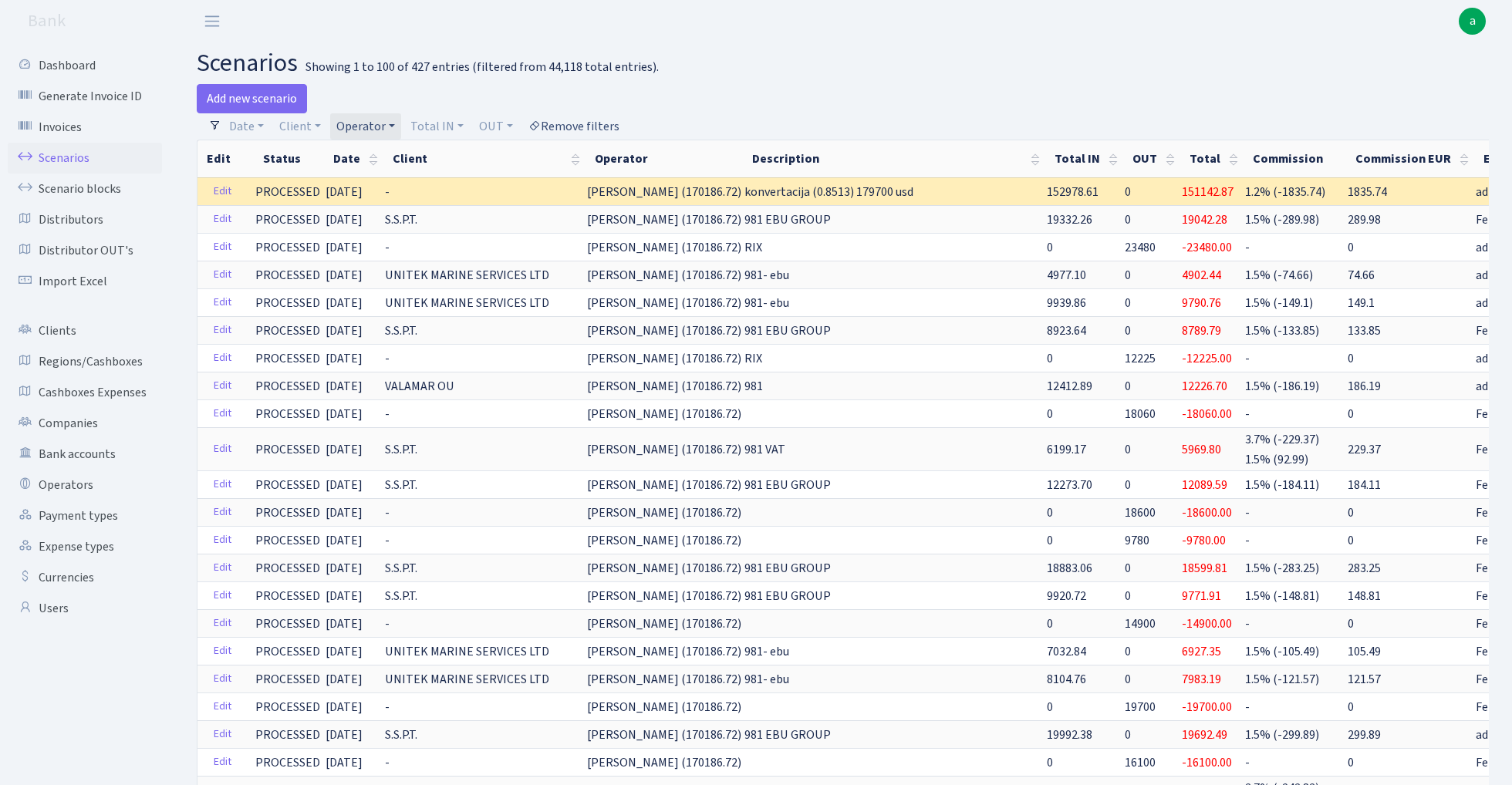
click at [589, 122] on link "Remove filters" at bounding box center [574, 127] width 103 height 27
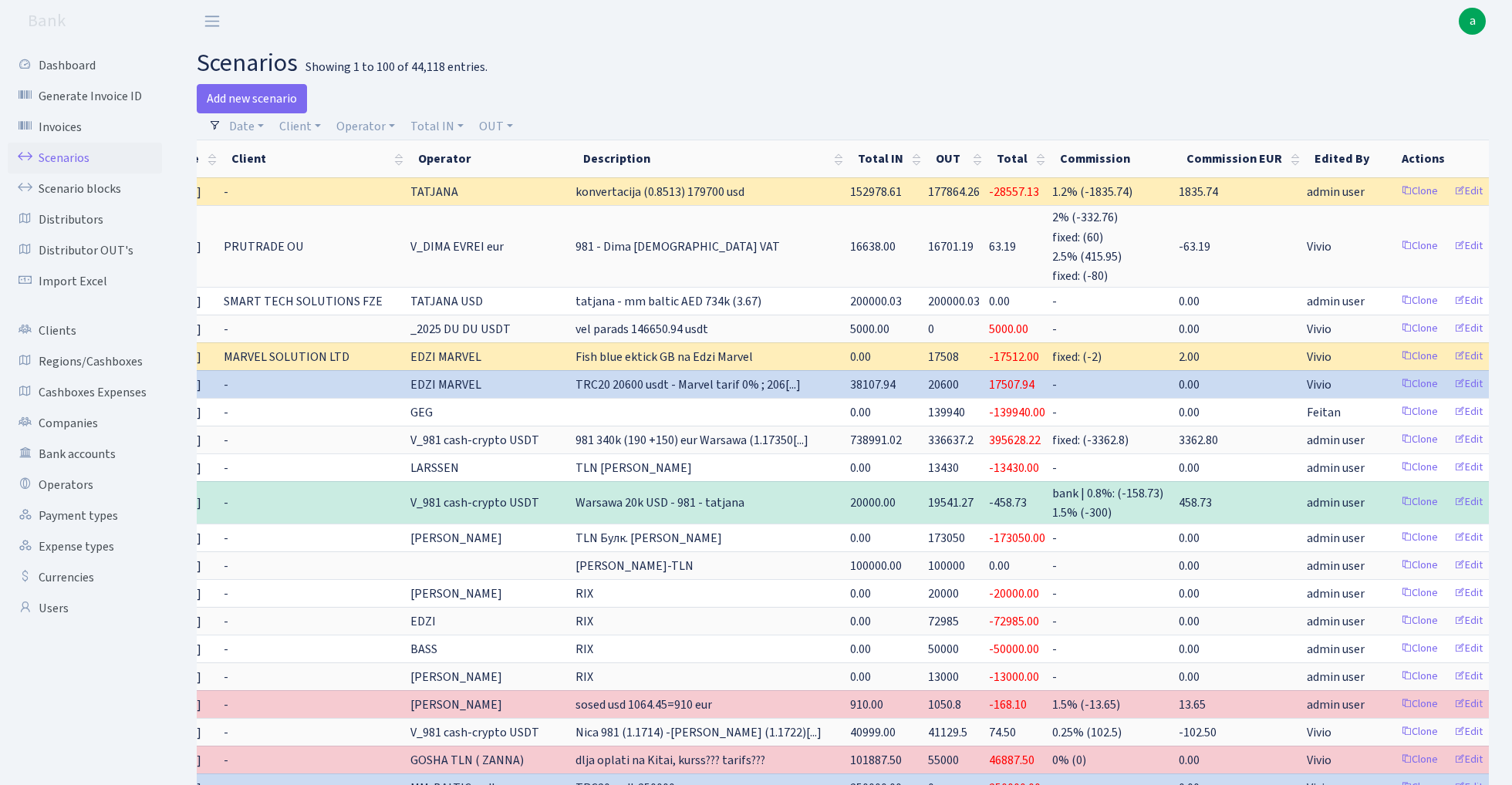
scroll to position [0, 159]
click at [1396, 562] on link "Clone" at bounding box center [1421, 566] width 51 height 24
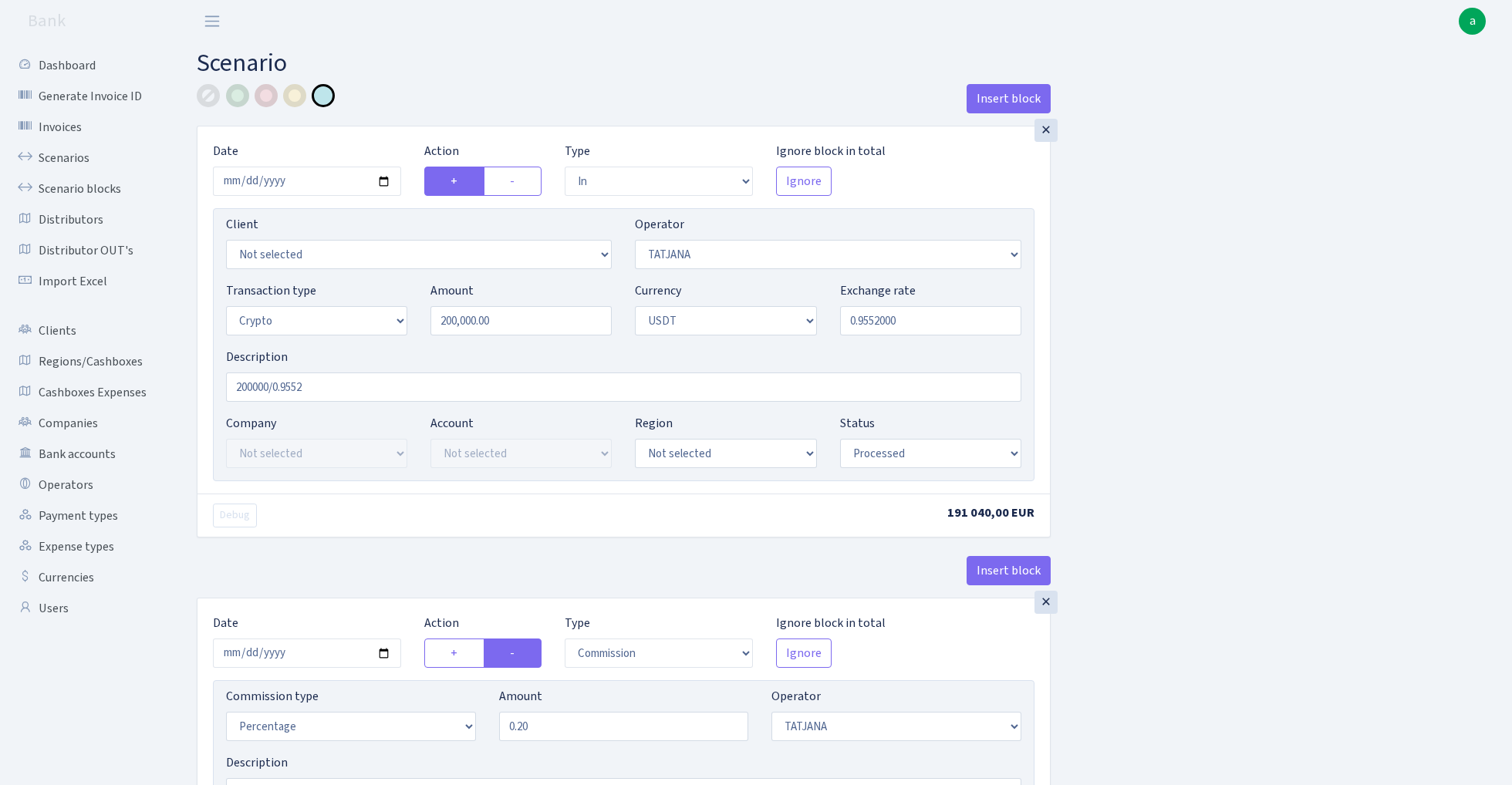
select select "in"
select select "272"
select select "3"
select select "6"
select select "processed"
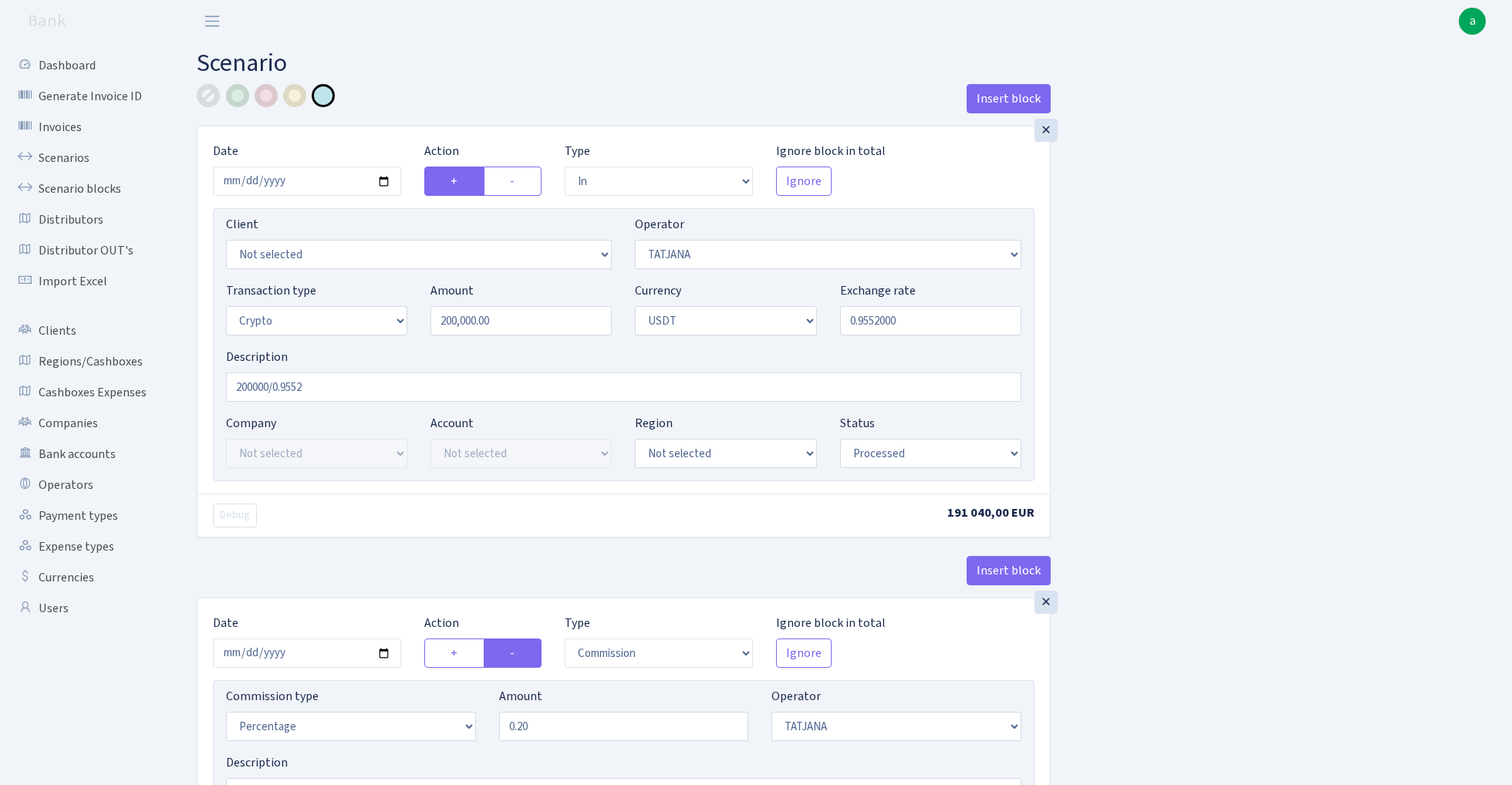
select select "commission"
select select "272"
select select "processed"
select select "in"
select select "454"
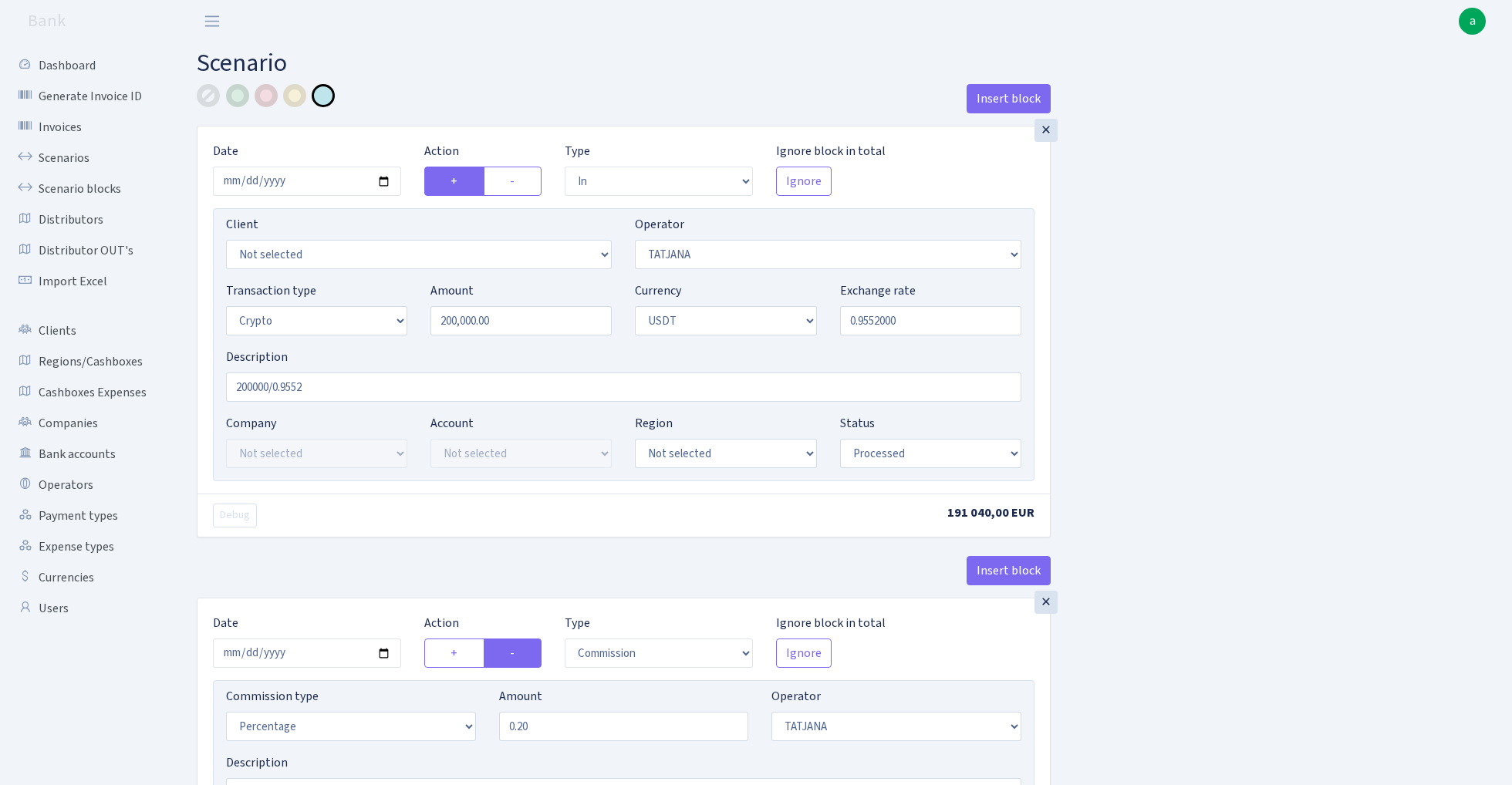
select select "2"
select select "6"
select select "20"
select select "56"
select select "processed"
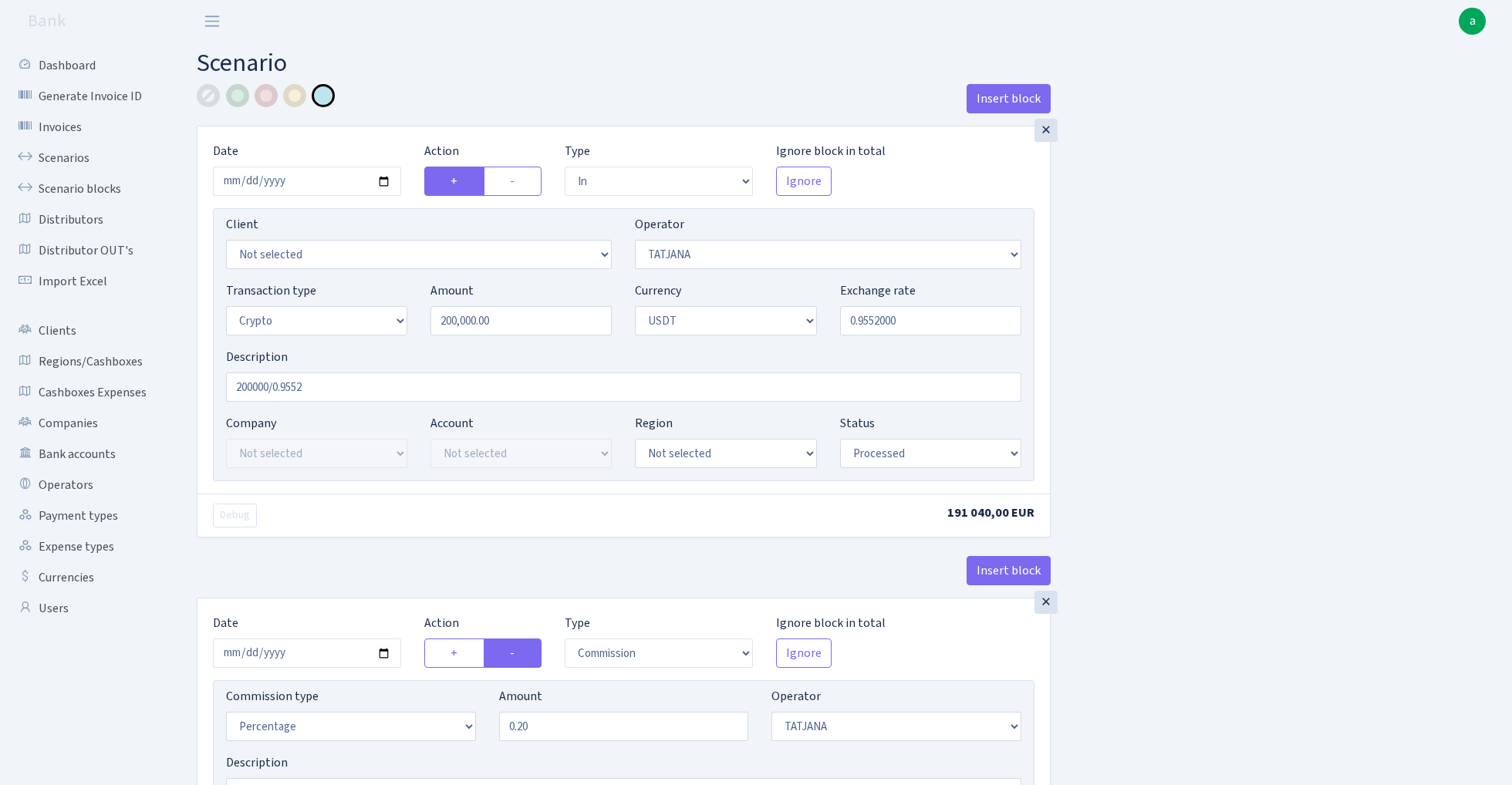
select select "out"
select select "454"
select select "15"
select select "6"
select select "processed"
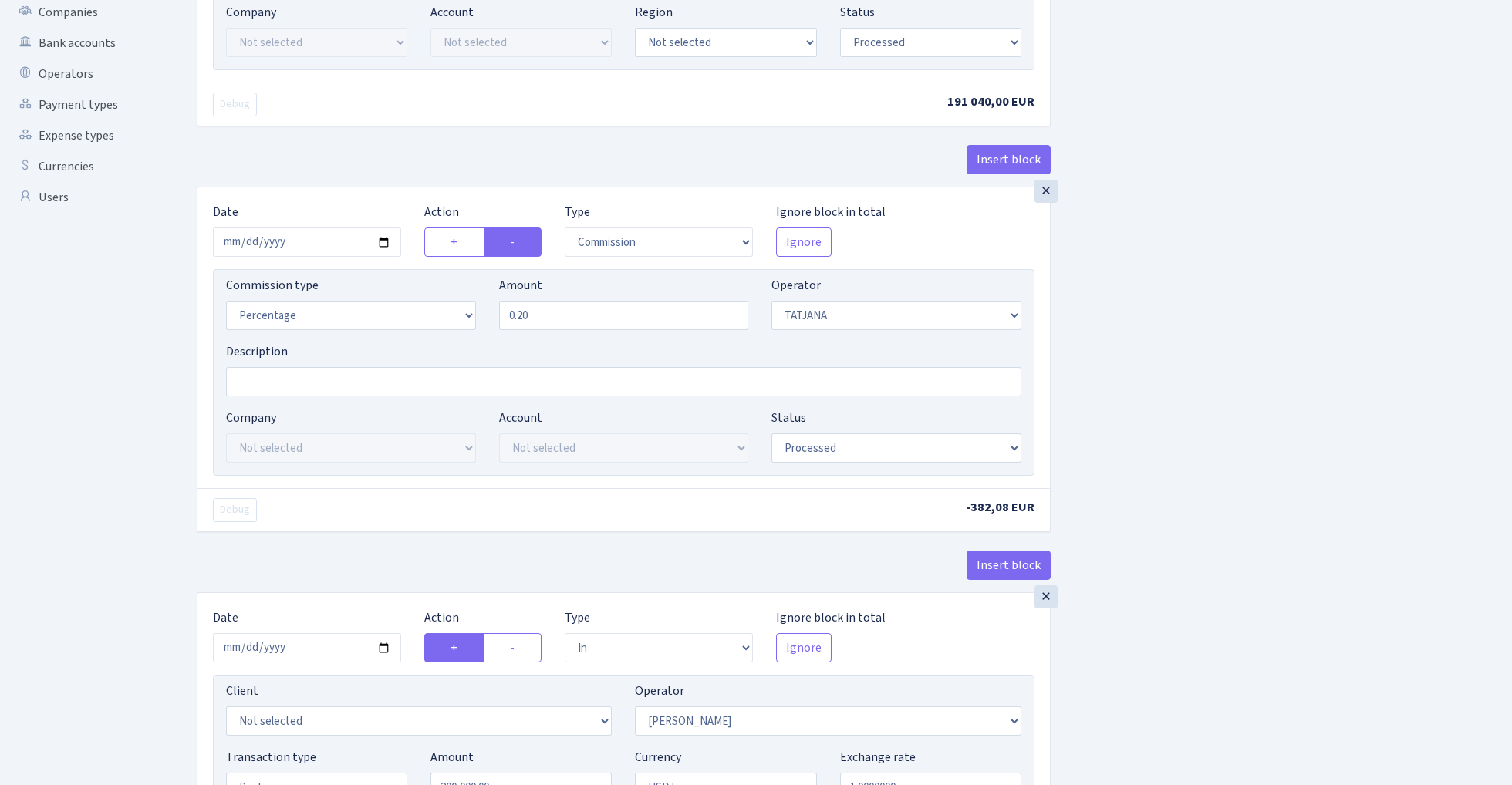
scroll to position [136, 0]
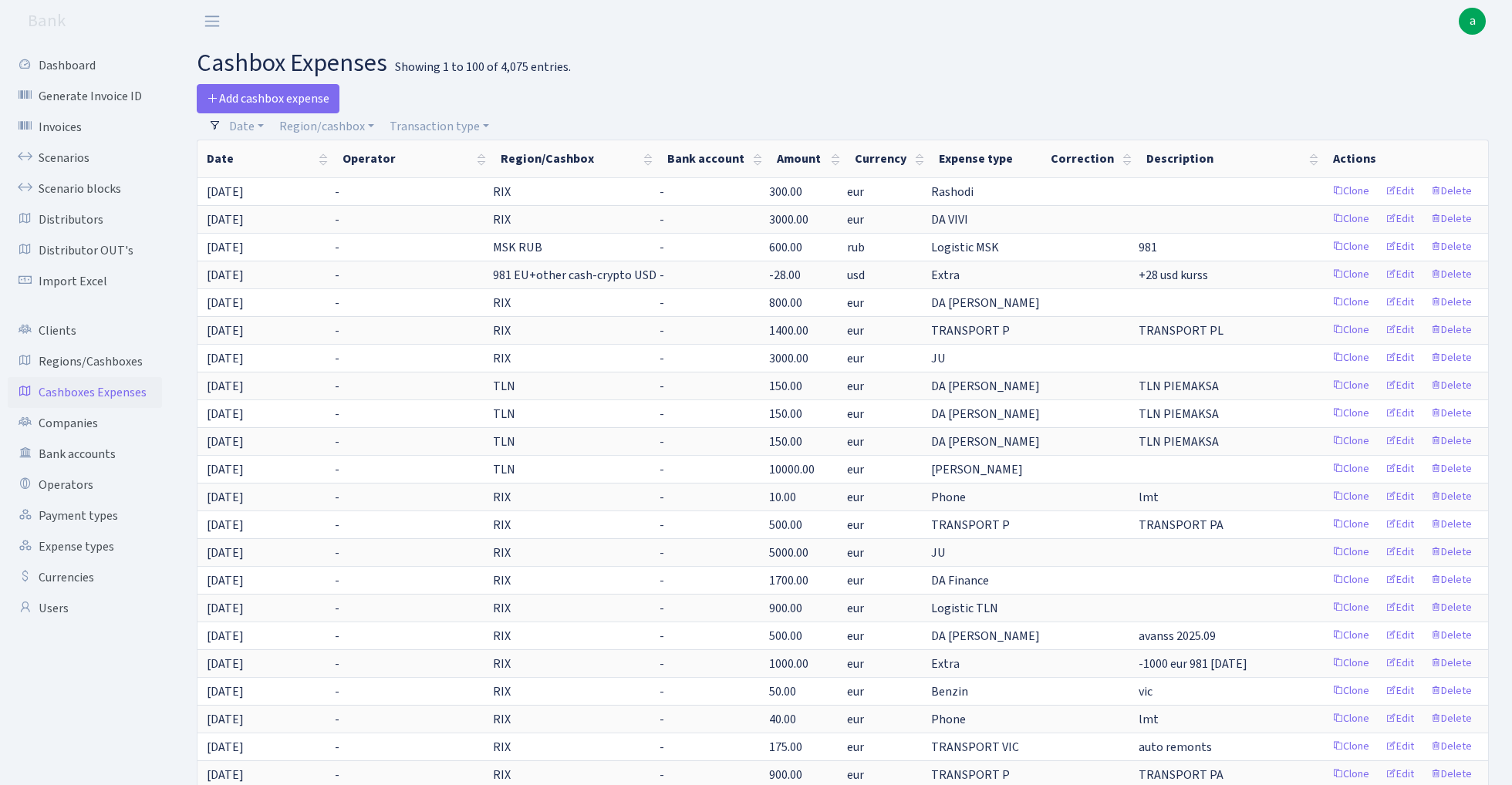
select select "100"
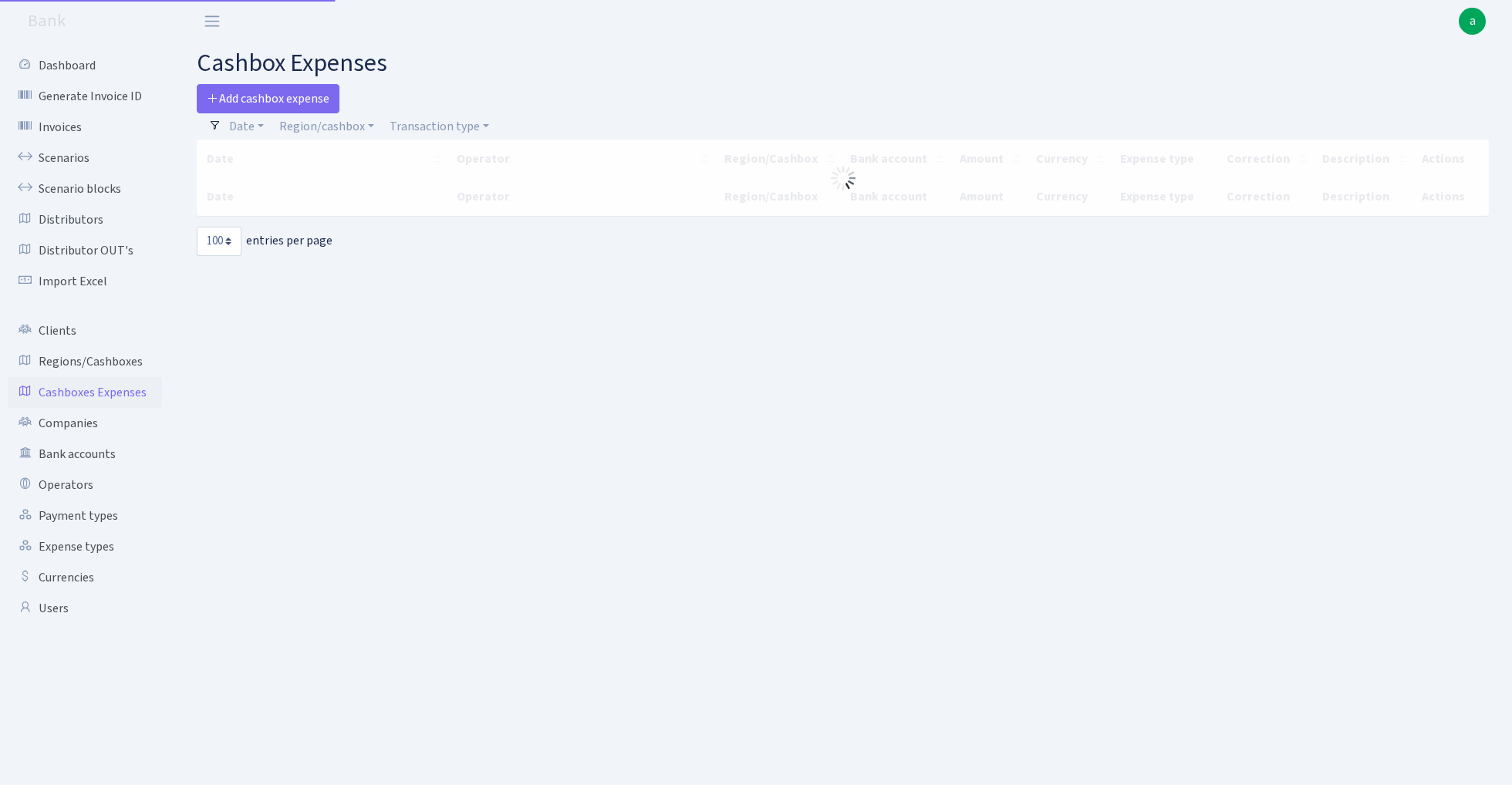
select select "100"
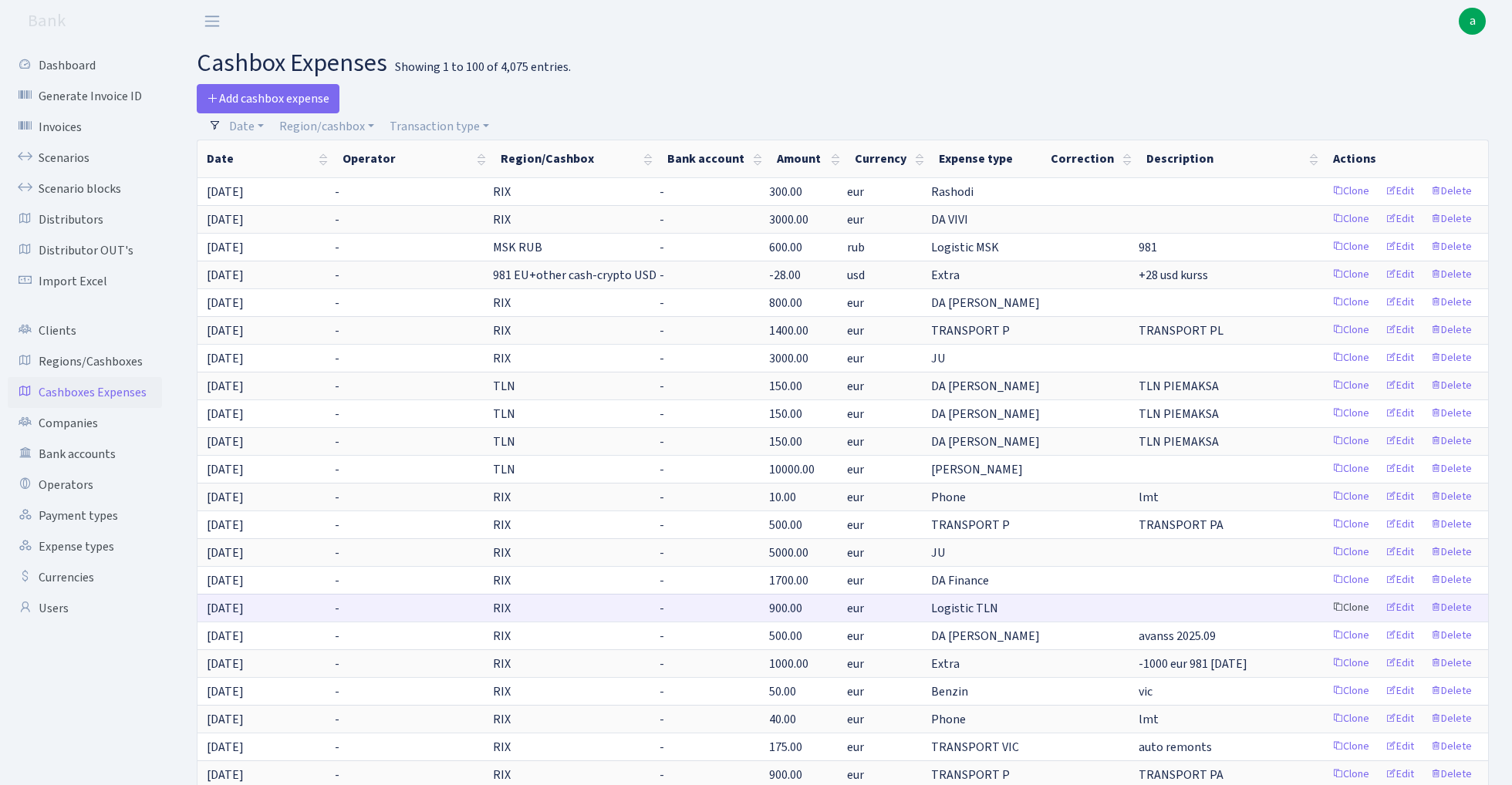
click at [1352, 608] on link "Clone" at bounding box center [1350, 608] width 51 height 24
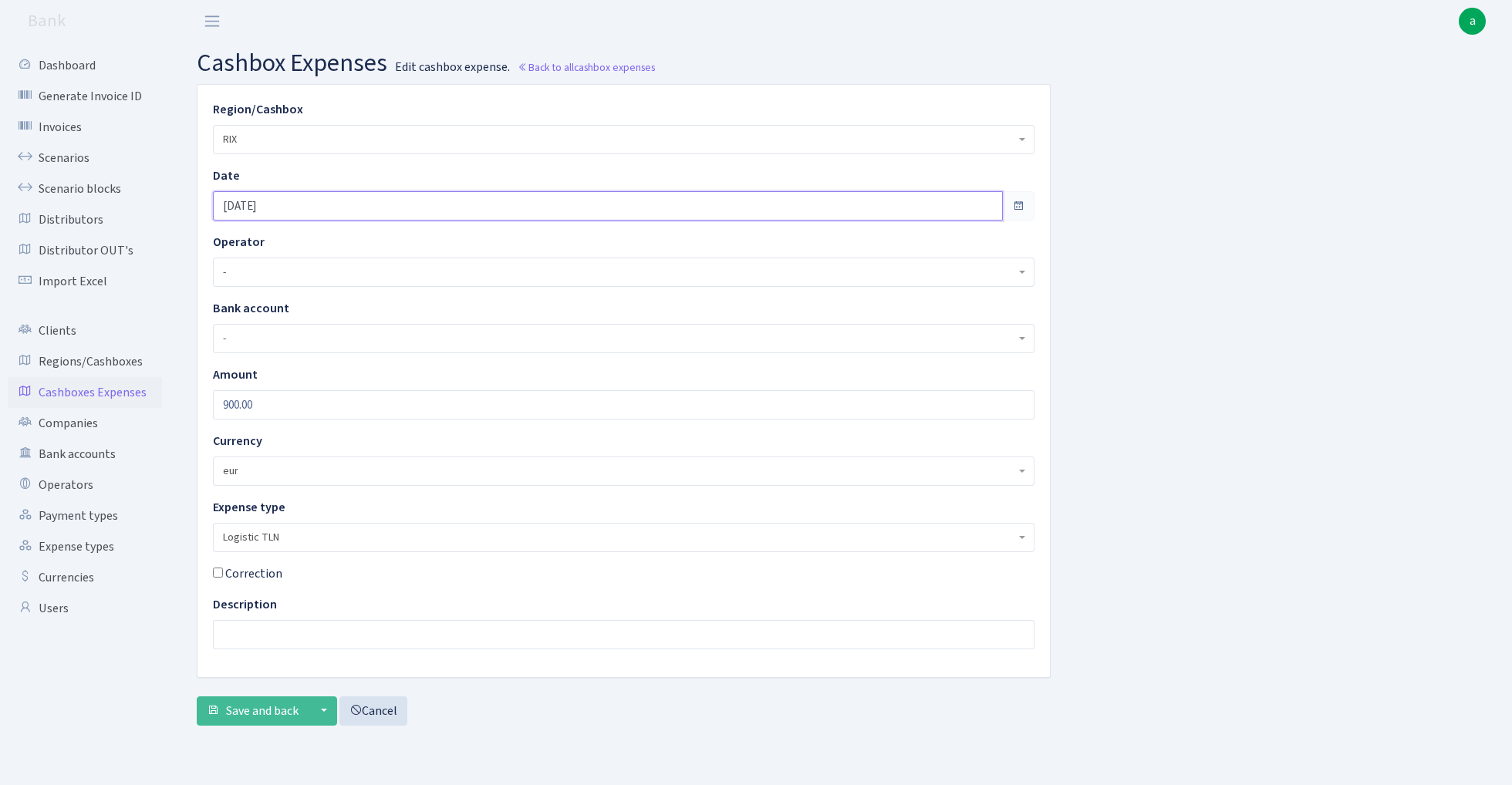
click at [310, 202] on input "[DATE]" at bounding box center [608, 206] width 790 height 29
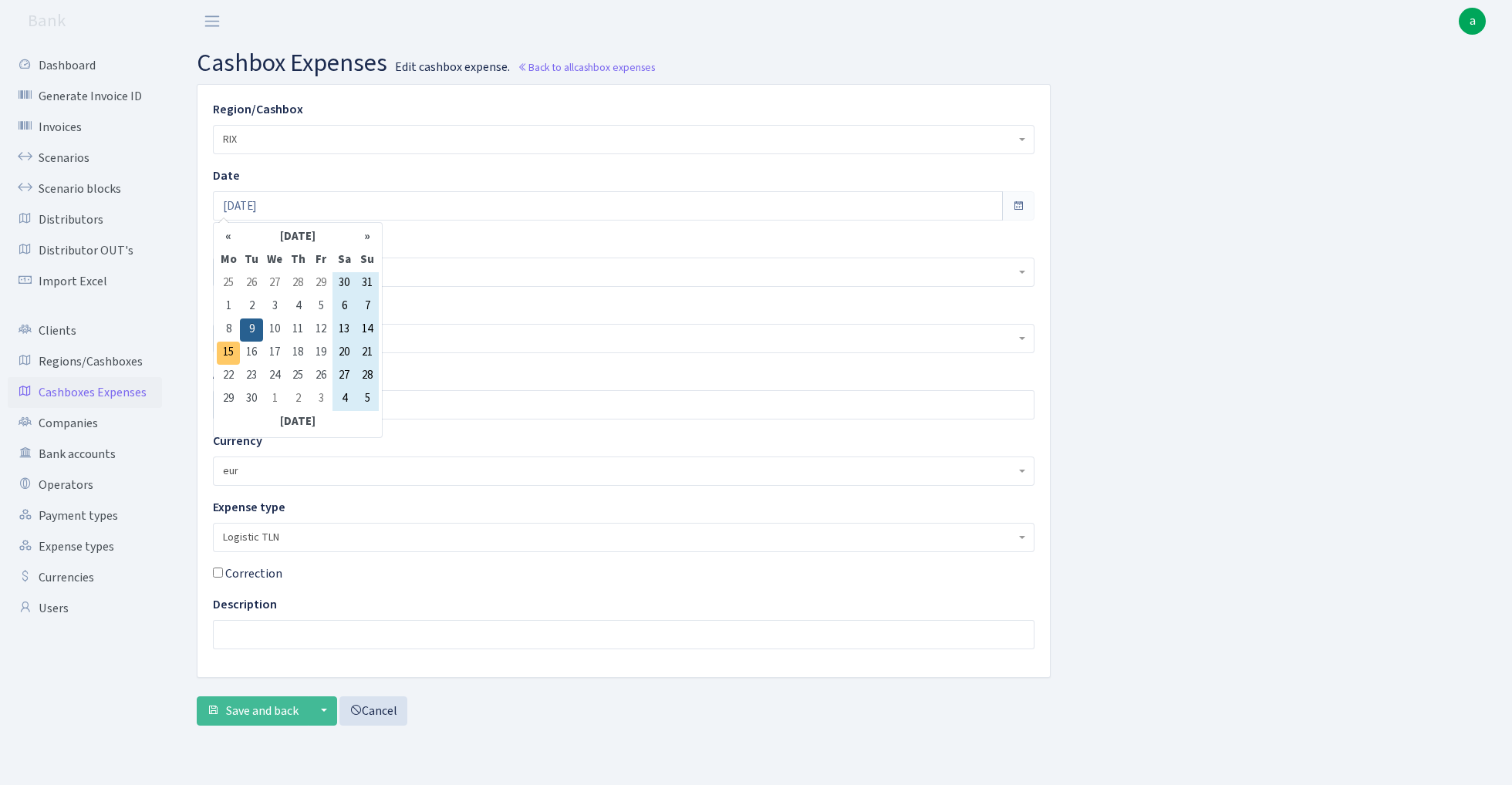
click at [225, 353] on td "15" at bounding box center [228, 353] width 23 height 23
type input "[DATE]"
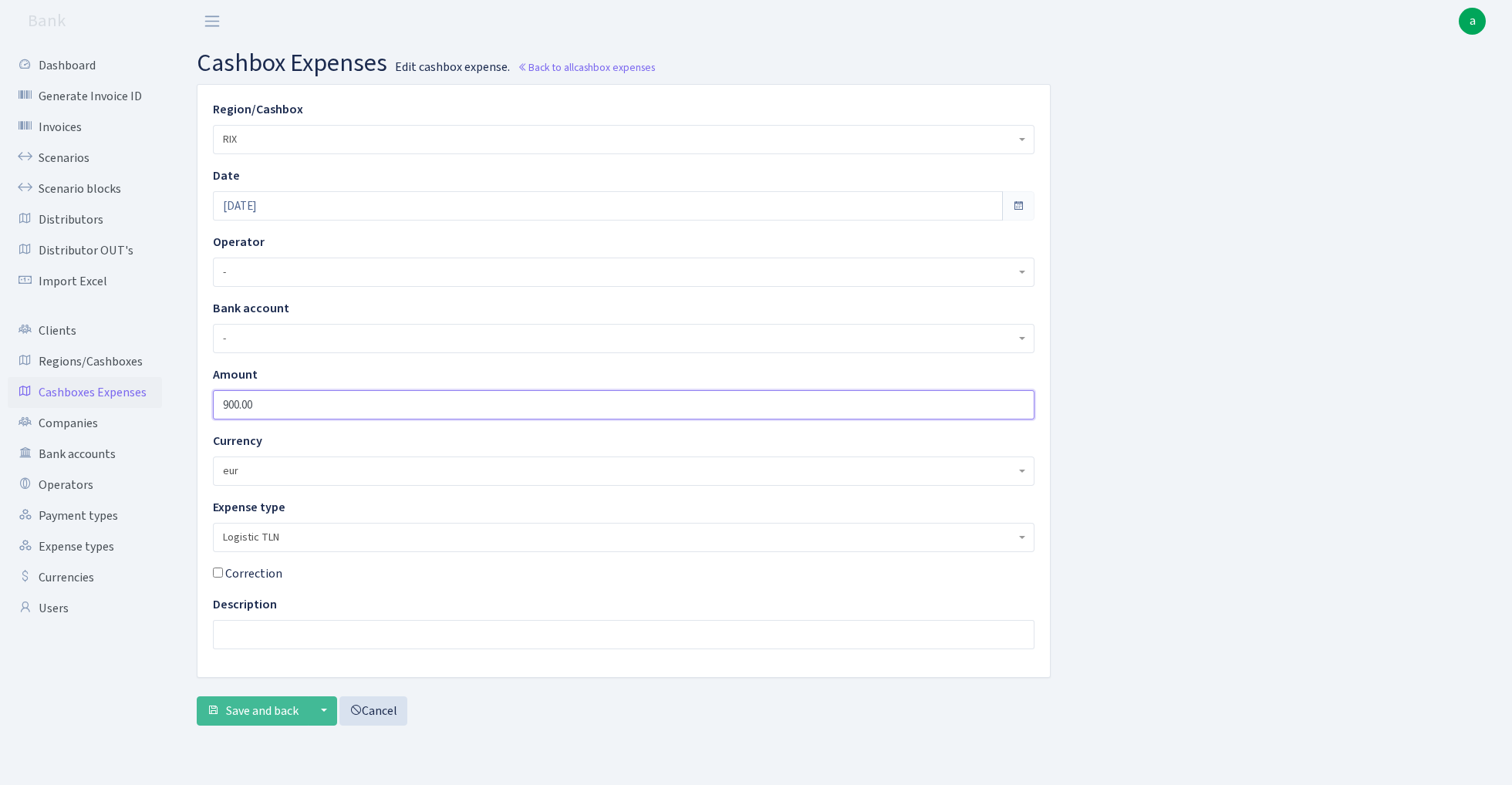
drag, startPoint x: 228, startPoint y: 408, endPoint x: 198, endPoint y: 408, distance: 30.0
click at [202, 408] on div "Amount 900.00" at bounding box center [623, 392] width 845 height 54
type input "800.00"
click at [251, 712] on span "Save and back" at bounding box center [262, 711] width 73 height 17
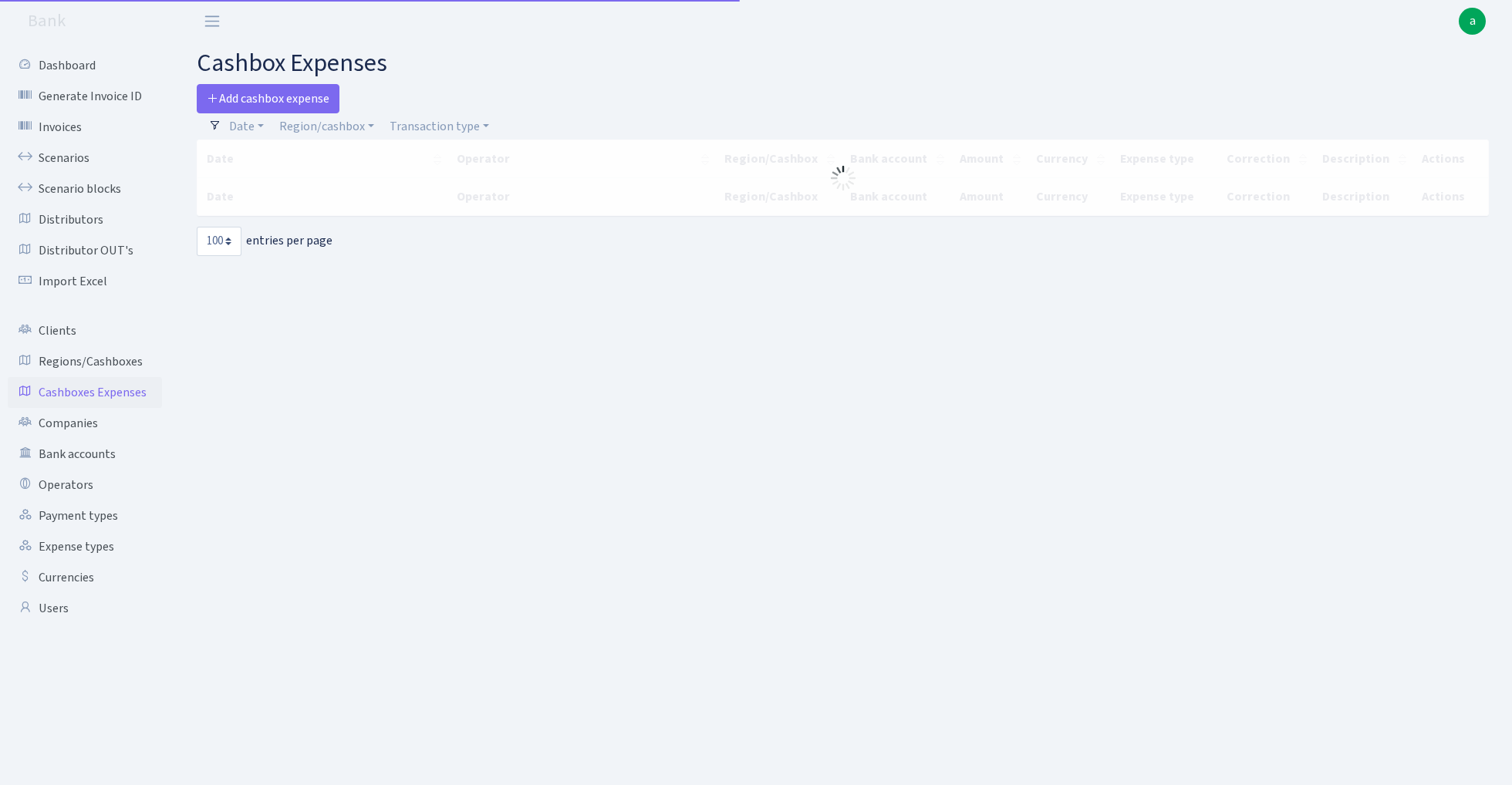
select select "100"
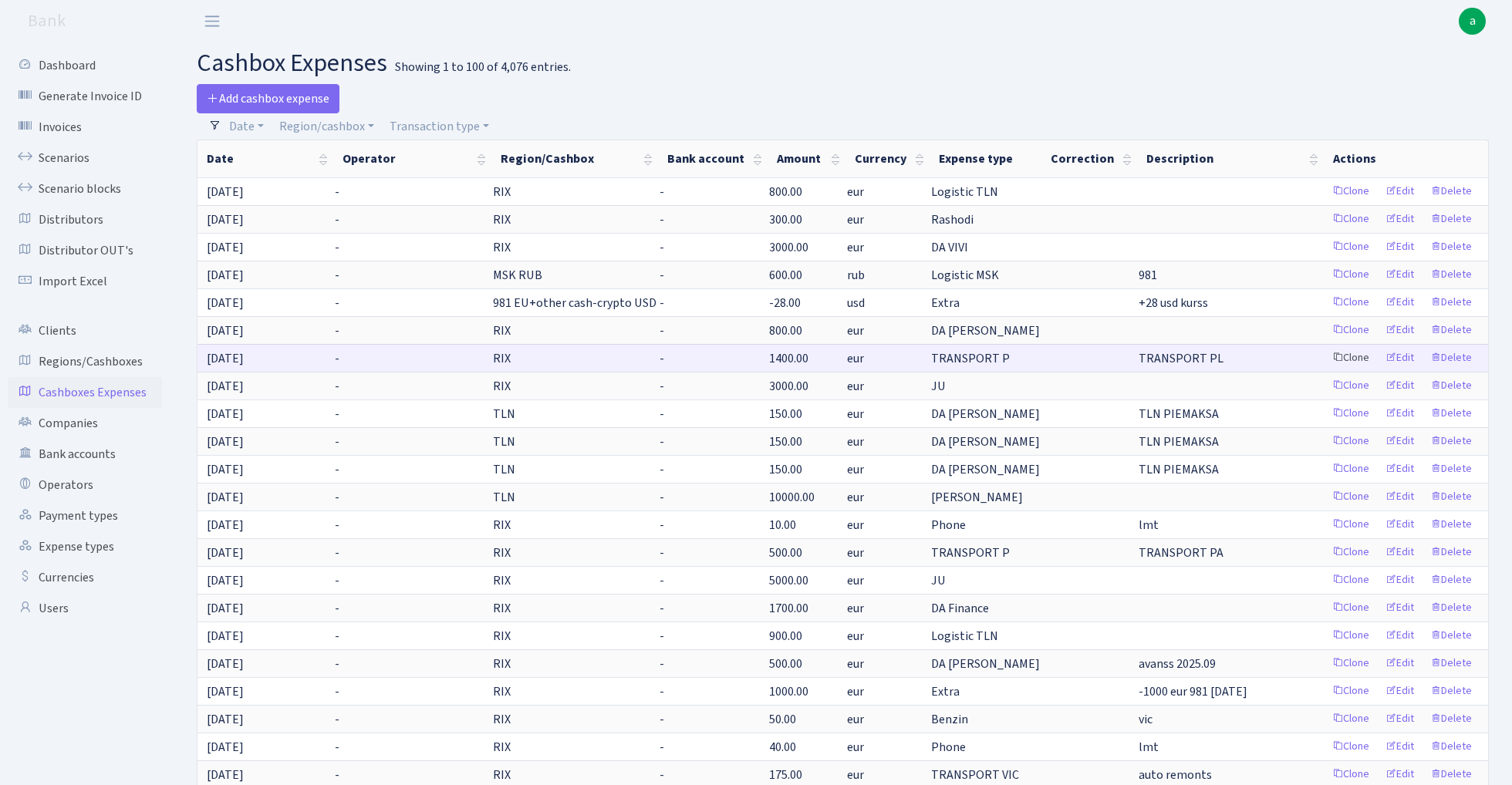
click at [1352, 359] on link "Clone" at bounding box center [1350, 358] width 51 height 24
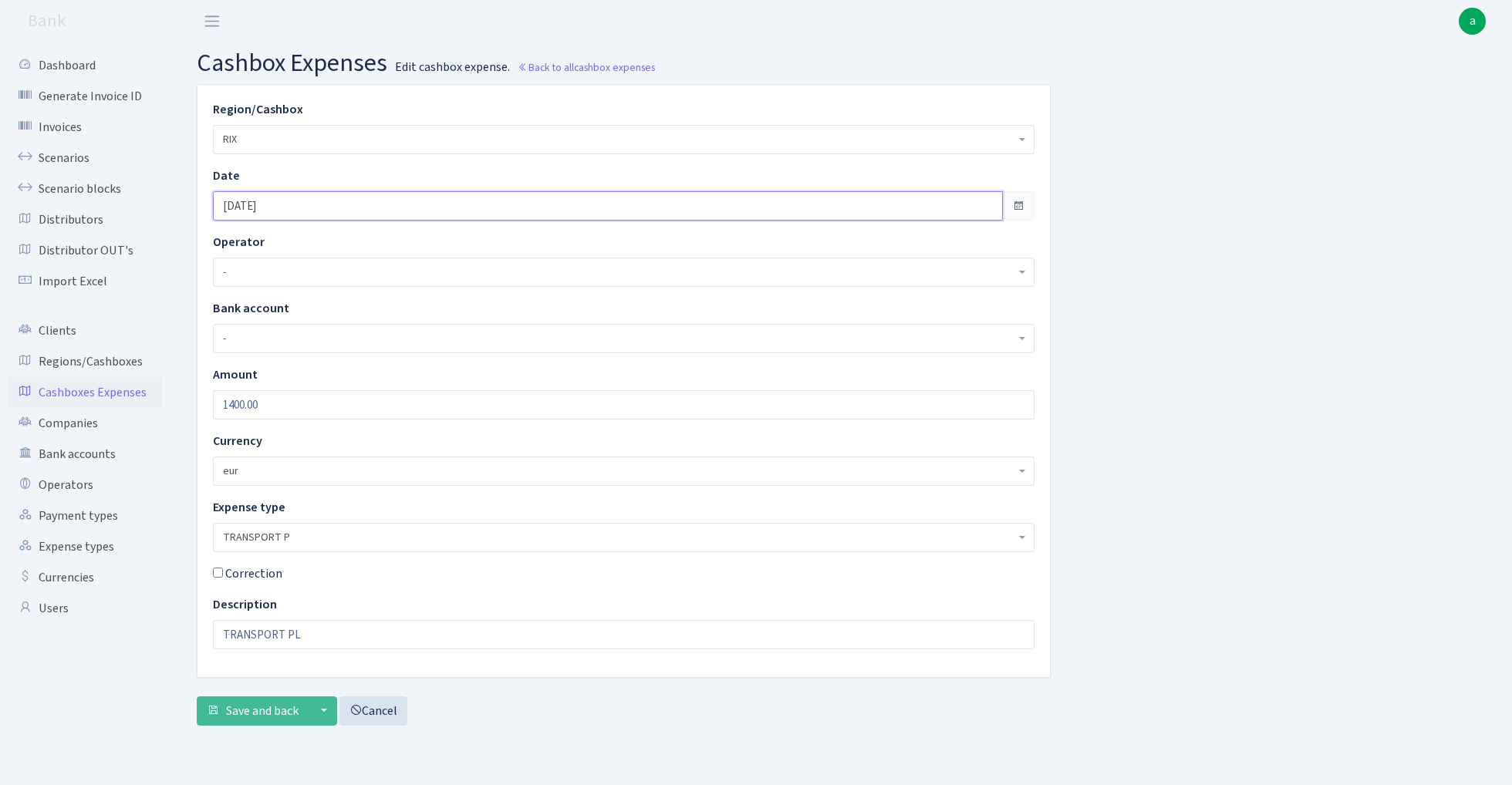
click at [324, 201] on input "[DATE]" at bounding box center [608, 206] width 790 height 29
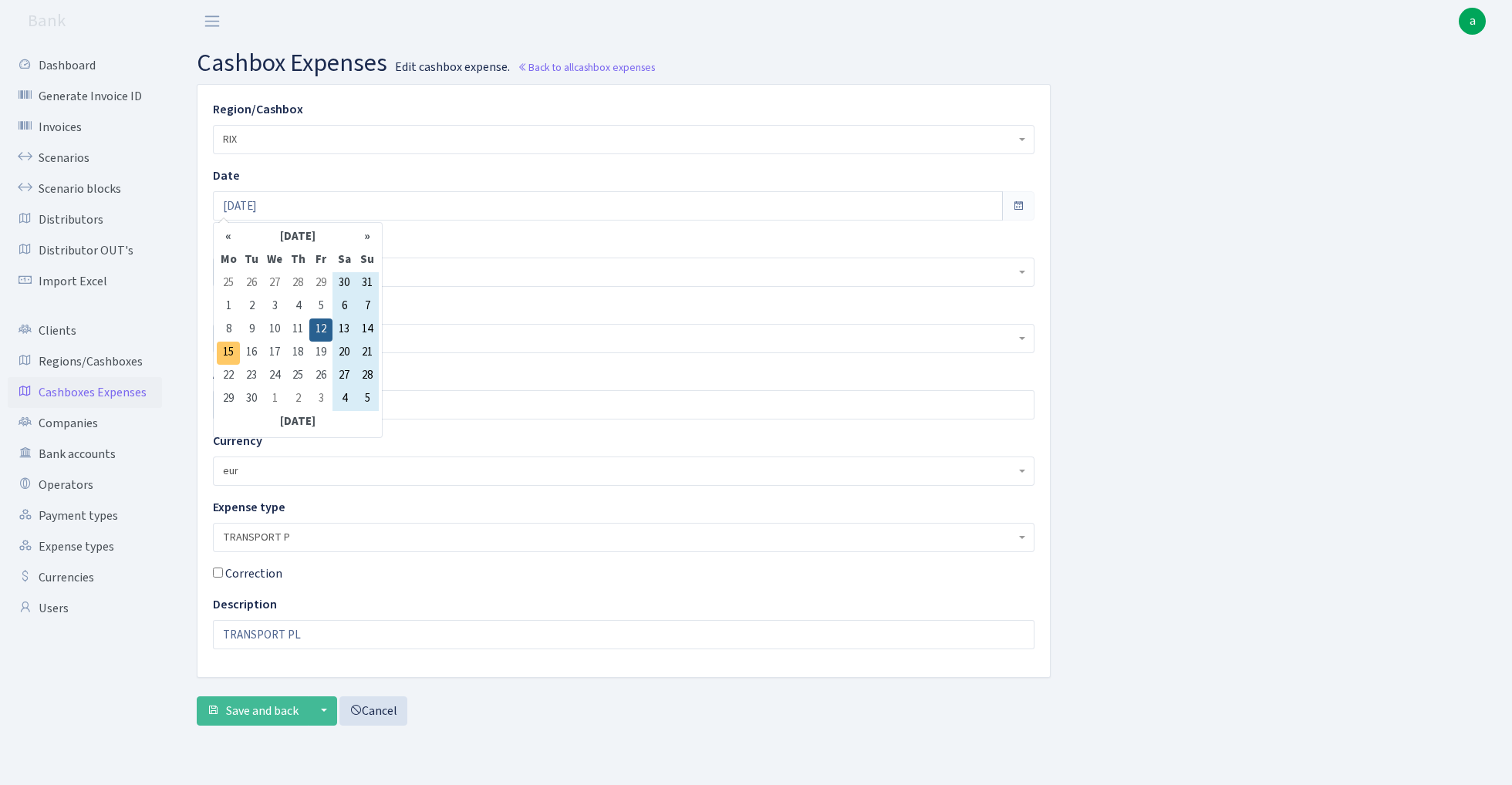
click at [232, 352] on td "15" at bounding box center [228, 353] width 23 height 23
type input "[DATE]"
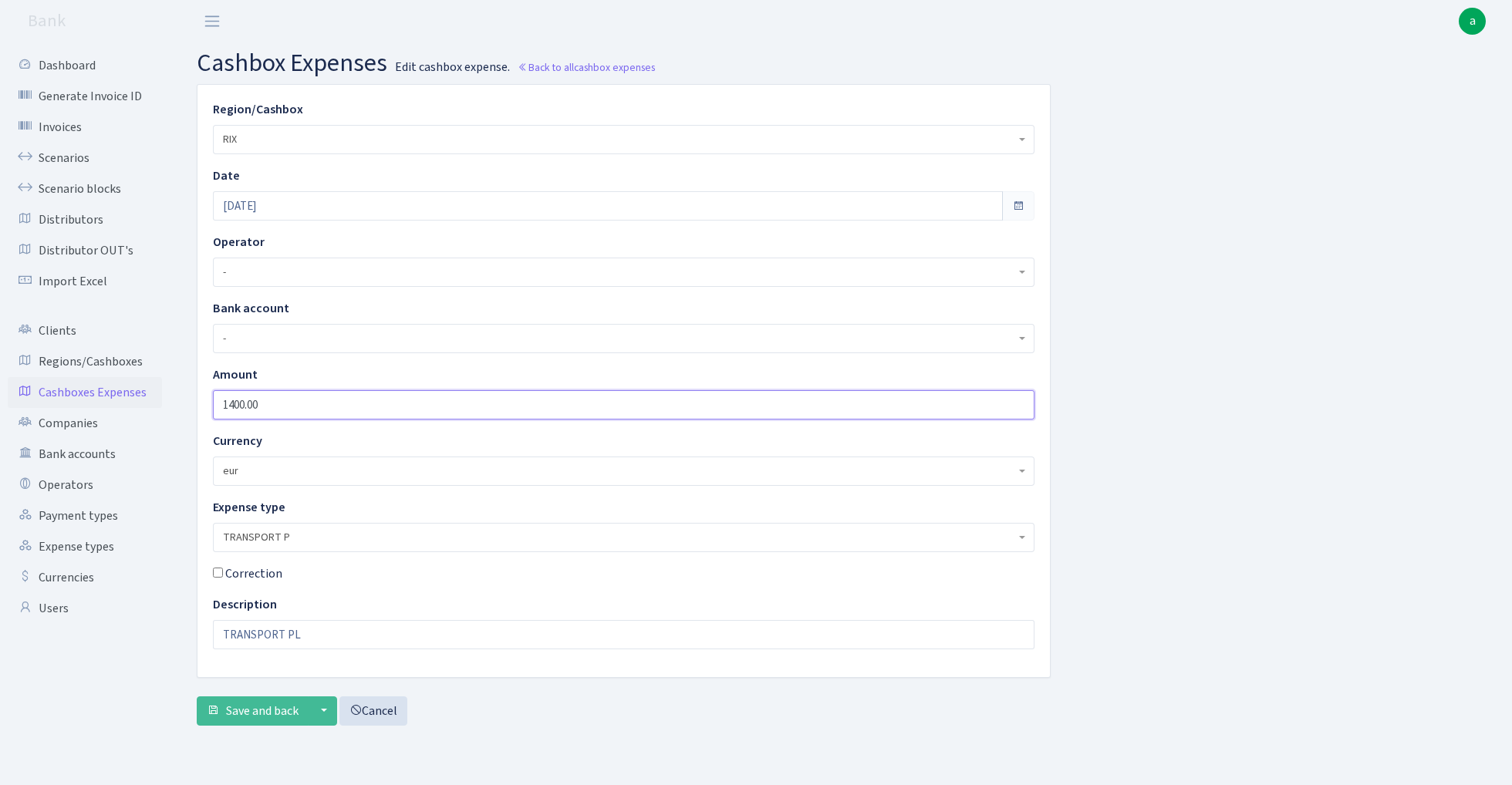
click at [236, 409] on input "1400.00" at bounding box center [624, 405] width 821 height 29
type input "1500.00"
click at [316, 633] on input "TRANSPORT PL" at bounding box center [624, 635] width 821 height 29
type input "TRANSPORT PA"
click at [262, 712] on span "Save and back" at bounding box center [262, 711] width 73 height 17
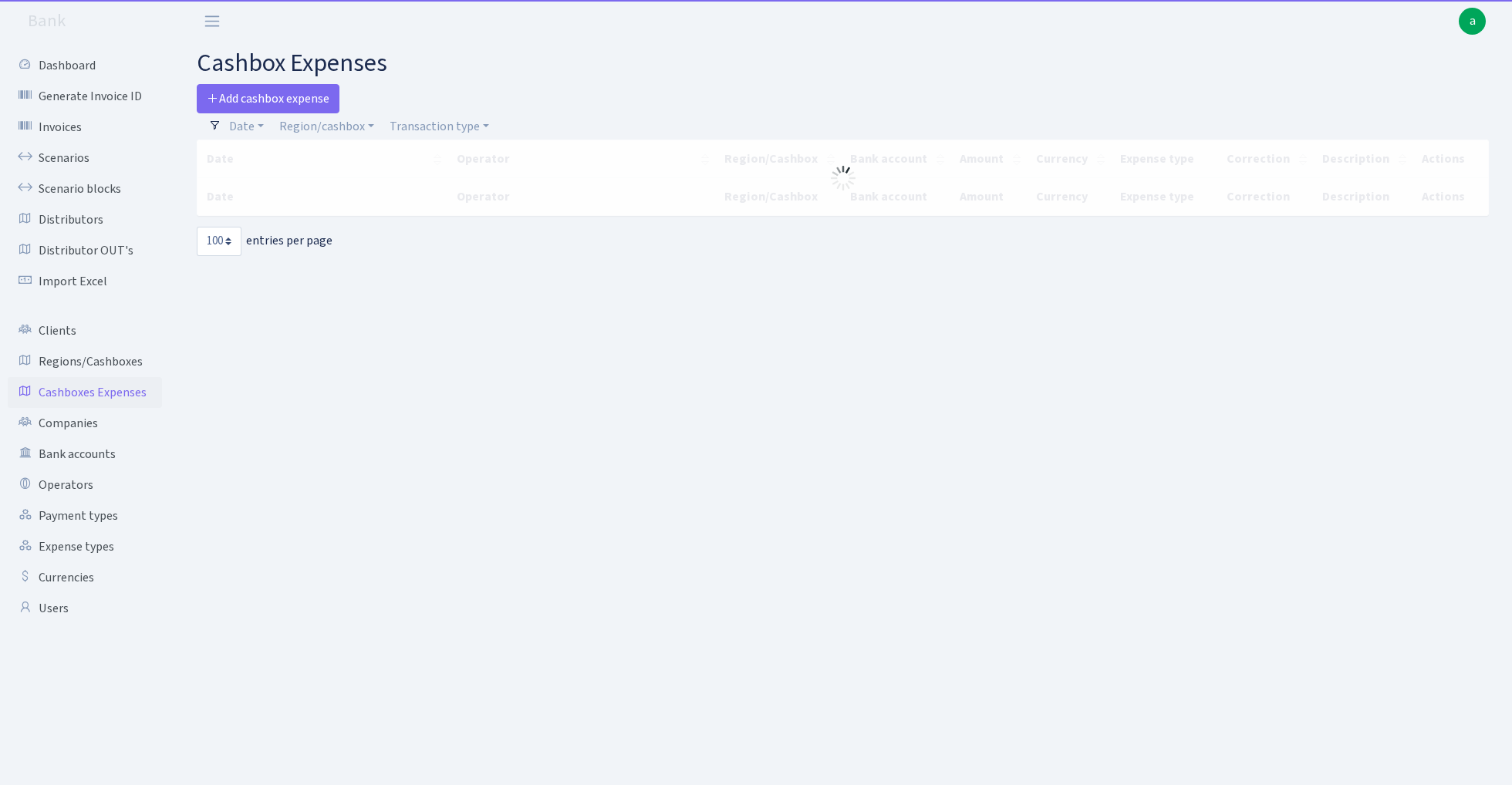
select select "100"
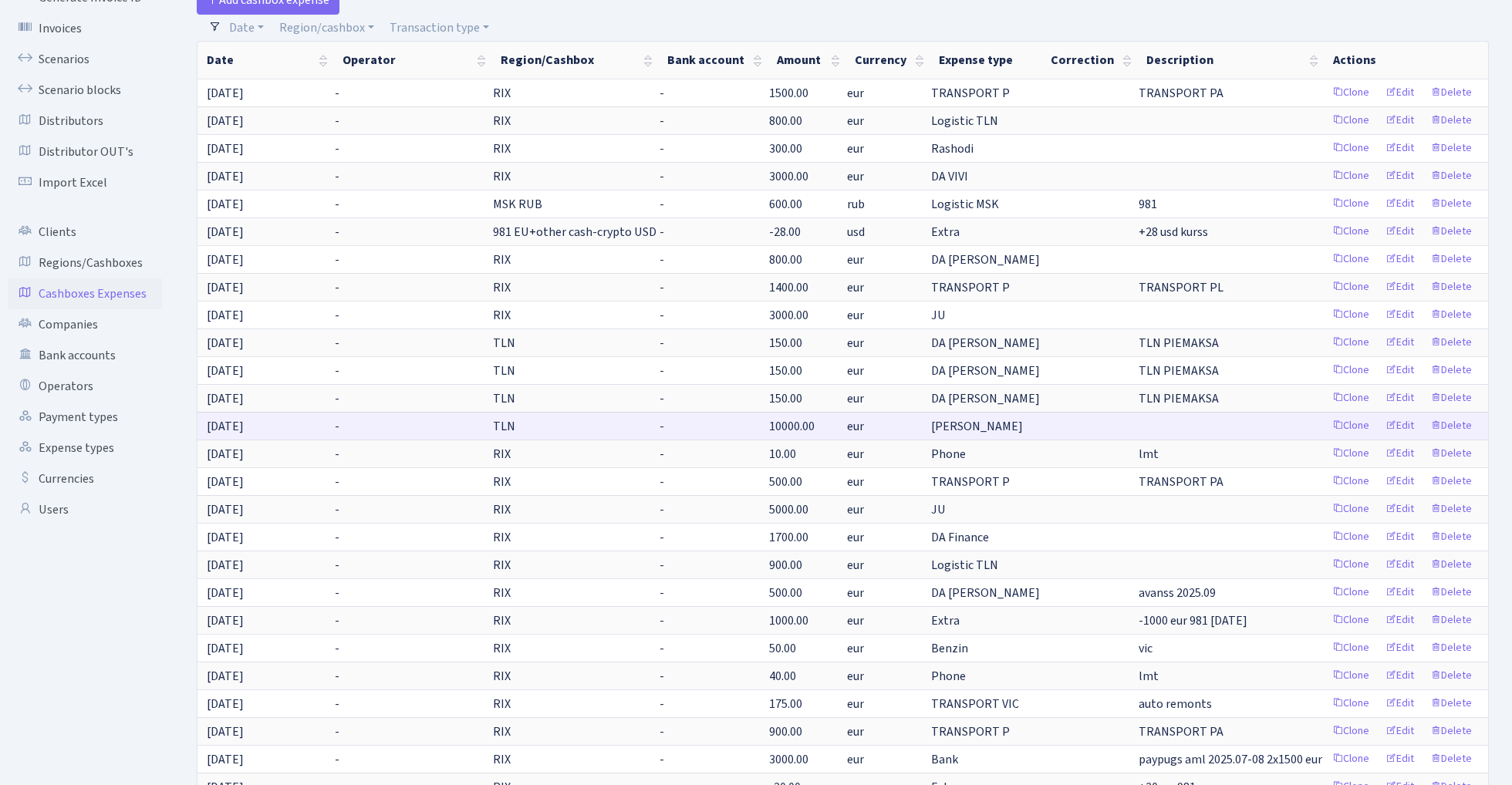
scroll to position [99, 0]
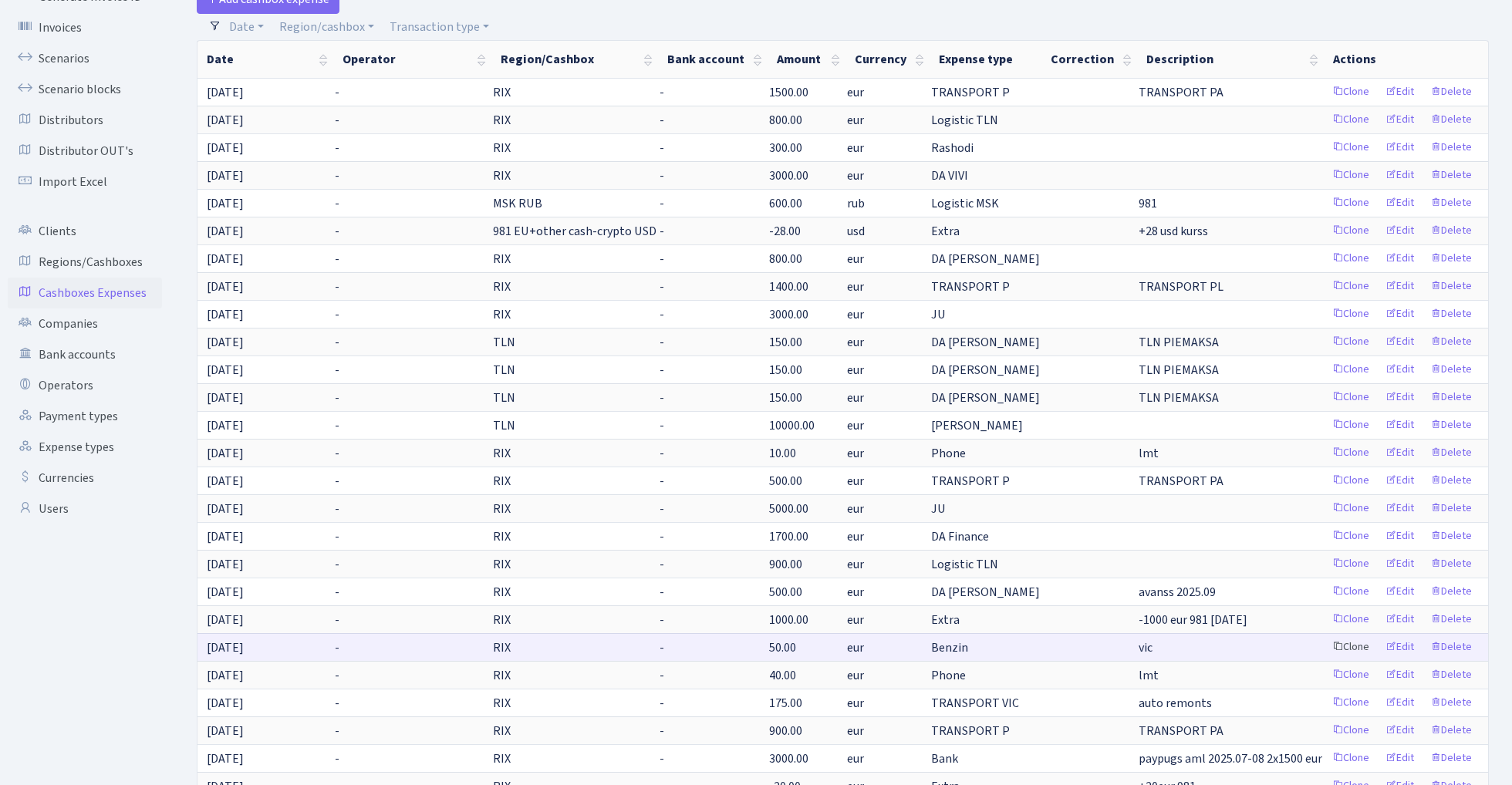
click at [1351, 647] on link "Clone" at bounding box center [1350, 648] width 51 height 24
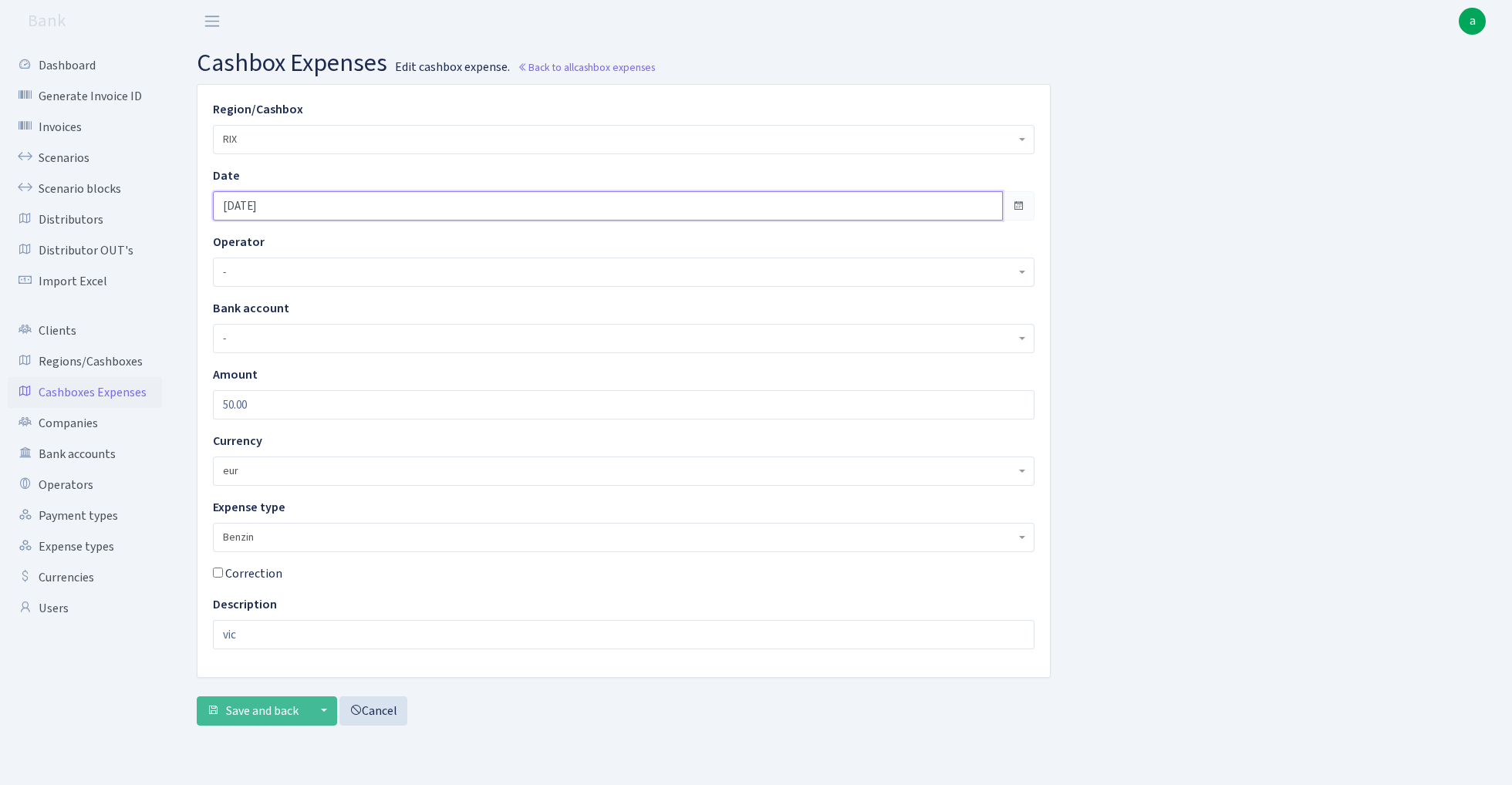
click at [297, 211] on input "[DATE]" at bounding box center [608, 206] width 790 height 29
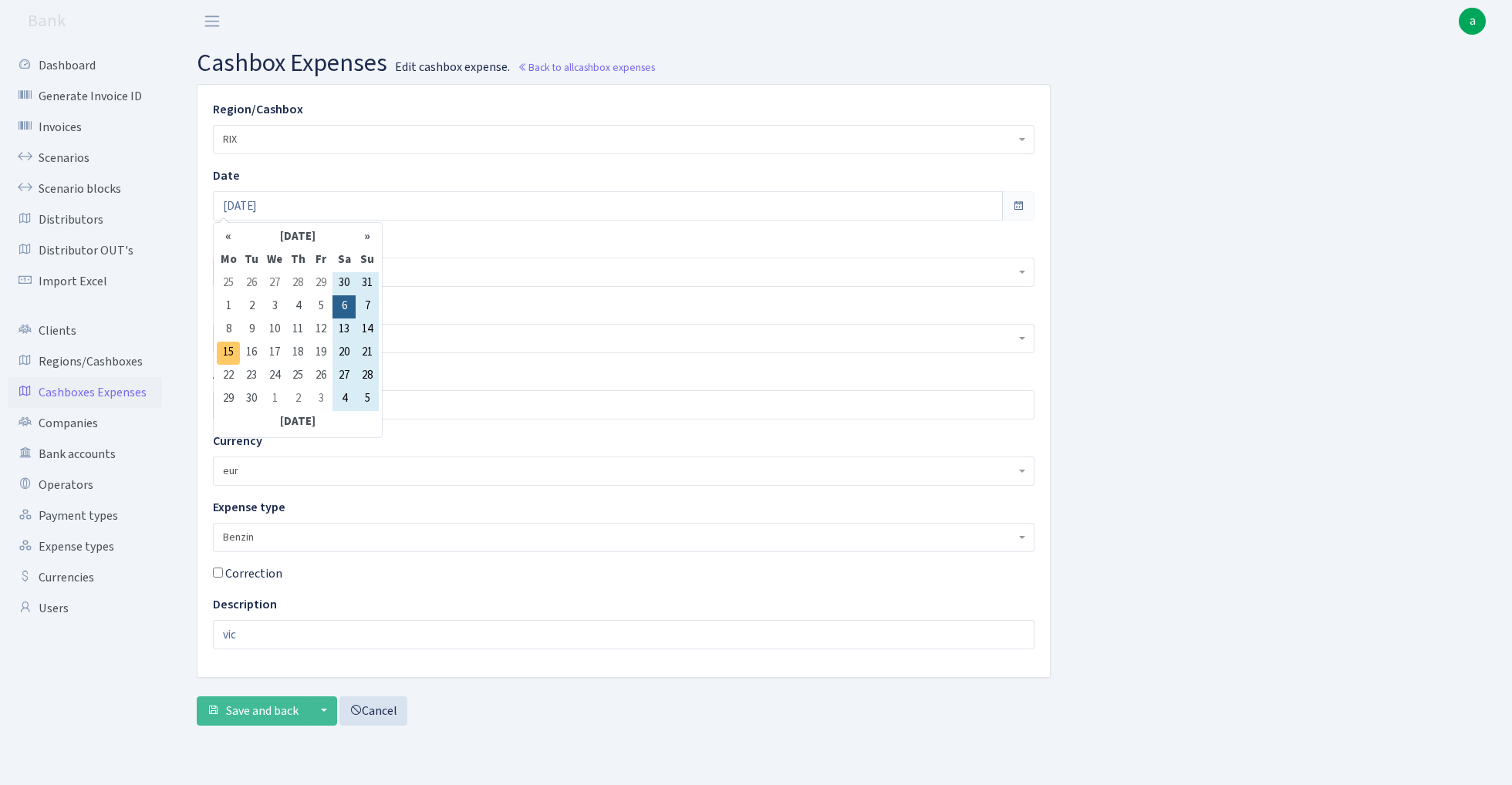
click at [227, 353] on td "15" at bounding box center [228, 353] width 23 height 23
type input "[DATE]"
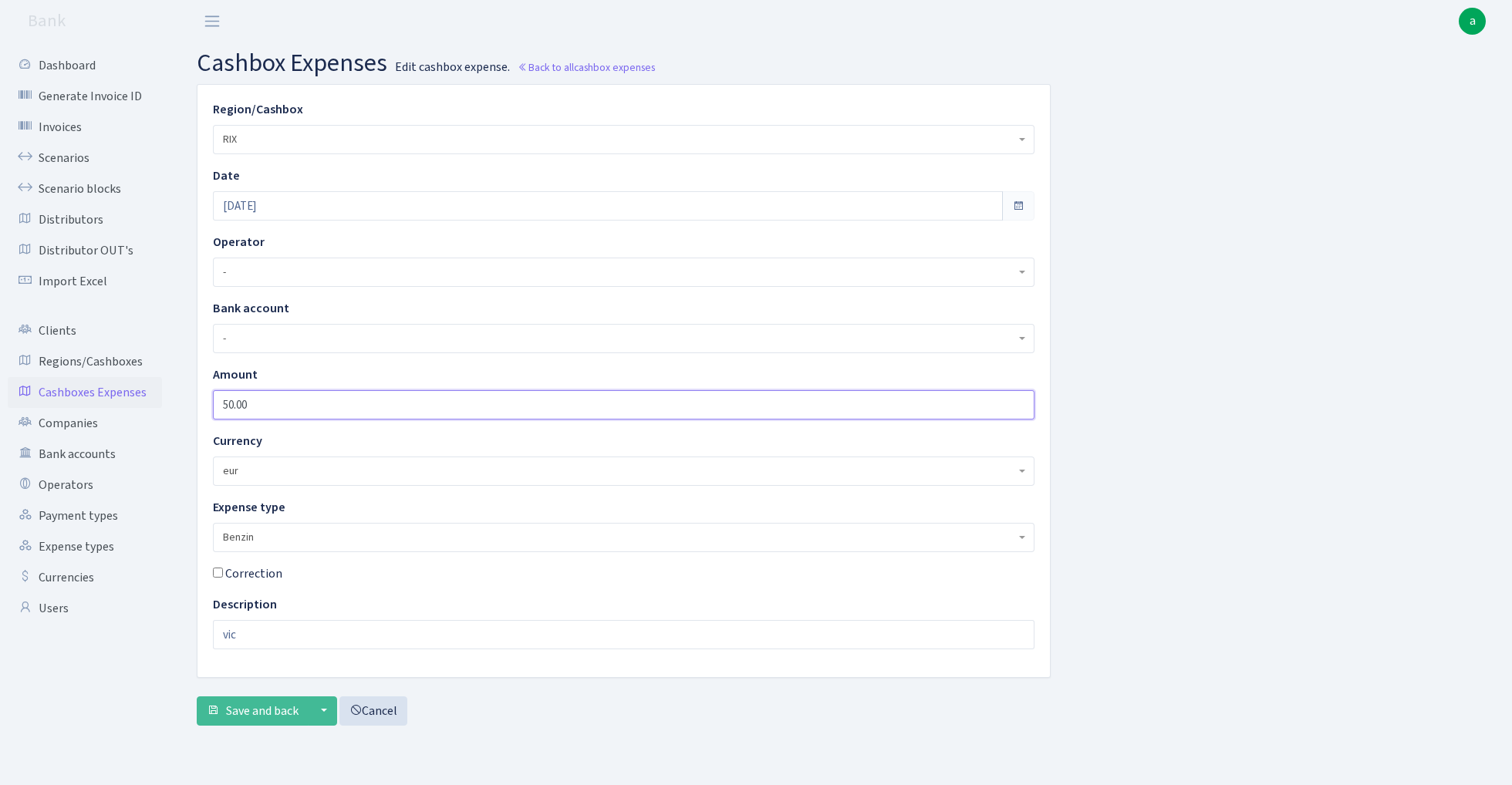
drag, startPoint x: 228, startPoint y: 406, endPoint x: 201, endPoint y: 406, distance: 27.0
click at [202, 406] on div "Amount 50.00" at bounding box center [623, 392] width 845 height 54
type input "60.00"
click at [232, 699] on button "Save and back" at bounding box center [253, 711] width 112 height 29
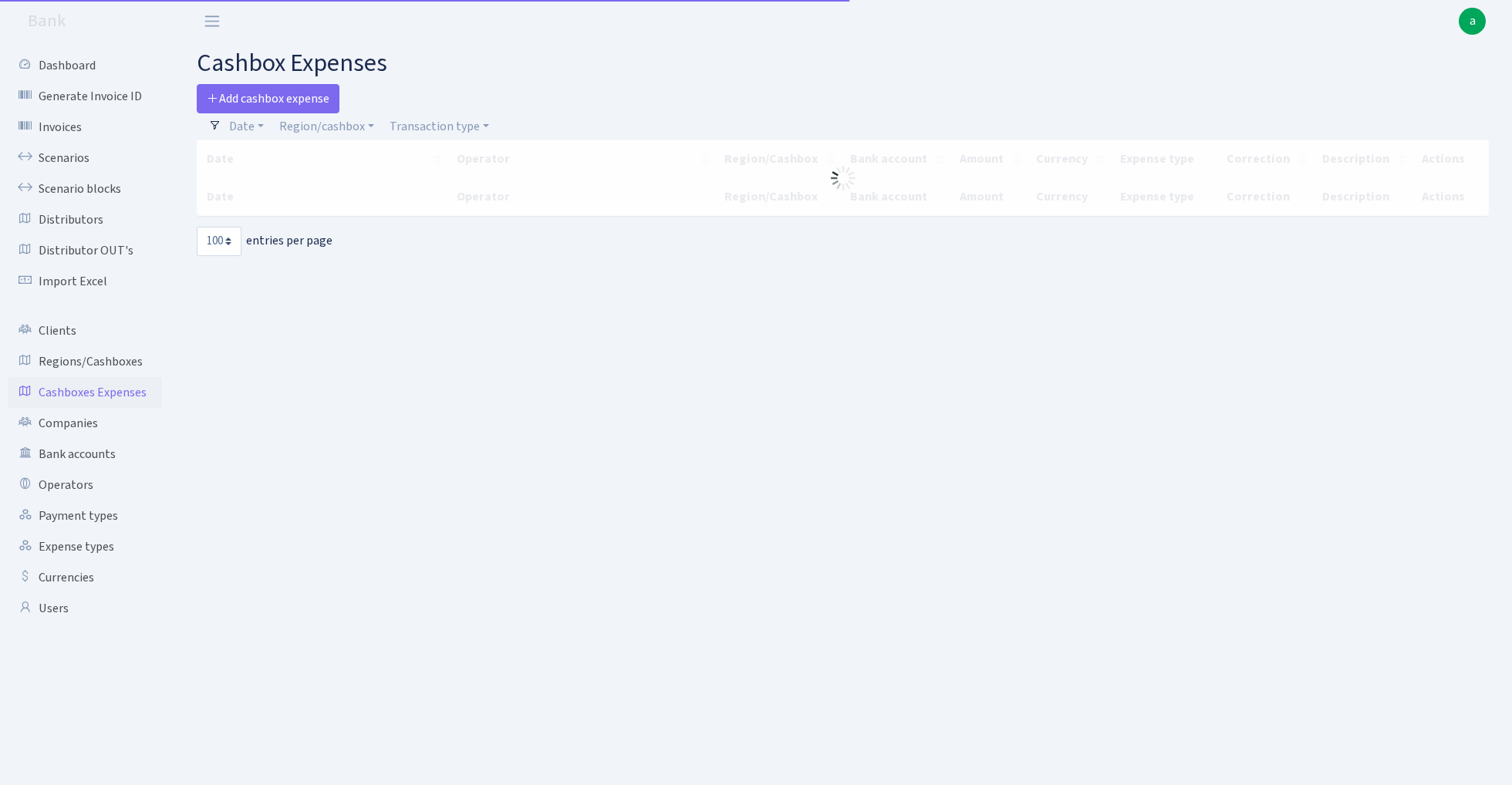
select select "100"
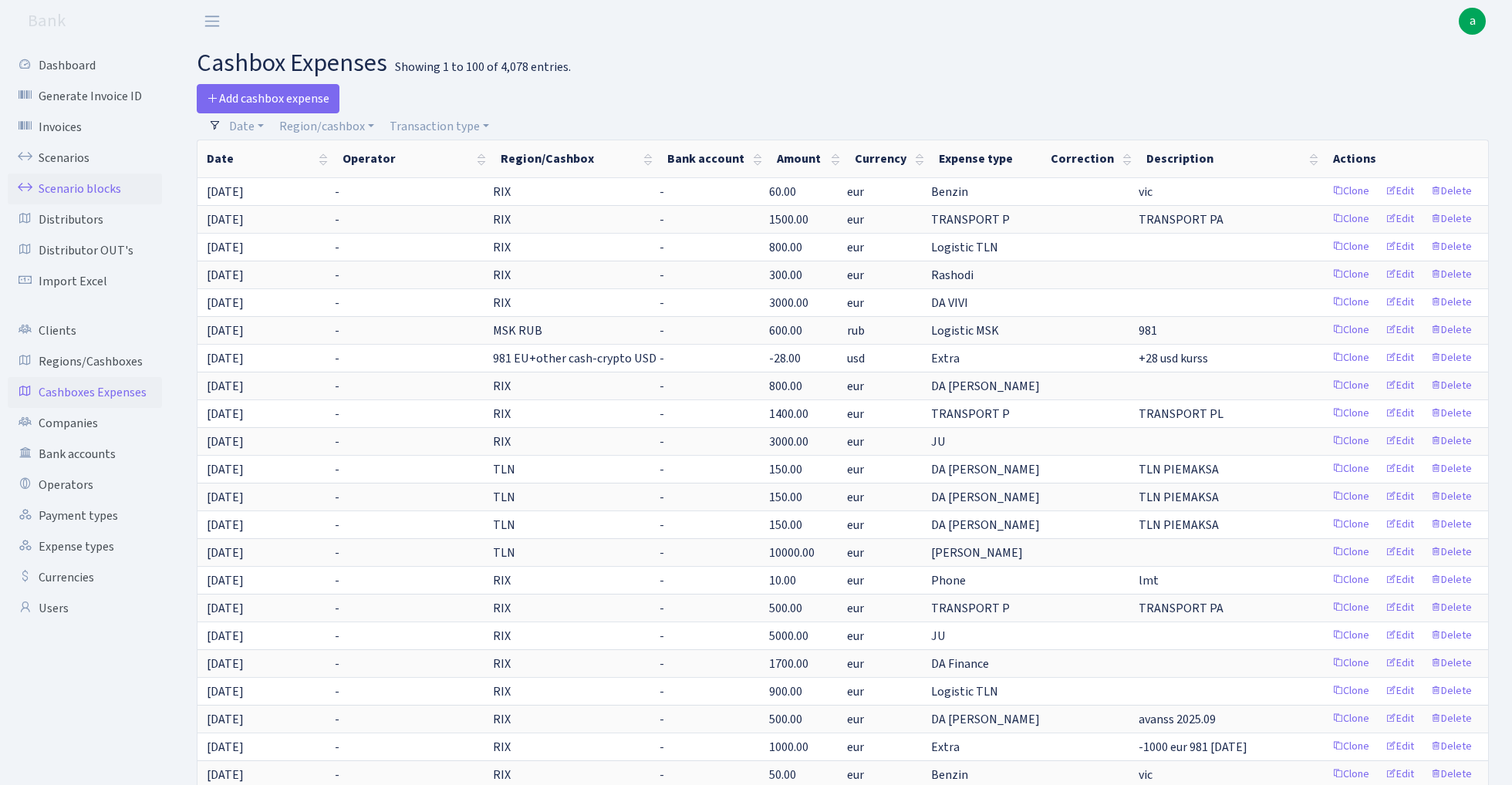
click at [94, 186] on link "Scenario blocks" at bounding box center [85, 189] width 154 height 31
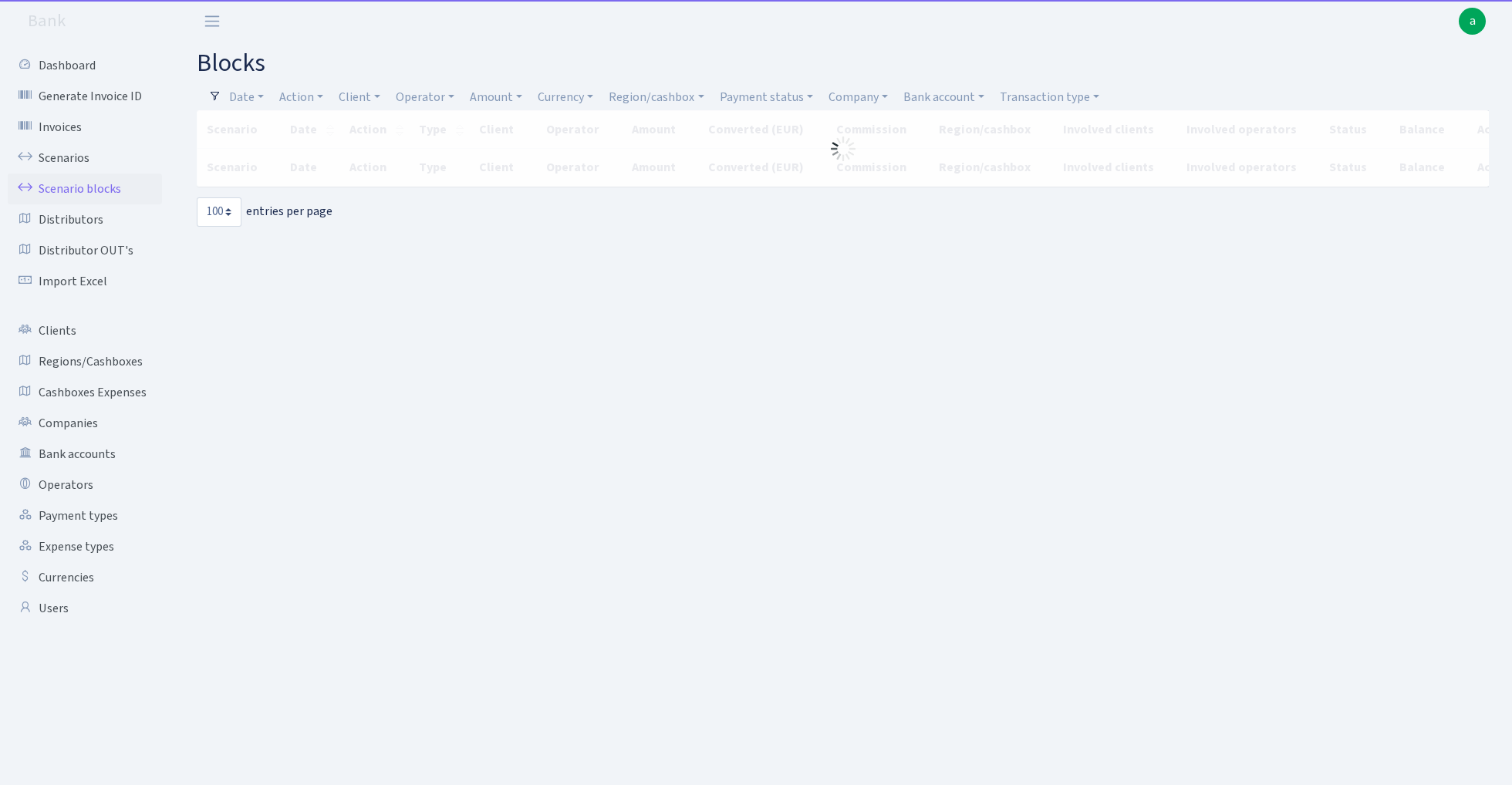
select select "100"
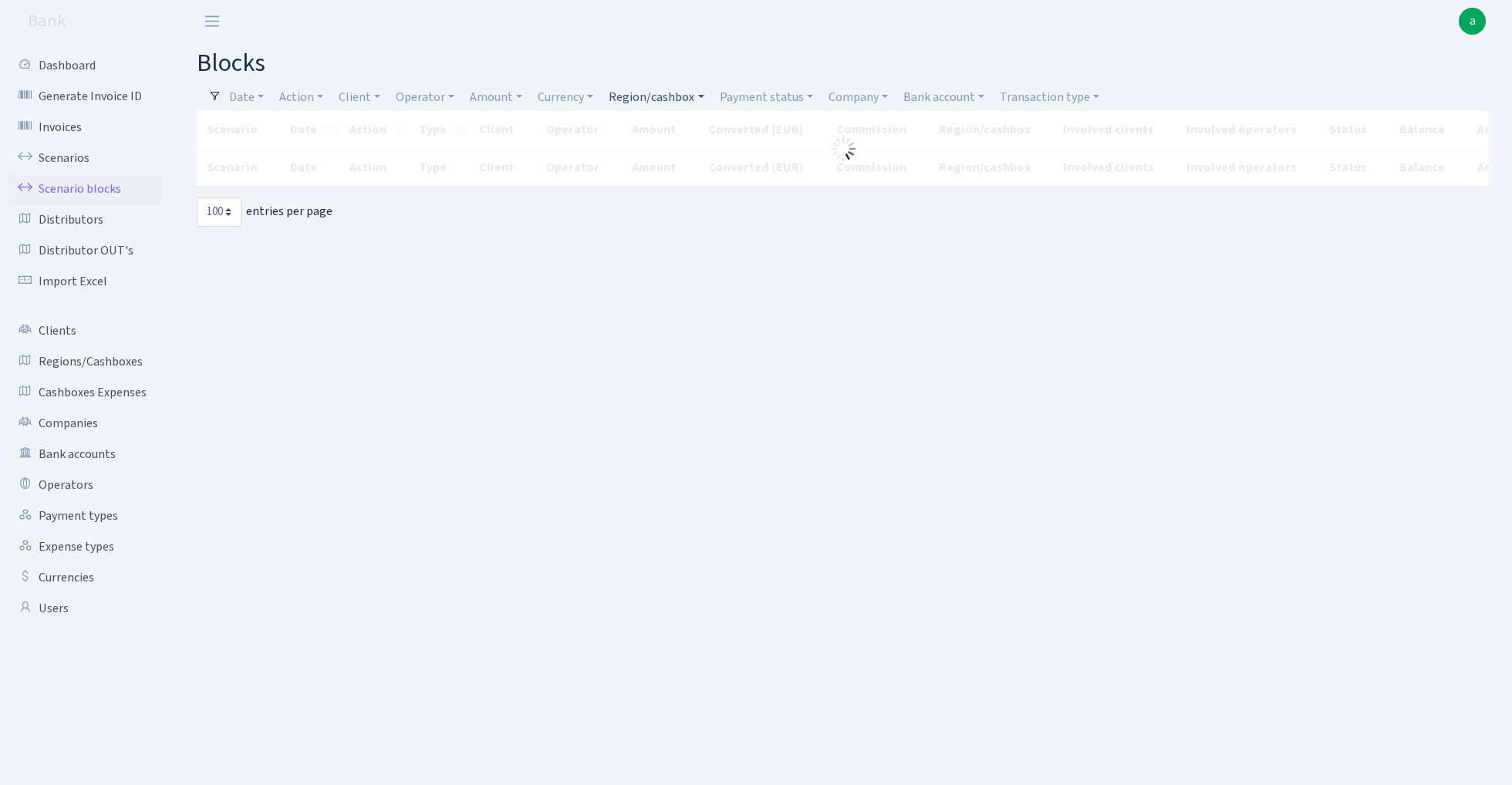
click at [658, 96] on link "Region/cashbox" at bounding box center [656, 97] width 107 height 27
click at [657, 152] on input "search" at bounding box center [664, 152] width 114 height 24
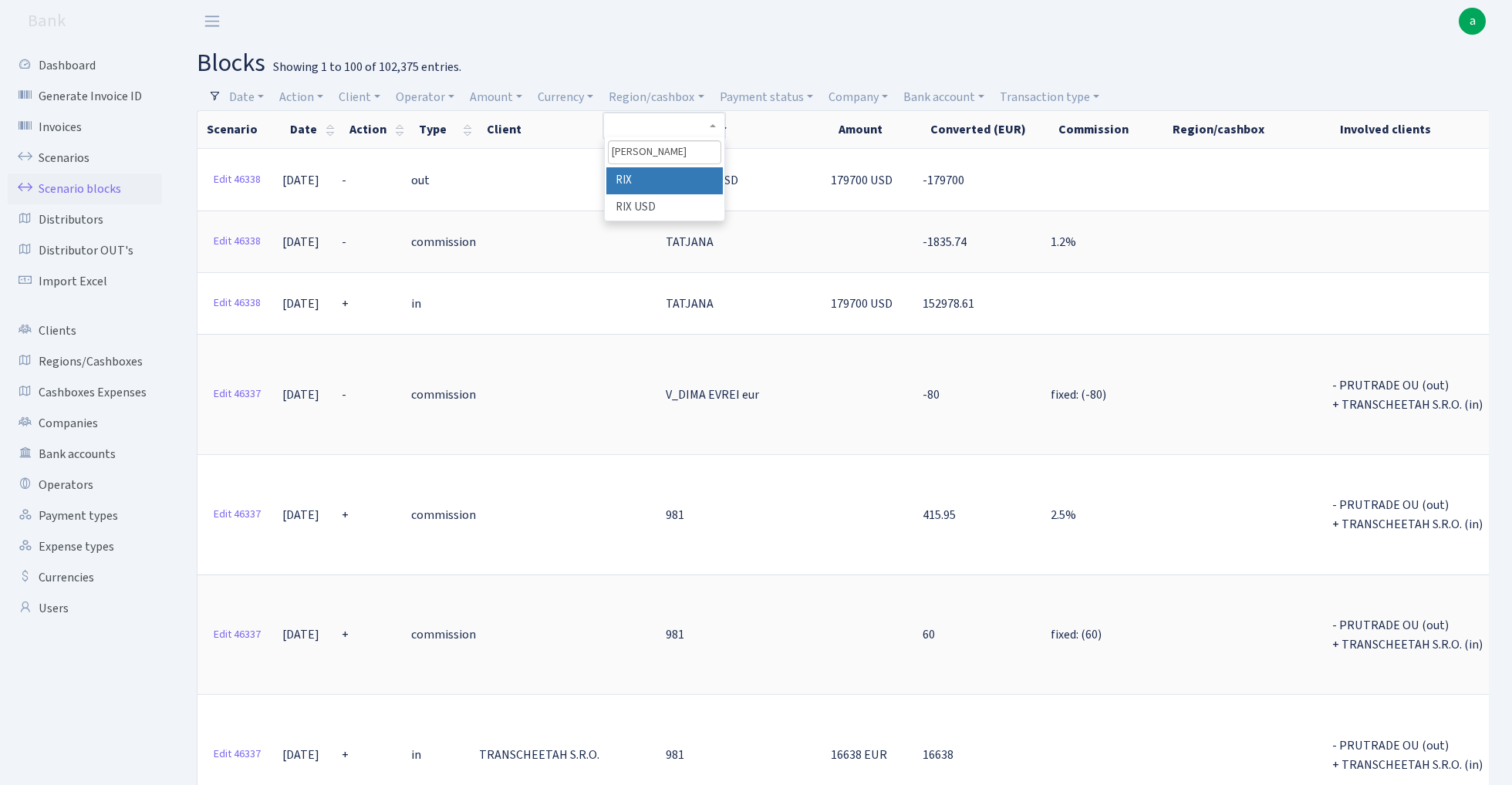
type input "[PERSON_NAME]"
click at [685, 181] on li "RIX" at bounding box center [664, 180] width 116 height 27
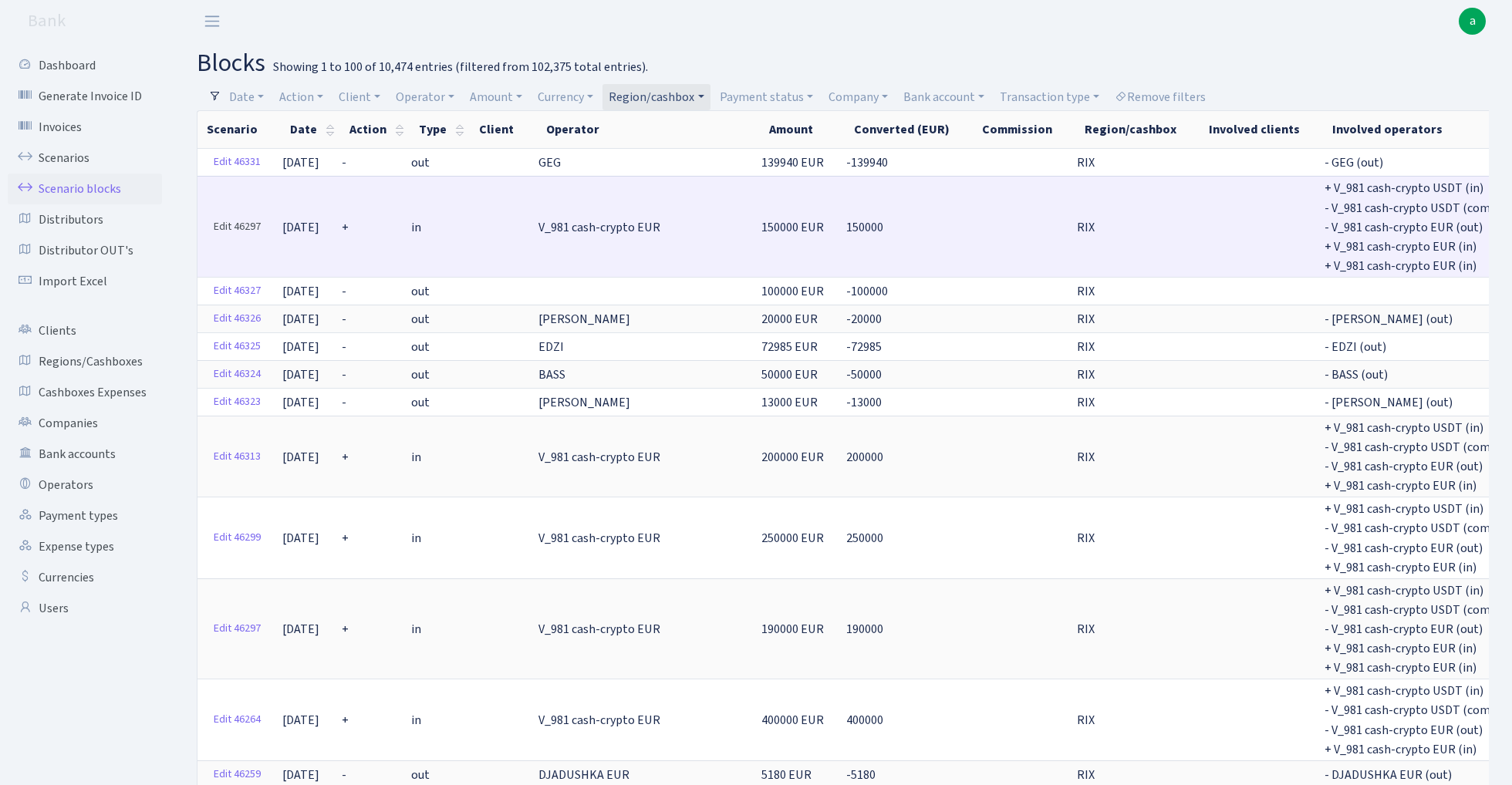
click at [233, 219] on link "Edit 46297" at bounding box center [237, 228] width 61 height 24
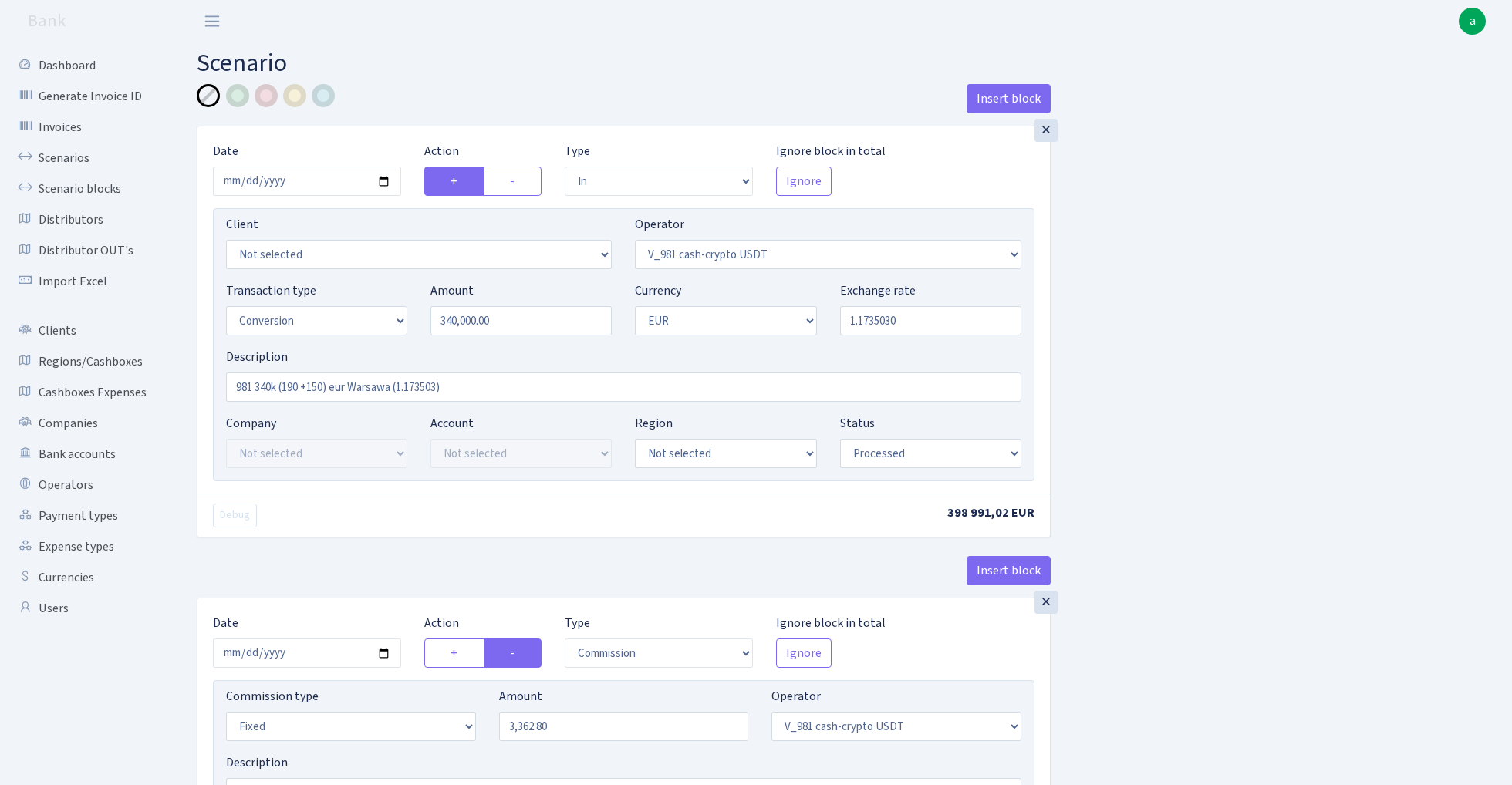
select select "in"
select select "435"
select select "15"
select select "1"
select select "processed"
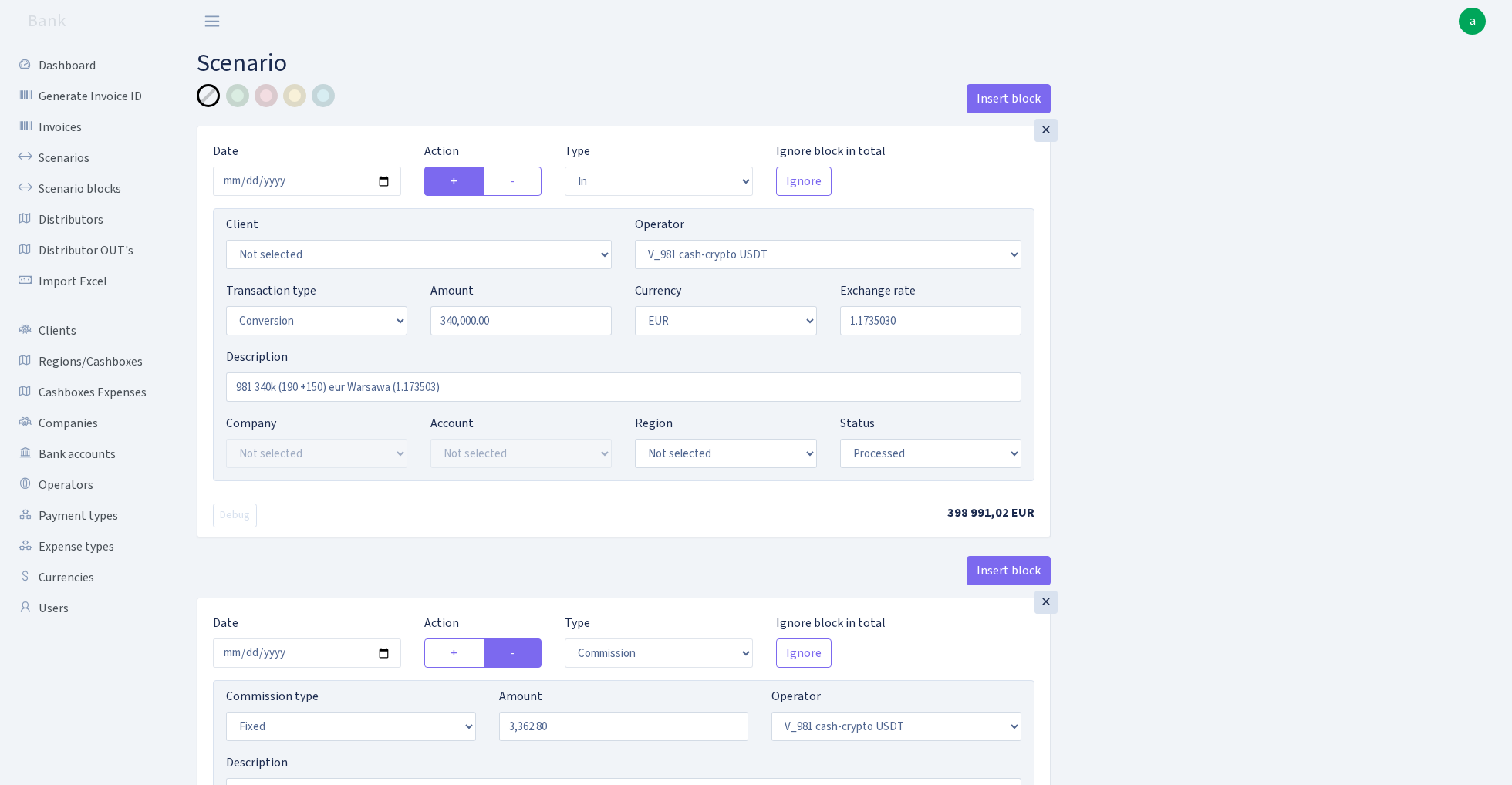
select select "commission"
select select "fixed"
select select "435"
select select "processed"
select select "out"
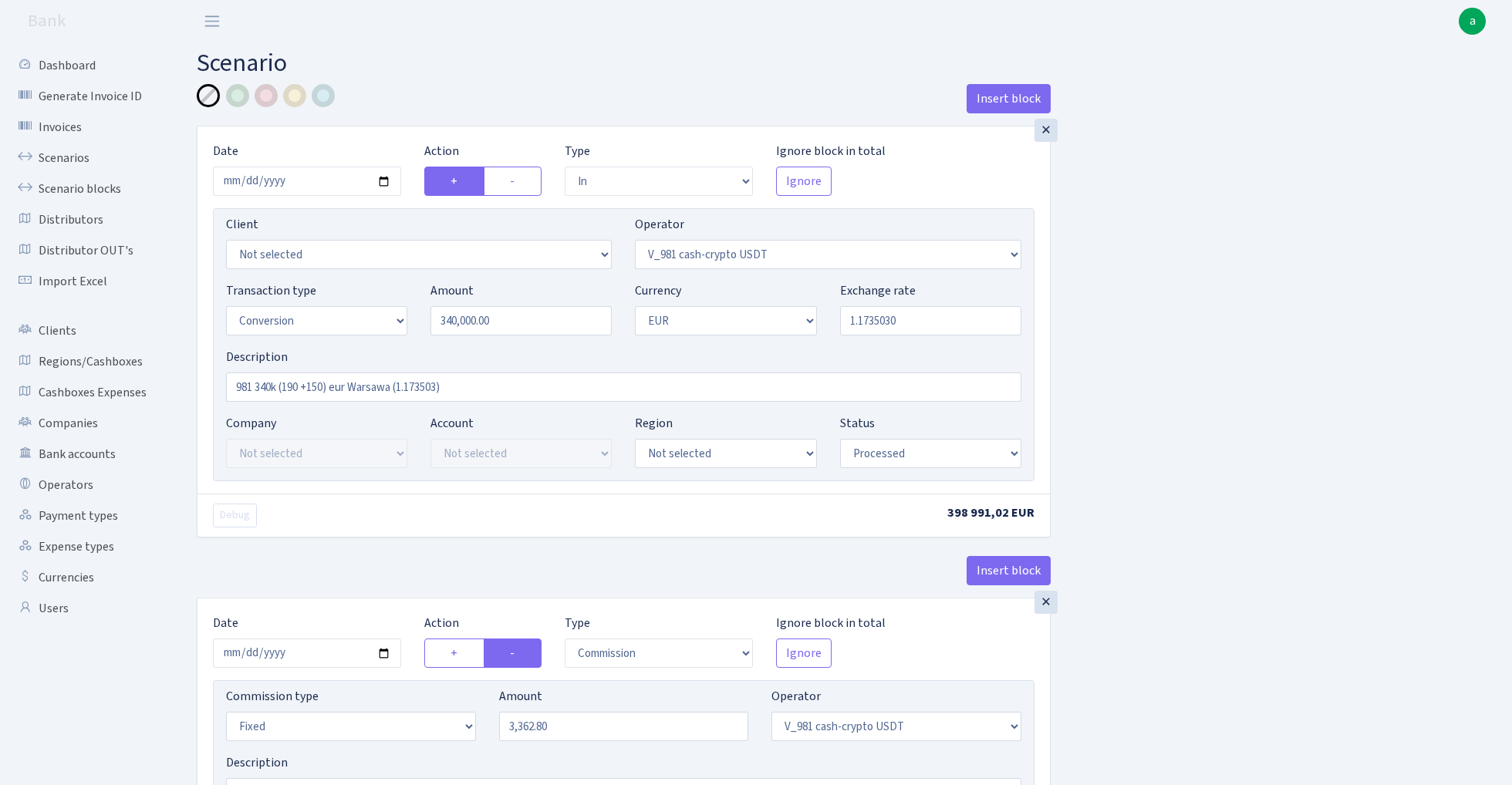
select select "434"
select select "15"
select select "1"
select select "processed"
select select "in"
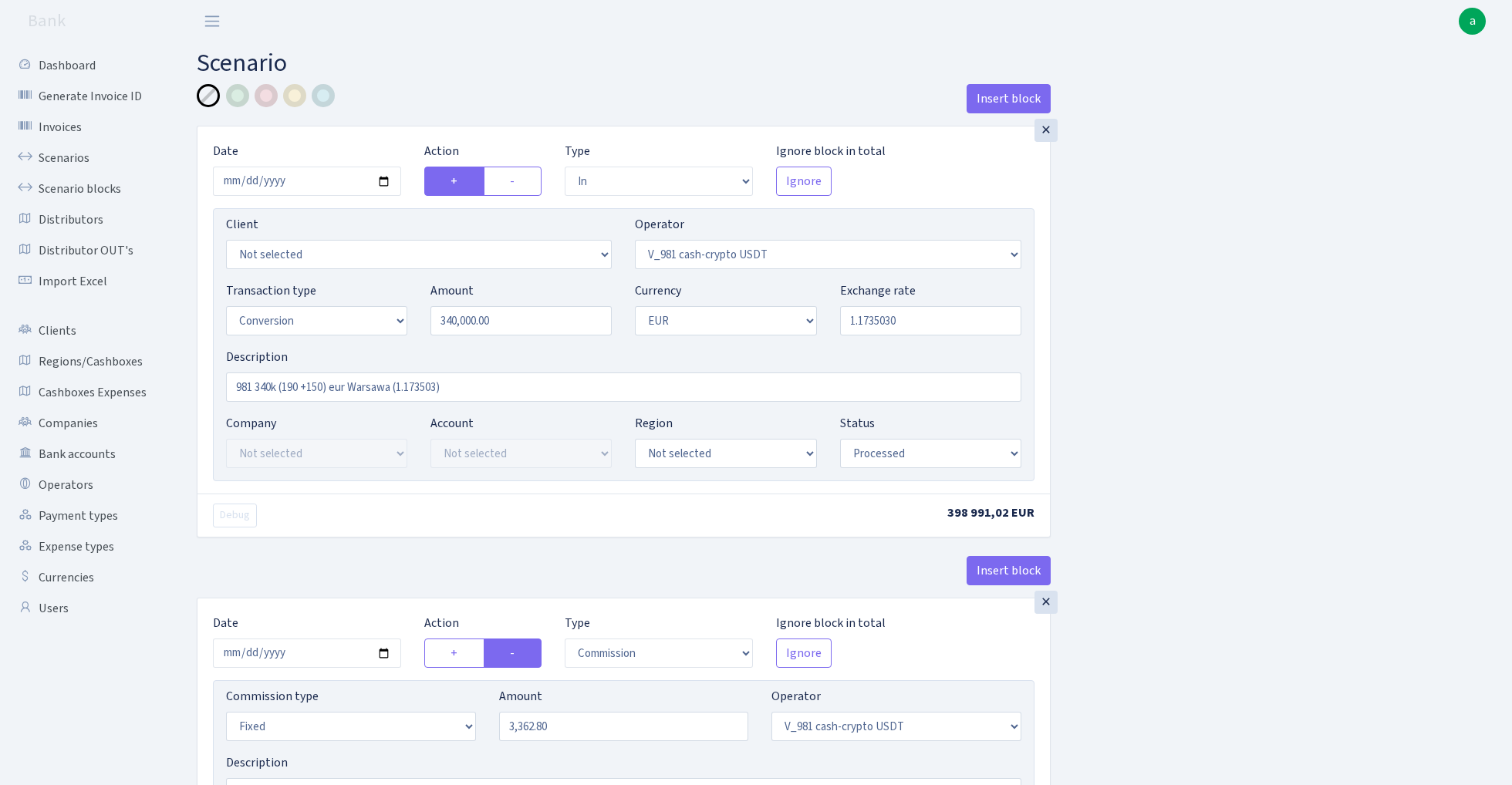
select select "434"
select select "1"
select select "processed"
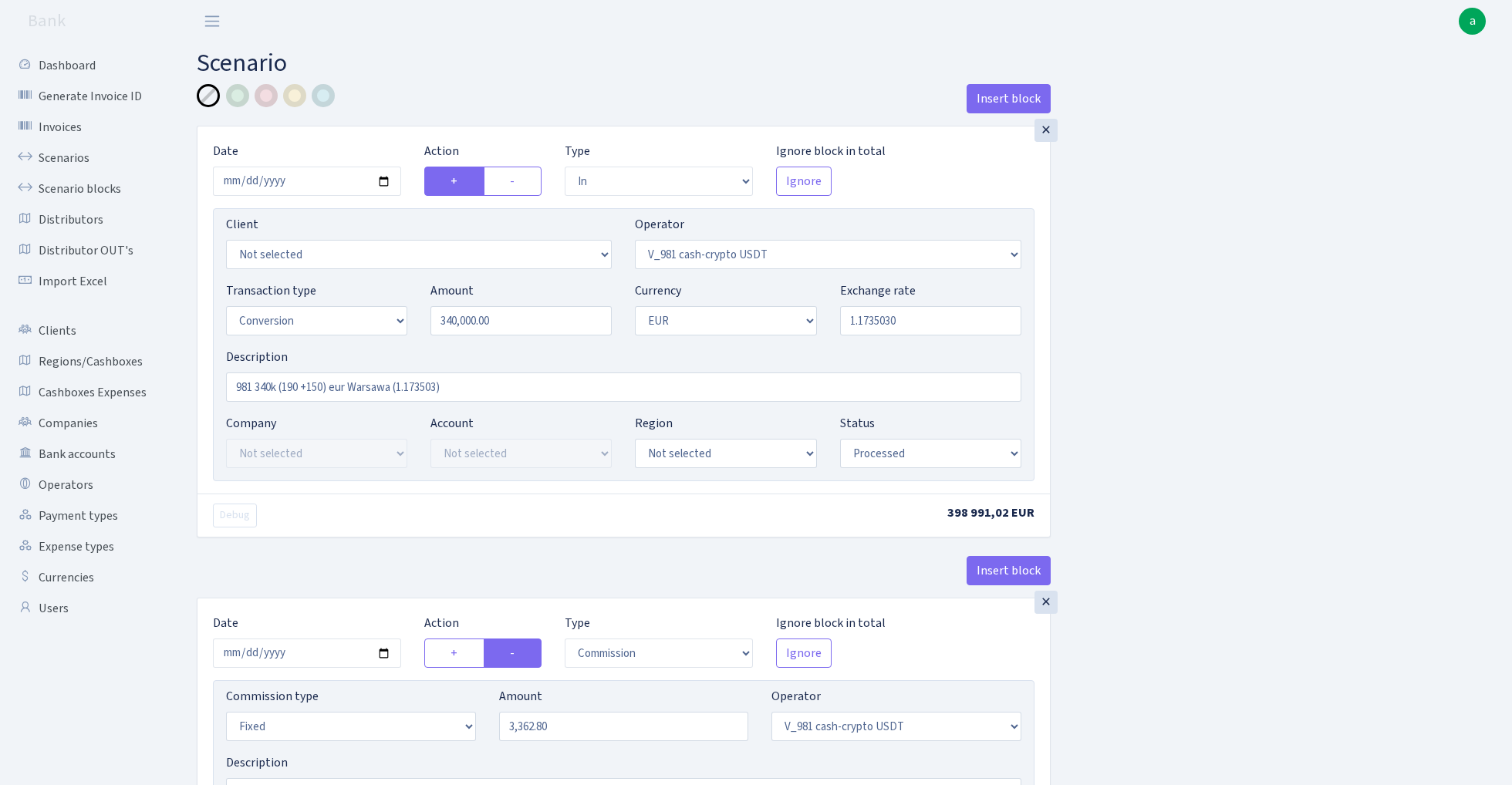
select select "in"
select select "434"
select select "1"
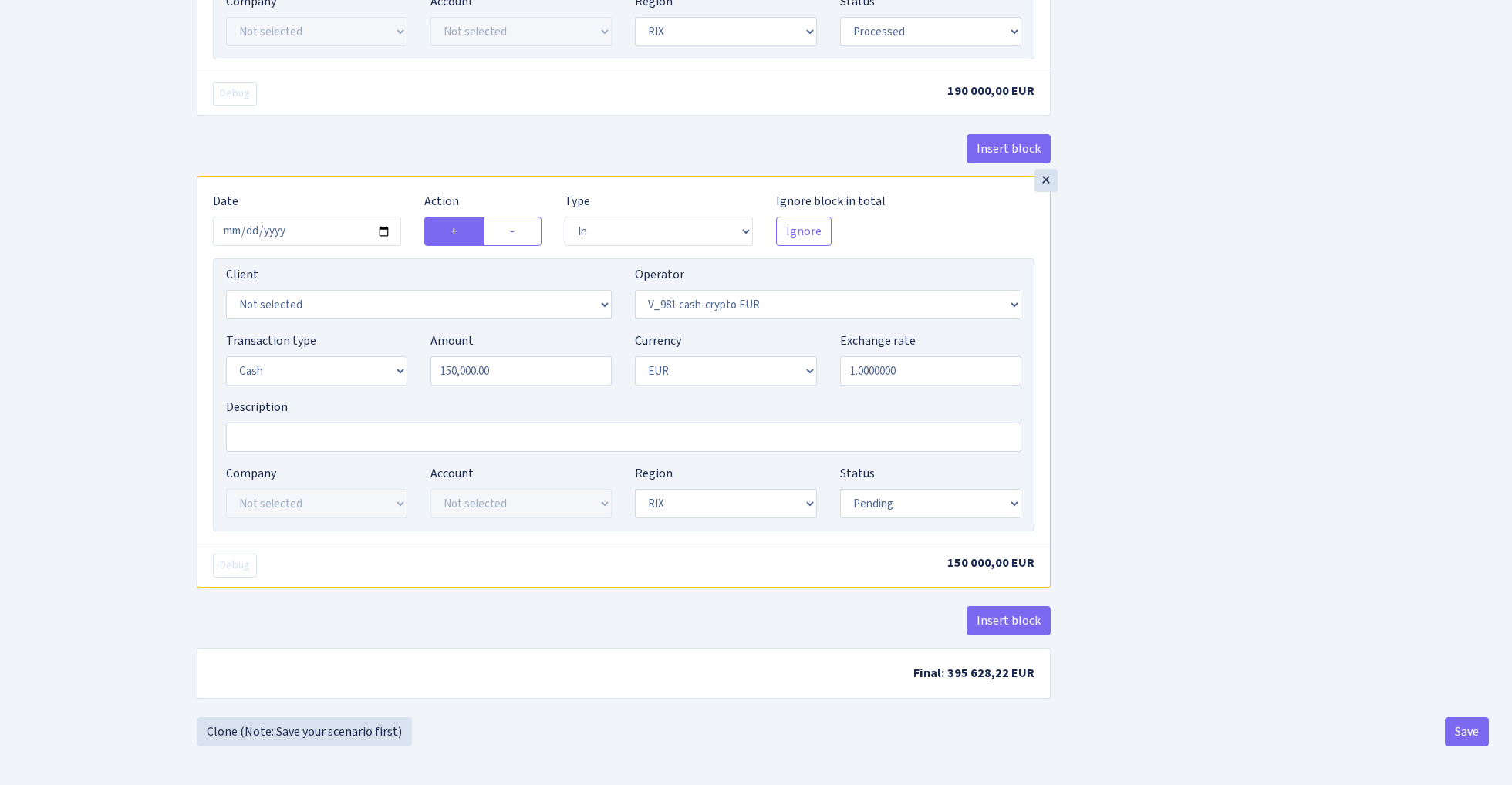
scroll to position [1781, 0]
select select "processed"
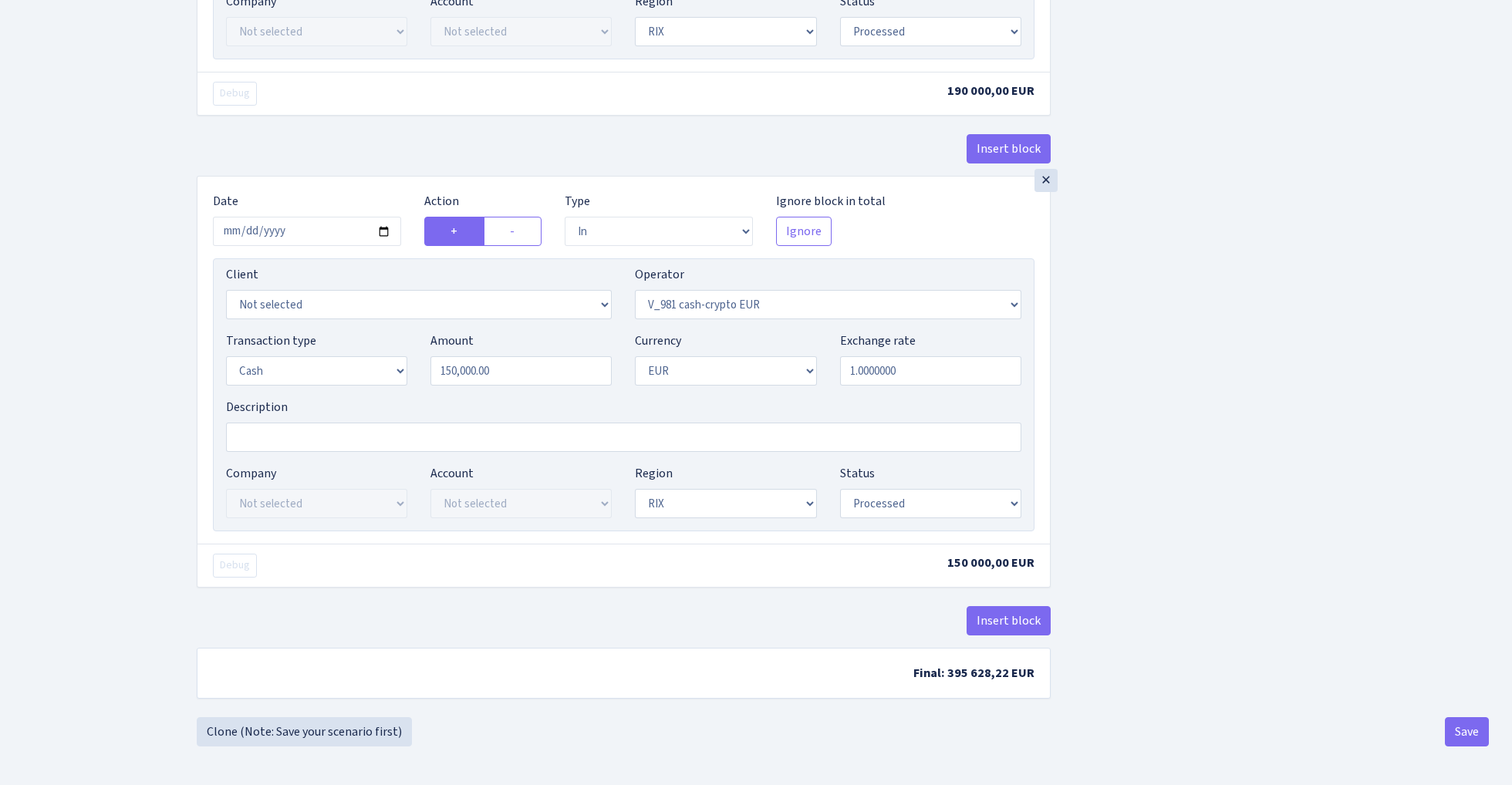
click at [1465, 726] on button "Save" at bounding box center [1466, 732] width 44 height 29
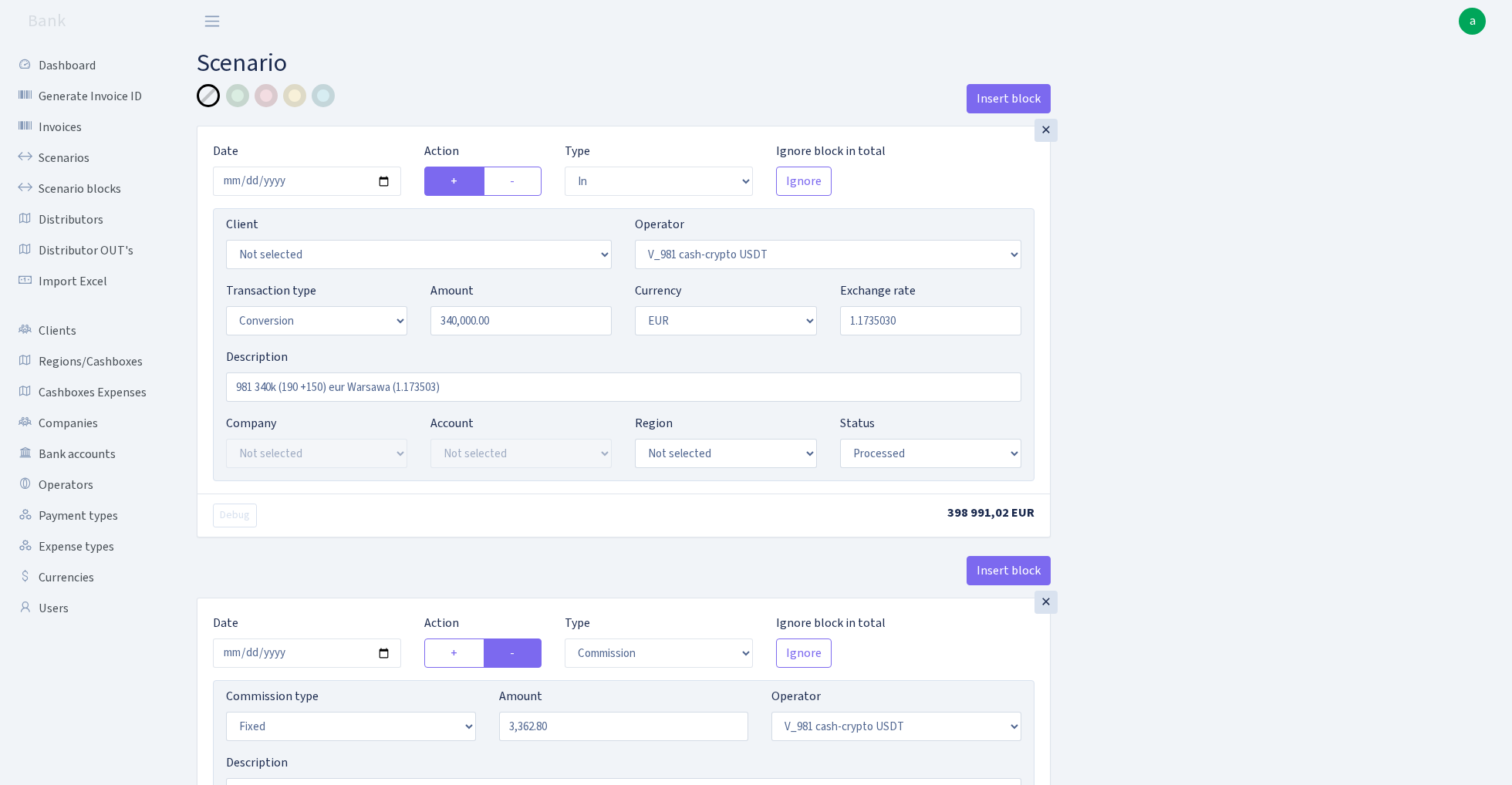
select select "in"
select select "435"
select select "15"
select select "1"
select select "processed"
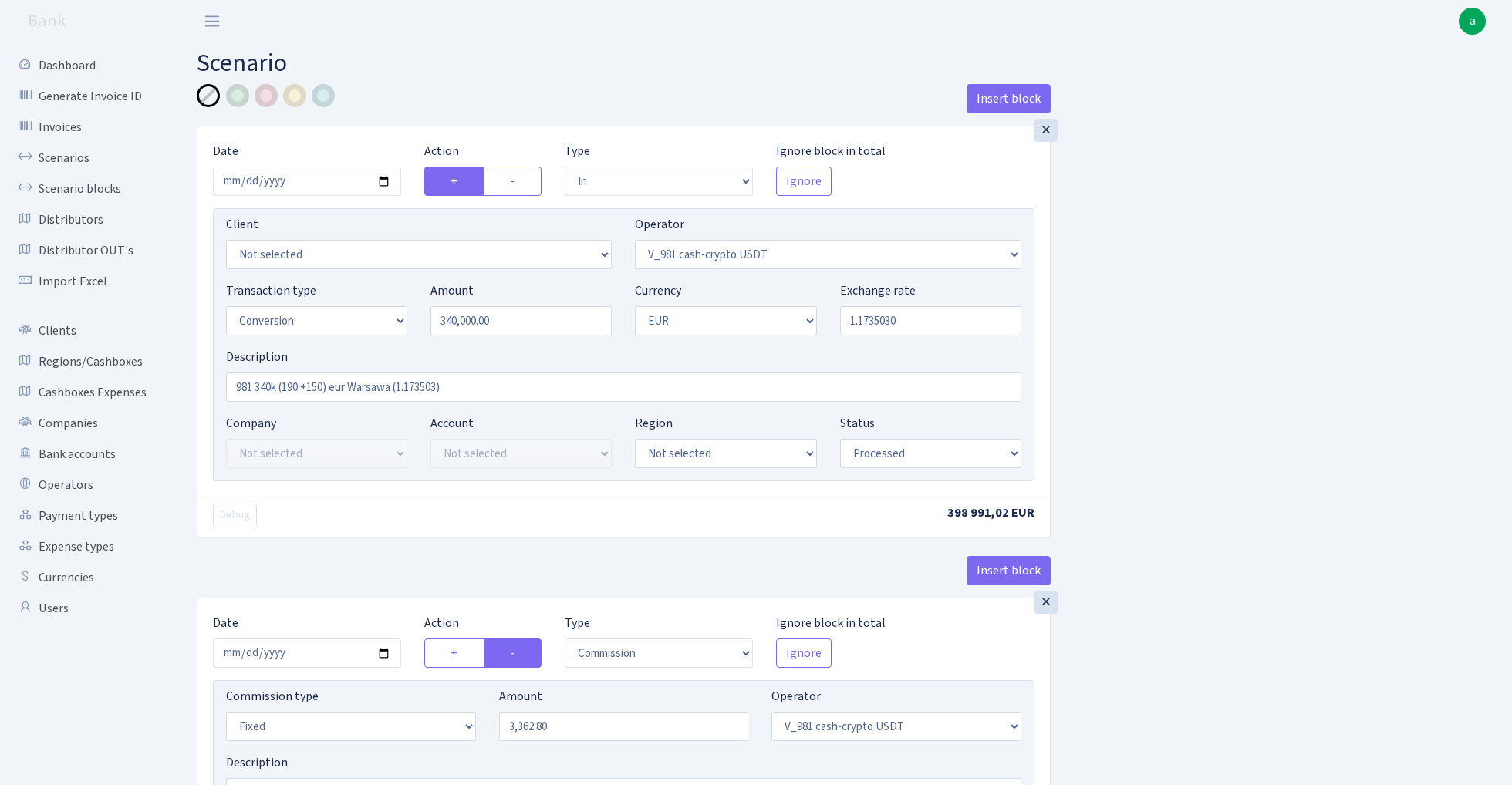
select select "commission"
select select "fixed"
select select "435"
select select "processed"
select select "out"
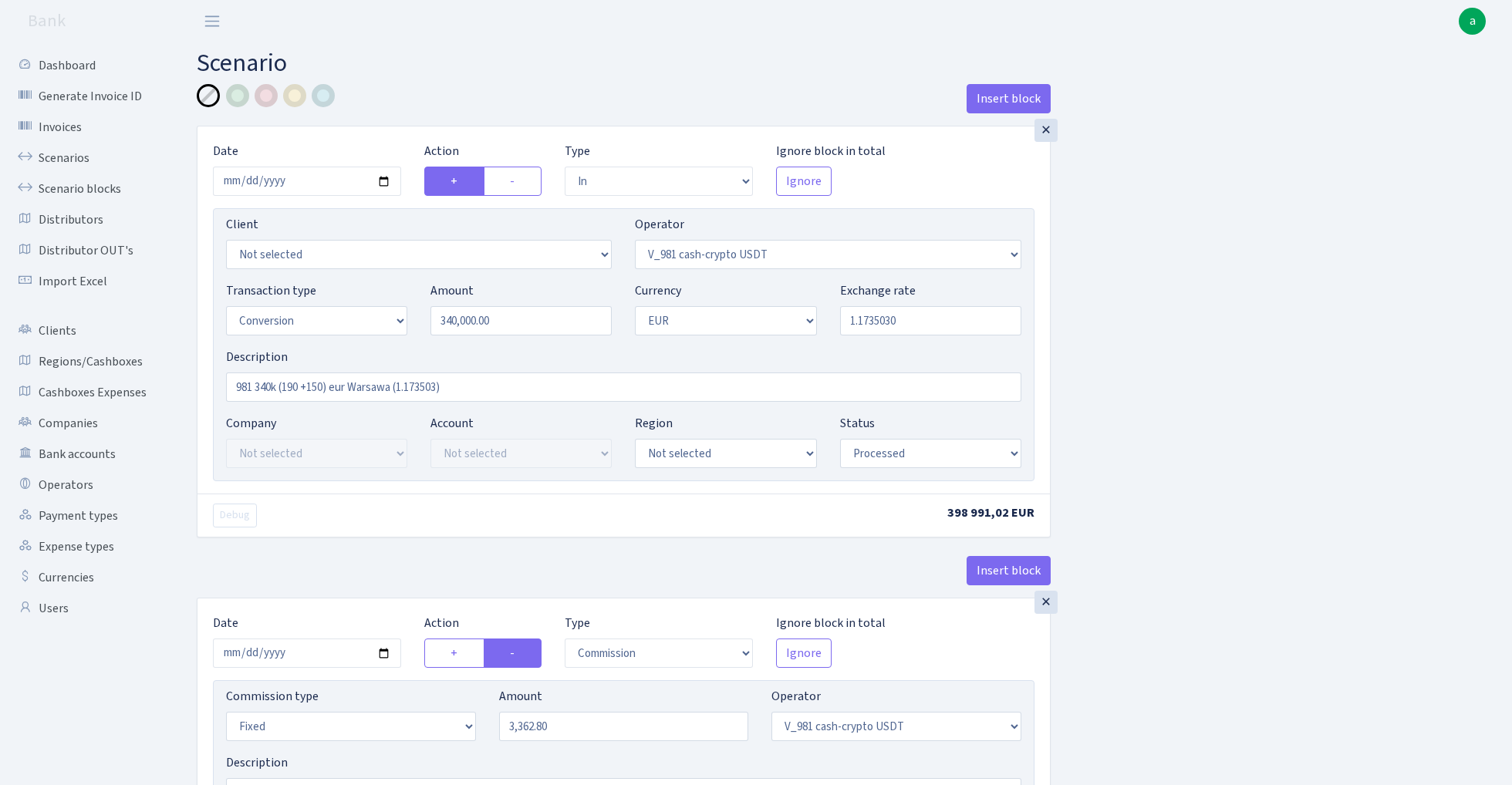
select select "434"
select select "15"
select select "1"
select select "processed"
select select "in"
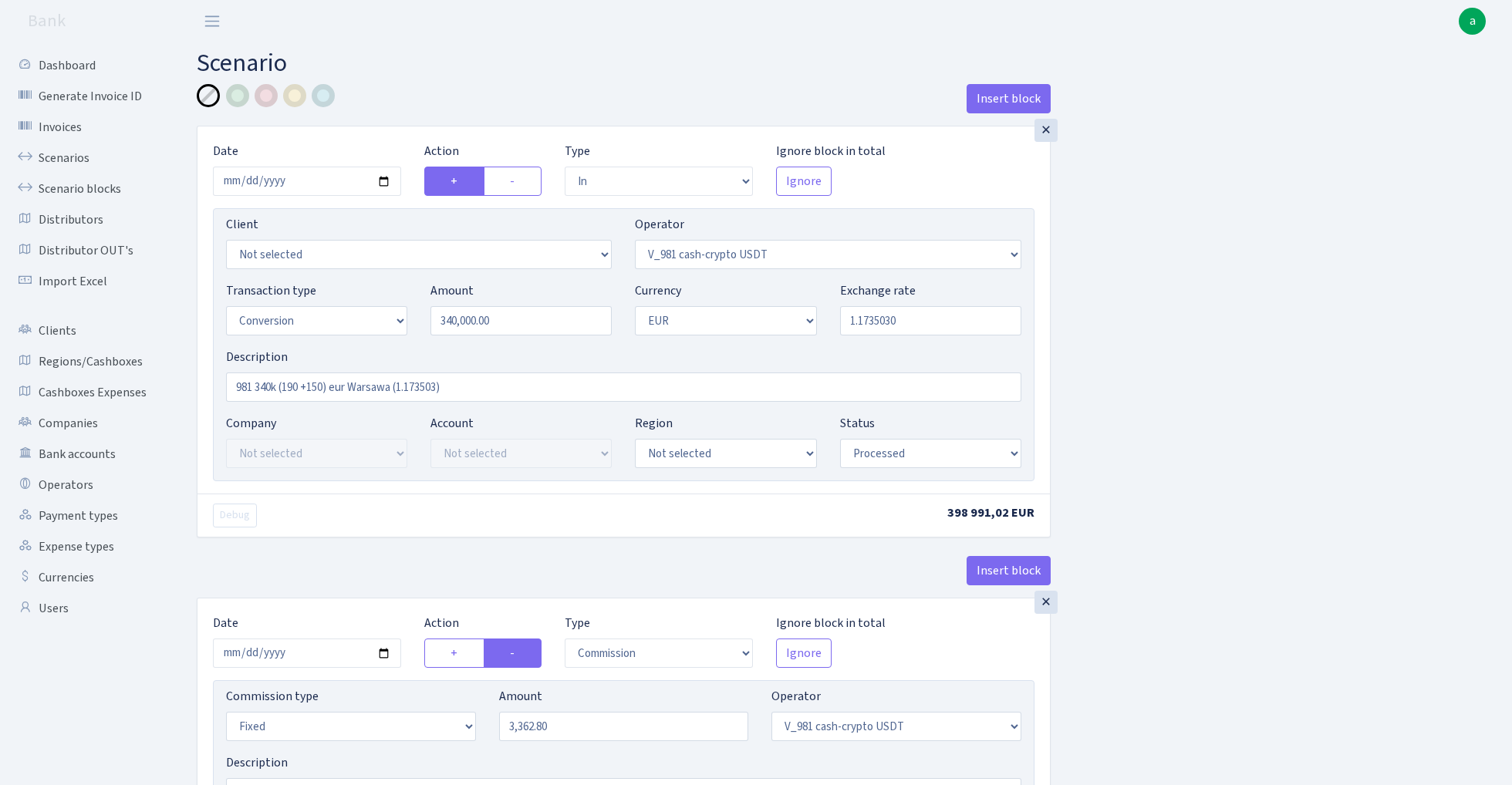
select select "434"
select select "1"
select select "processed"
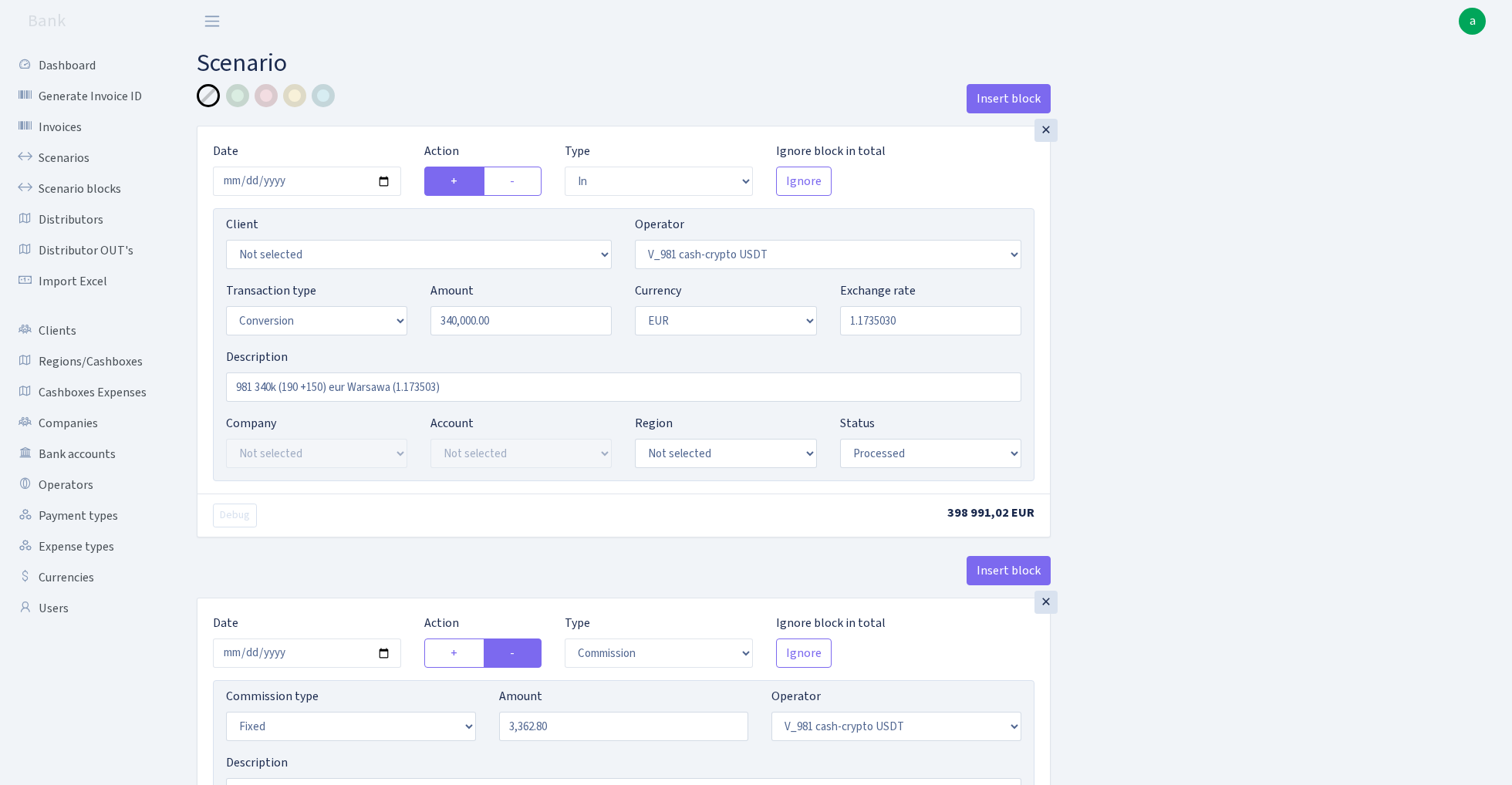
select select "in"
select select "434"
select select "1"
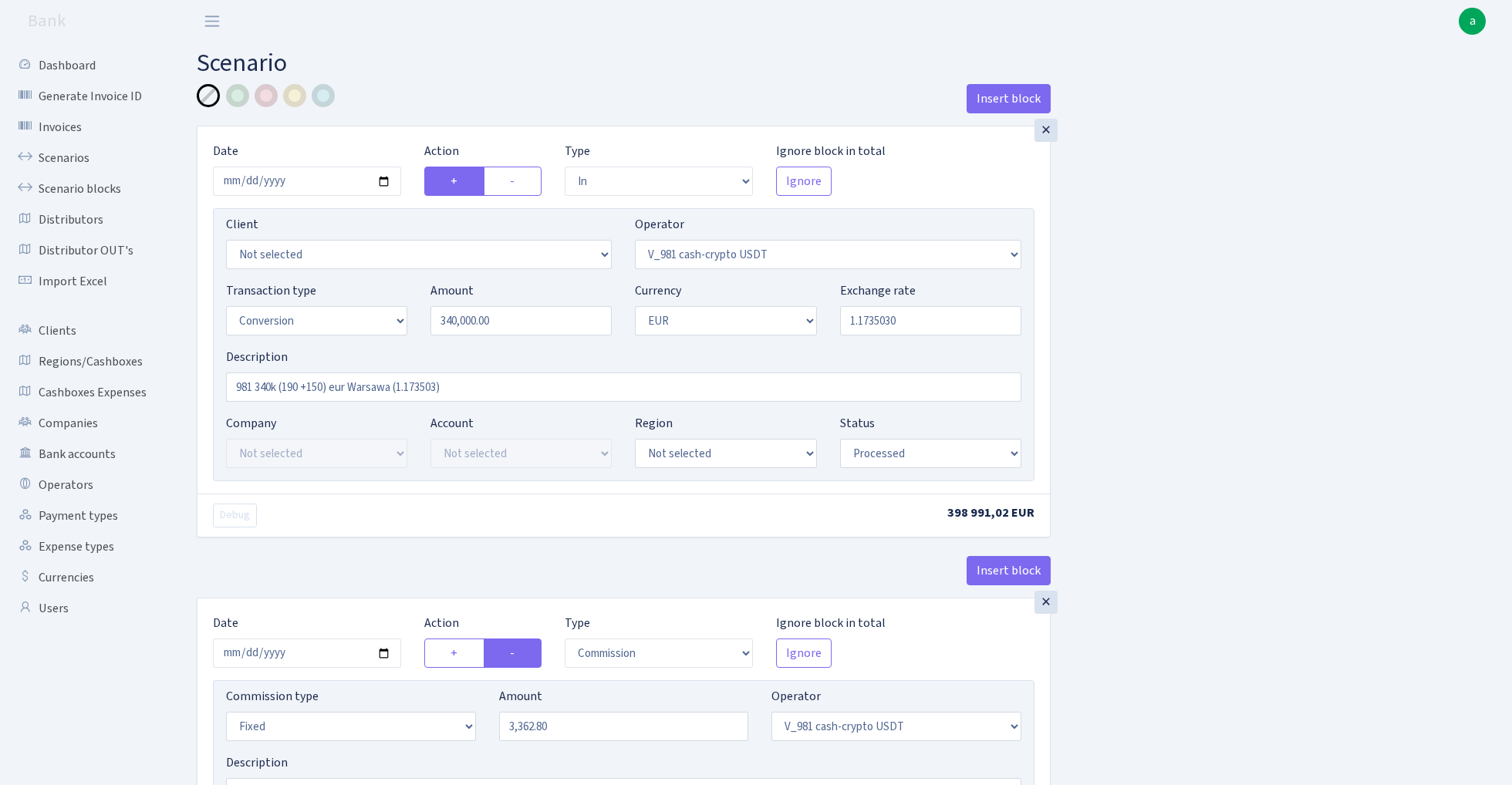
select select "processed"
click at [96, 189] on link "Scenario blocks" at bounding box center [85, 189] width 154 height 31
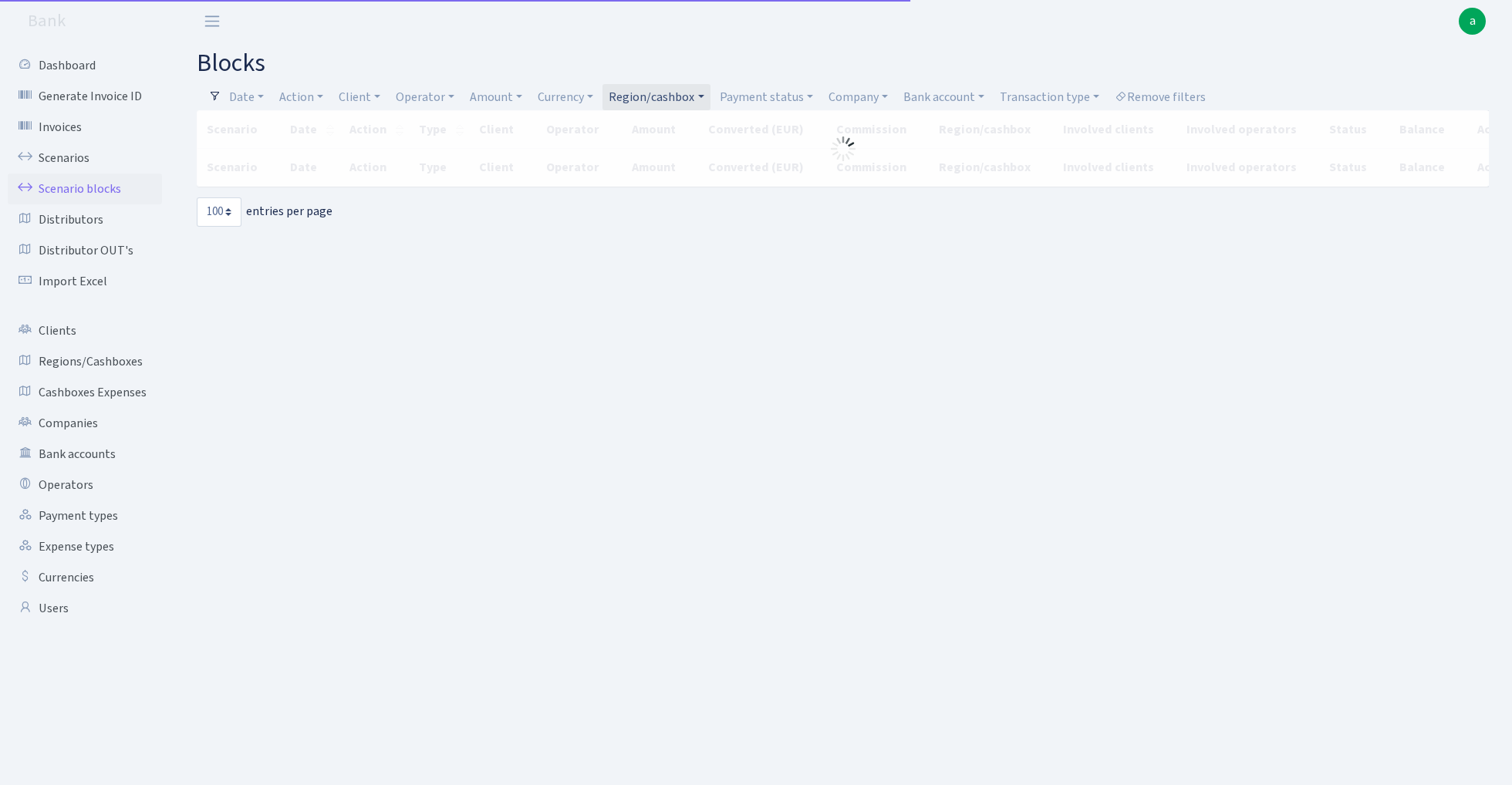
select select "100"
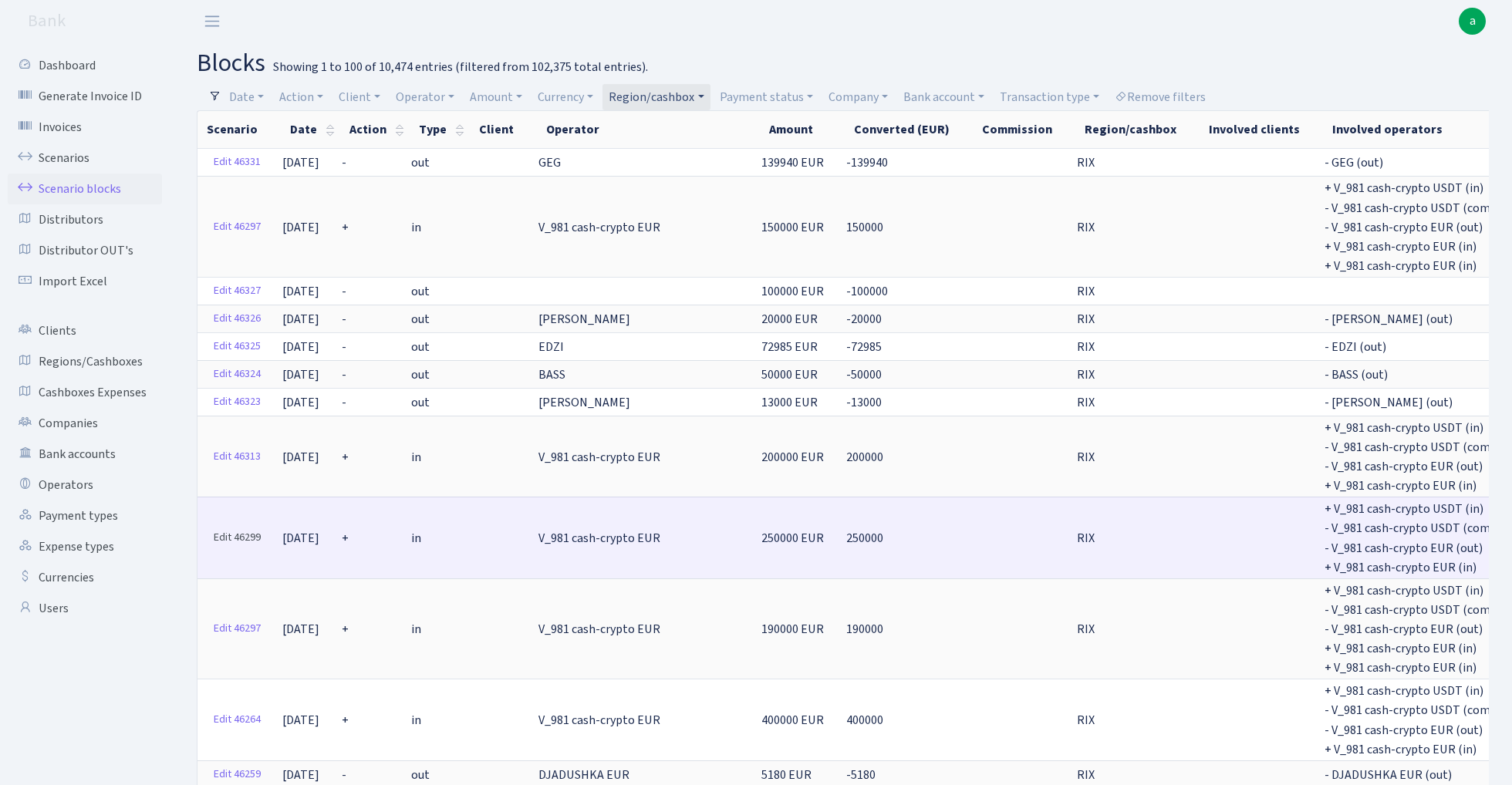
click at [238, 528] on link "Edit 46299" at bounding box center [237, 538] width 61 height 24
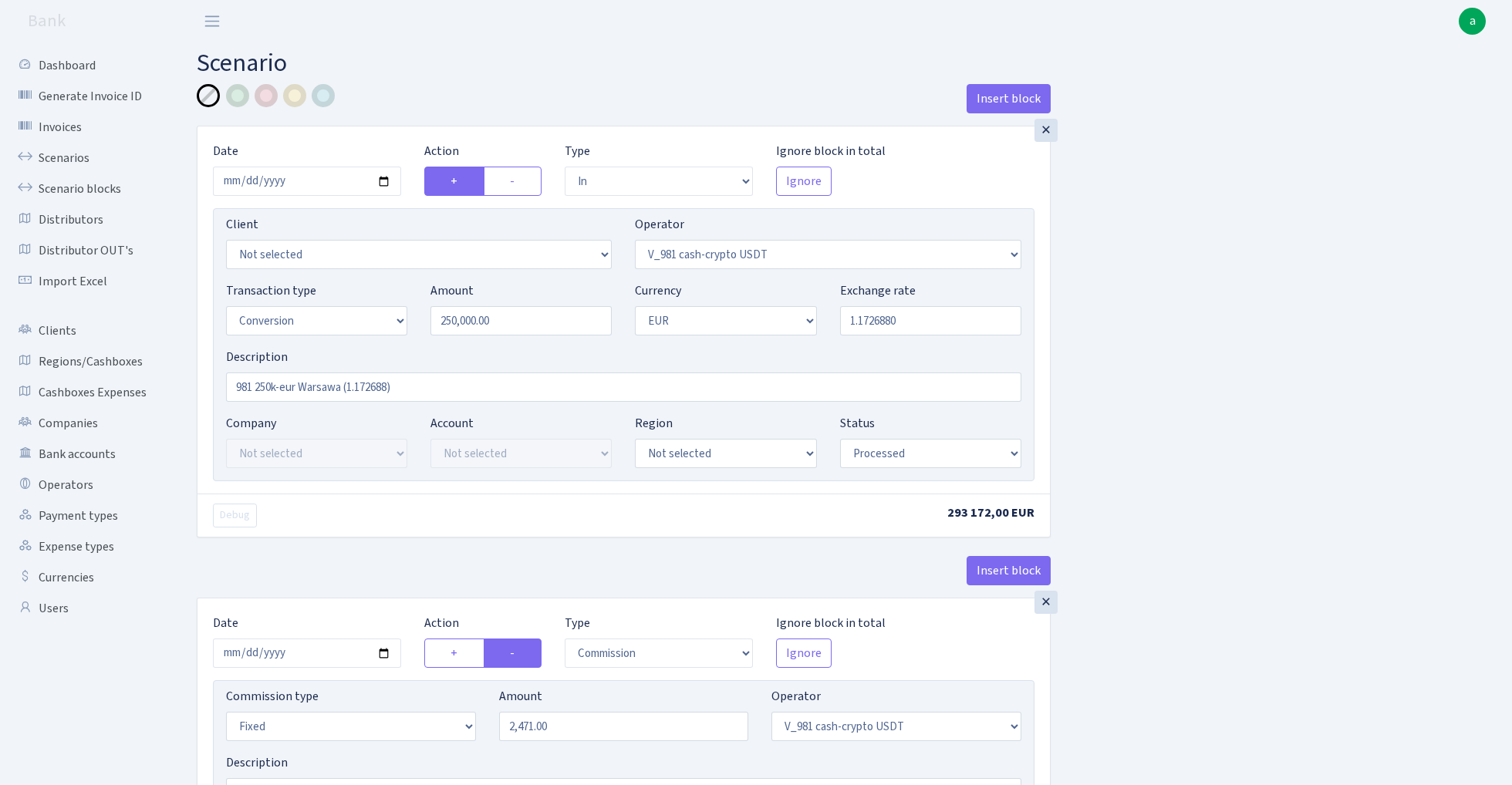
select select "in"
select select "435"
select select "15"
select select "1"
select select "processed"
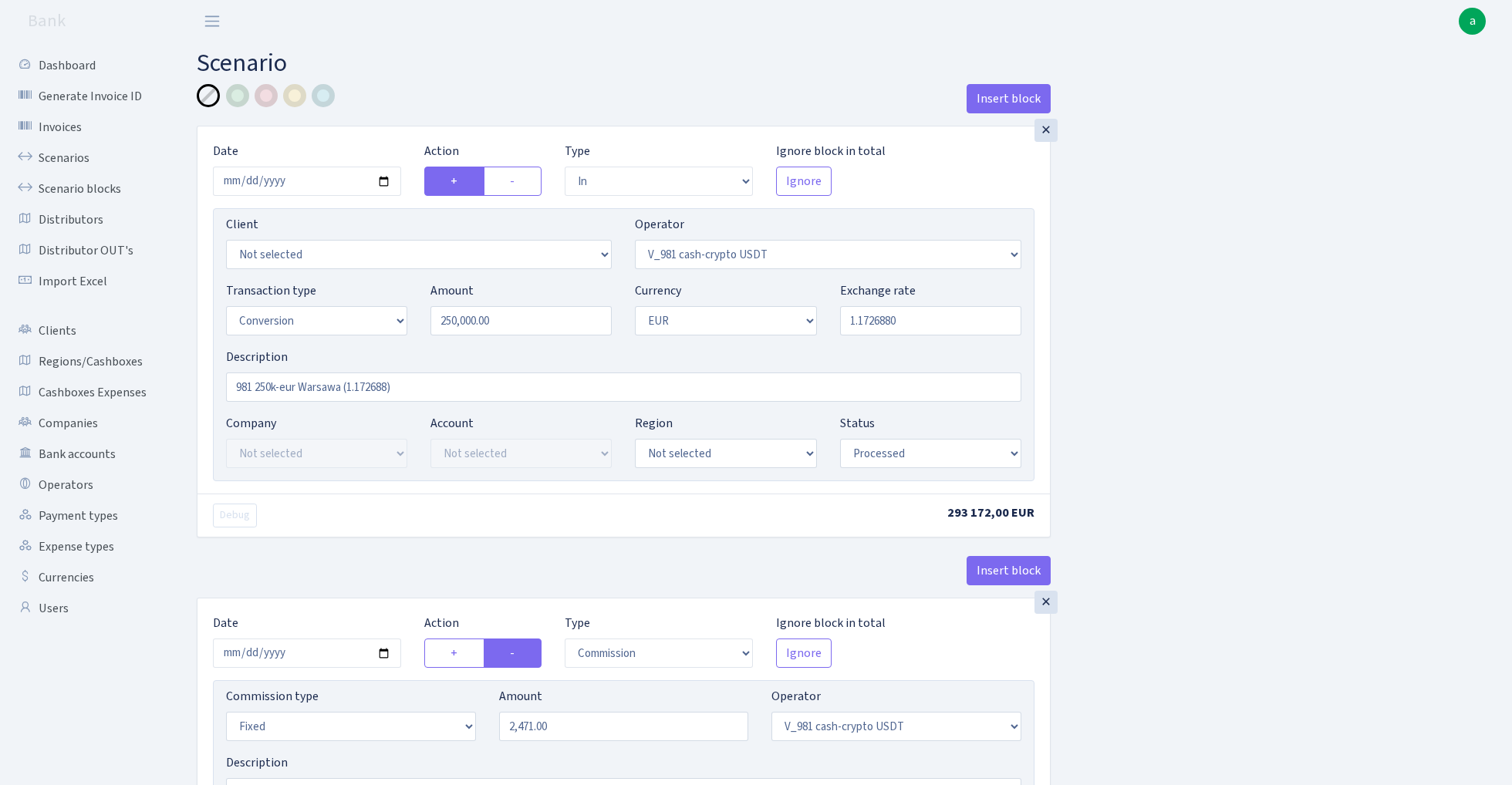
select select "commission"
select select "fixed"
select select "435"
select select "processed"
select select "out"
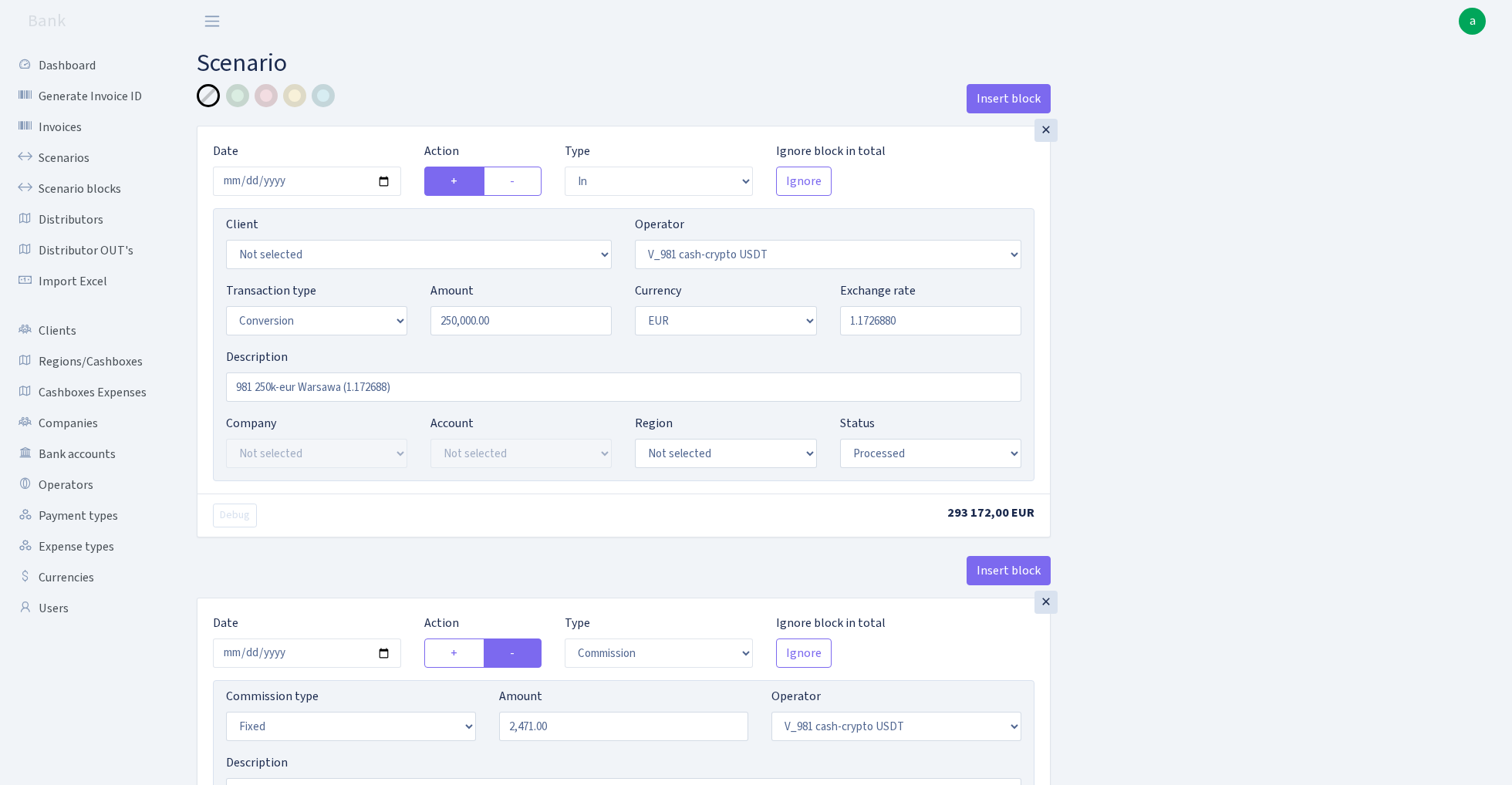
select select "434"
select select "15"
select select "1"
select select "processed"
select select "in"
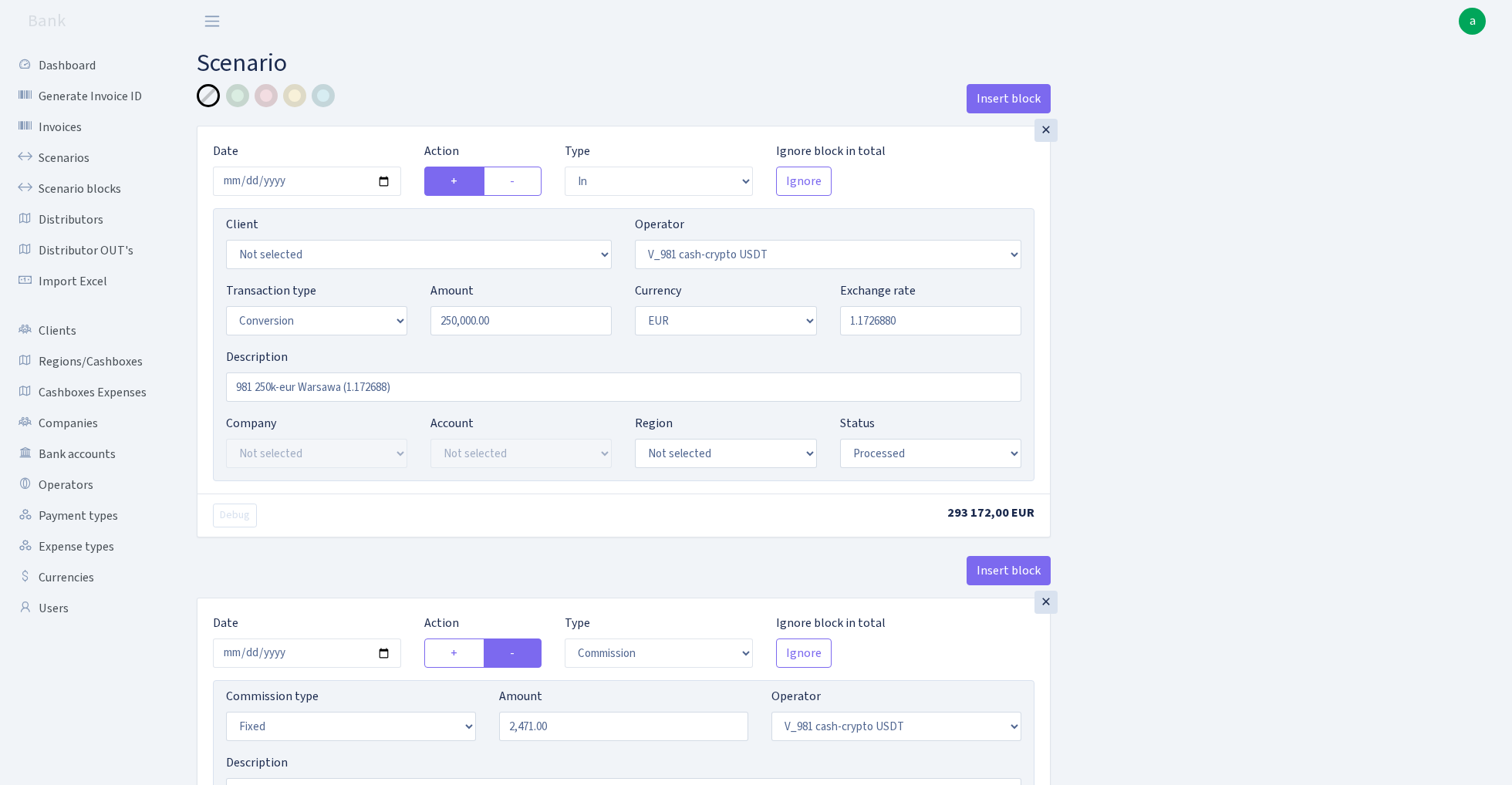
select select "434"
select select "1"
select select "pending"
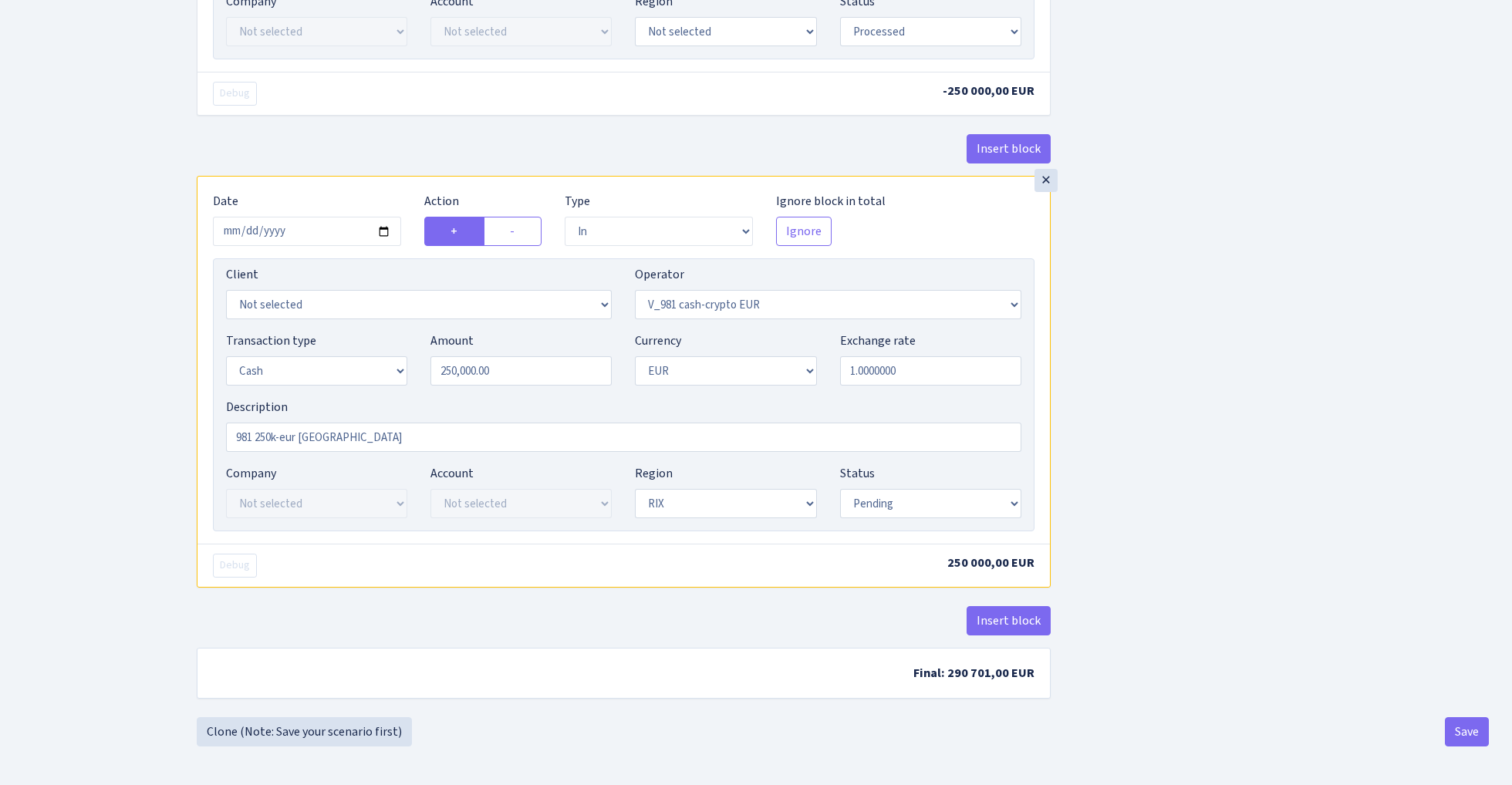
scroll to position [1308, 0]
click at [309, 229] on input "[DATE]" at bounding box center [307, 232] width 188 height 29
type input "[DATE]"
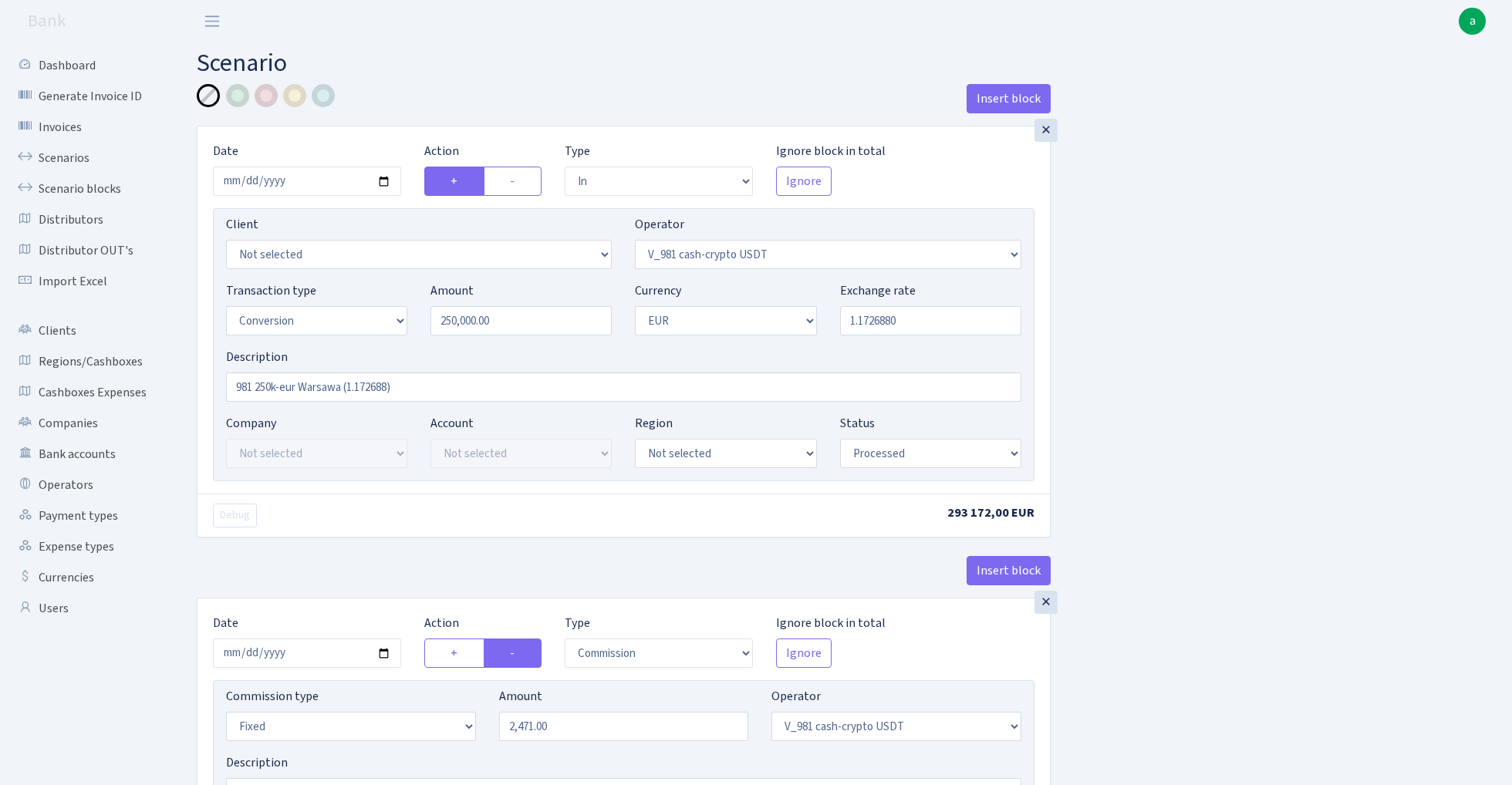
select select "in"
select select "435"
select select "15"
select select "1"
select select "processed"
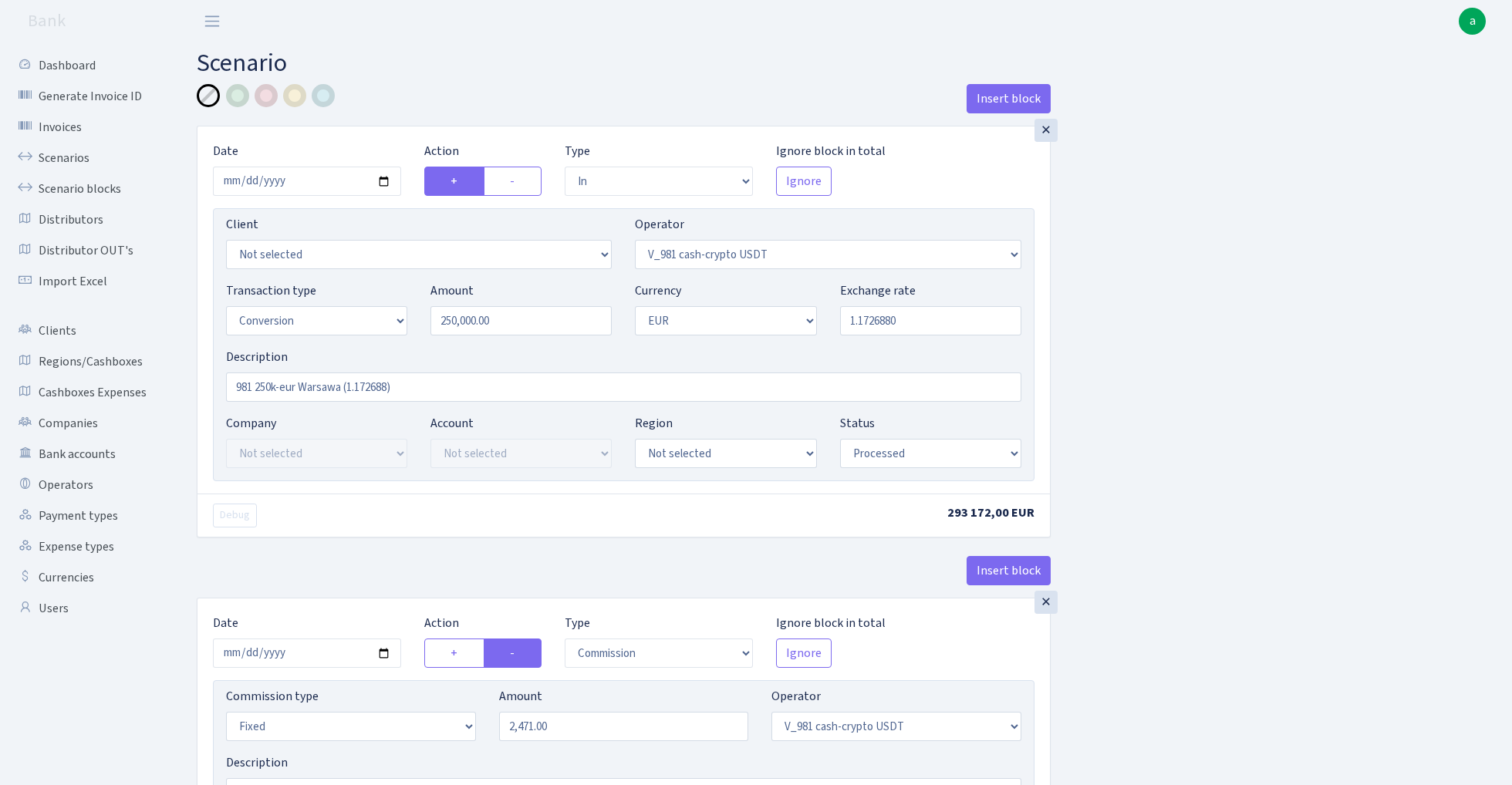
select select "commission"
select select "fixed"
select select "435"
select select "processed"
select select "out"
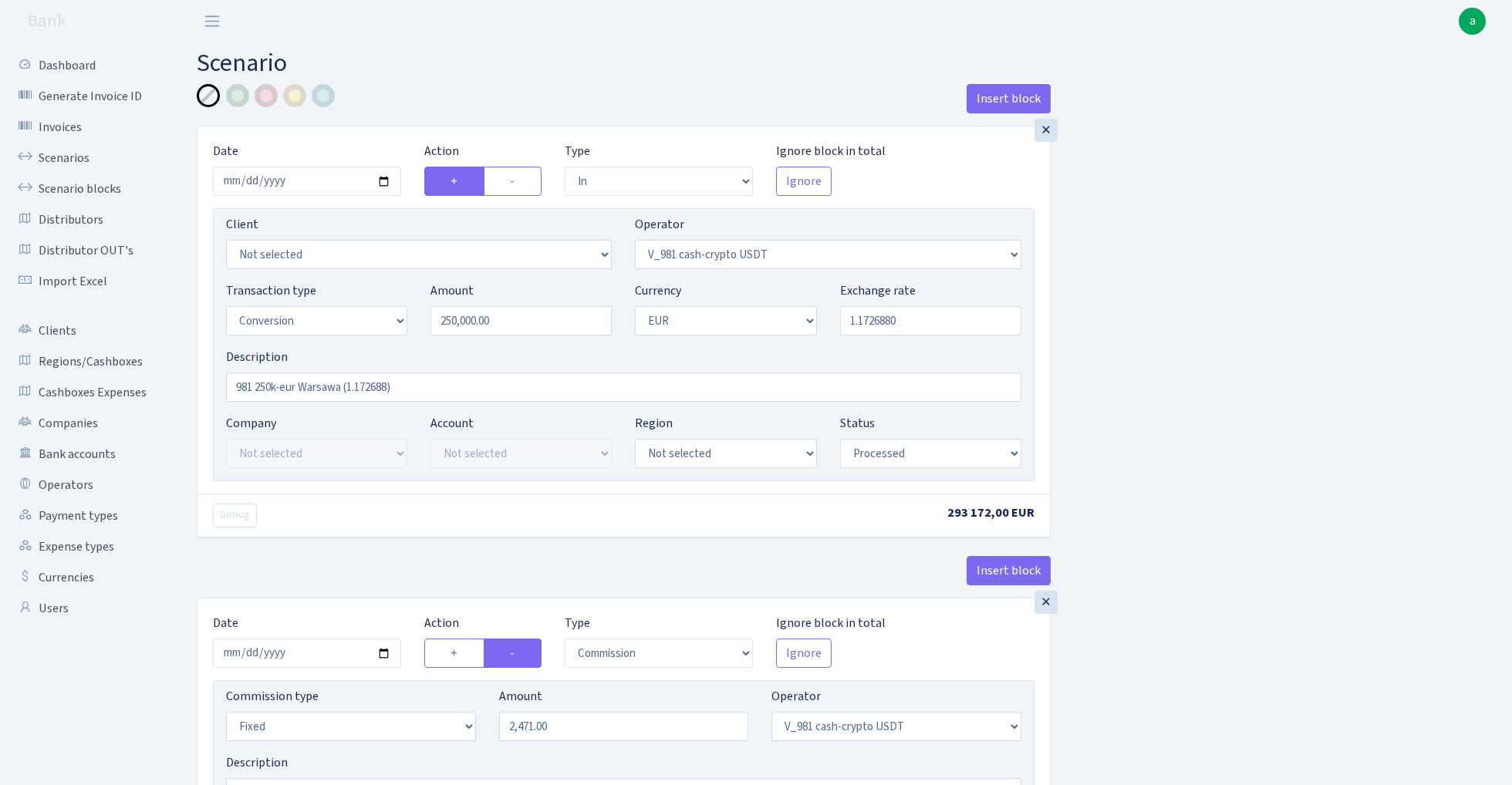
select select "434"
select select "15"
select select "1"
select select "processed"
select select "in"
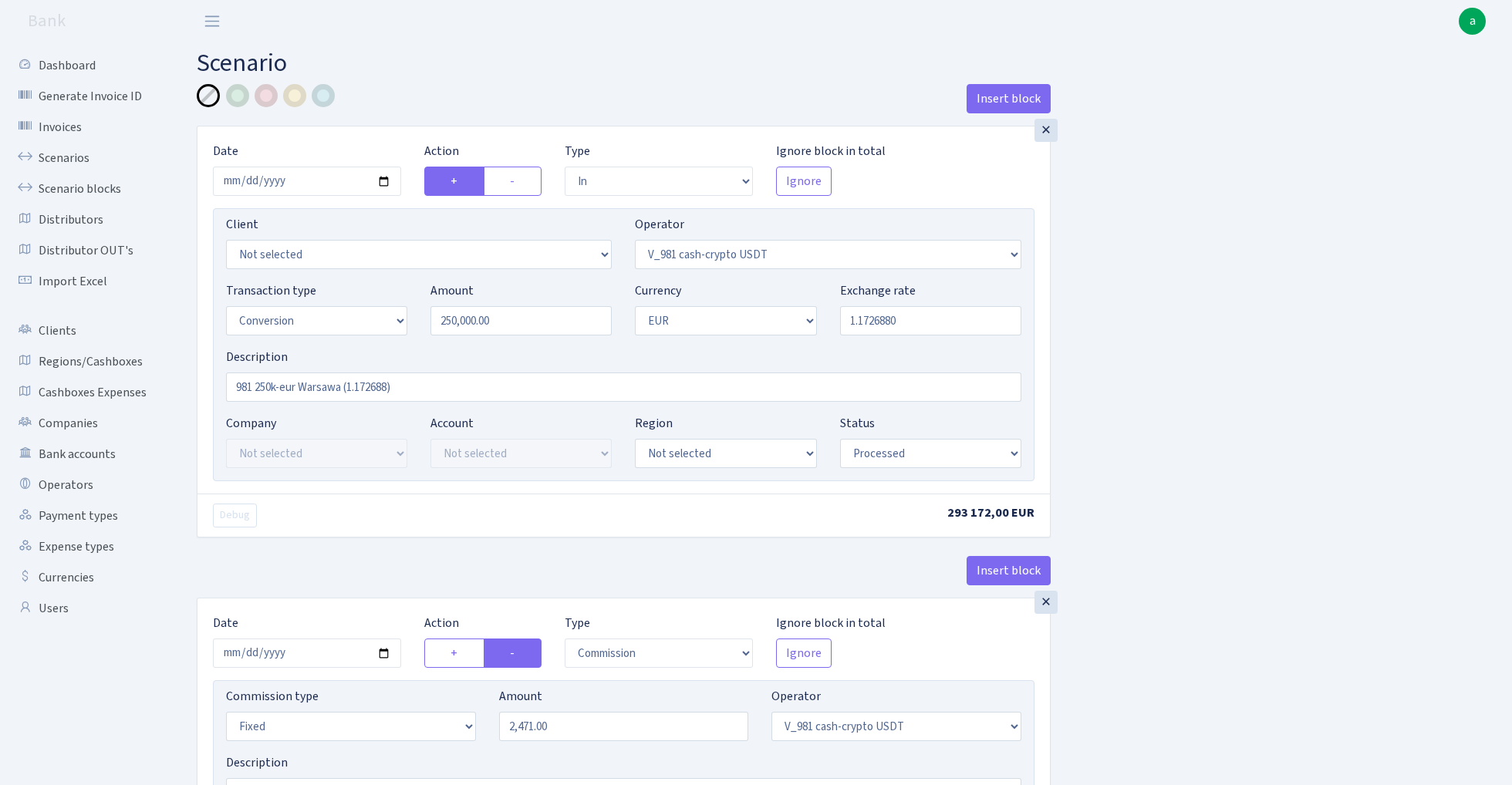
select select "434"
select select "1"
select select "processed"
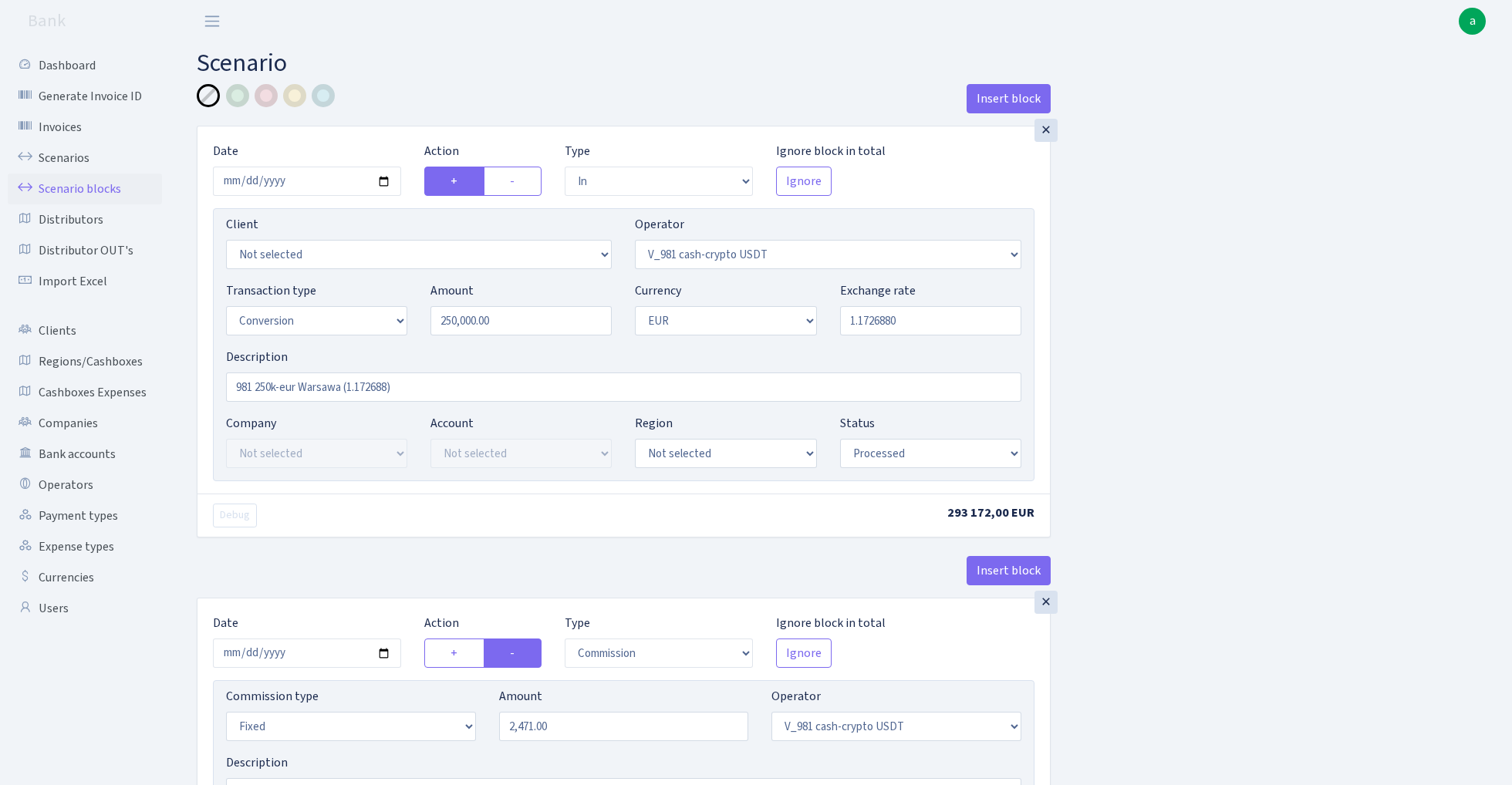
click at [112, 190] on link "Scenario blocks" at bounding box center [85, 189] width 154 height 31
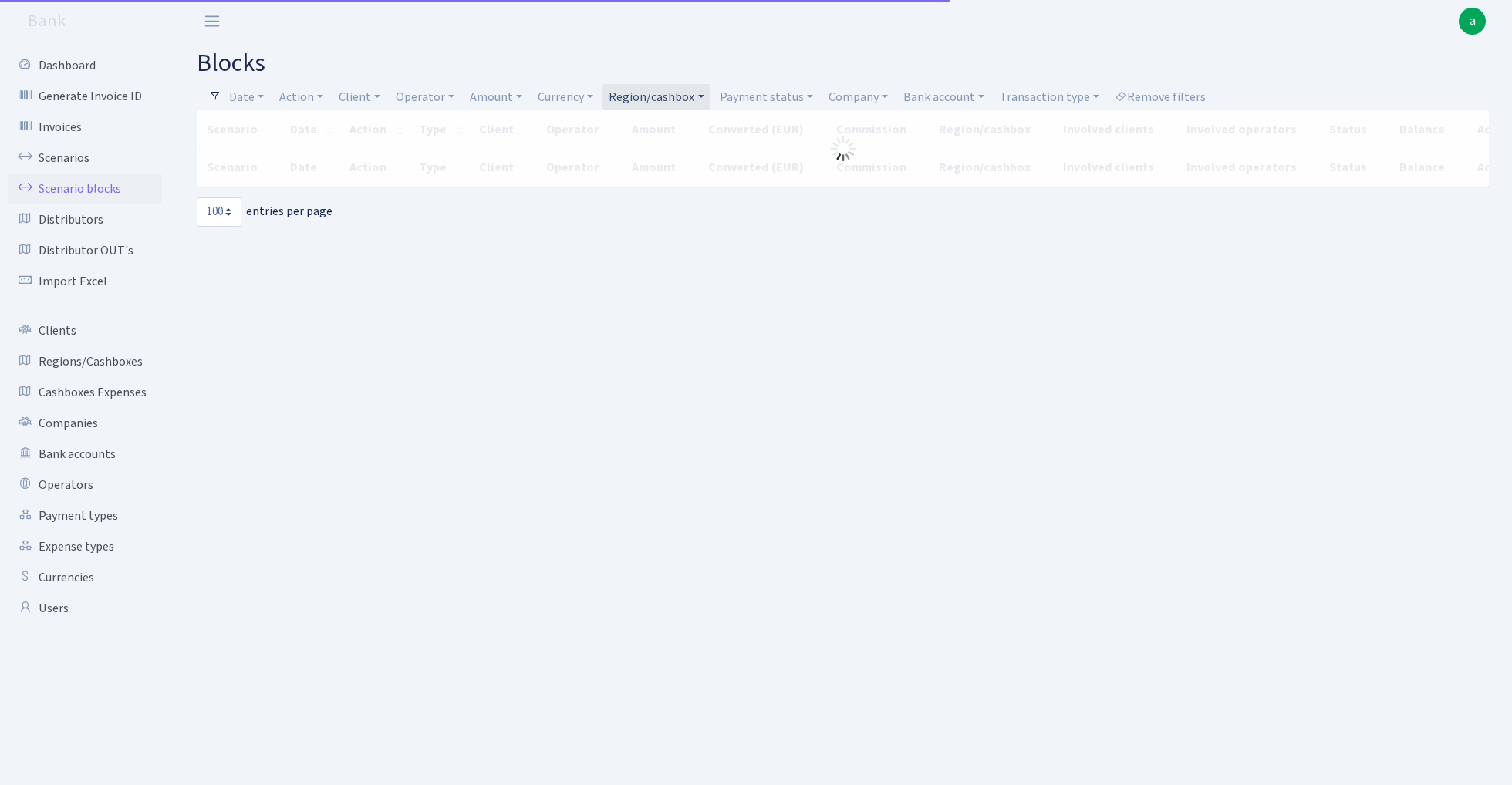
select select "100"
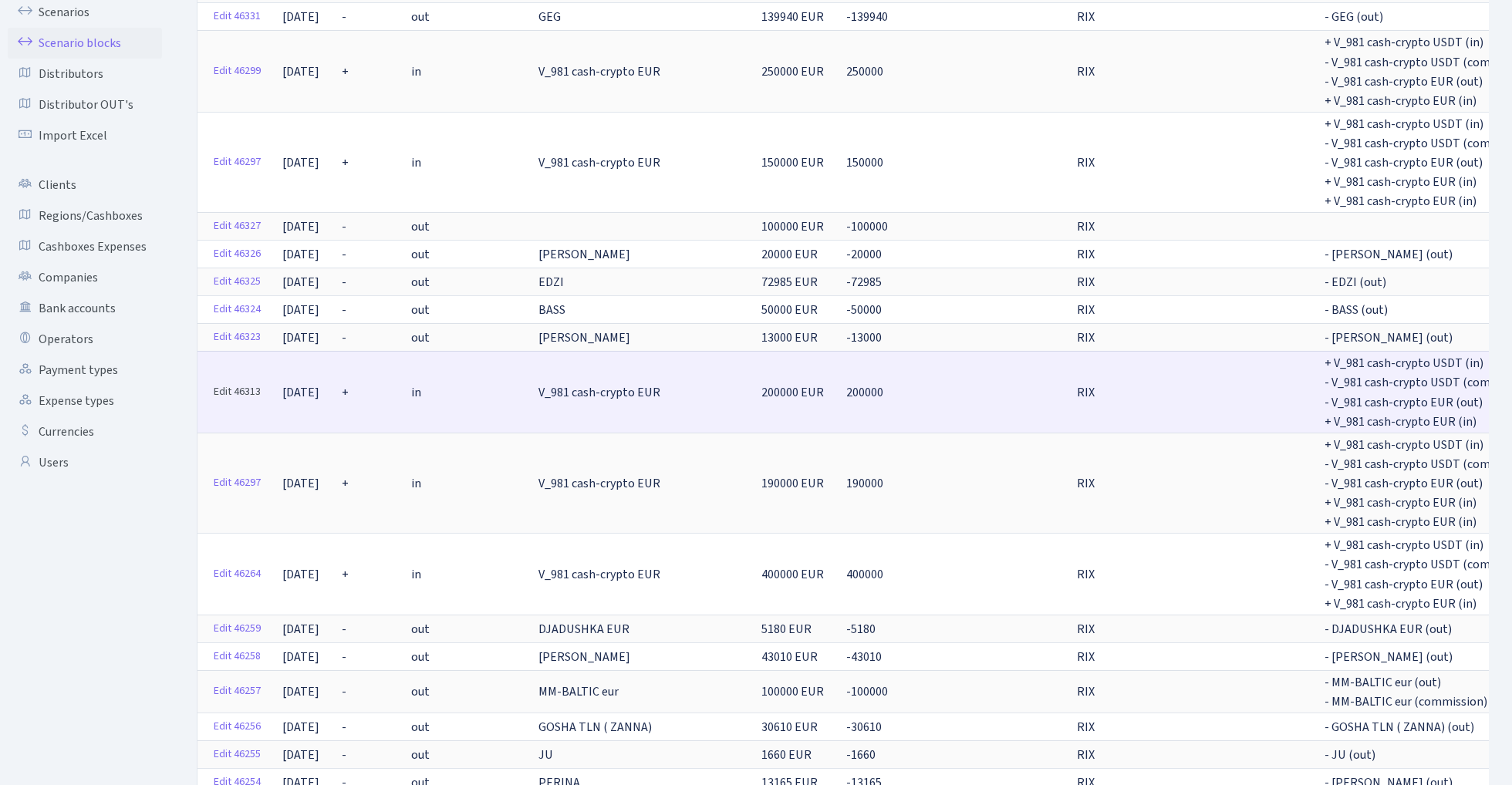
click at [237, 383] on link "Edit 46313" at bounding box center [237, 392] width 61 height 24
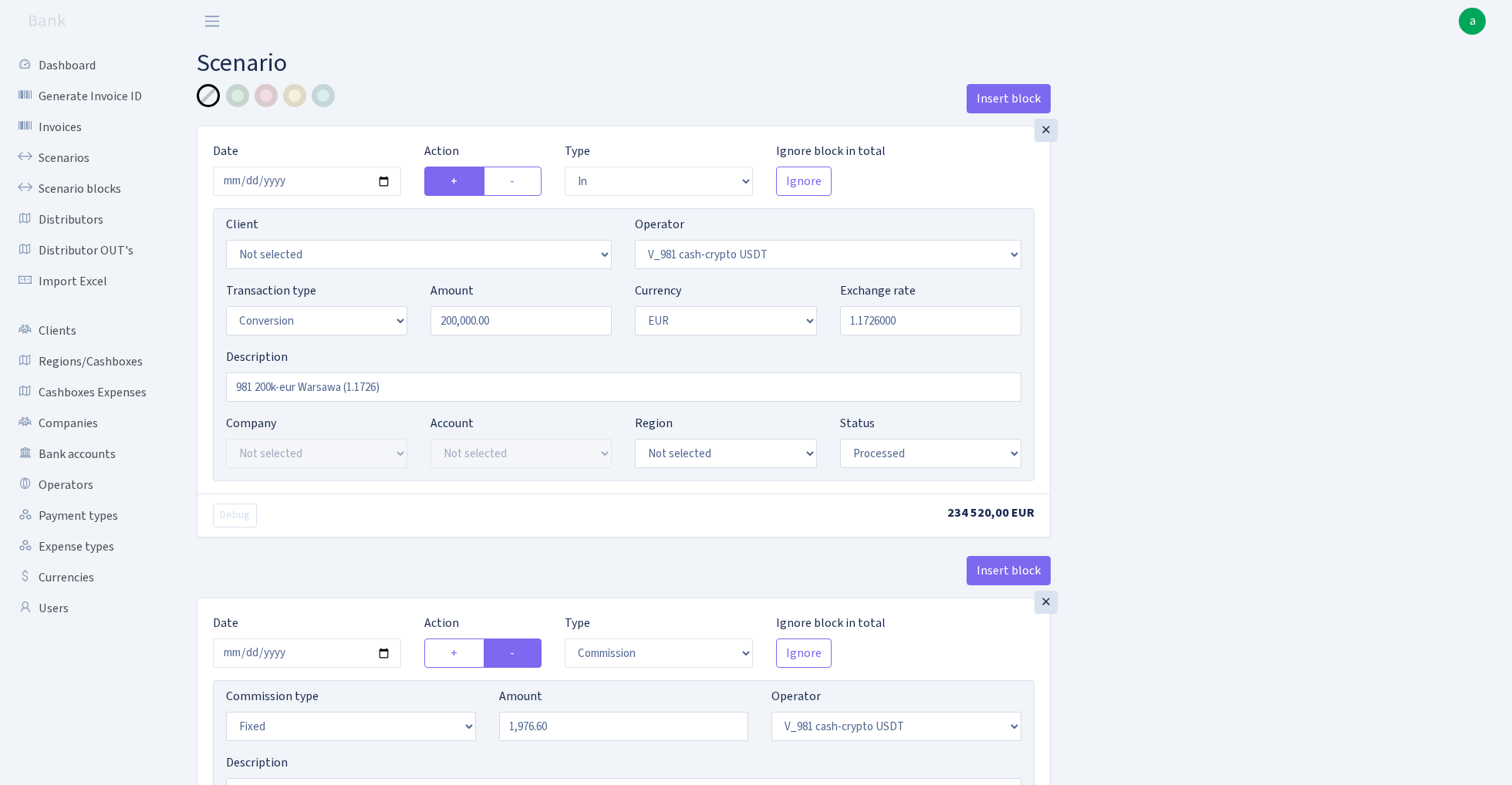
select select "in"
select select "435"
select select "15"
select select "1"
select select "processed"
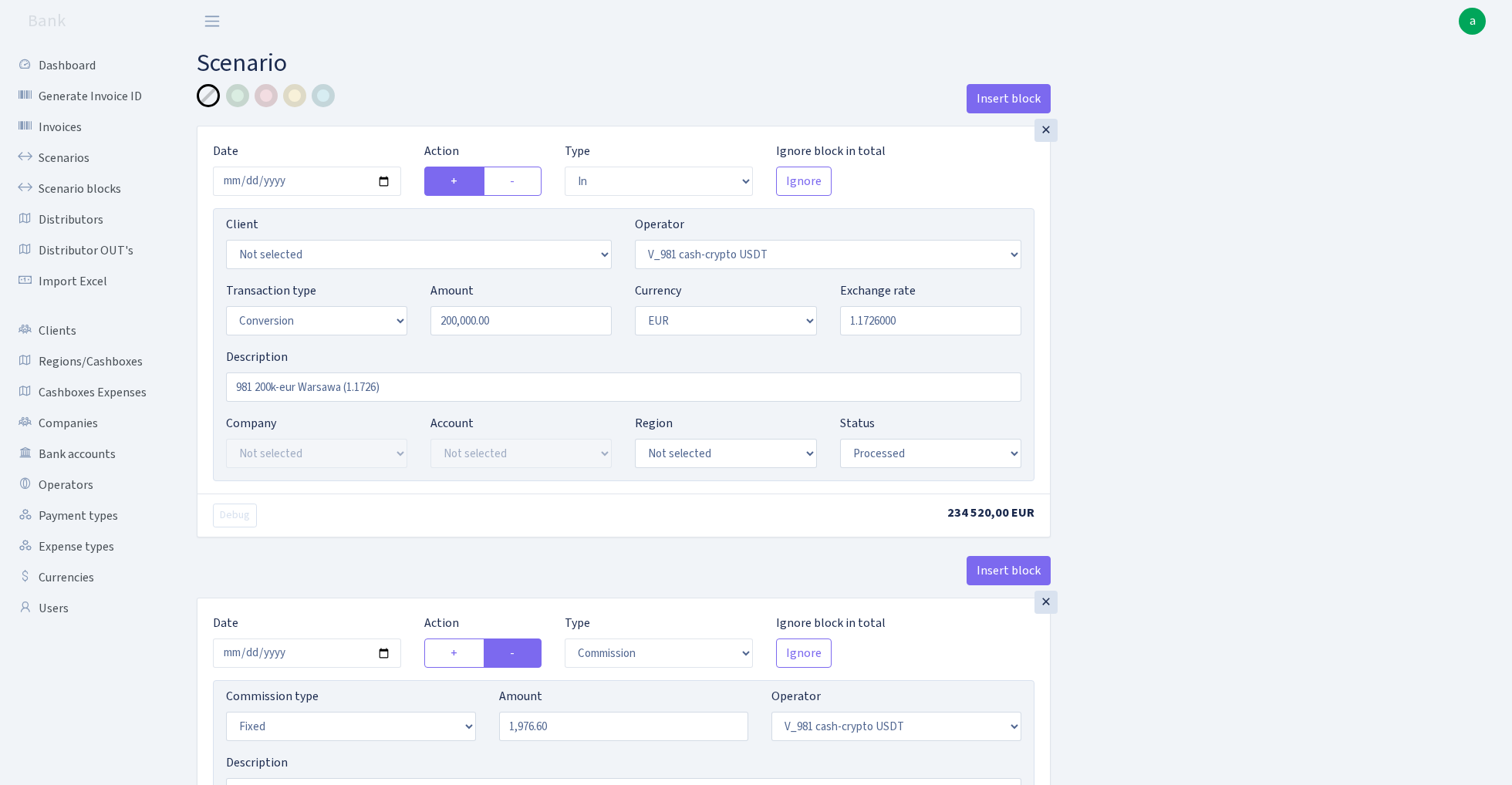
select select "commission"
select select "fixed"
select select "435"
select select "processed"
select select "out"
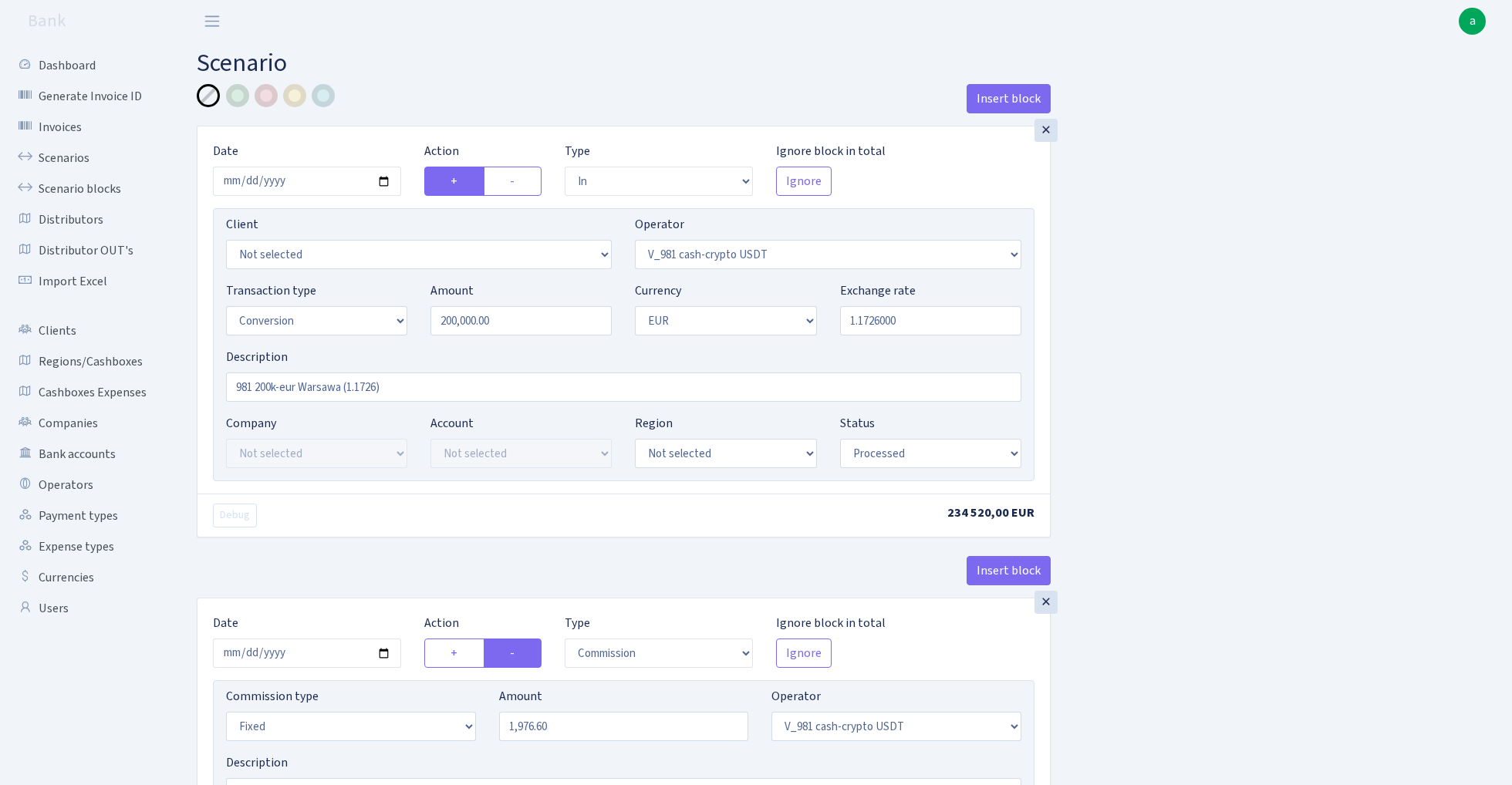
select select "434"
select select "15"
select select "1"
select select "processed"
select select "in"
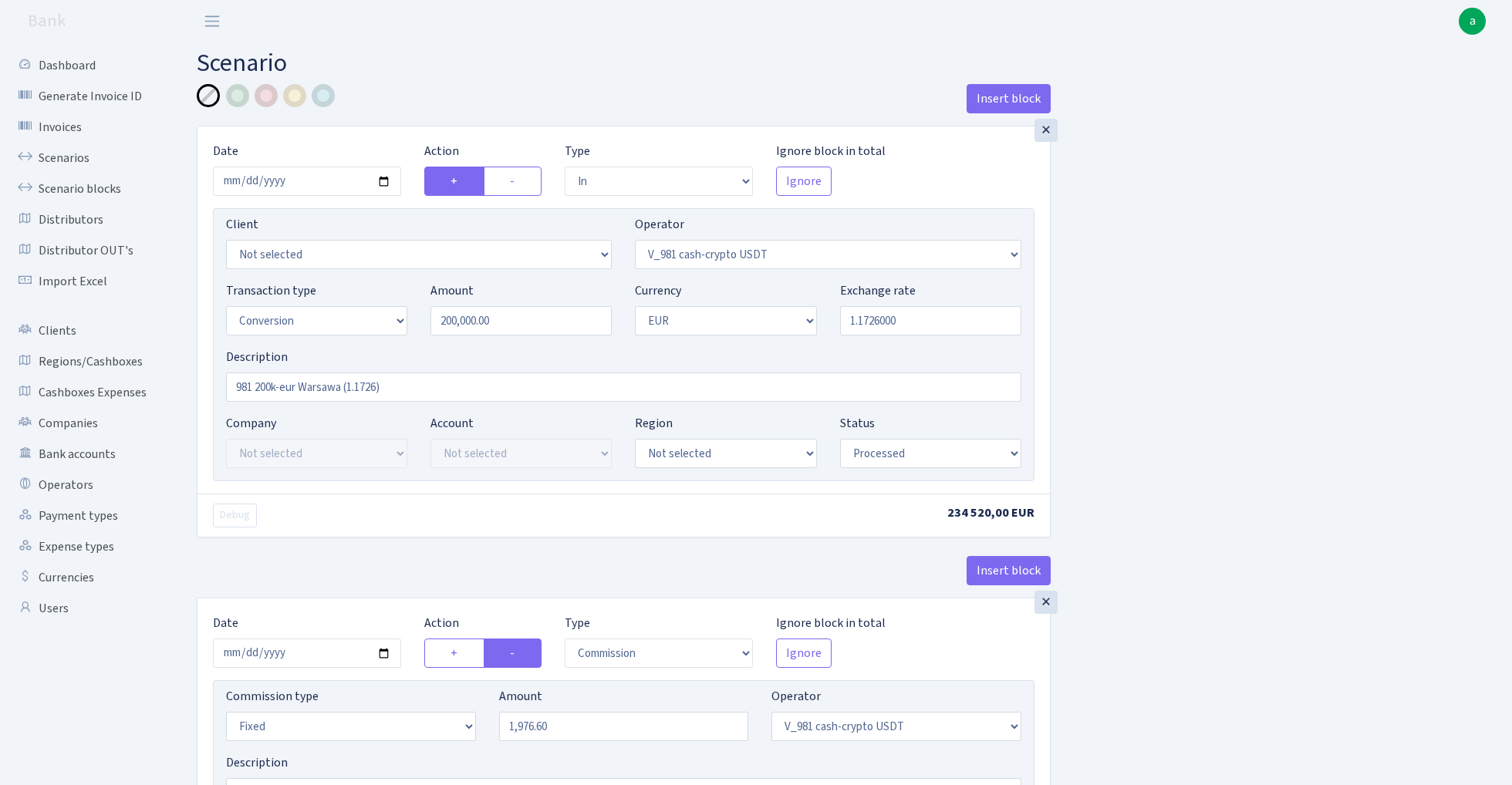
select select "434"
select select "1"
select select "pending"
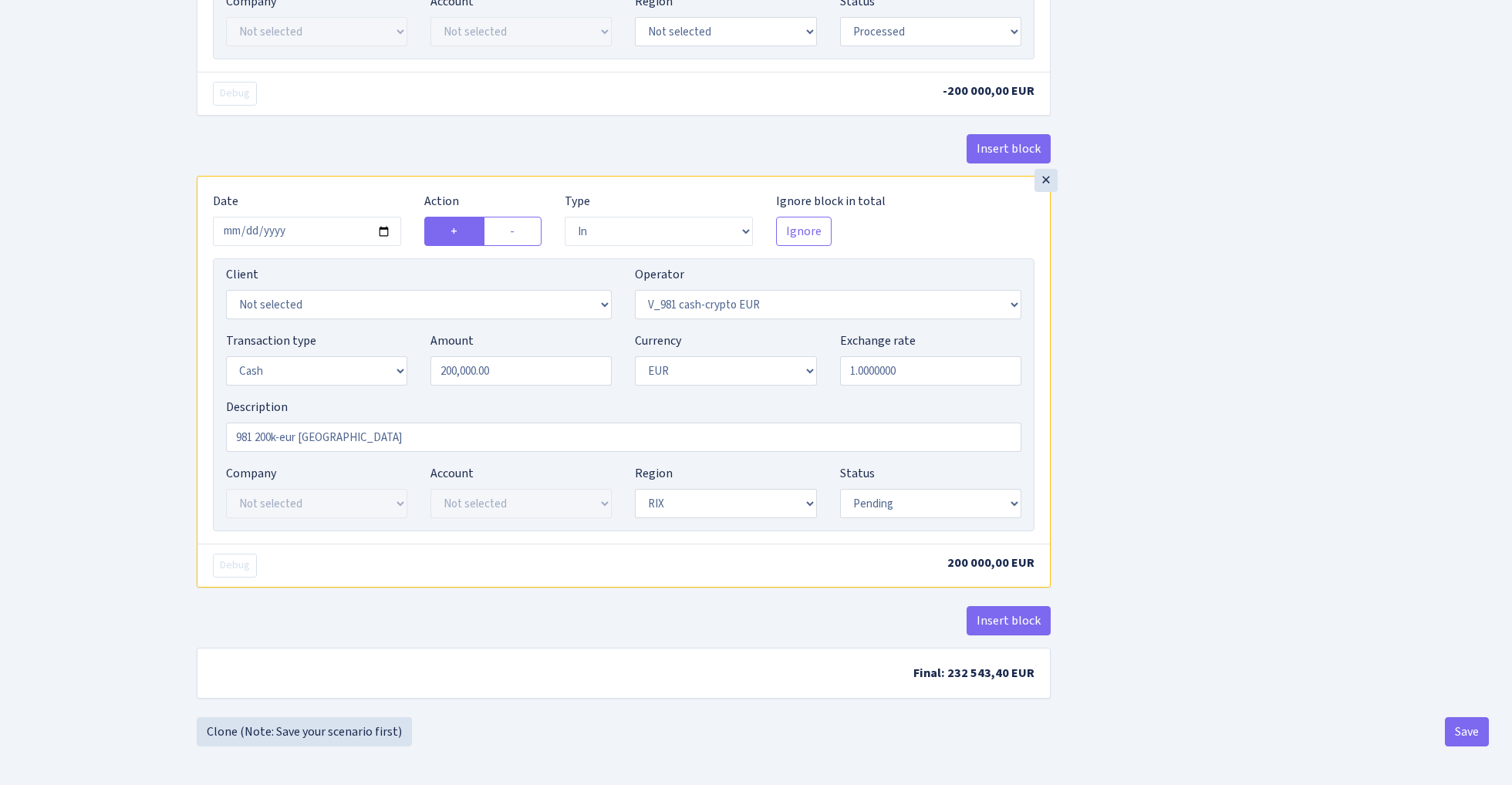
scroll to position [1308, 0]
click at [322, 225] on input "2025-09-13" at bounding box center [307, 232] width 188 height 29
type input "2025-09-15"
select select "processed"
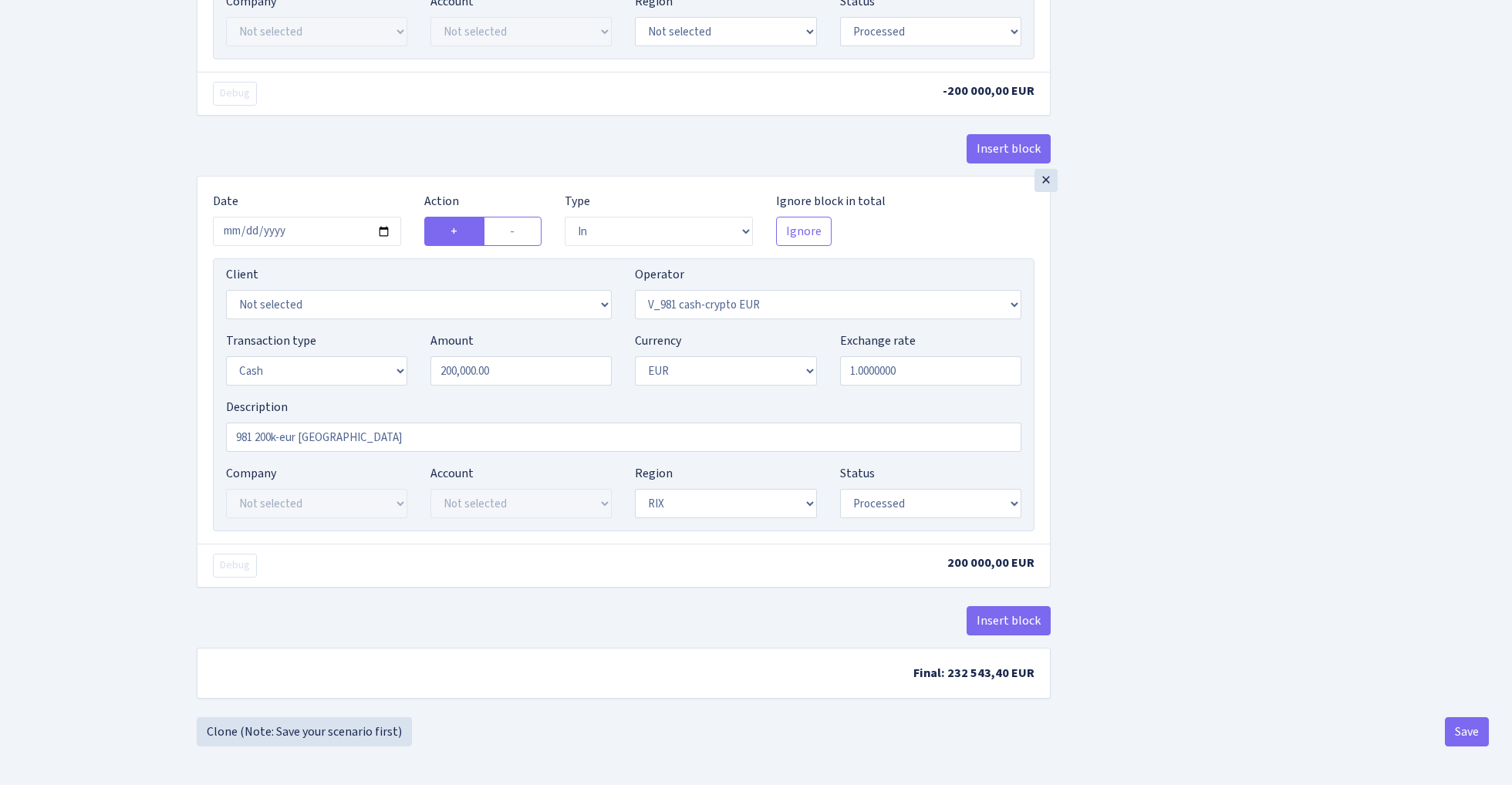
click at [1462, 729] on button "Save" at bounding box center [1466, 732] width 44 height 29
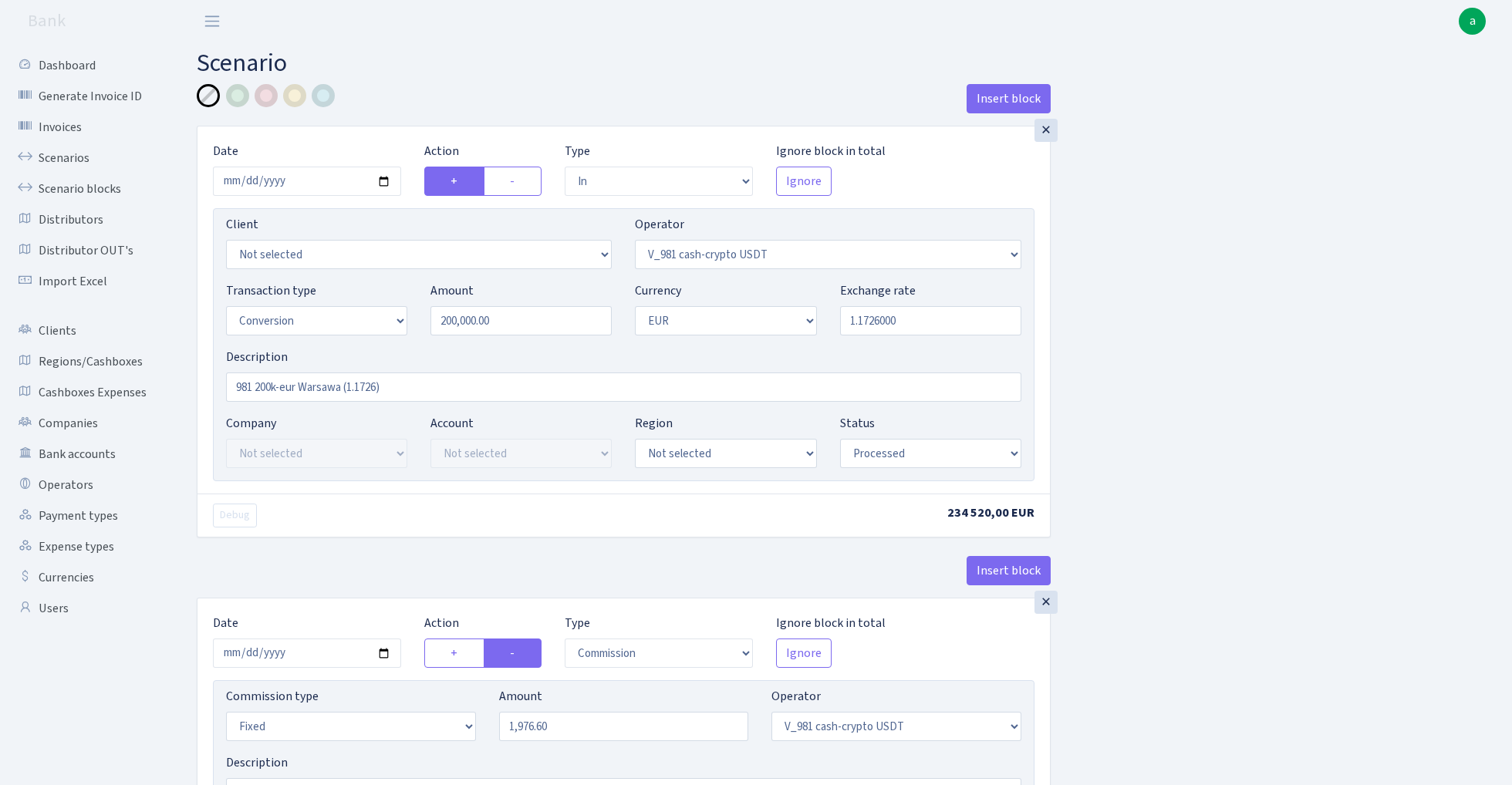
select select "in"
select select "435"
select select "15"
select select "1"
select select "processed"
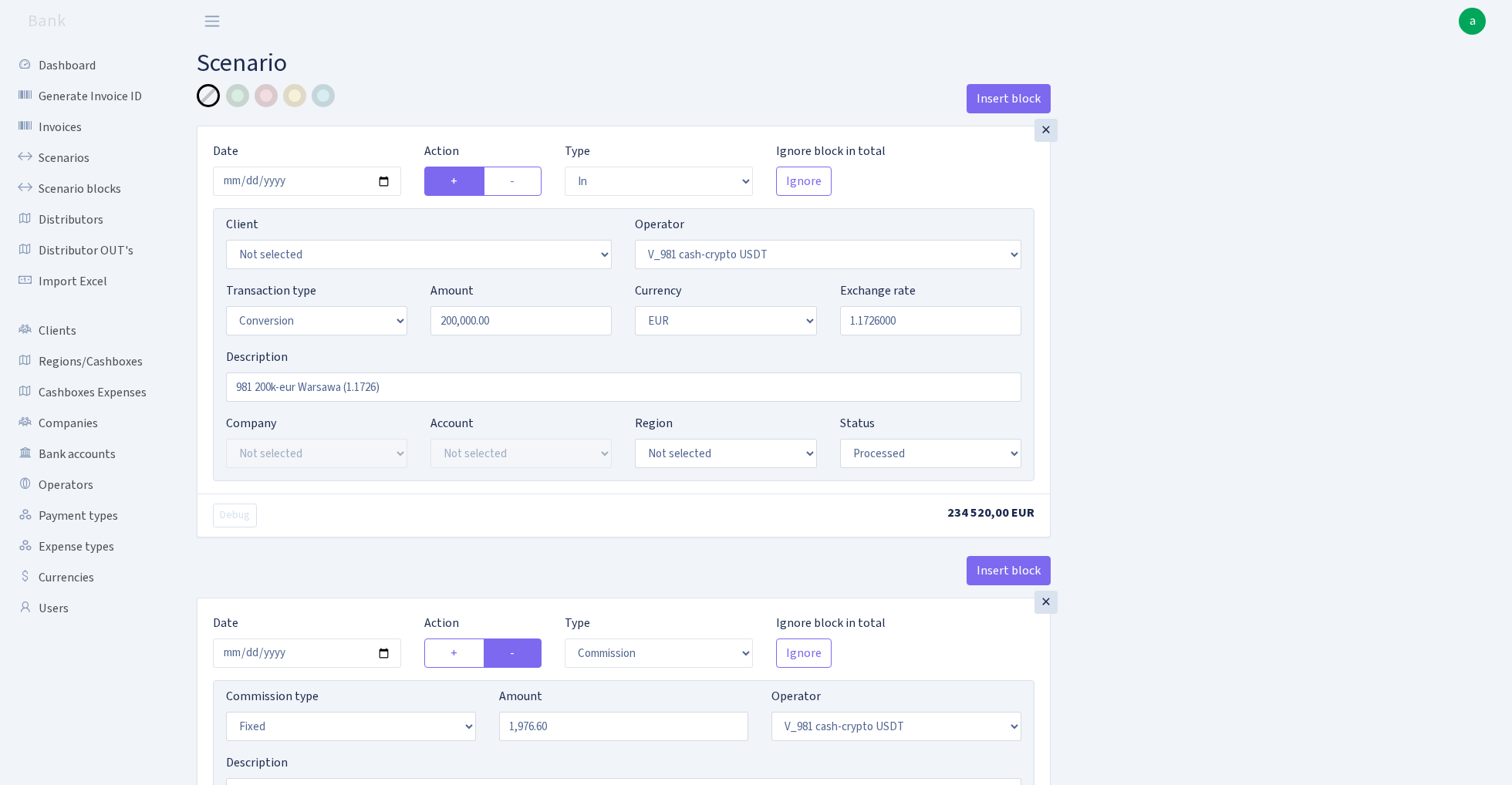
select select "commission"
select select "fixed"
select select "435"
select select "processed"
select select "out"
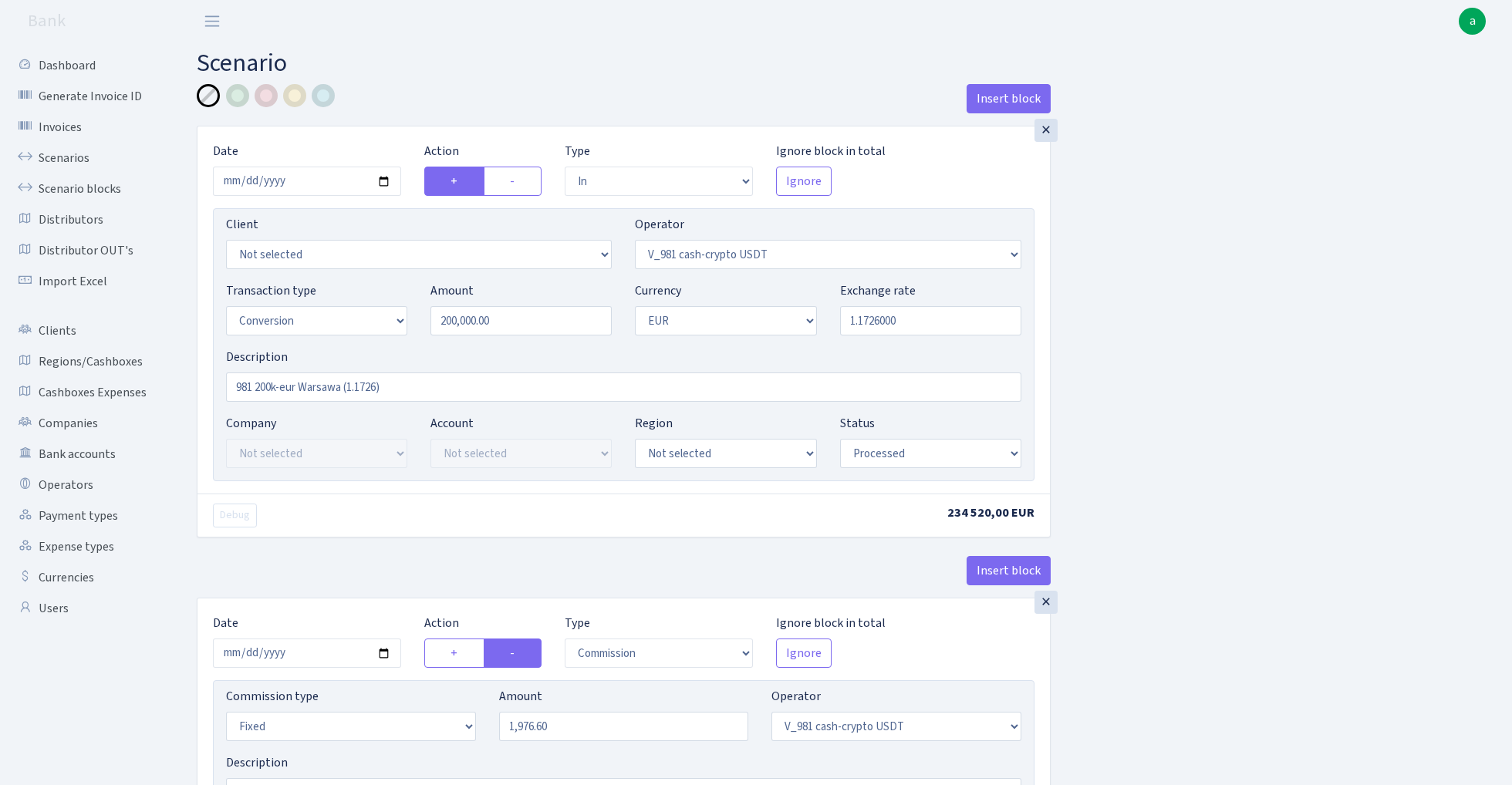
select select "434"
select select "15"
select select "1"
select select "processed"
select select "in"
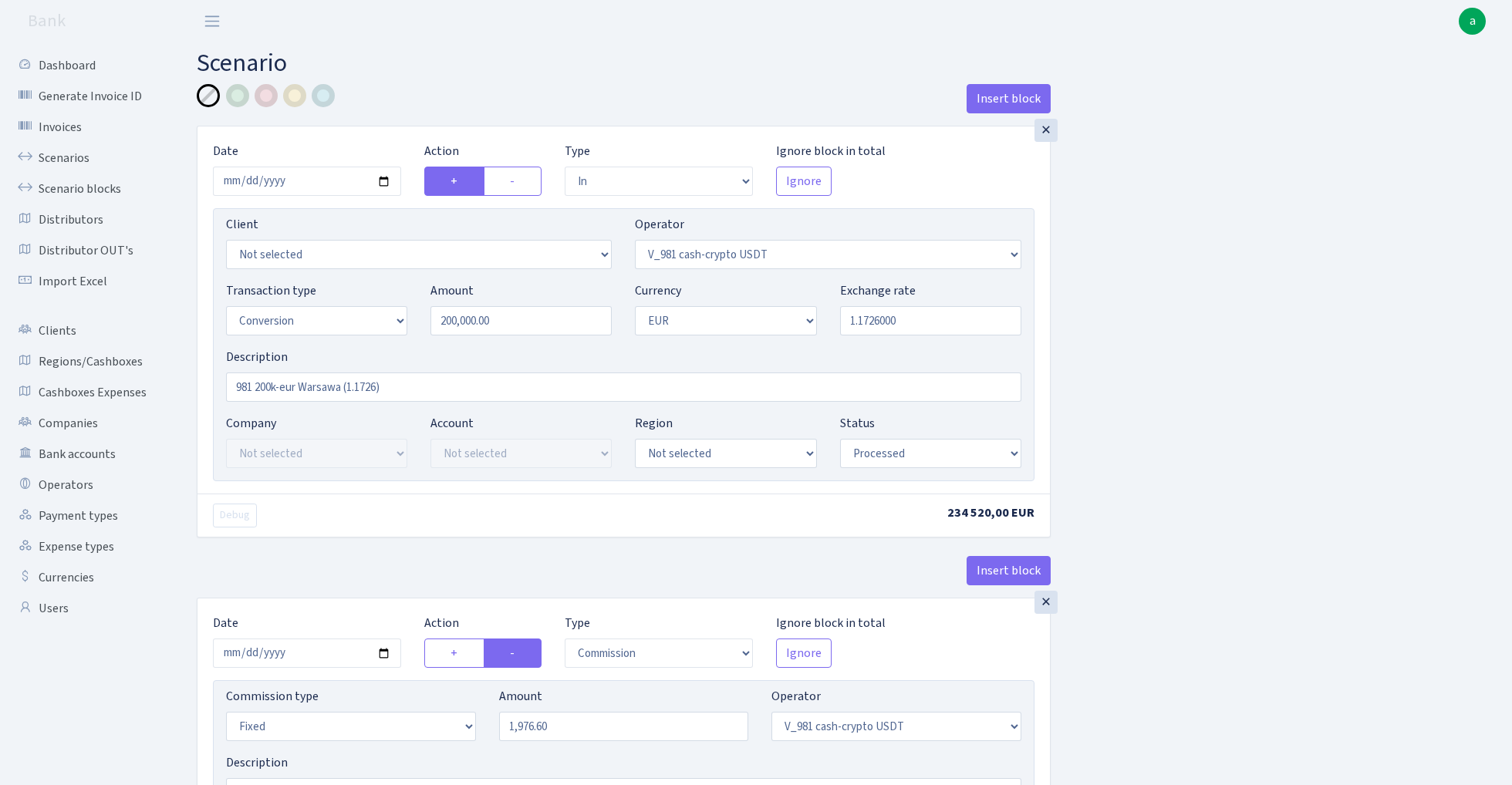
select select "434"
select select "1"
select select "processed"
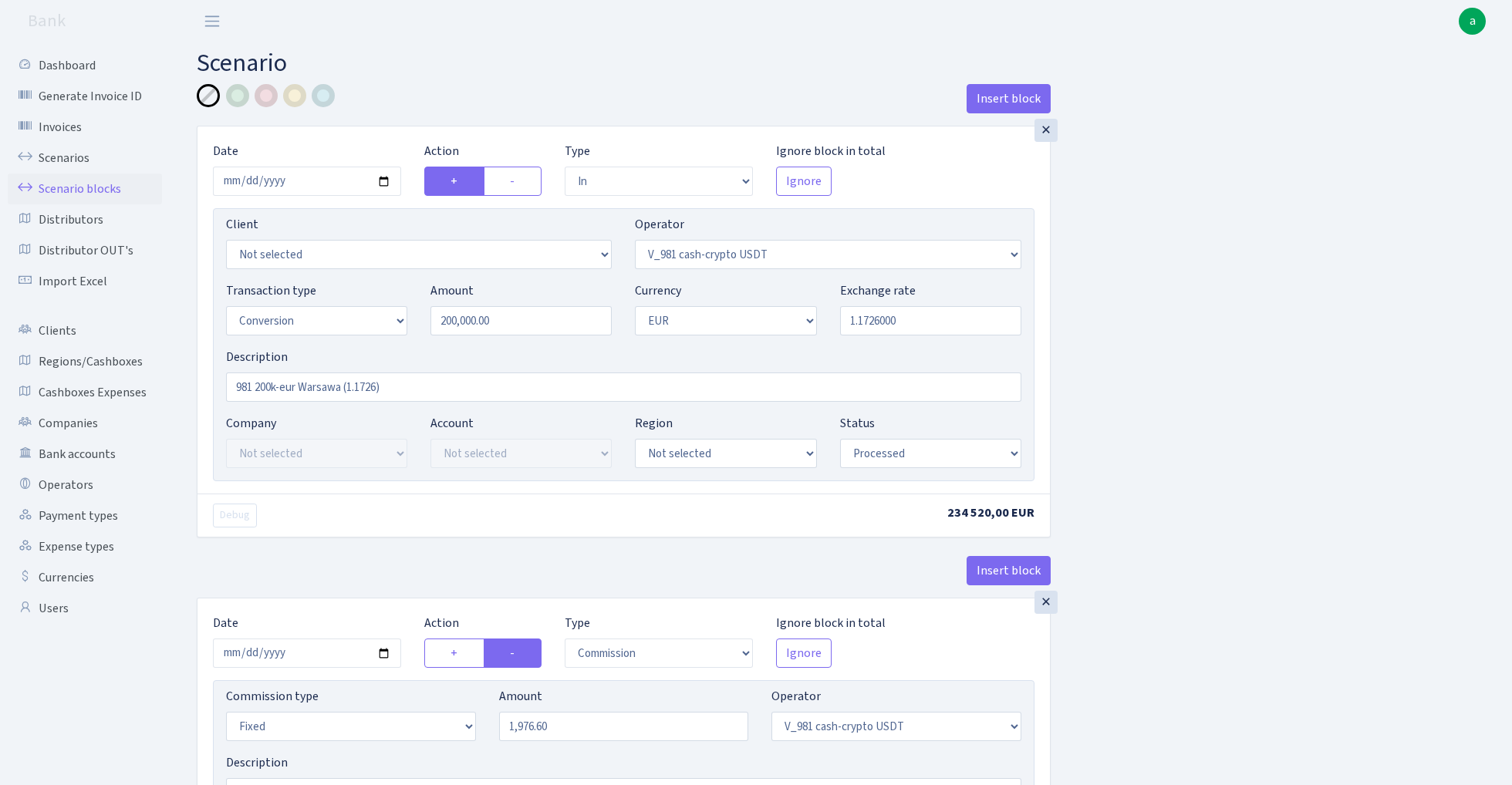
click at [94, 188] on link "Scenario blocks" at bounding box center [85, 189] width 154 height 31
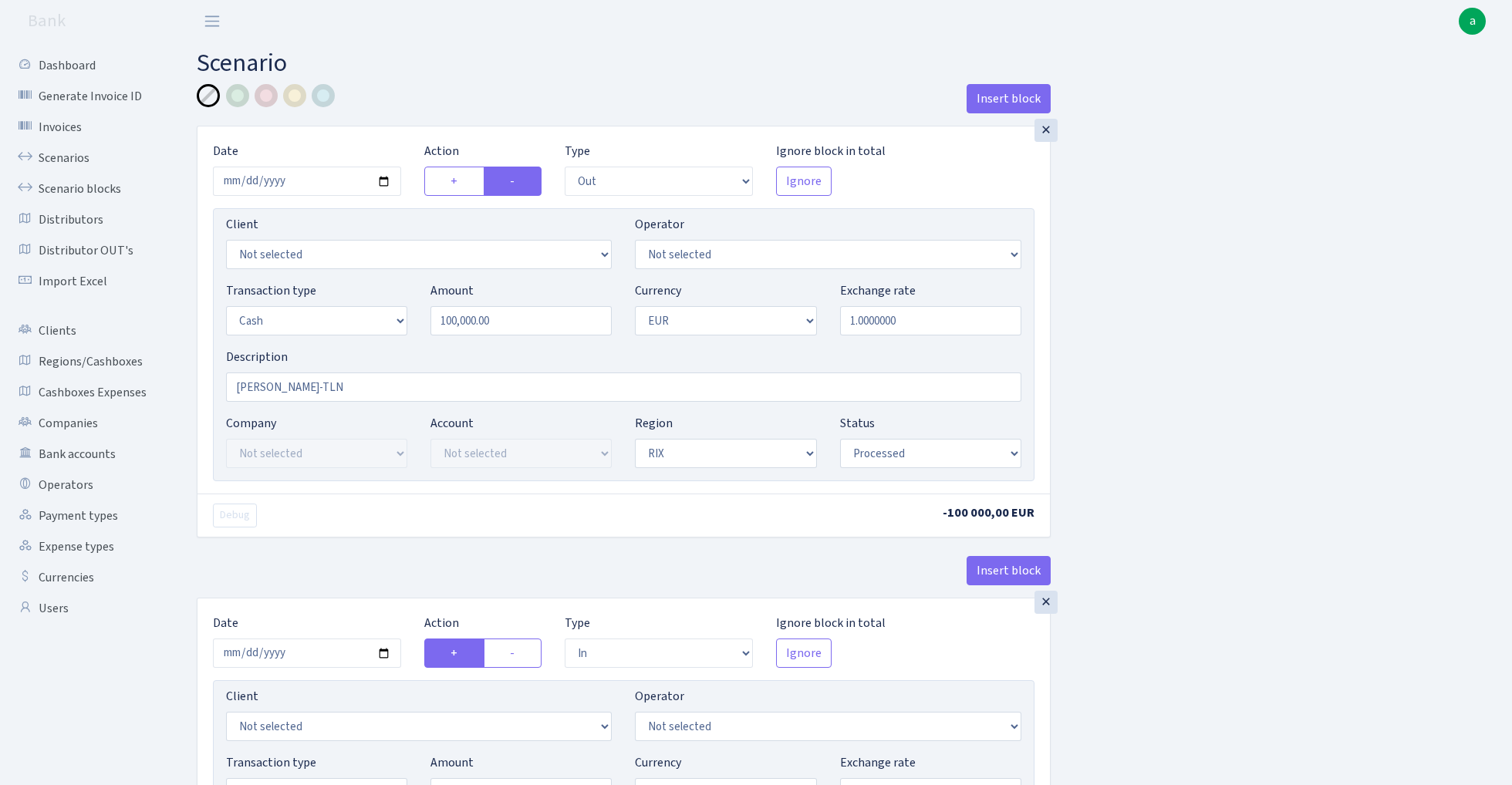
select select "out"
select select "1"
select select "processed"
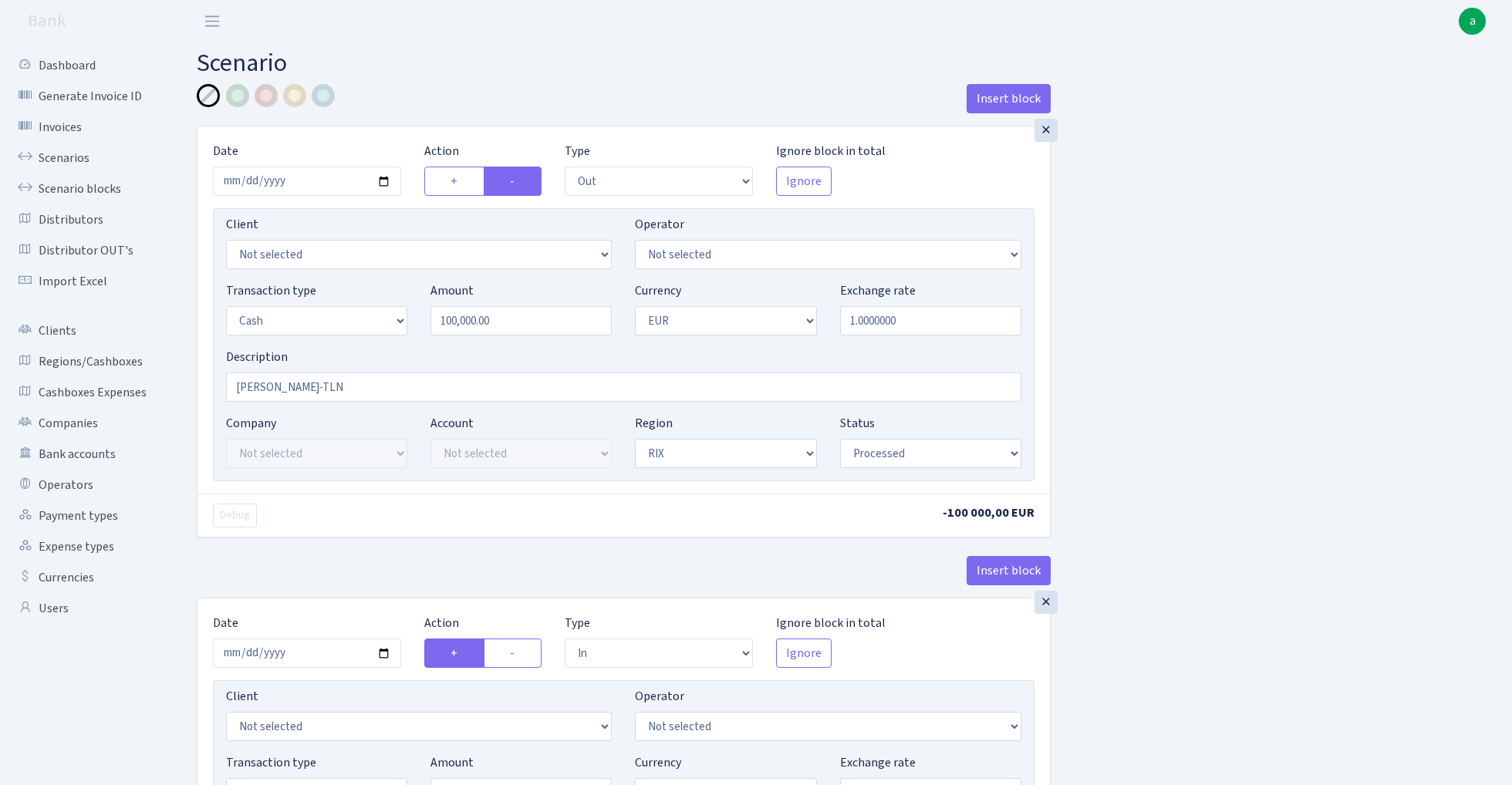
select select "in"
select select "1"
select select "2"
select select "processed"
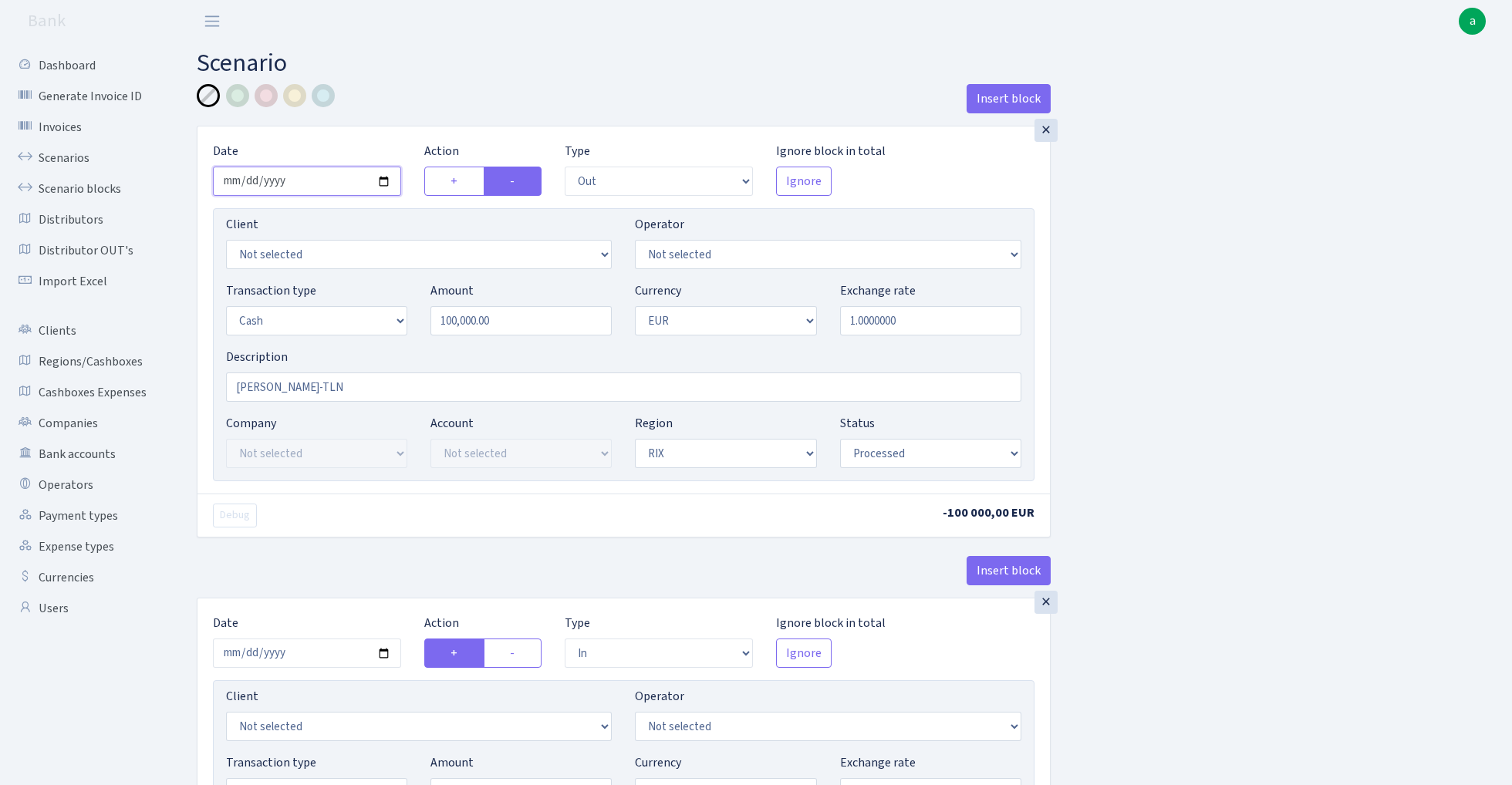
click at [304, 176] on input "[DATE]" at bounding box center [307, 181] width 188 height 29
type input "[DATE]"
click at [489, 69] on h2 "Scenario" at bounding box center [842, 63] width 1292 height 29
drag, startPoint x: 445, startPoint y: 325, endPoint x: 408, endPoint y: 325, distance: 37.0
click at [408, 325] on div "Transaction type Not selected 981 ELF FISH crypto [PERSON_NAME] MM-BALTIC eur U…" at bounding box center [624, 315] width 818 height 66
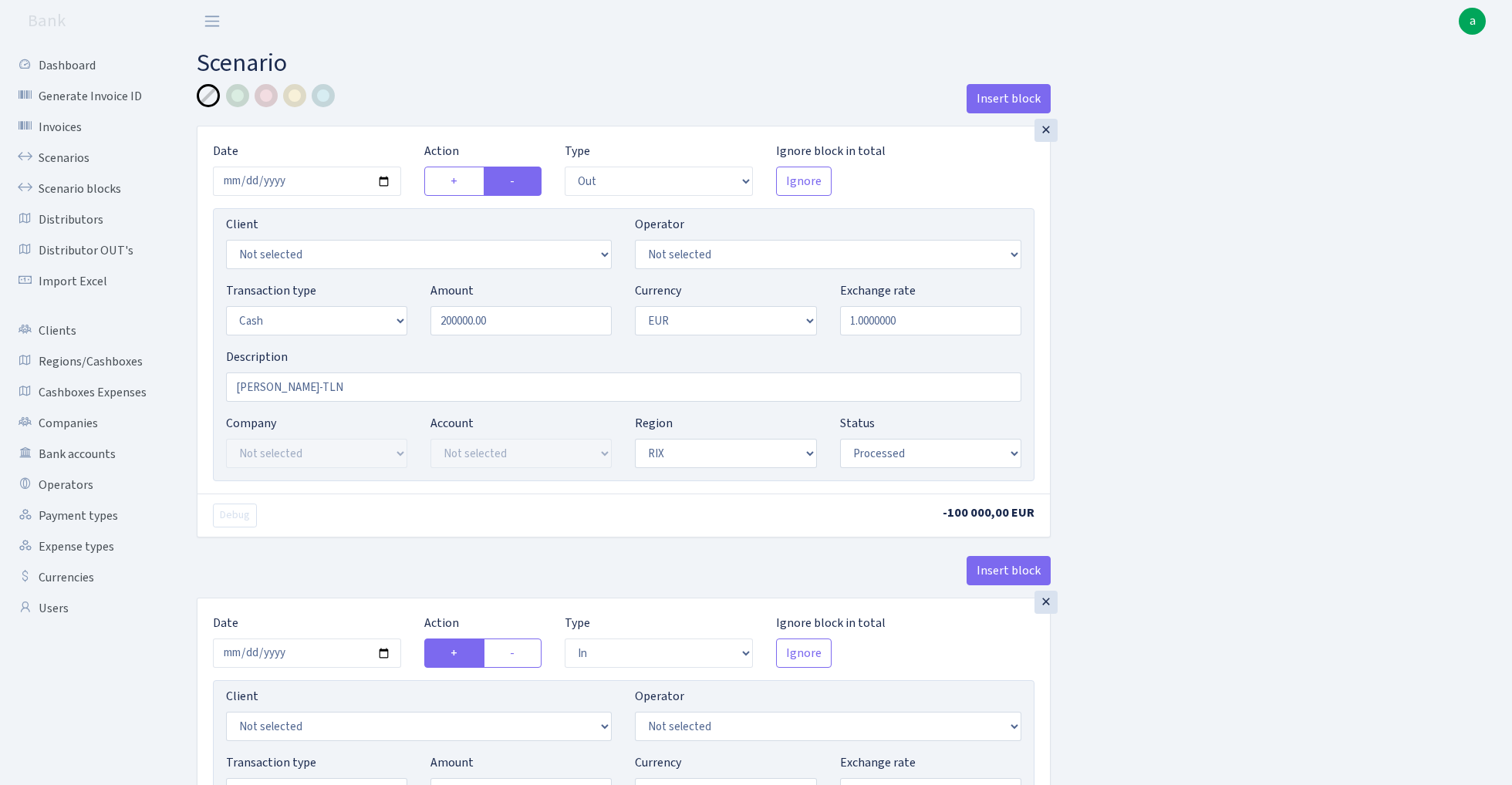
type input "200,000.00"
click at [1189, 340] on div "Insert block × Date [DATE] Action + - Type --- In Out Commission Field required…" at bounding box center [842, 608] width 1315 height 1049
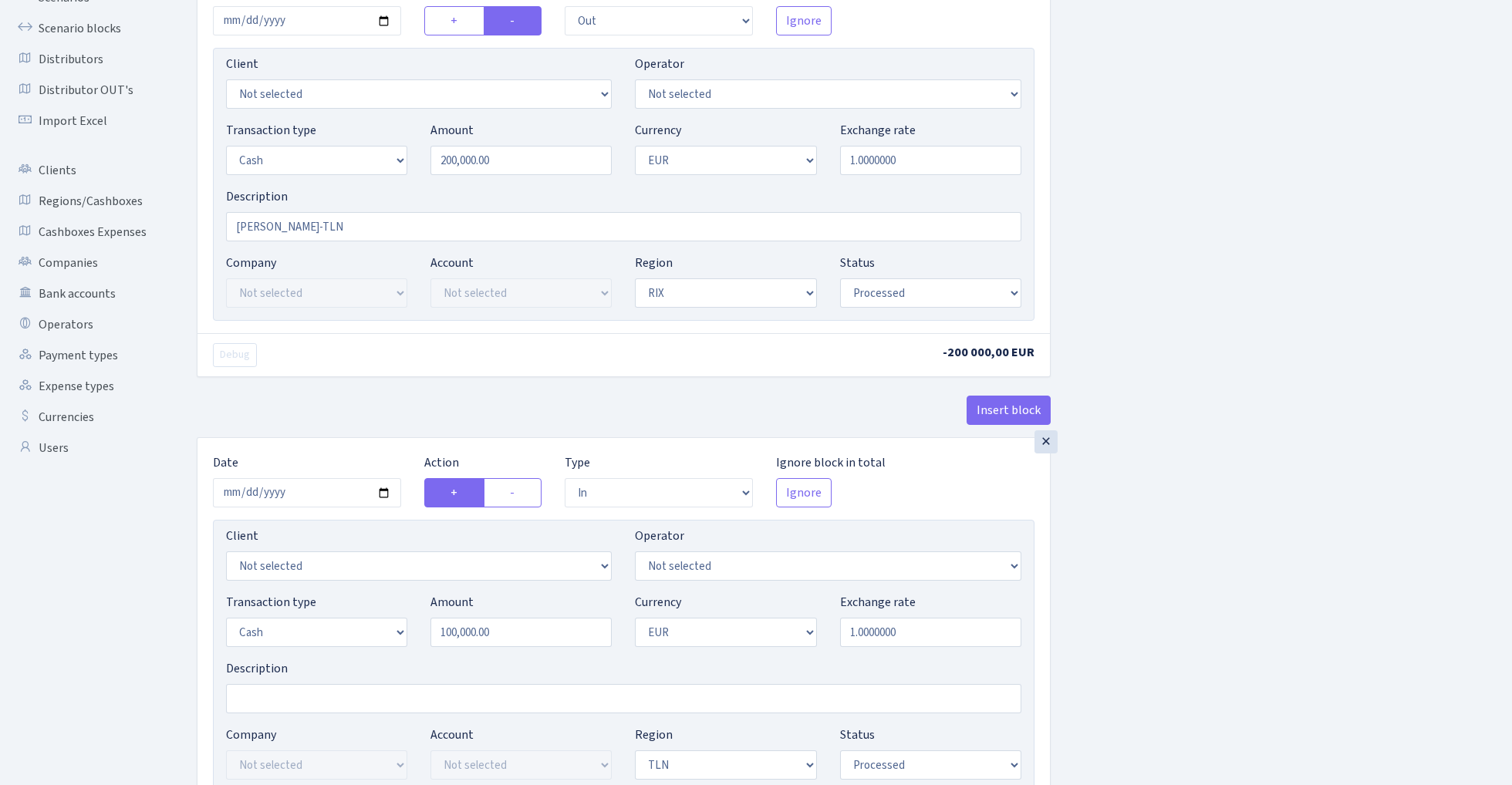
scroll to position [198, 0]
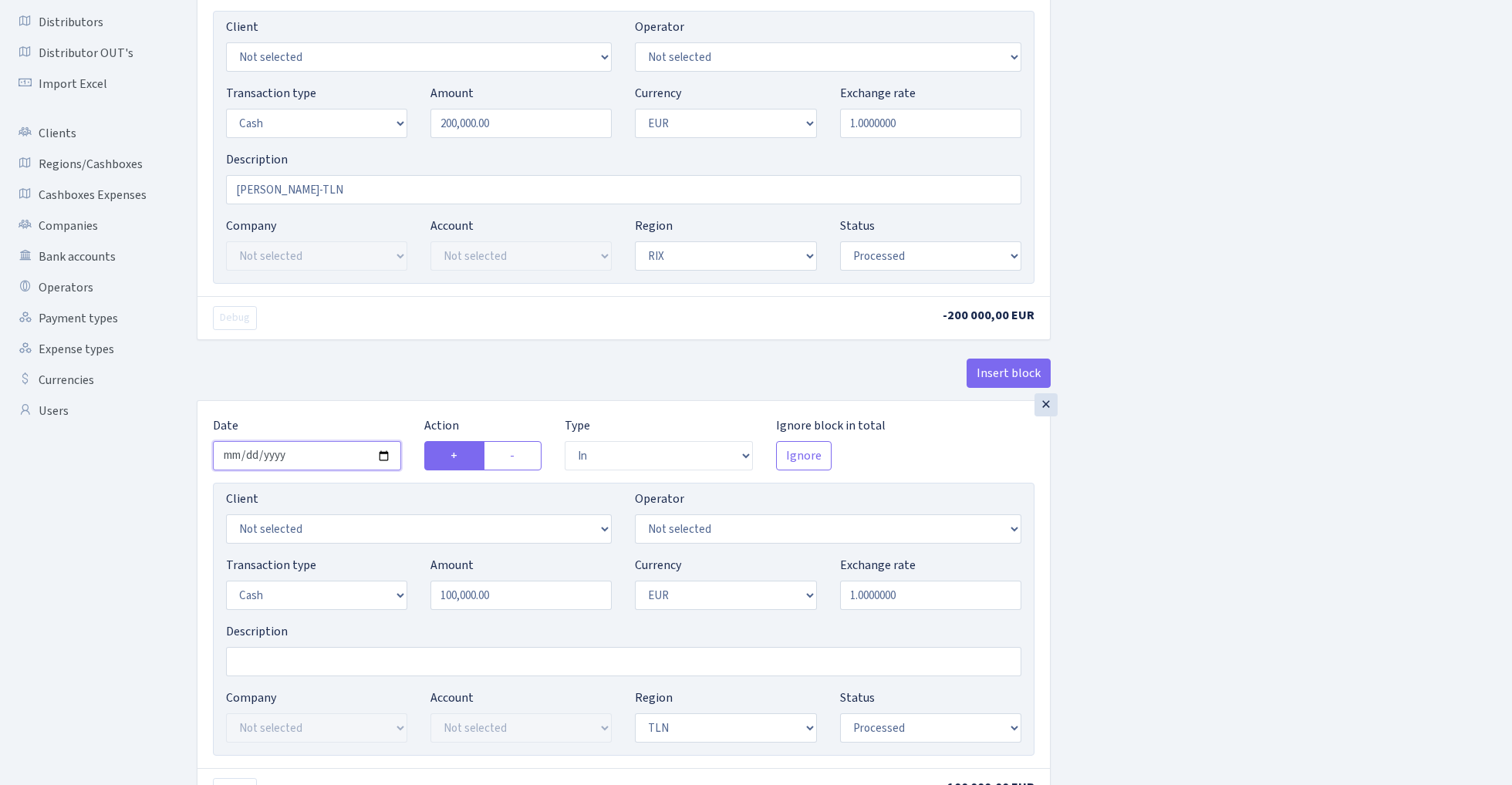
click at [294, 452] on input "[DATE]" at bounding box center [307, 456] width 188 height 29
type input "[DATE]"
click at [298, 414] on div "× Date [DATE] Action + - Type --- In Out Commission Field required. [GEOGRAPHIC…" at bounding box center [624, 584] width 852 height 367
drag, startPoint x: 445, startPoint y: 600, endPoint x: 405, endPoint y: 600, distance: 40.0
click at [416, 600] on div "Transaction type Not selected 981 ELF FISH crypto [PERSON_NAME] MM-BALTIC eur U…" at bounding box center [624, 589] width 818 height 66
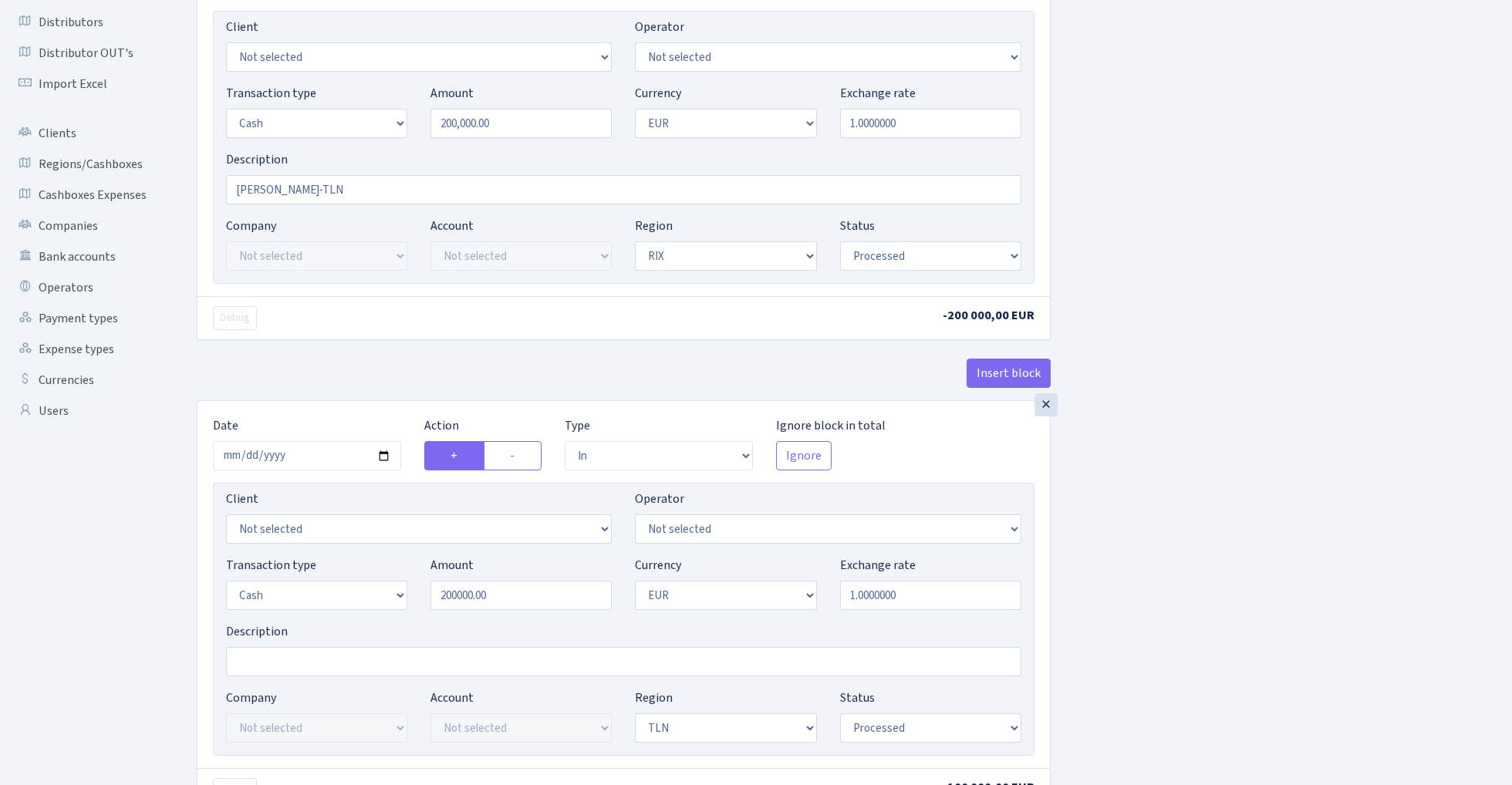
type input "200,000.00"
click at [1319, 487] on div "Insert block × Date [DATE] Action + - Type --- In Out Commission Field required…" at bounding box center [842, 414] width 1315 height 1055
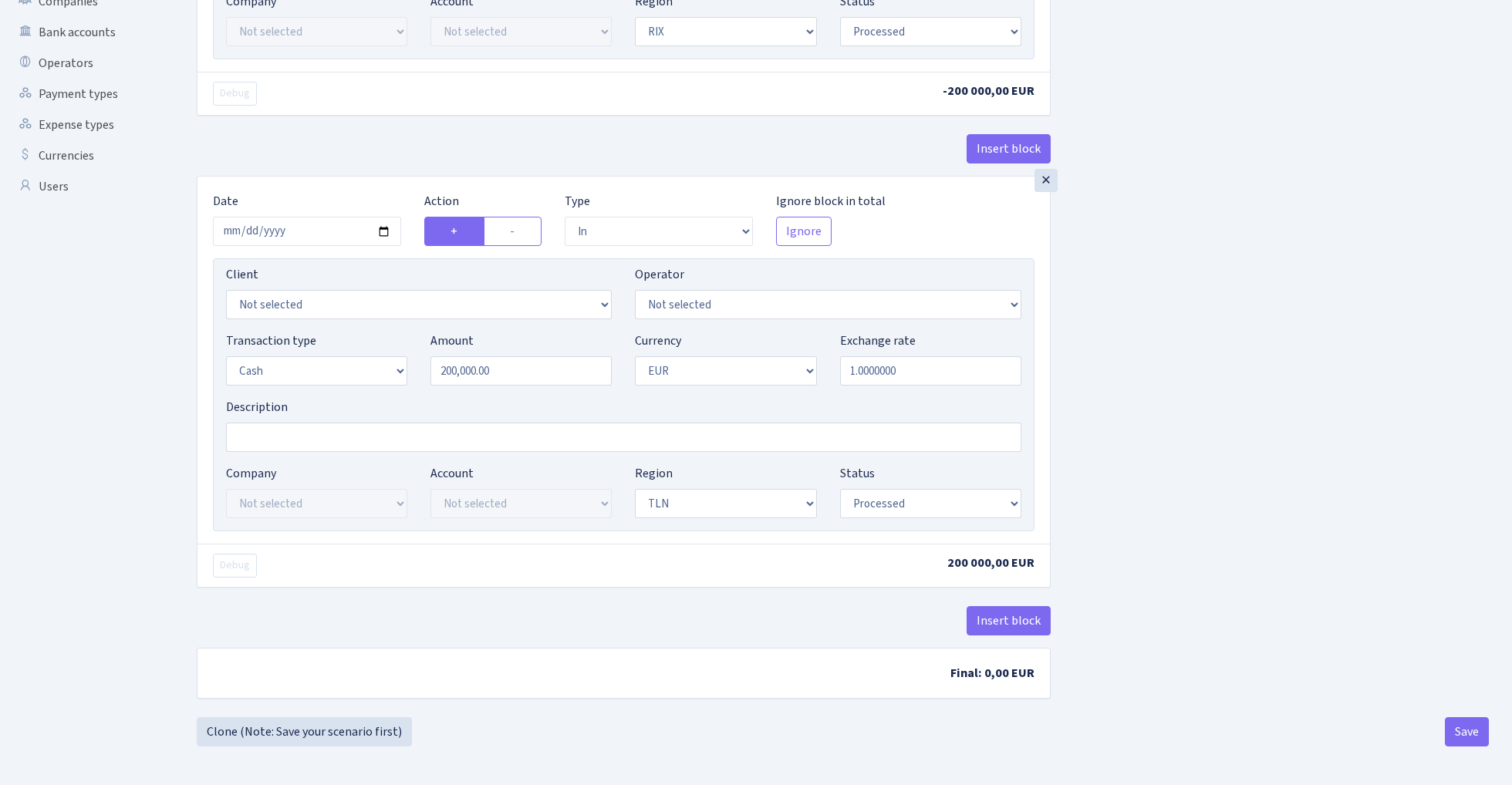
scroll to position [427, 0]
click at [1464, 730] on button "Save" at bounding box center [1466, 732] width 44 height 29
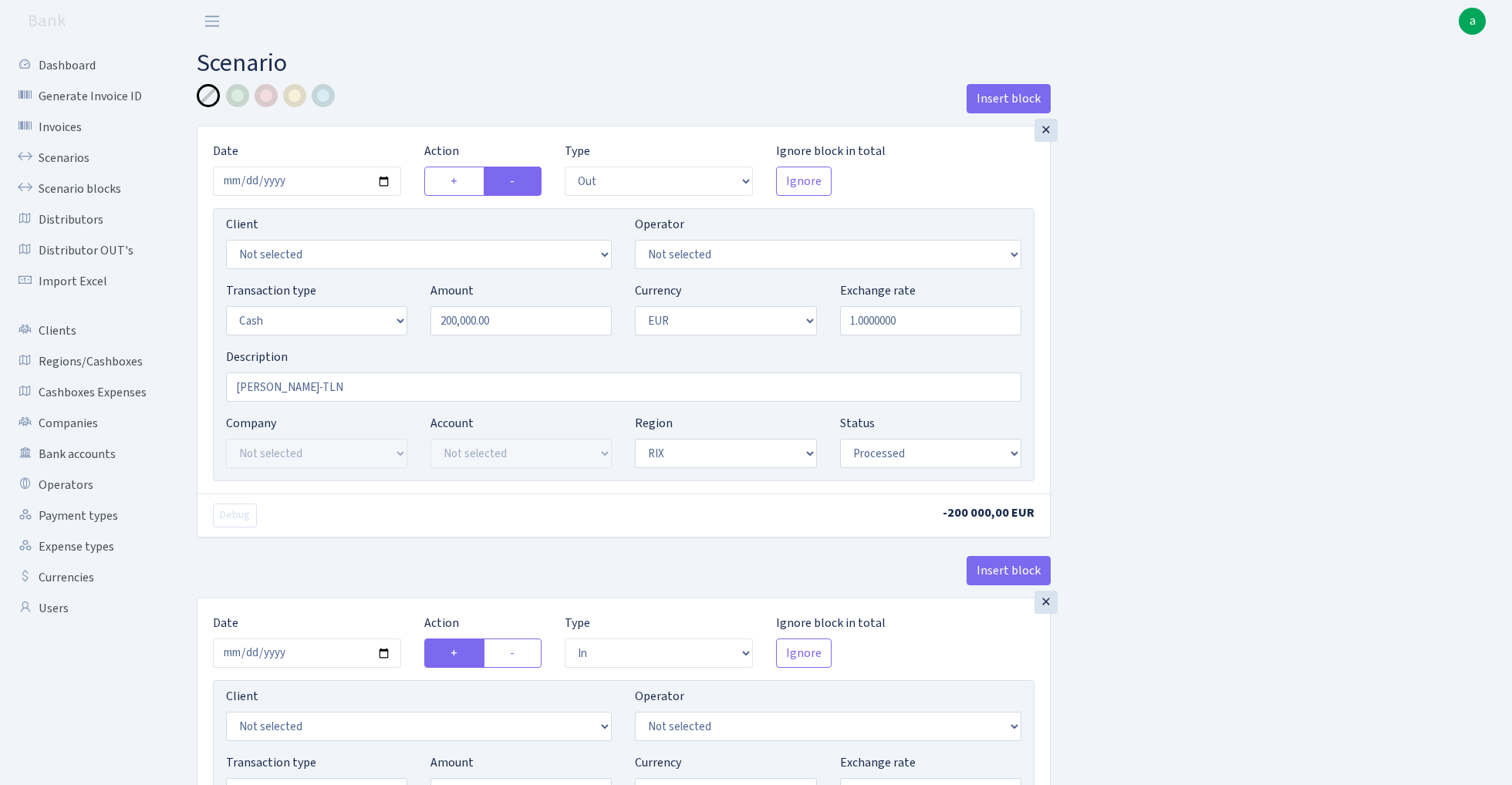
select select "out"
select select "1"
select select "processed"
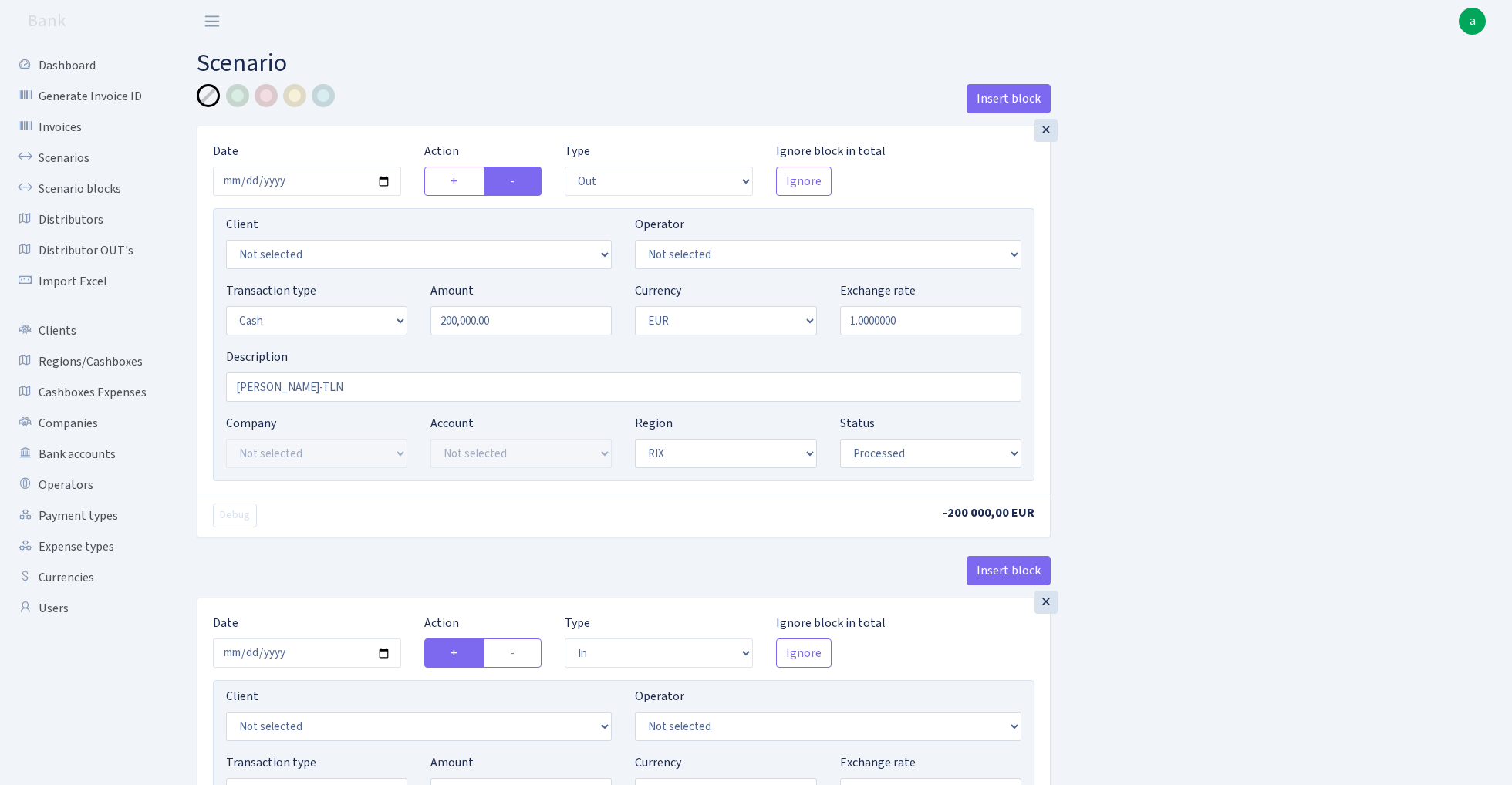
select select "in"
select select "1"
select select "2"
select select "processed"
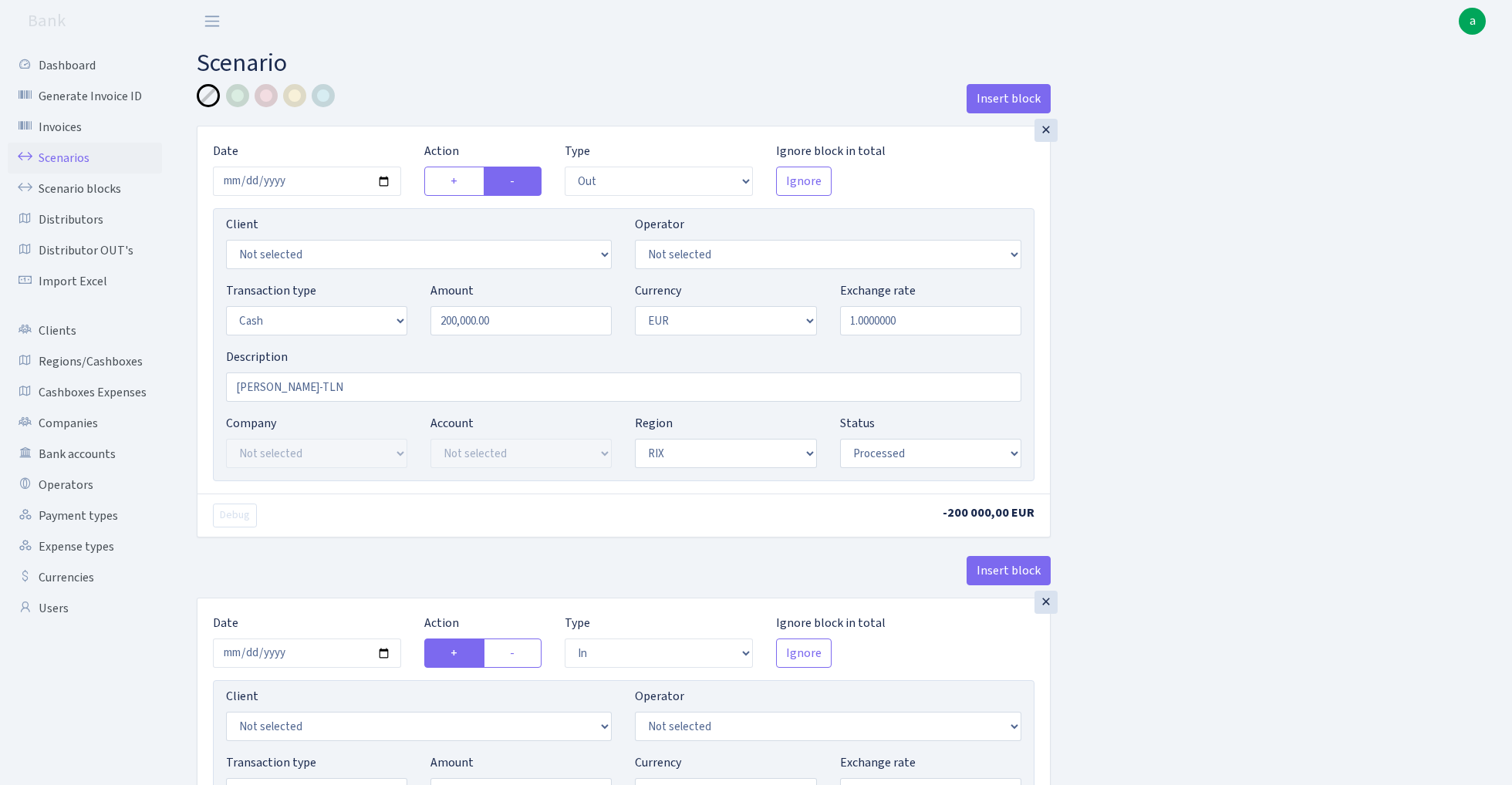
click at [69, 157] on link "Scenarios" at bounding box center [85, 158] width 154 height 31
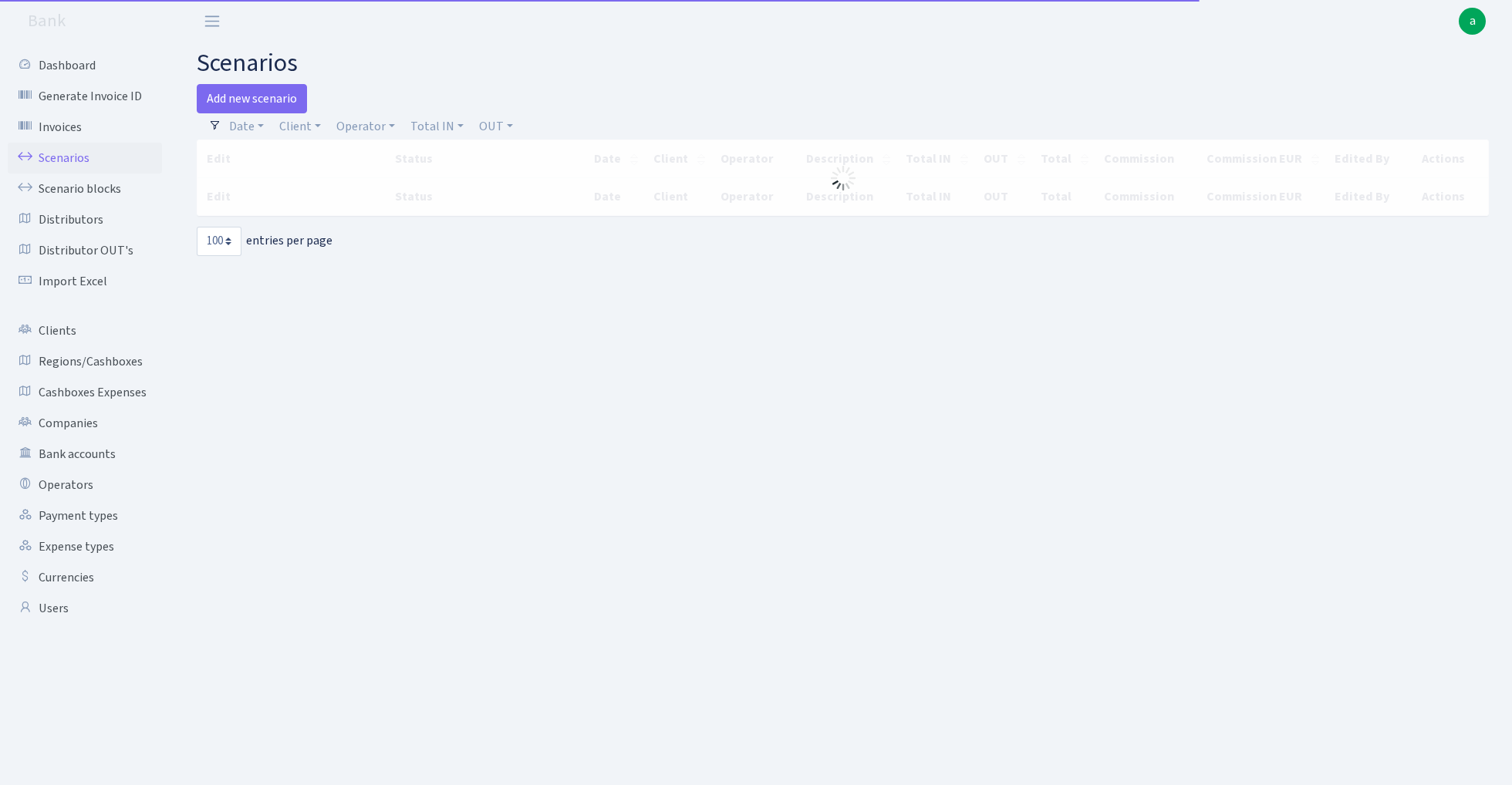
select select "100"
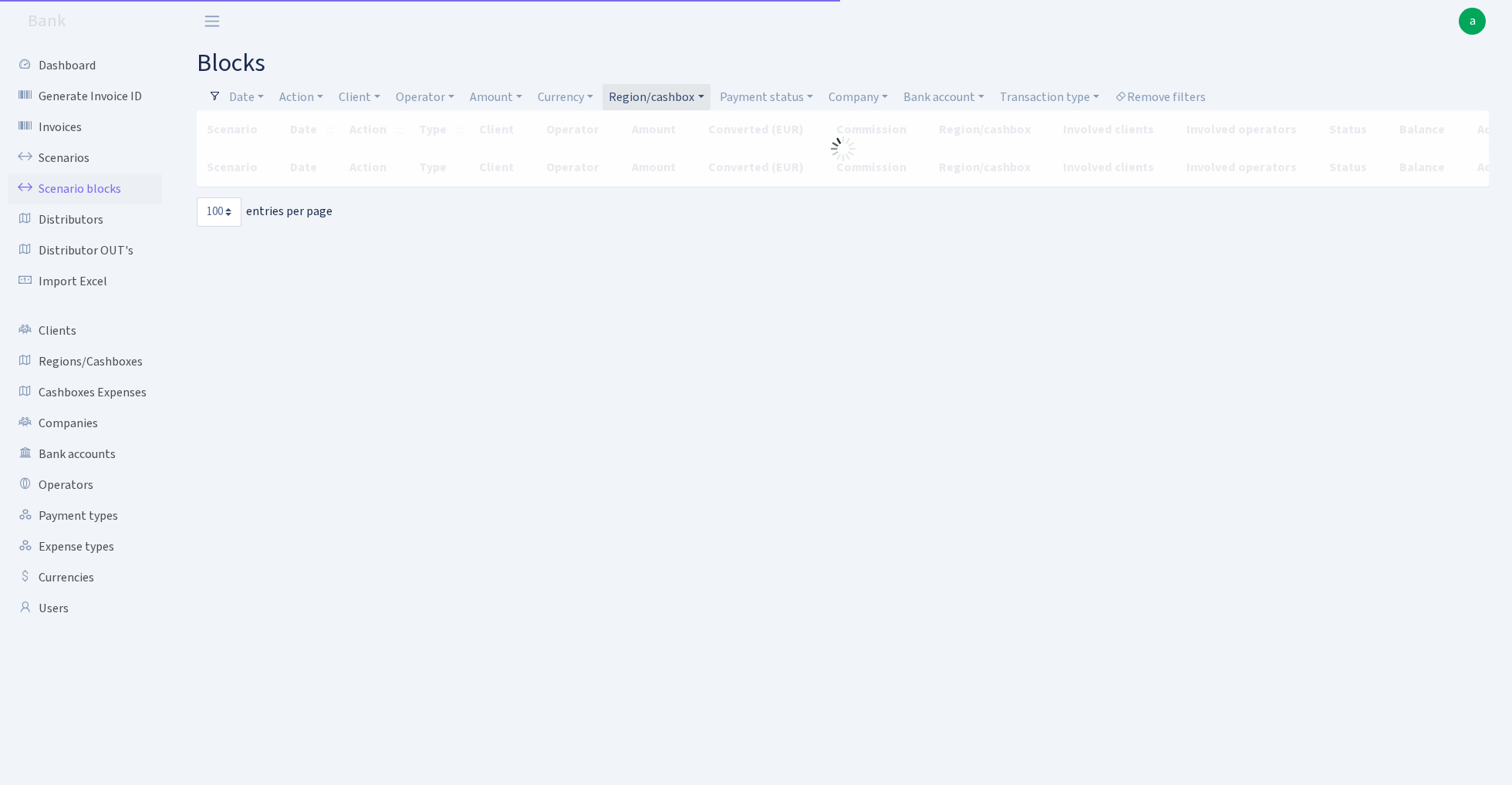
select select "100"
